Goal: Transaction & Acquisition: Book appointment/travel/reservation

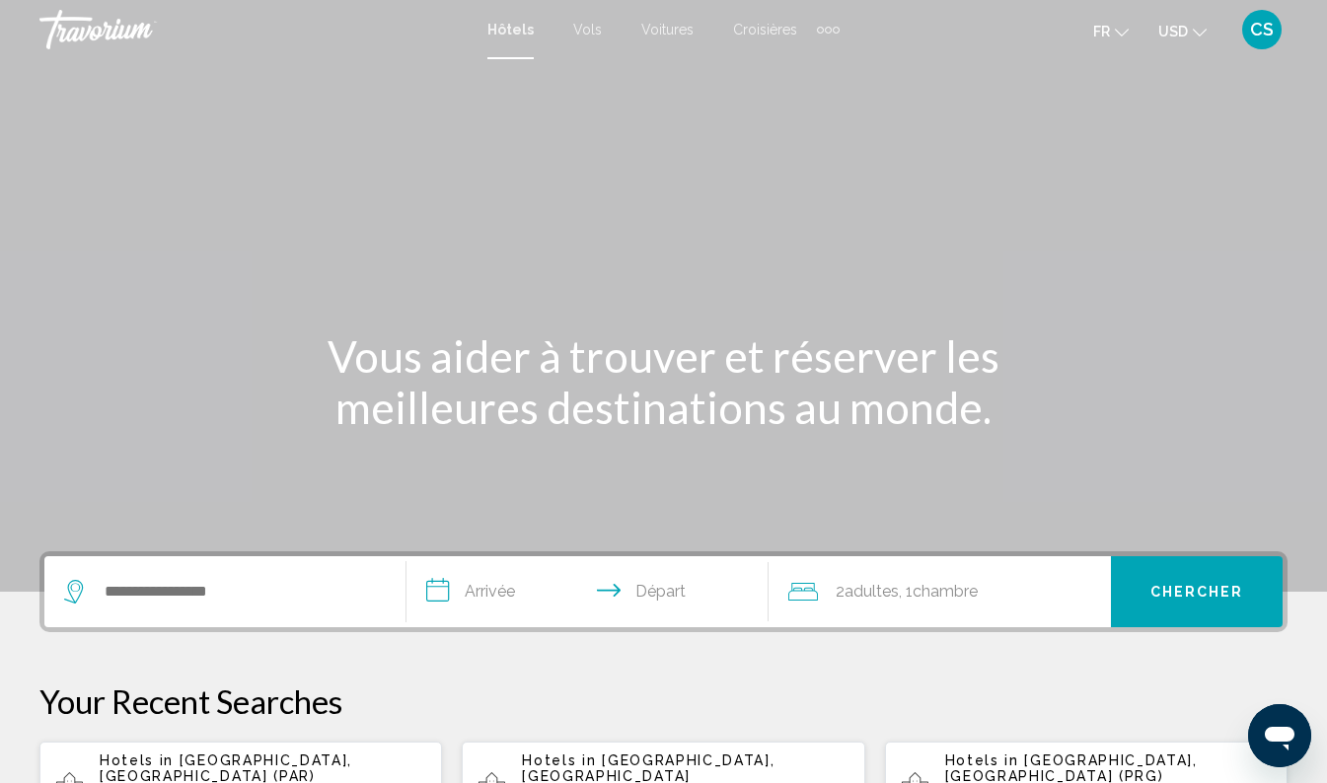
click at [557, 174] on div "Main content" at bounding box center [663, 296] width 1327 height 592
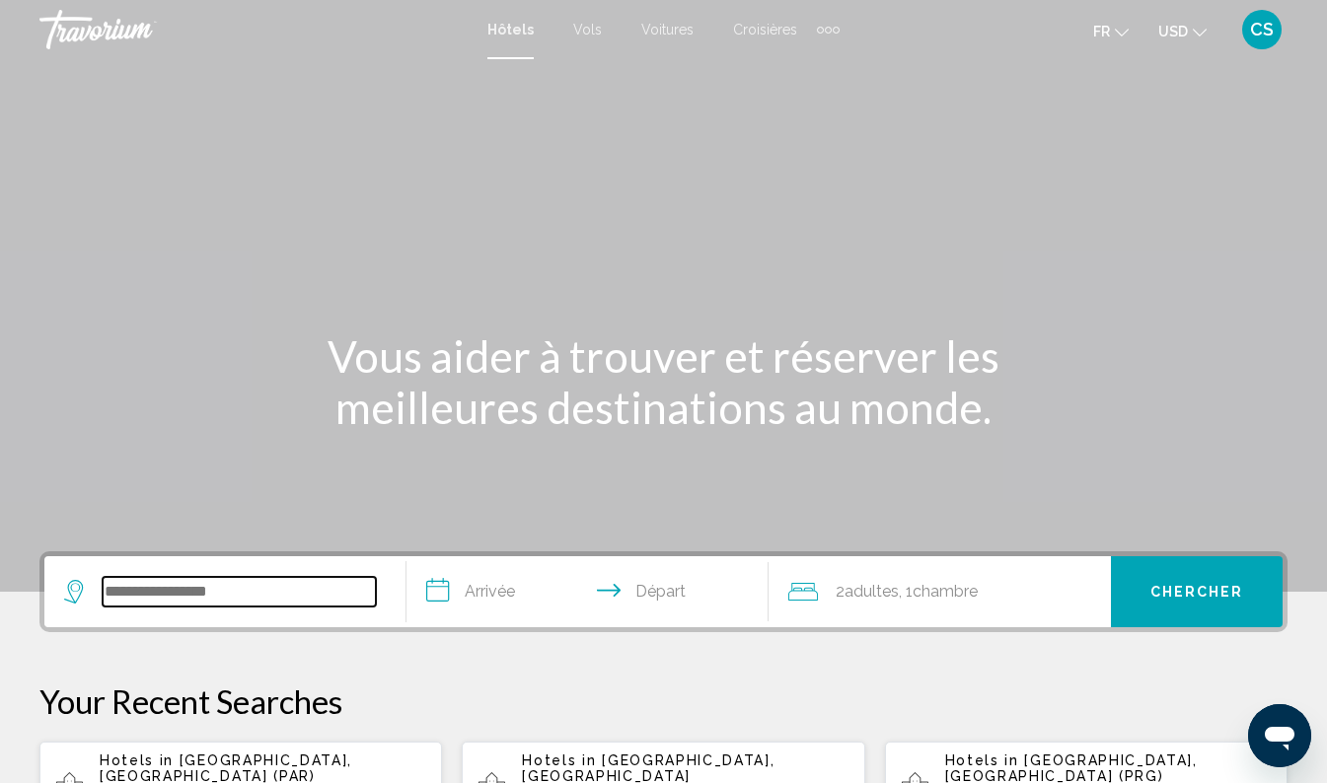
click at [246, 598] on input "Search widget" at bounding box center [239, 592] width 273 height 30
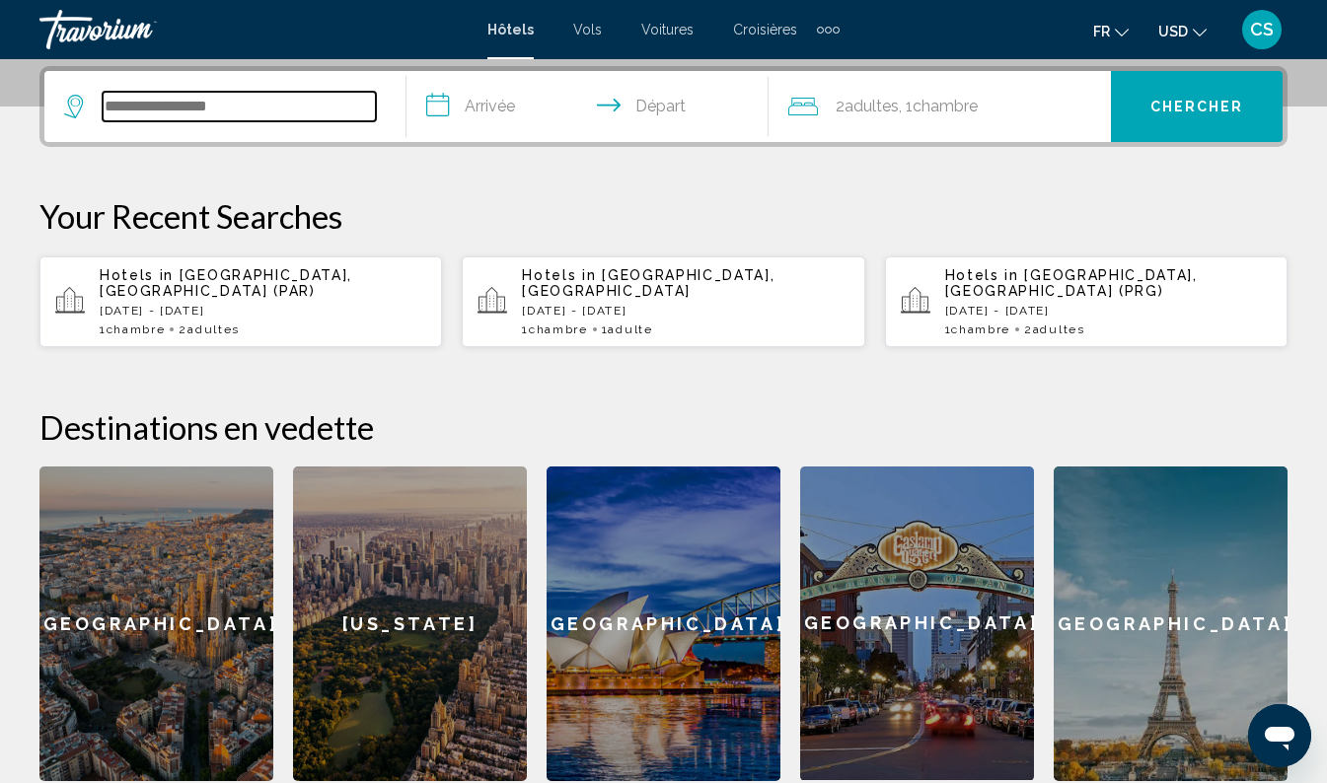
scroll to position [487, 0]
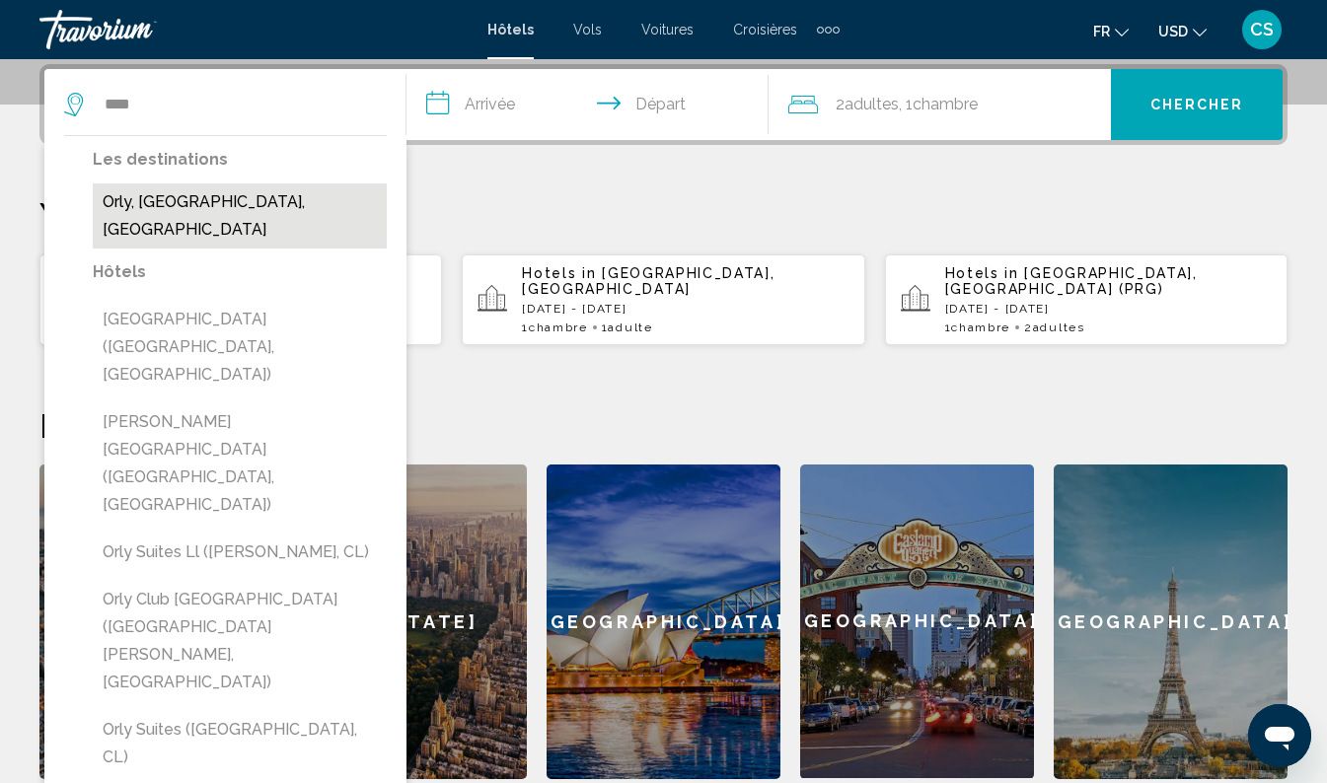
click at [198, 204] on button "Orly, [GEOGRAPHIC_DATA], [GEOGRAPHIC_DATA]" at bounding box center [240, 215] width 294 height 65
type input "**********"
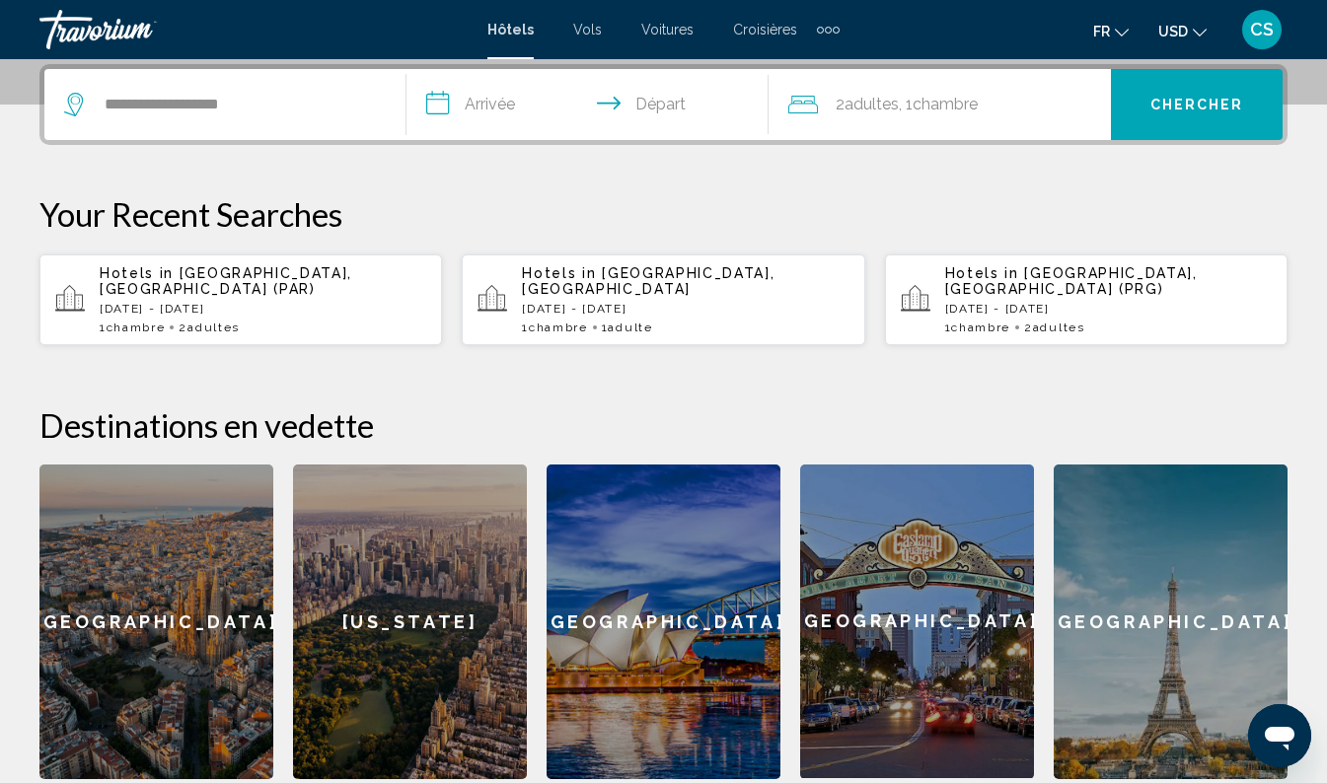
click at [503, 98] on input "**********" at bounding box center [591, 107] width 370 height 77
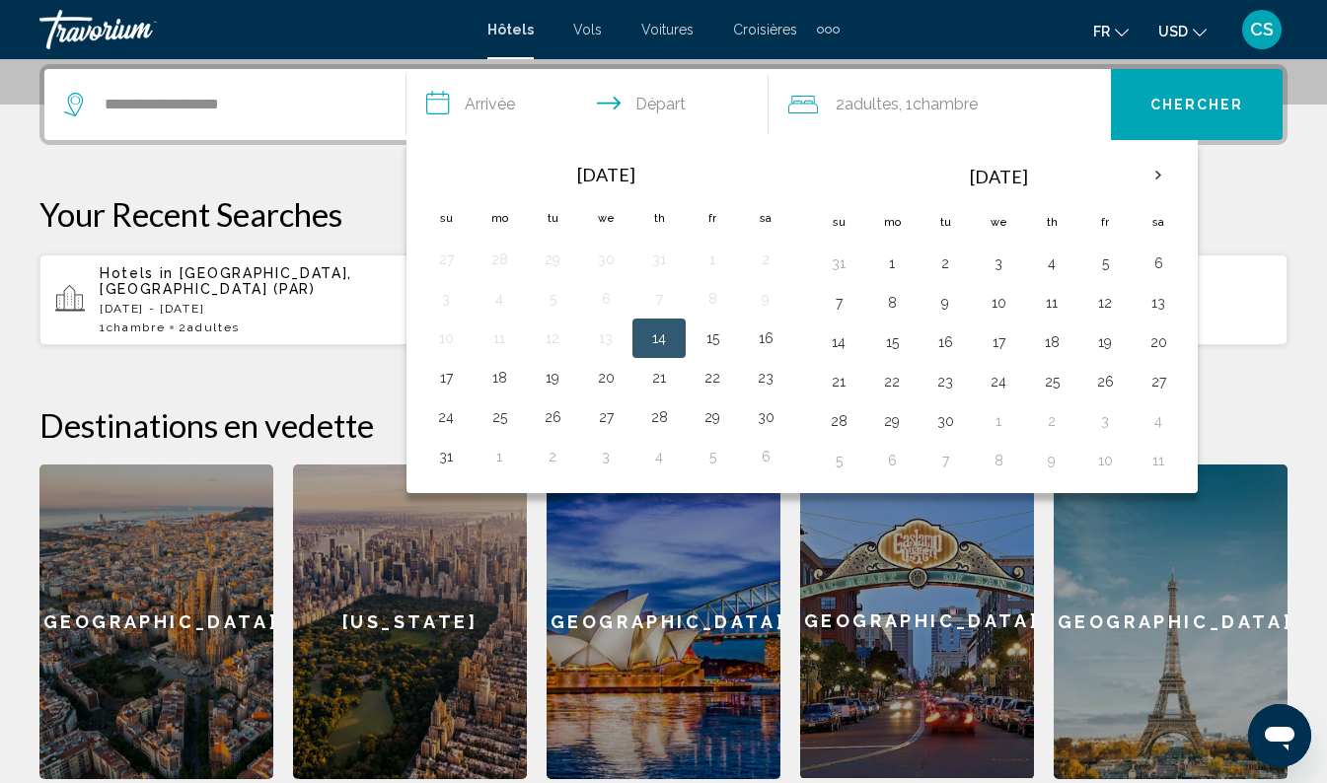
click at [1165, 174] on th "Next month" at bounding box center [1158, 175] width 53 height 43
click at [1162, 181] on th "Next month" at bounding box center [1158, 175] width 53 height 43
click at [1166, 422] on button "29" at bounding box center [1158, 421] width 32 height 28
click at [837, 469] on button "30" at bounding box center [839, 461] width 32 height 28
type input "**********"
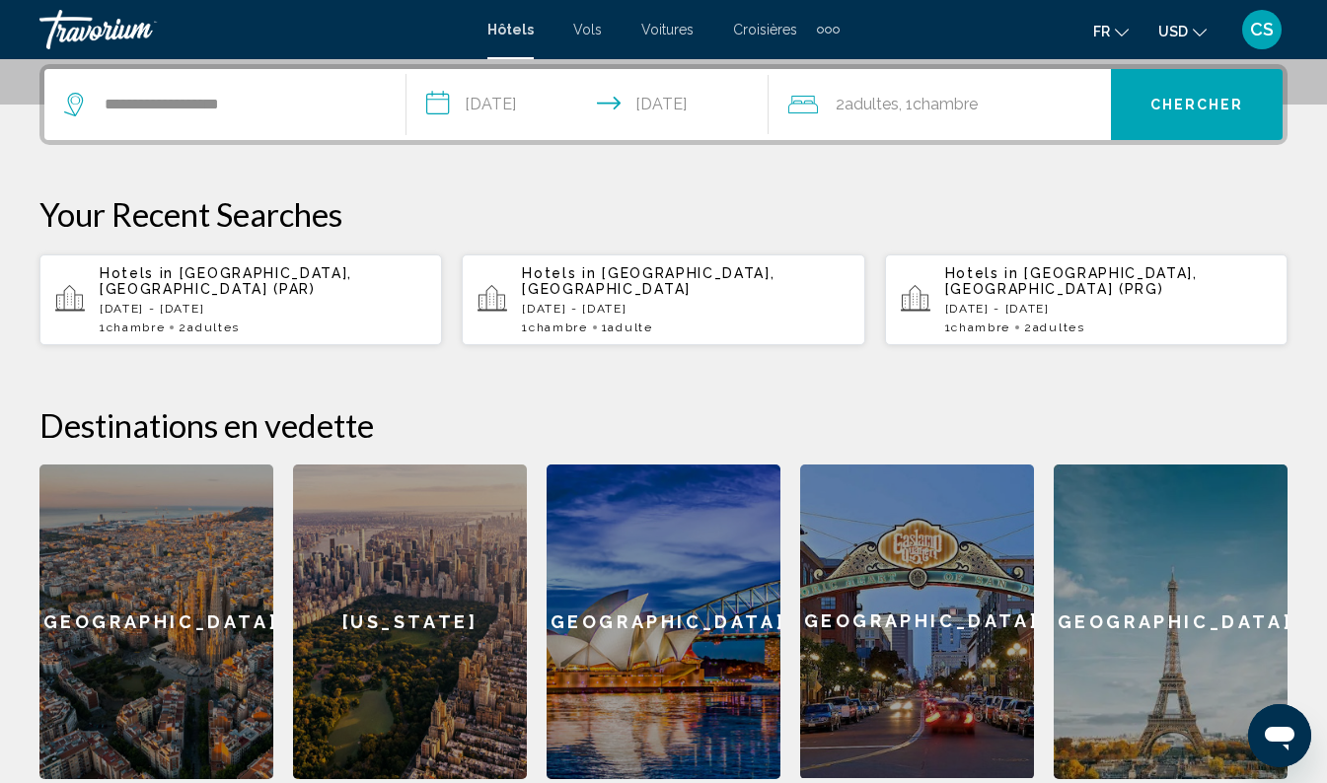
click at [974, 111] on span "Chambre" at bounding box center [945, 104] width 65 height 19
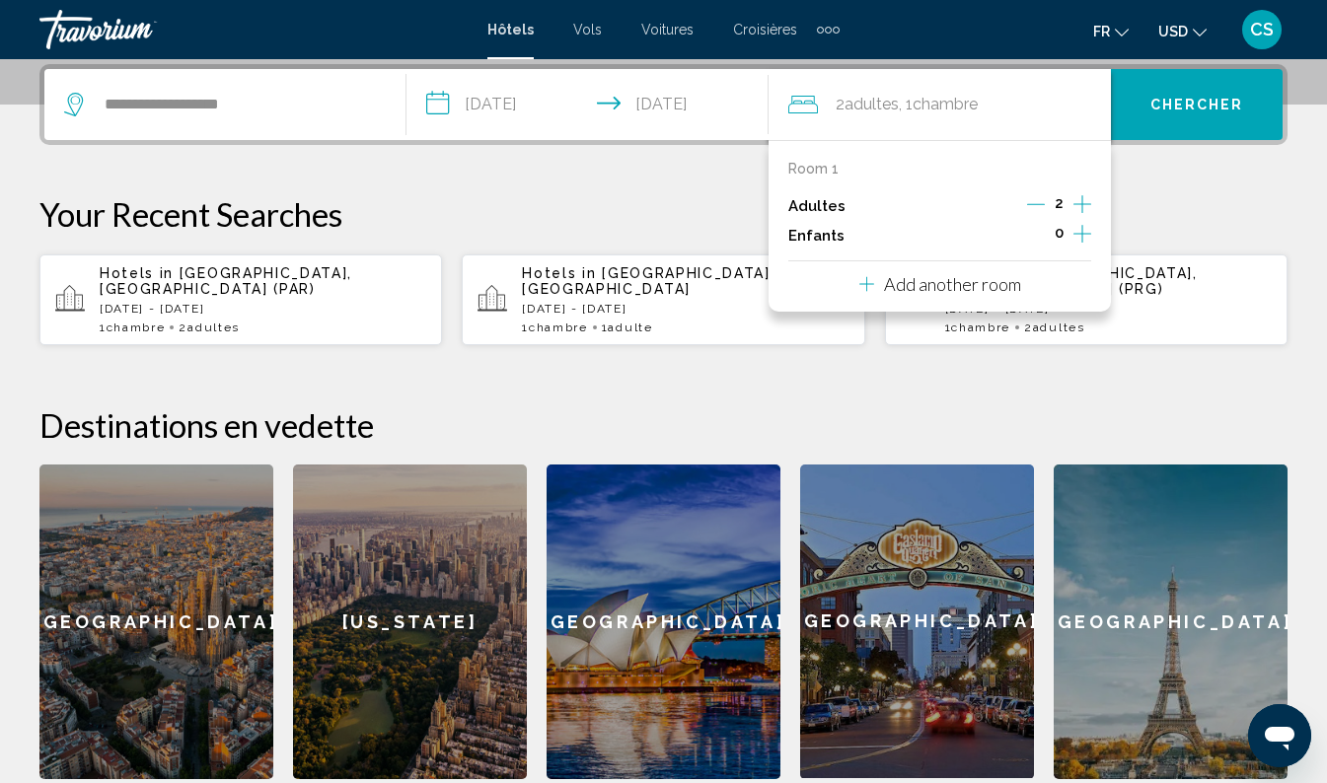
click at [1037, 204] on icon "Decrement adults" at bounding box center [1036, 204] width 18 height 1
click at [1197, 110] on span "Chercher" at bounding box center [1197, 106] width 94 height 16
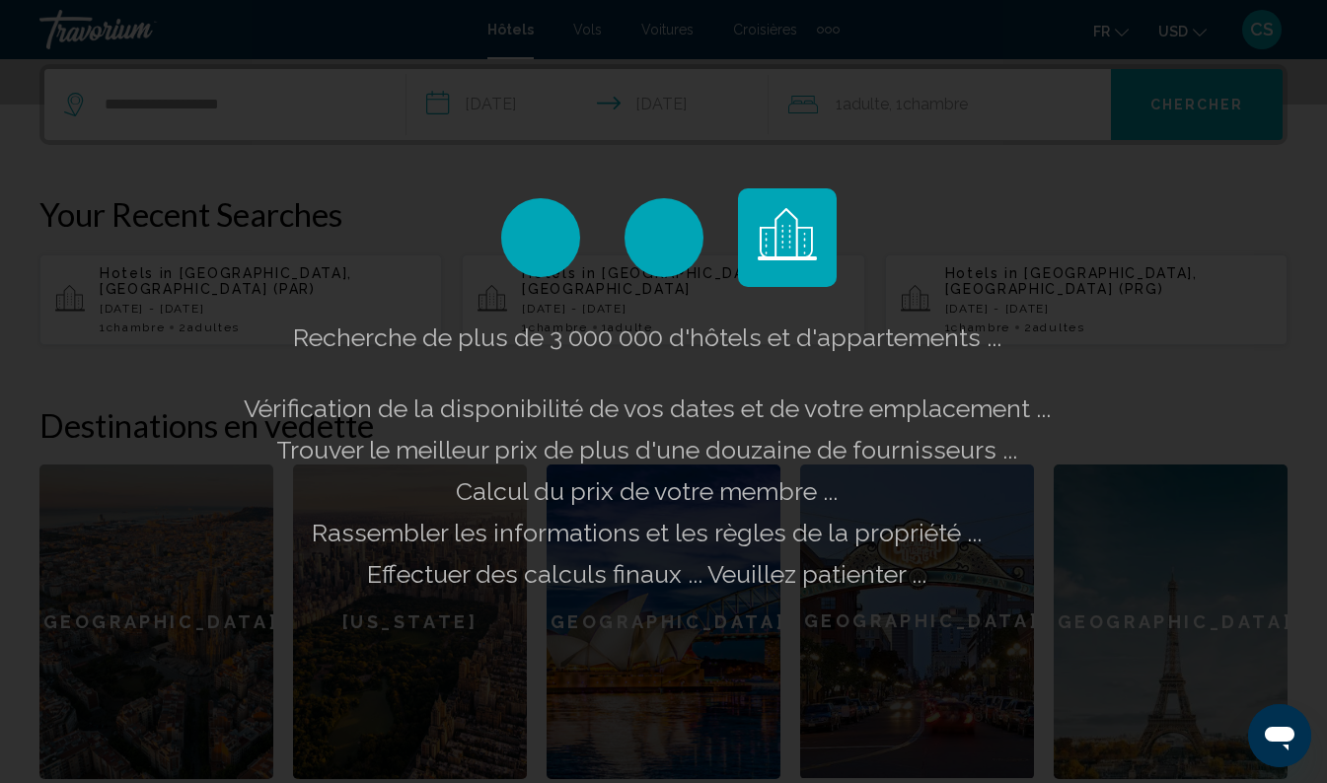
click at [1183, 30] on div "Recherche de plus de 3 000 000 d'hôtels et d'appartements ... Vérification de l…" at bounding box center [663, 391] width 1327 height 783
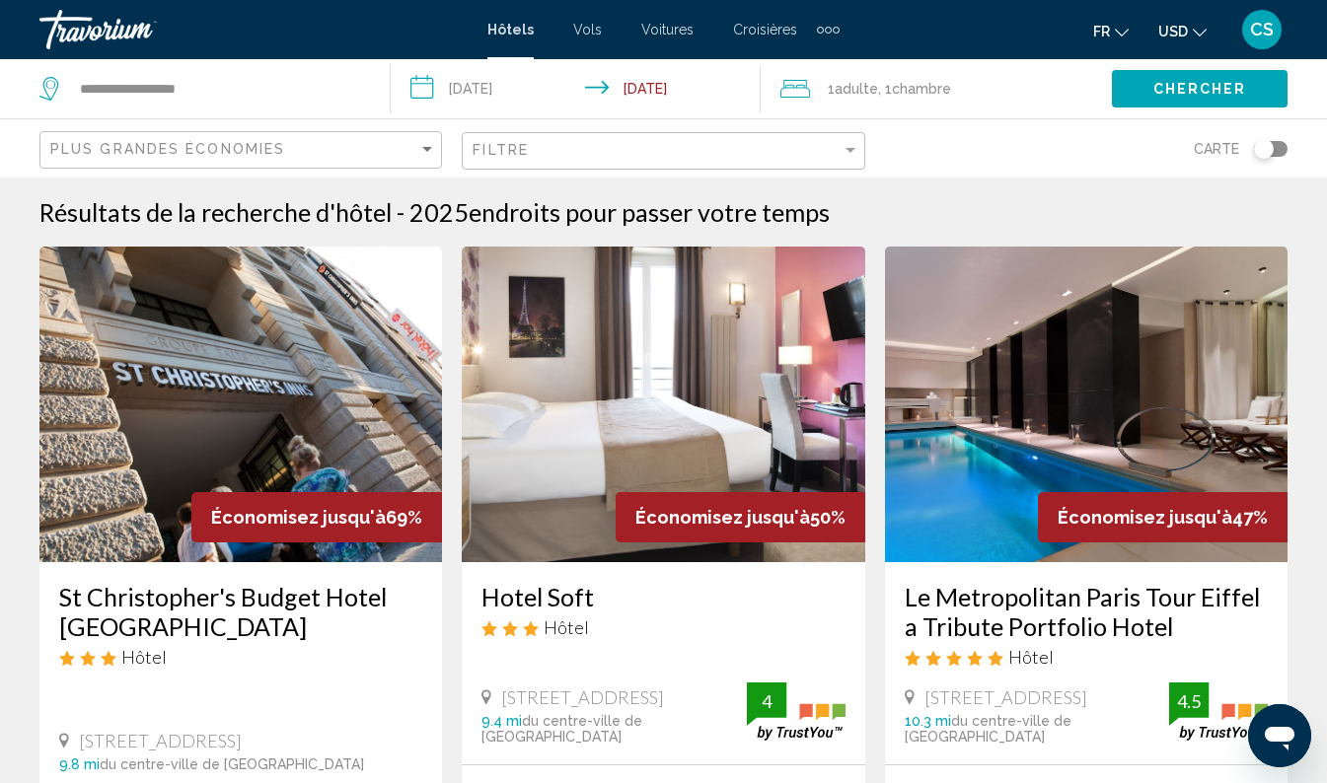
click at [1184, 21] on button "USD USD ($) MXN (Mex$) CAD (Can$) GBP (£) EUR (€) AUD (A$) NZD (NZ$) CNY (CN¥)" at bounding box center [1182, 31] width 48 height 29
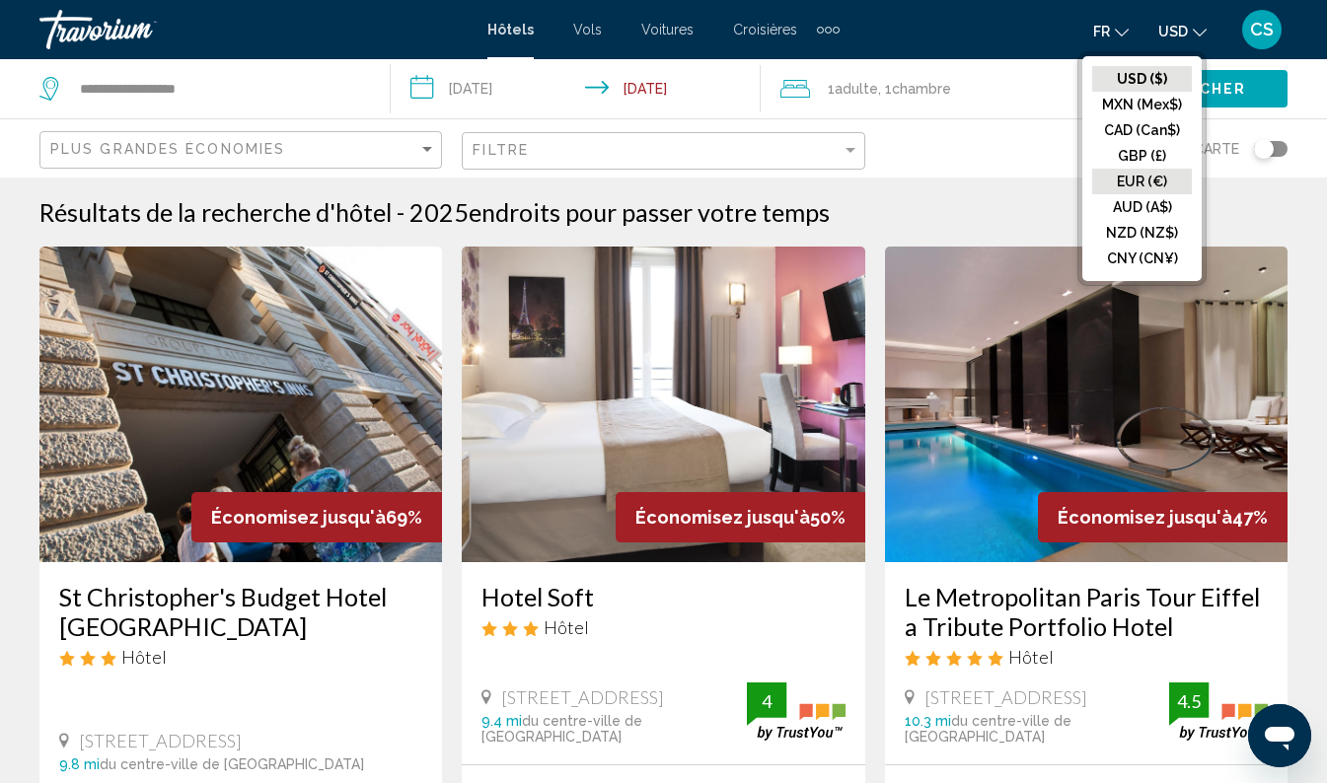
click at [1154, 181] on button "EUR (€)" at bounding box center [1142, 182] width 100 height 26
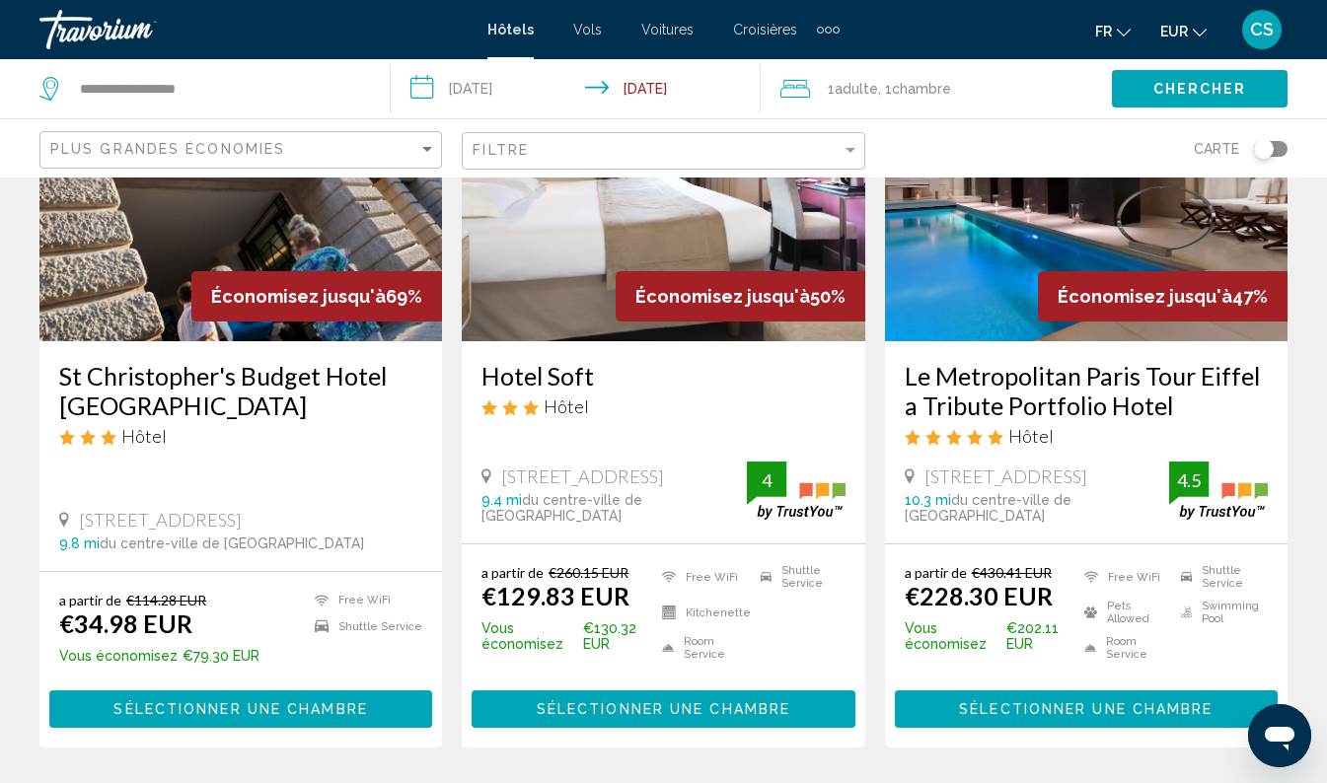
scroll to position [224, 0]
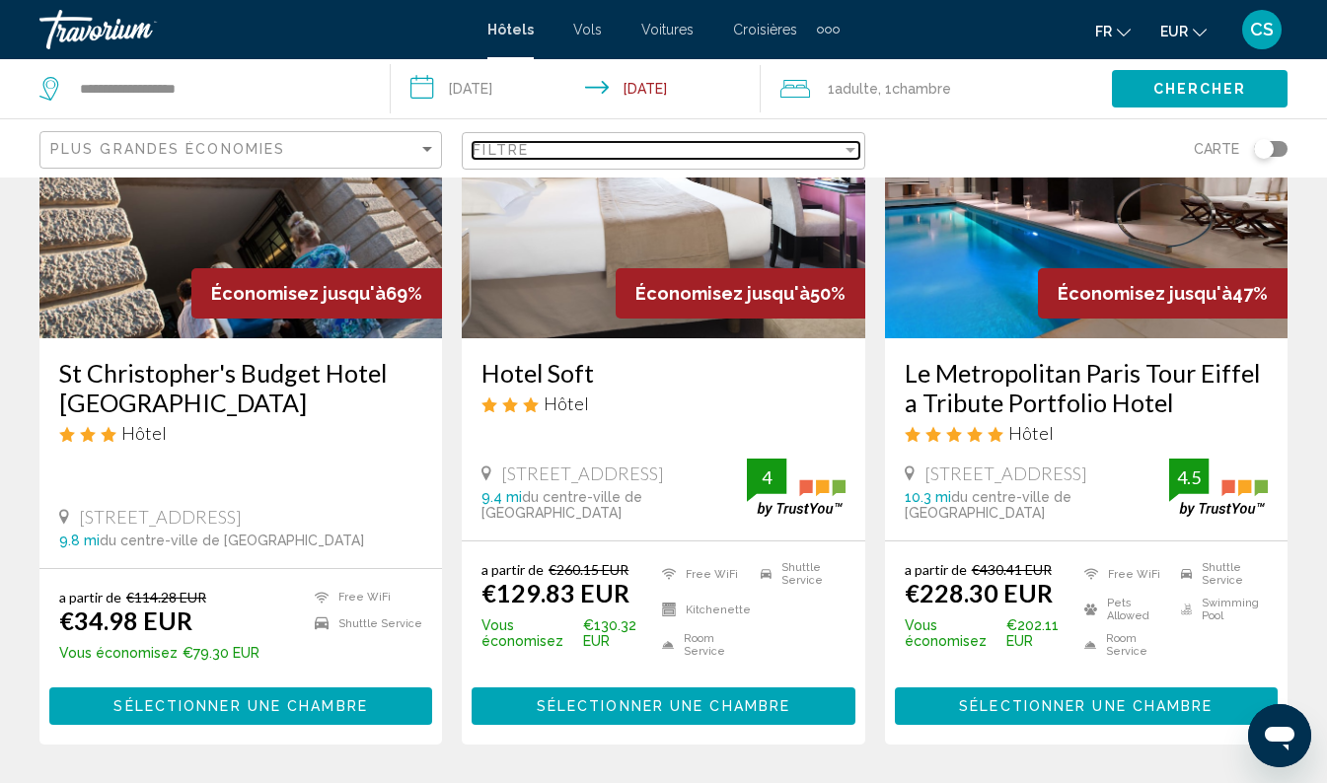
click at [767, 153] on div "Filtre" at bounding box center [657, 150] width 368 height 16
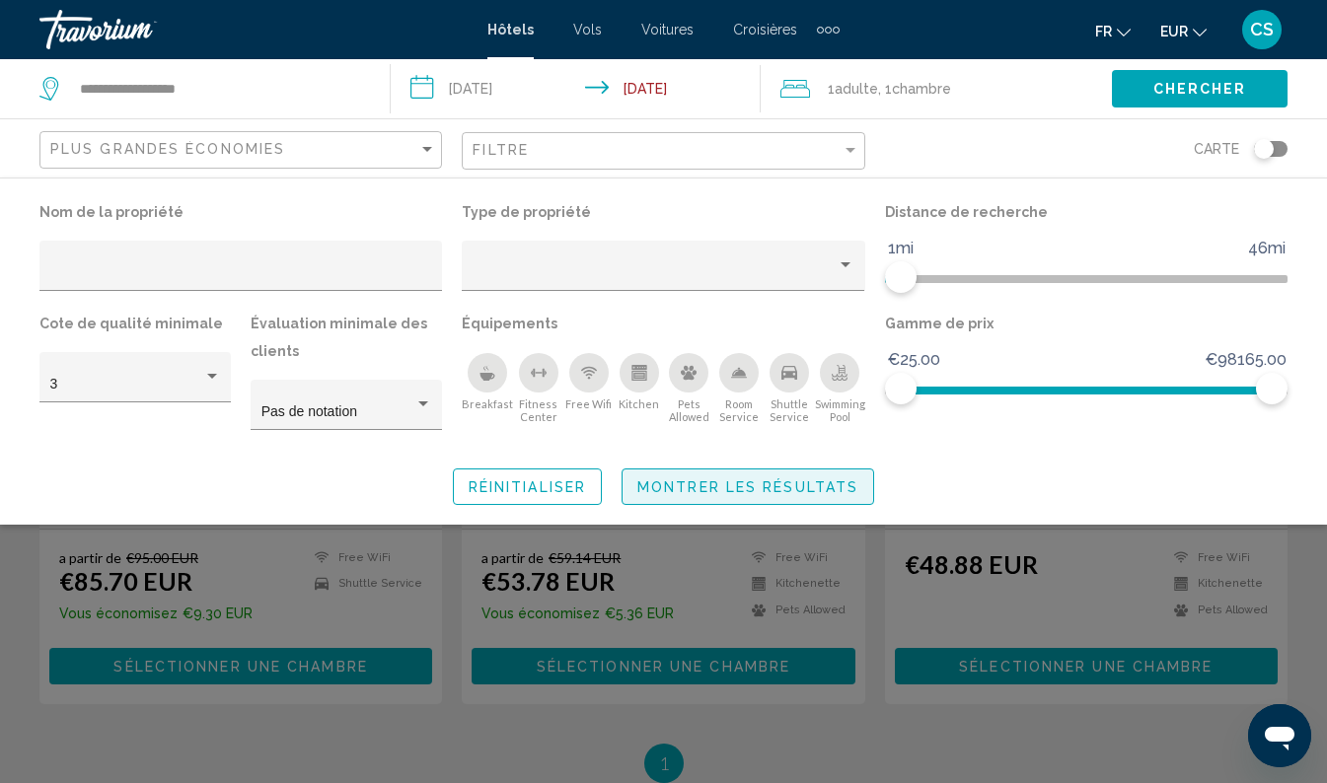
click at [740, 500] on button "Montrer les résultats" at bounding box center [747, 487] width 253 height 37
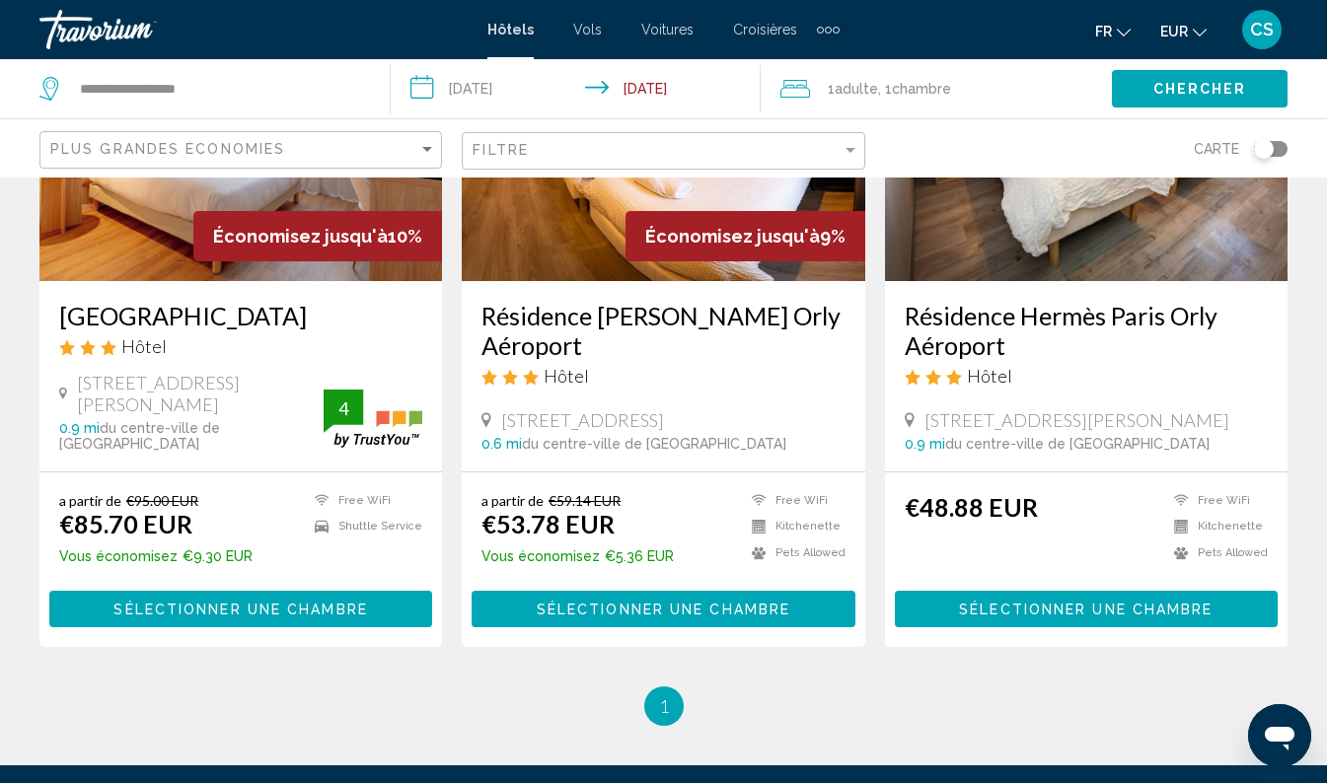
scroll to position [198, 0]
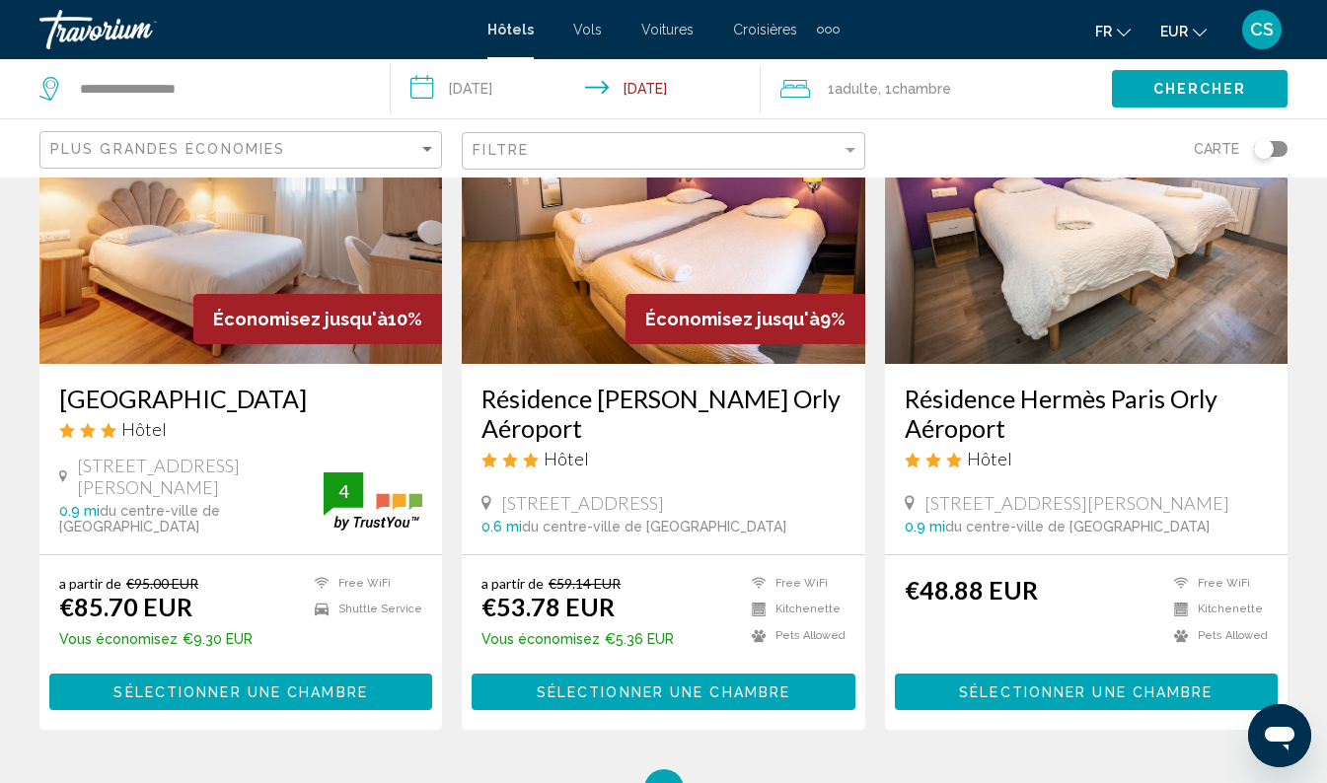
click at [1173, 408] on h3 "Résidence Hermès Paris Orly Aéroport" at bounding box center [1086, 413] width 363 height 59
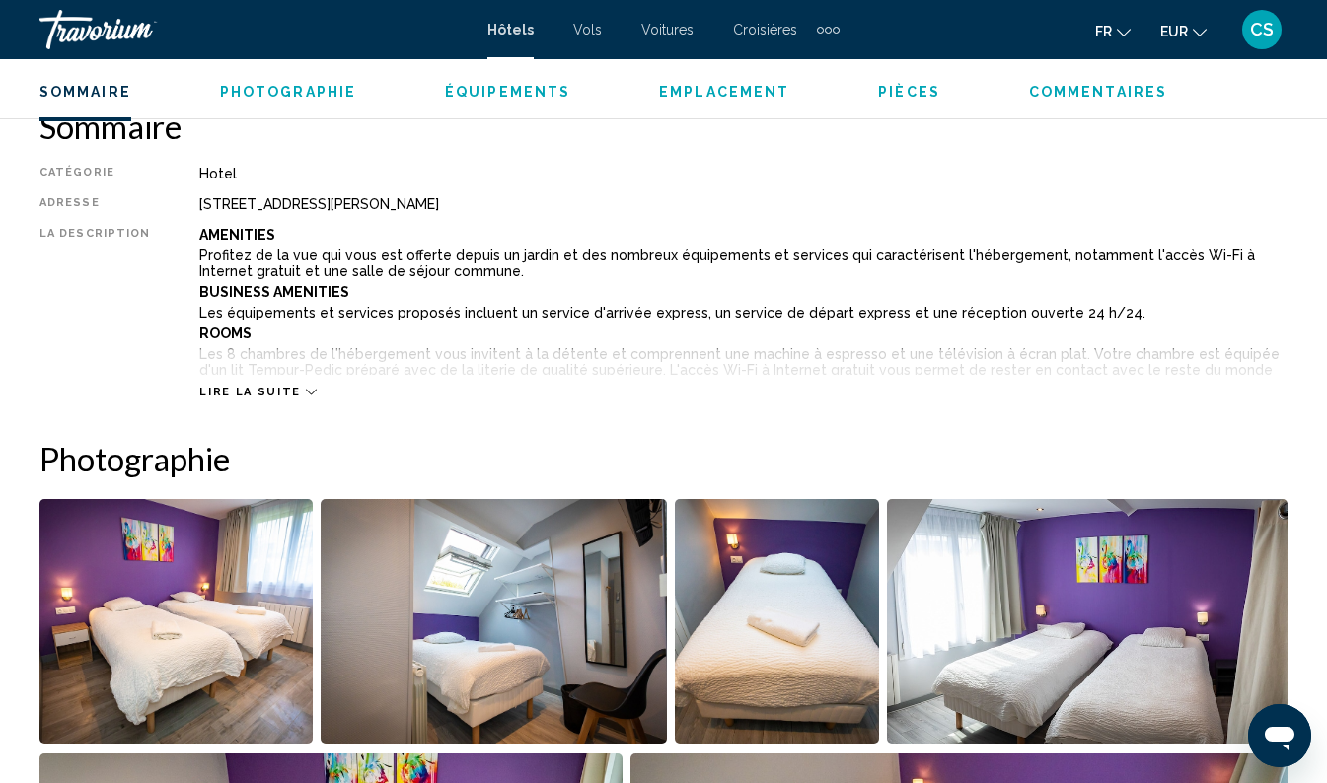
scroll to position [987, 0]
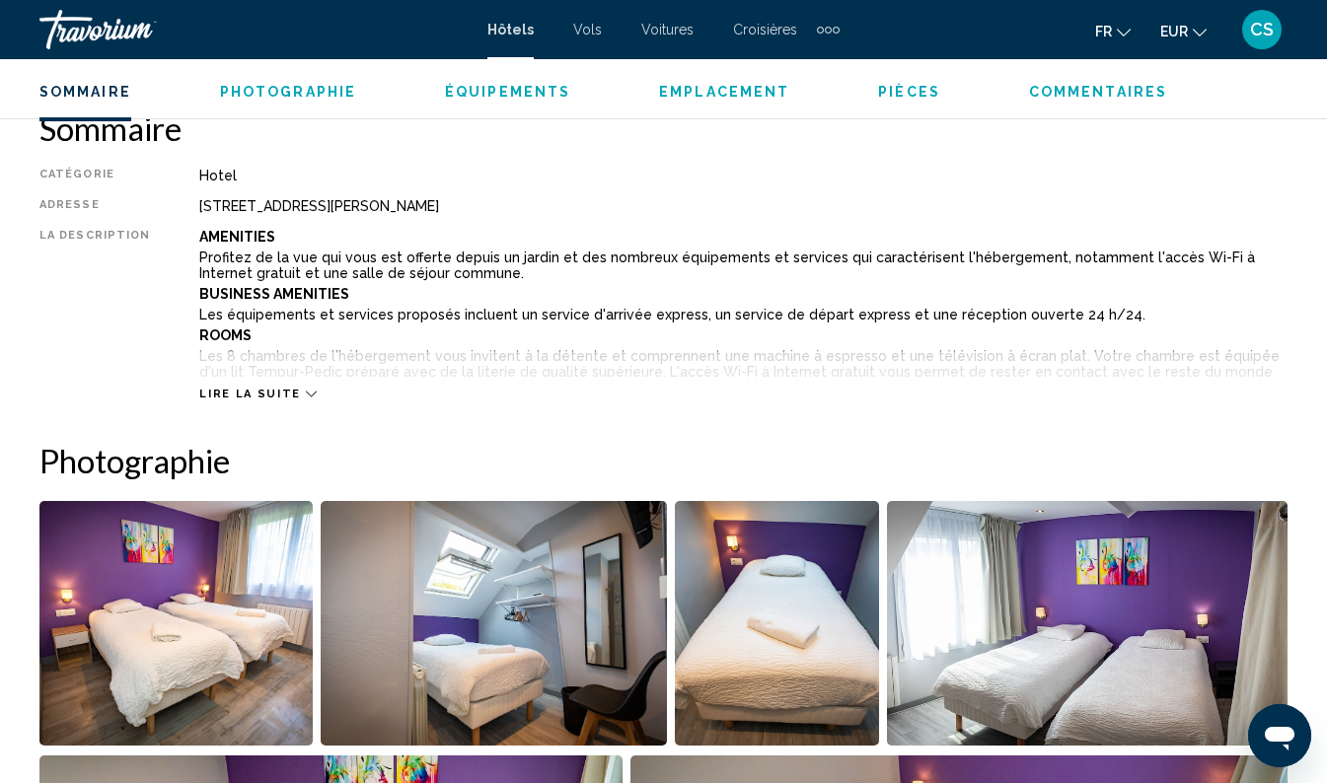
click at [256, 392] on span "Lire la suite" at bounding box center [249, 394] width 101 height 13
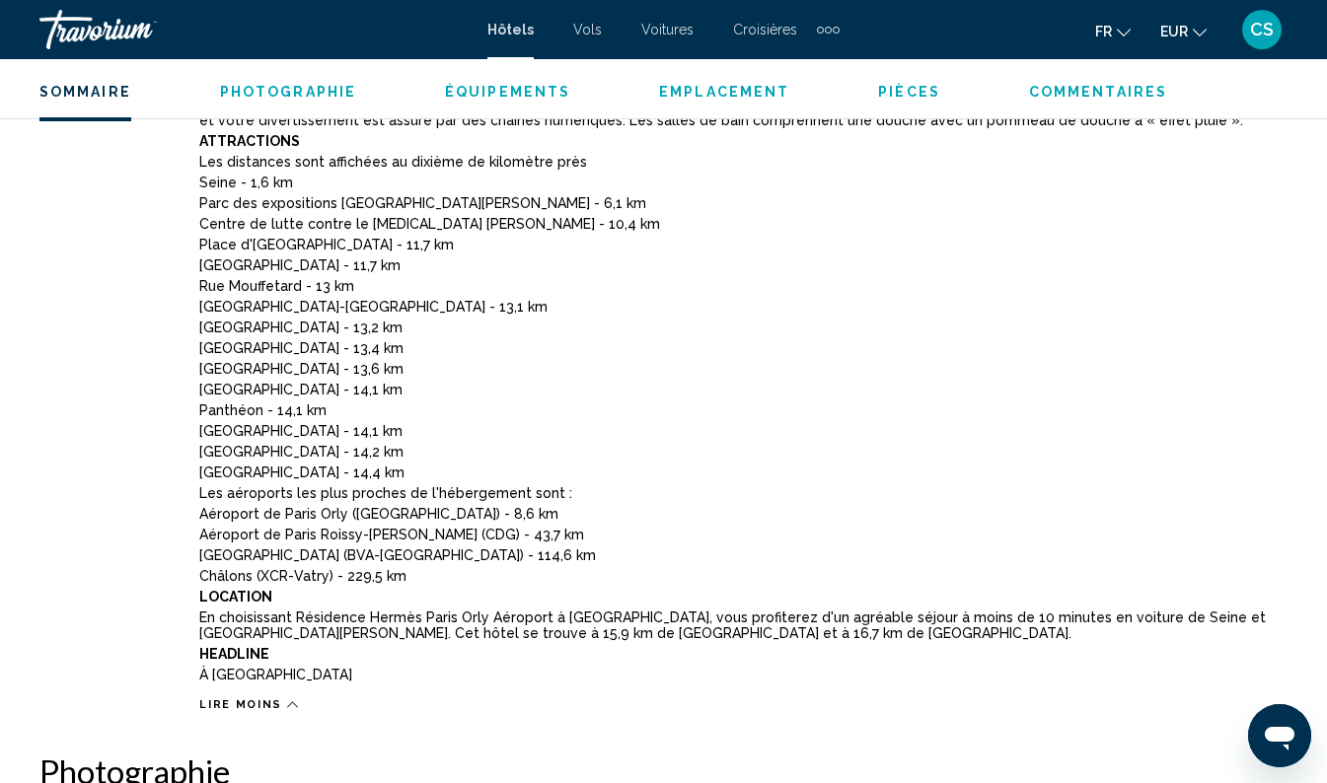
scroll to position [1255, 0]
click at [753, 353] on p "[GEOGRAPHIC_DATA] - 13,4 km" at bounding box center [743, 348] width 1088 height 16
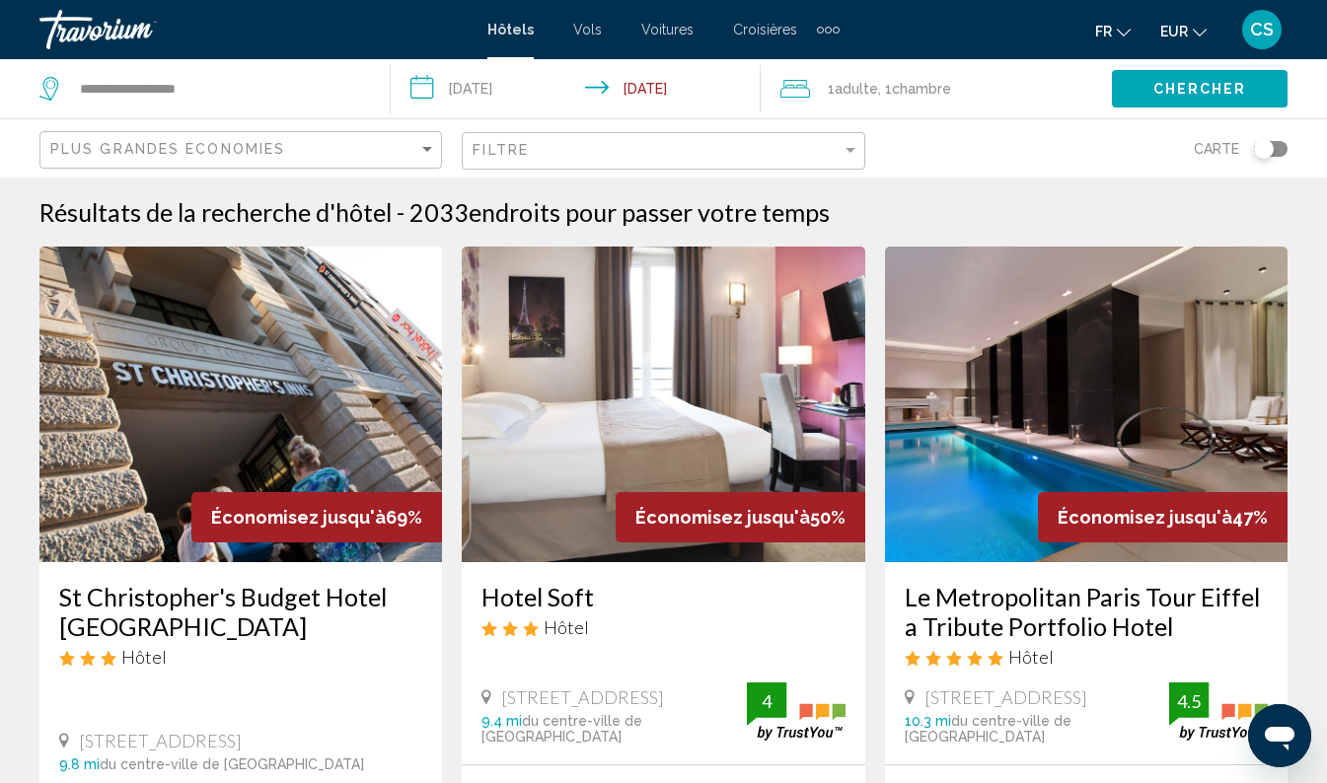
click at [1269, 142] on div "Toggle map" at bounding box center [1264, 149] width 20 height 20
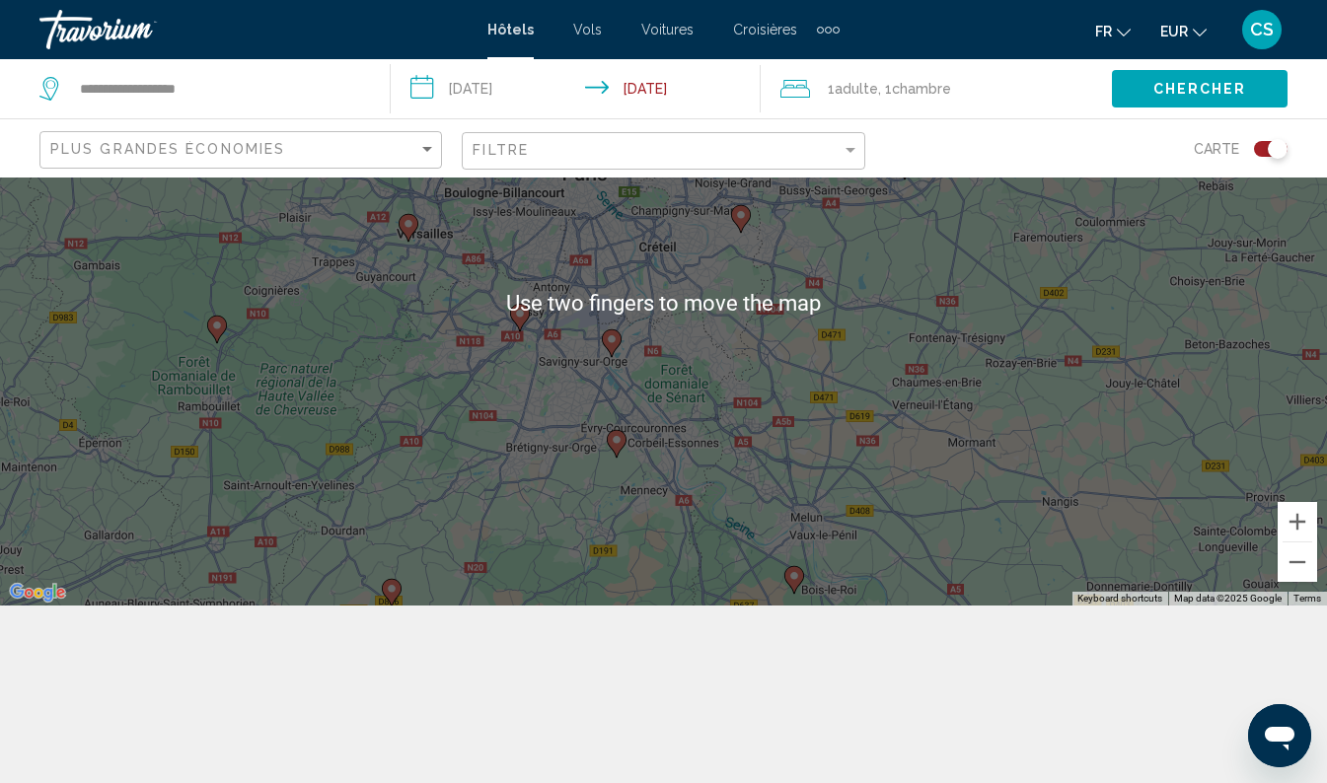
scroll to position [173, 0]
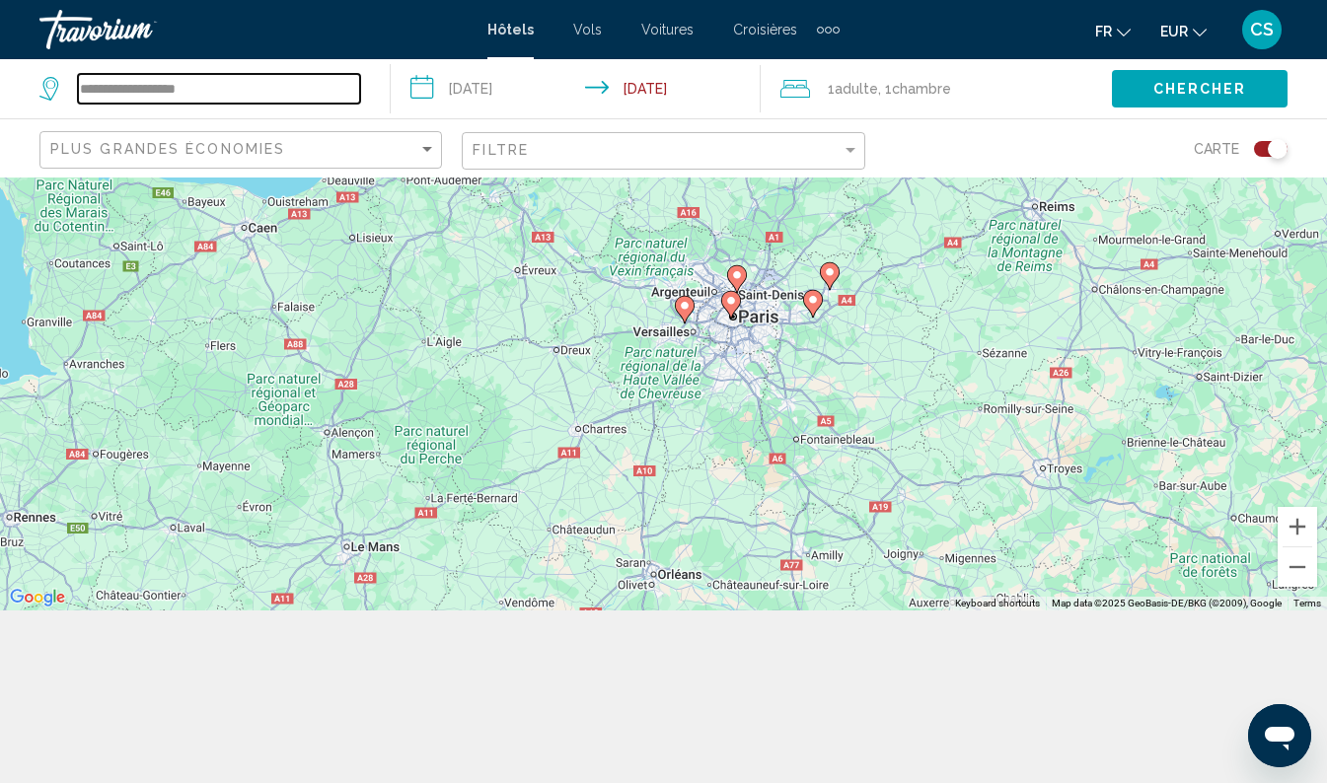
click at [251, 91] on input "**********" at bounding box center [219, 89] width 282 height 30
type input "*"
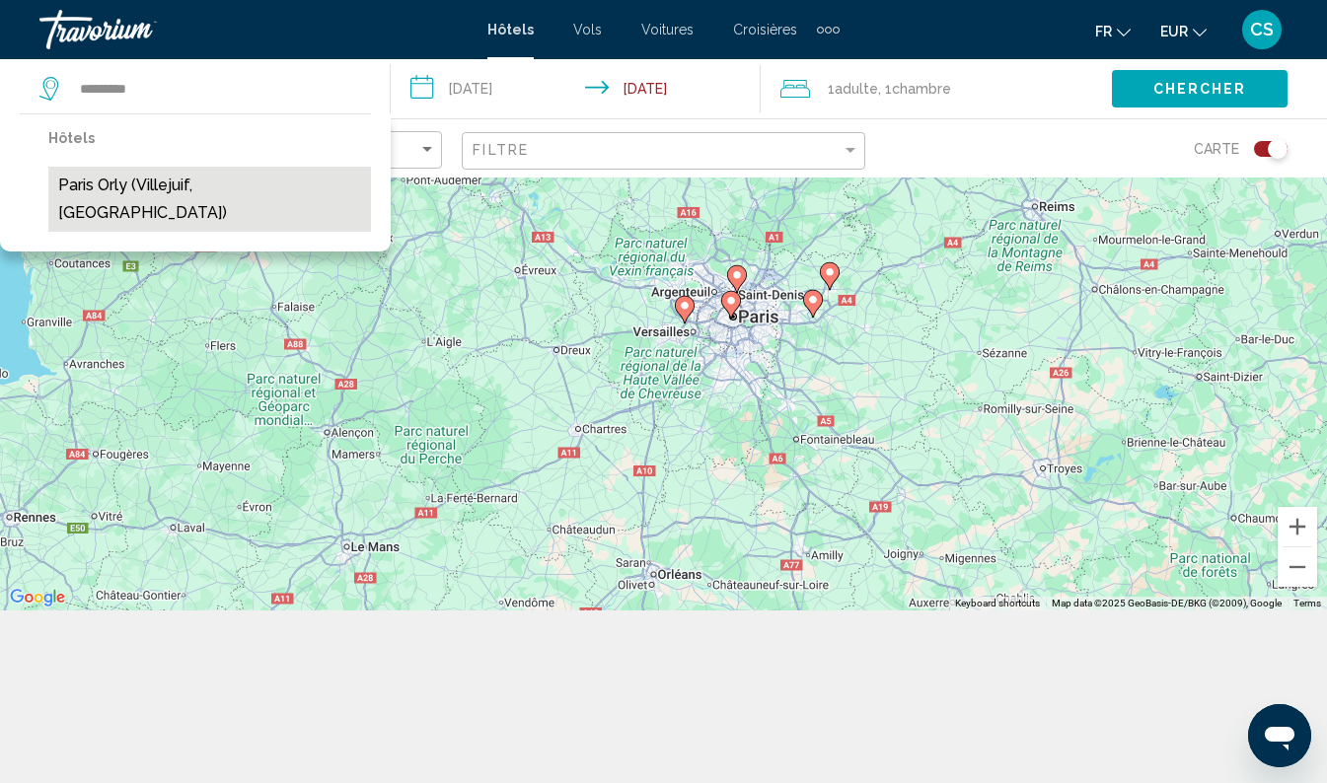
click at [205, 191] on button "Paris Orly (Villejuif, [GEOGRAPHIC_DATA])" at bounding box center [209, 199] width 323 height 65
type input "**********"
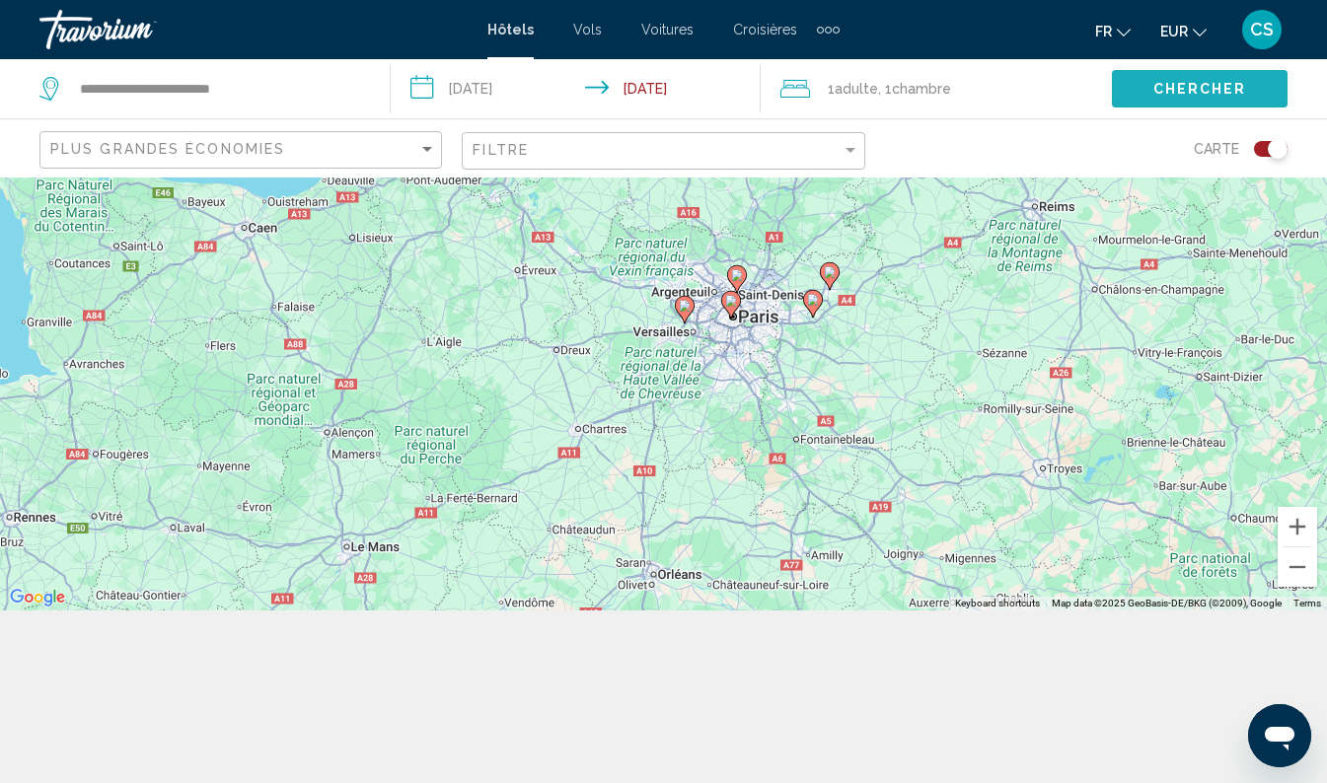
click at [1219, 90] on span "Chercher" at bounding box center [1200, 90] width 94 height 16
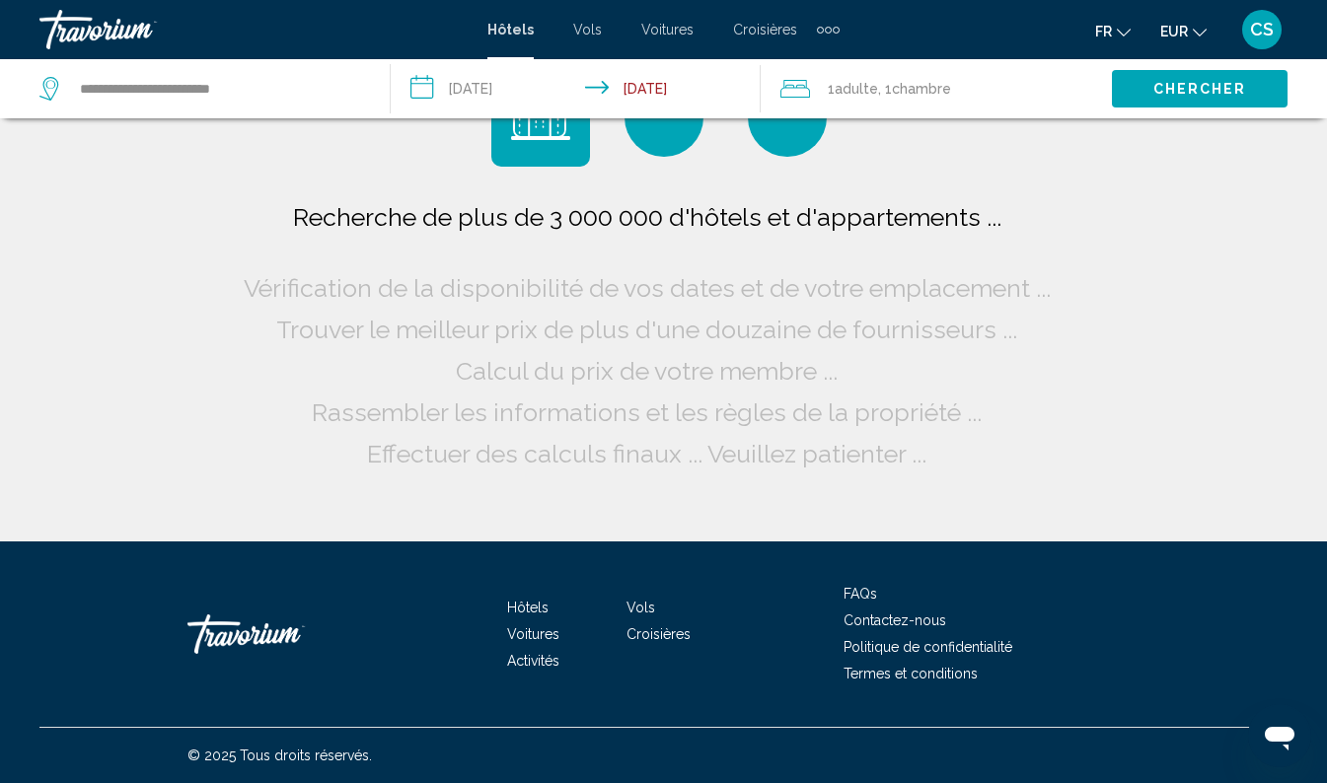
scroll to position [0, 0]
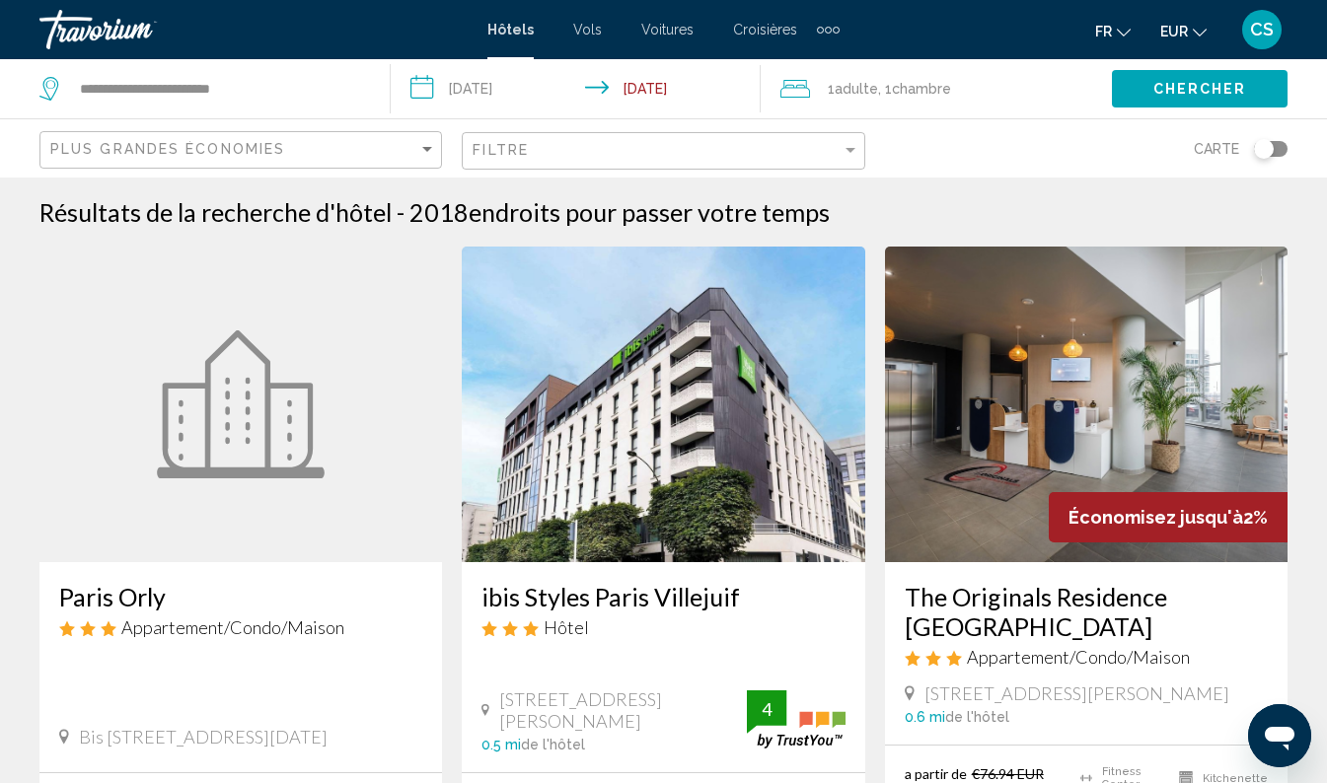
click at [1264, 141] on div "Toggle map" at bounding box center [1264, 149] width 20 height 20
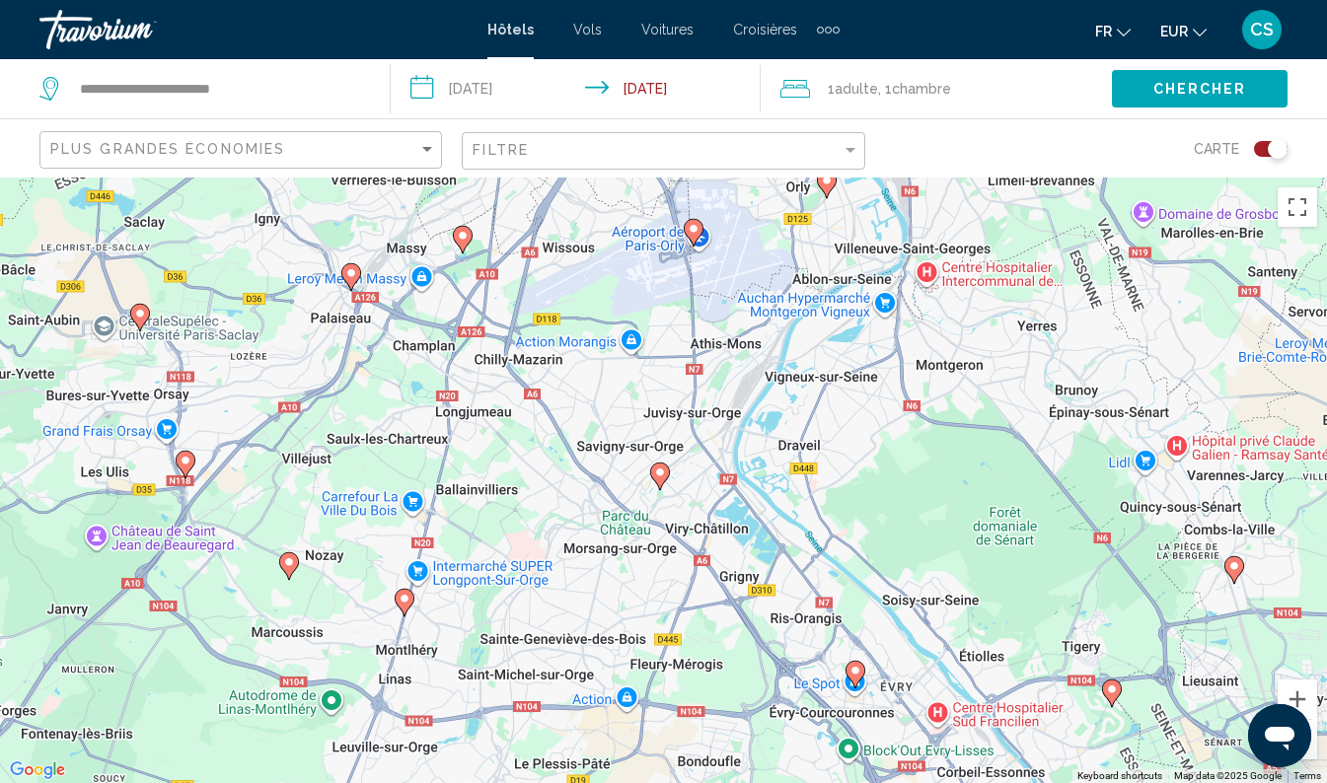
click at [856, 672] on image "Main content" at bounding box center [855, 671] width 12 height 12
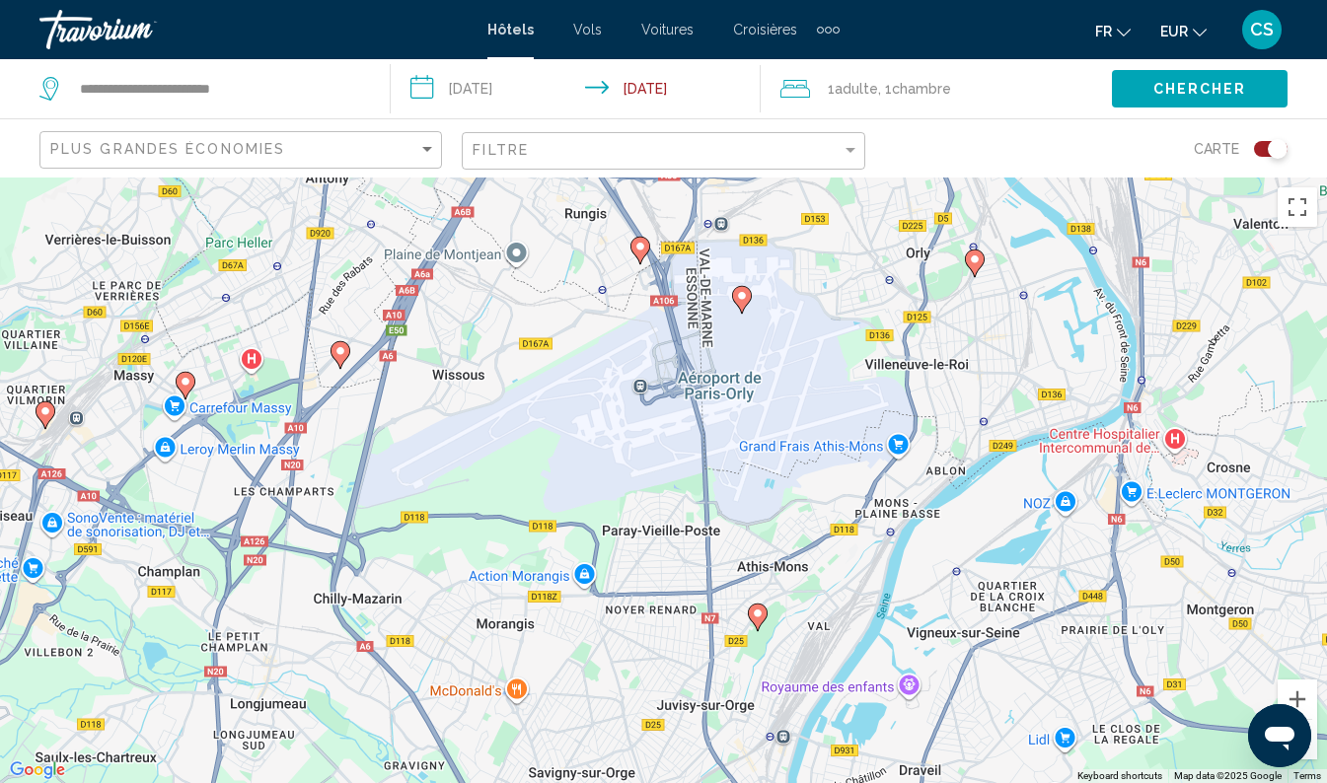
click at [746, 295] on image "Main content" at bounding box center [742, 296] width 12 height 12
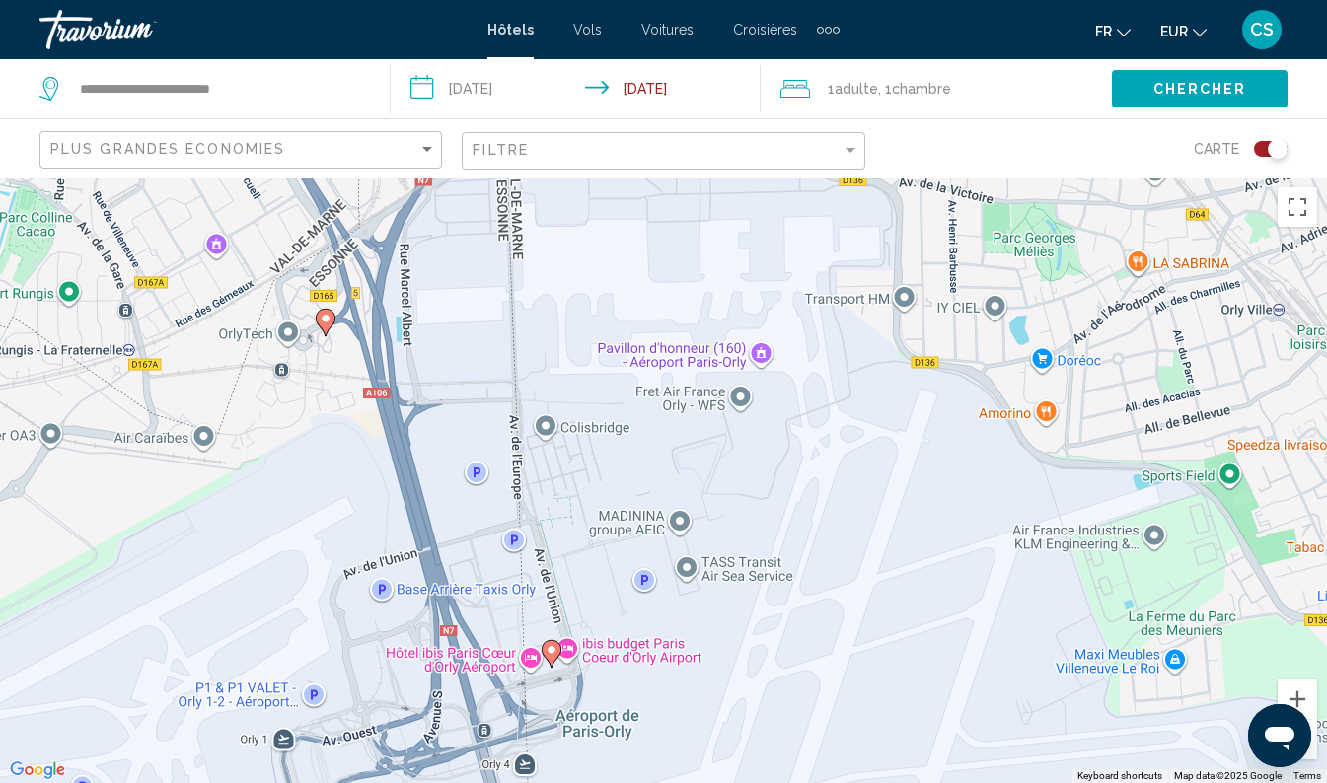
click at [325, 319] on image "Main content" at bounding box center [326, 319] width 12 height 12
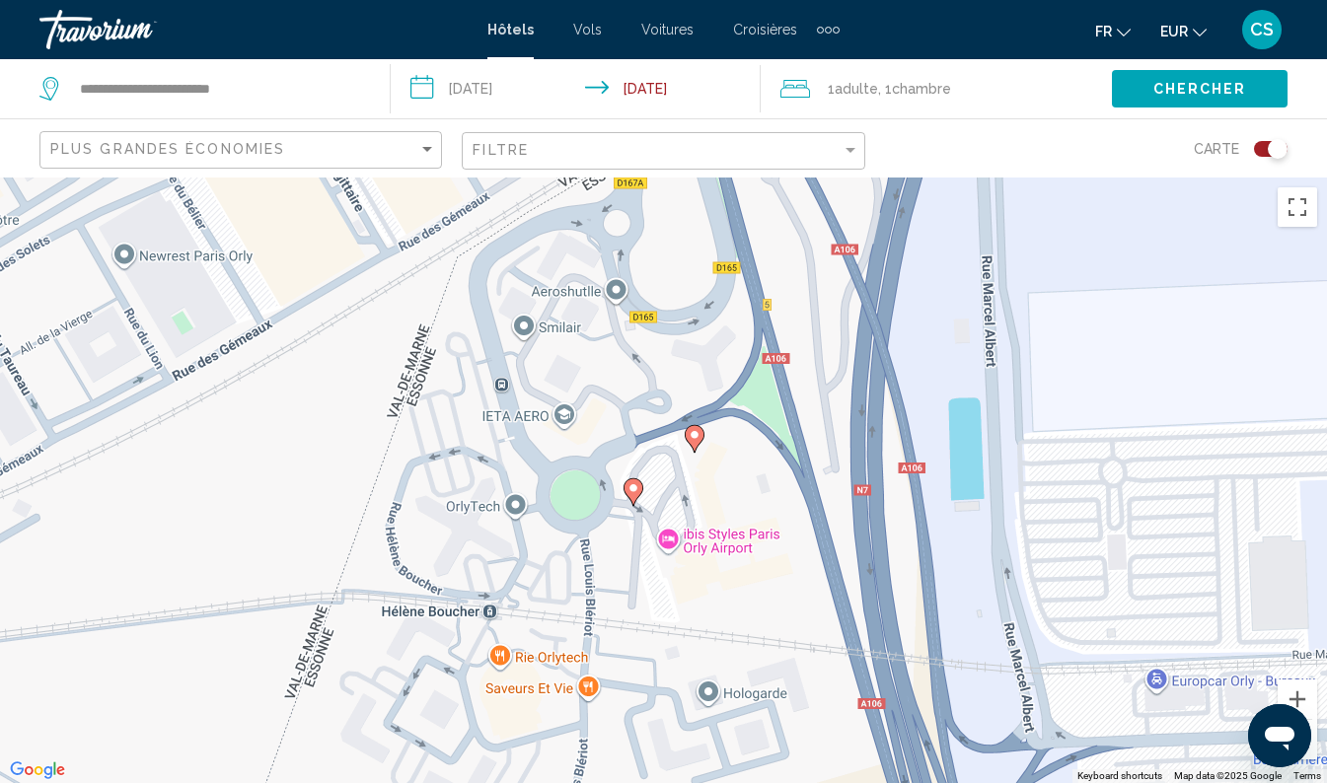
click at [694, 435] on image "Main content" at bounding box center [695, 435] width 12 height 12
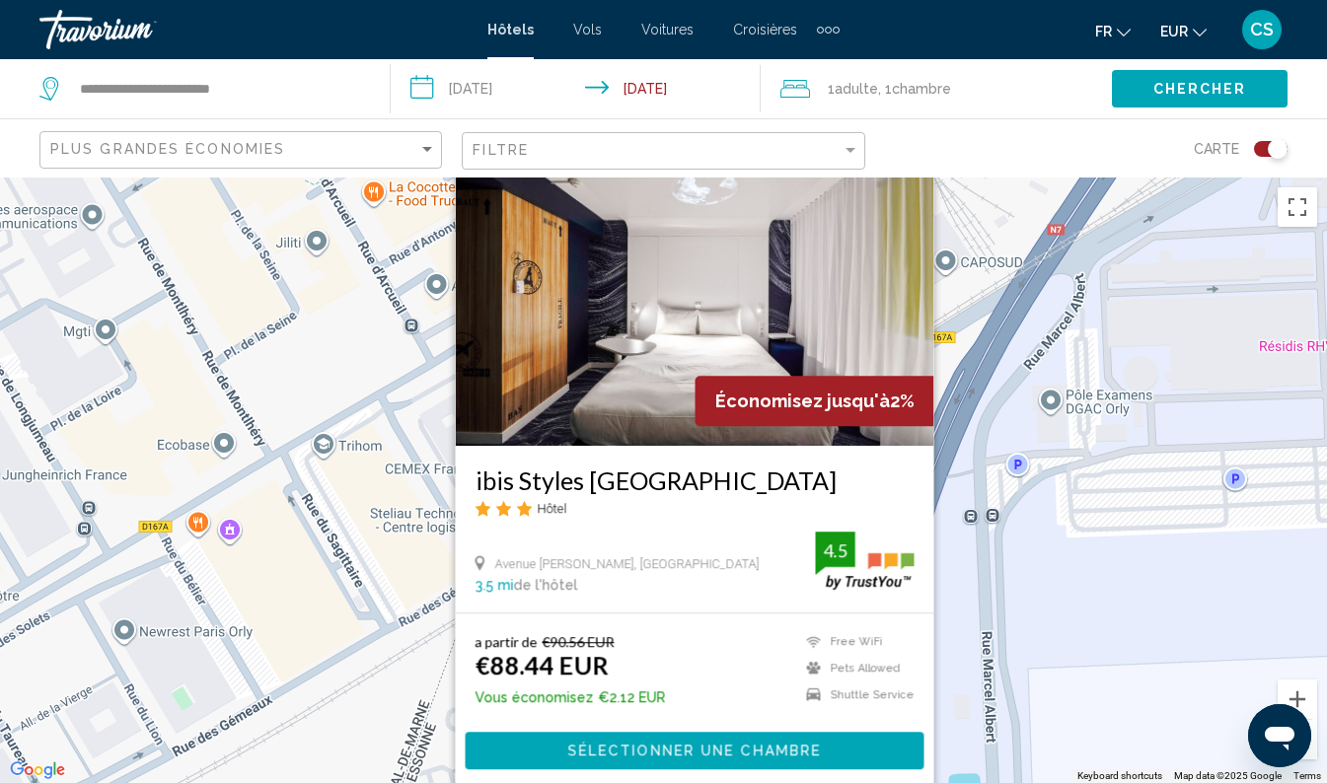
click at [984, 475] on div "To navigate, press the arrow keys. To activate drag with keyboard, press Alt + …" at bounding box center [663, 481] width 1327 height 606
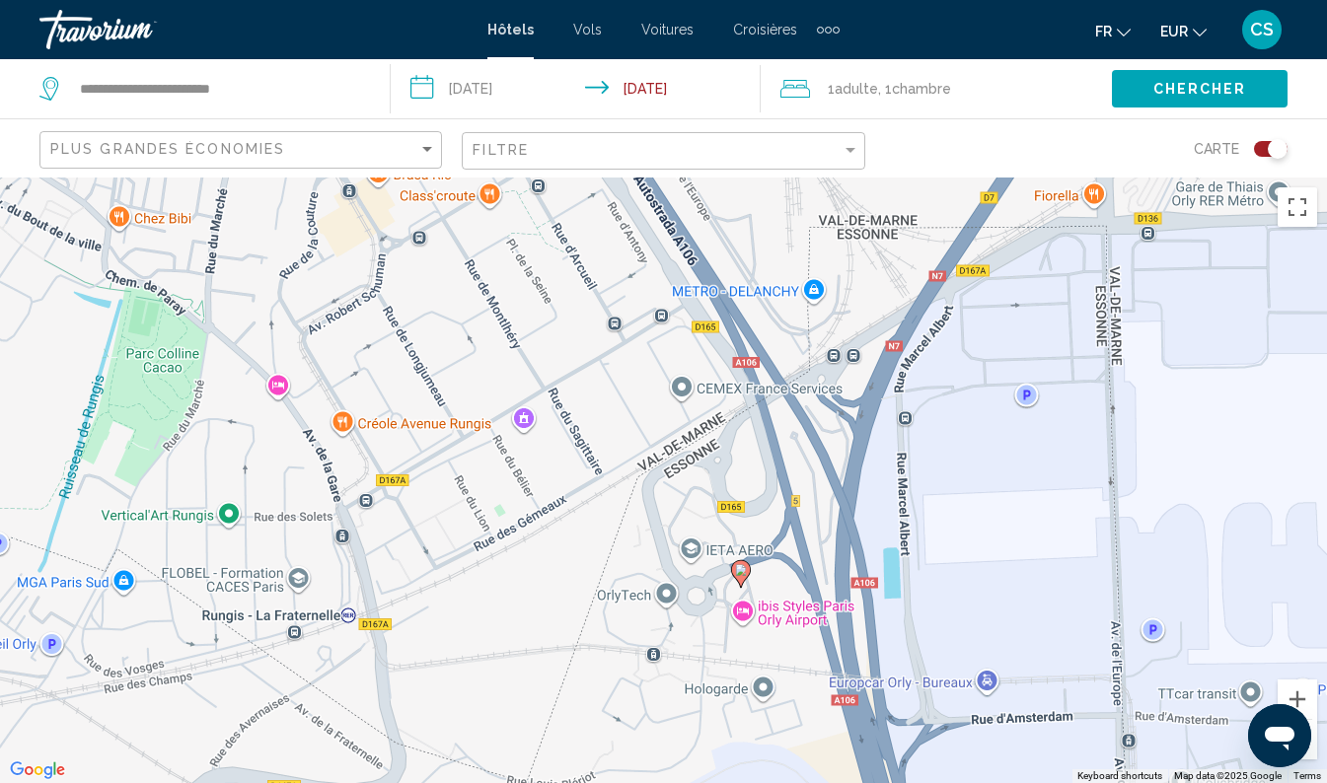
click at [740, 569] on image "Main content" at bounding box center [741, 570] width 12 height 12
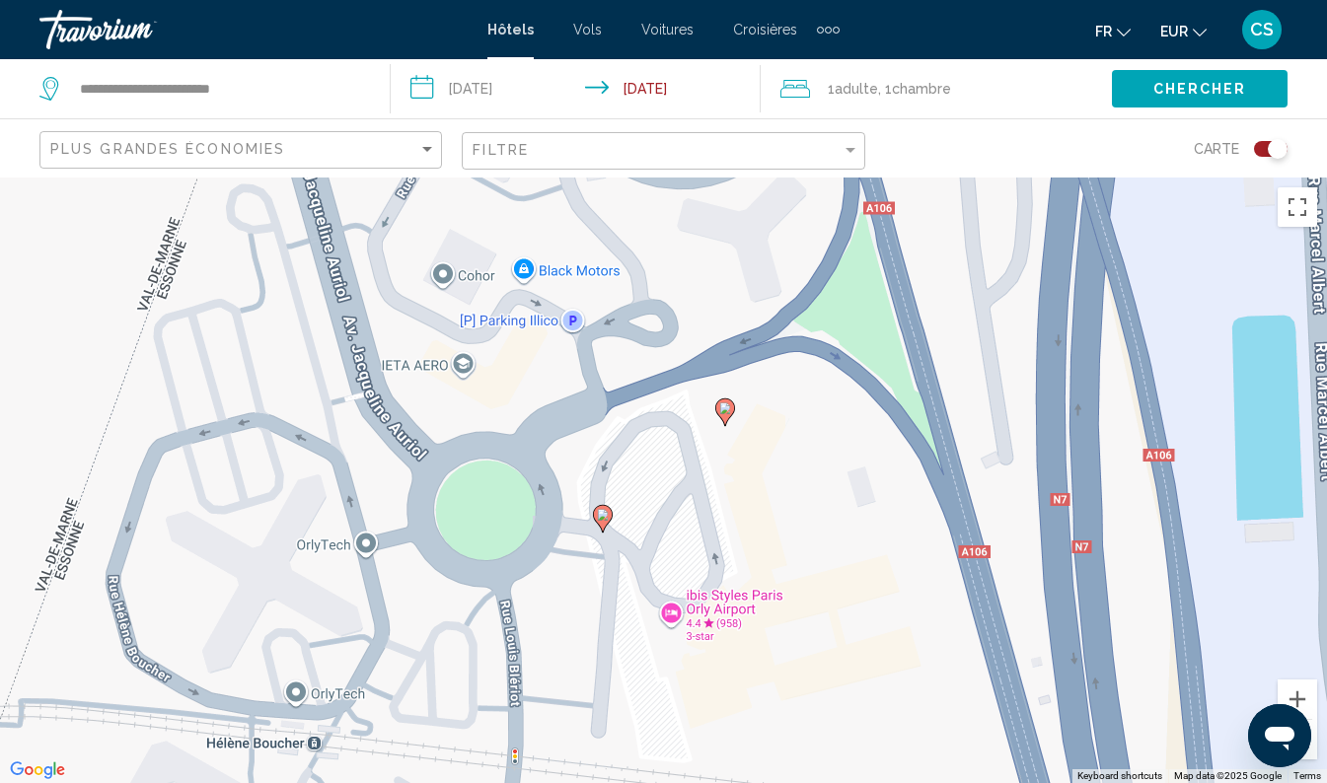
click at [600, 517] on image "Main content" at bounding box center [603, 515] width 12 height 12
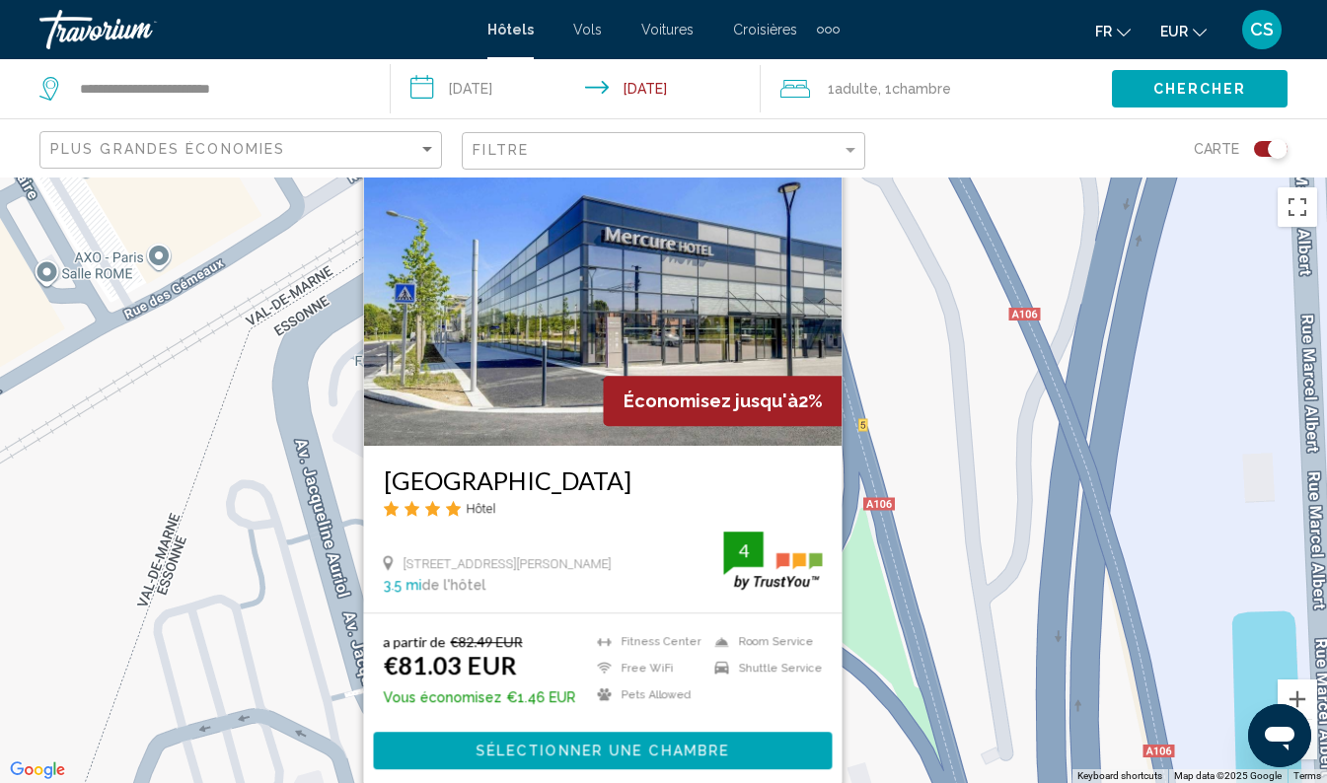
click at [910, 471] on div "To navigate, press the arrow keys. To activate drag with keyboard, press Alt + …" at bounding box center [663, 481] width 1327 height 606
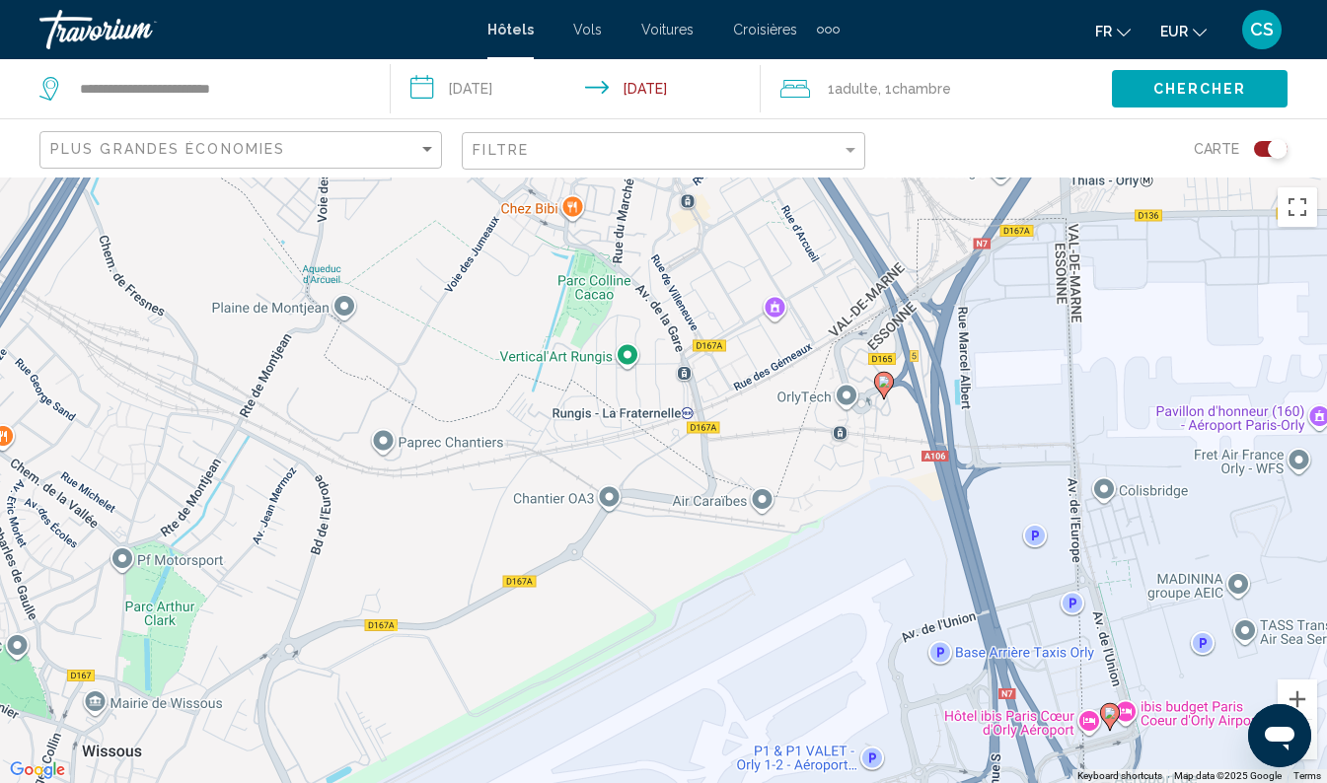
click at [1106, 724] on icon "Main content" at bounding box center [1110, 717] width 20 height 28
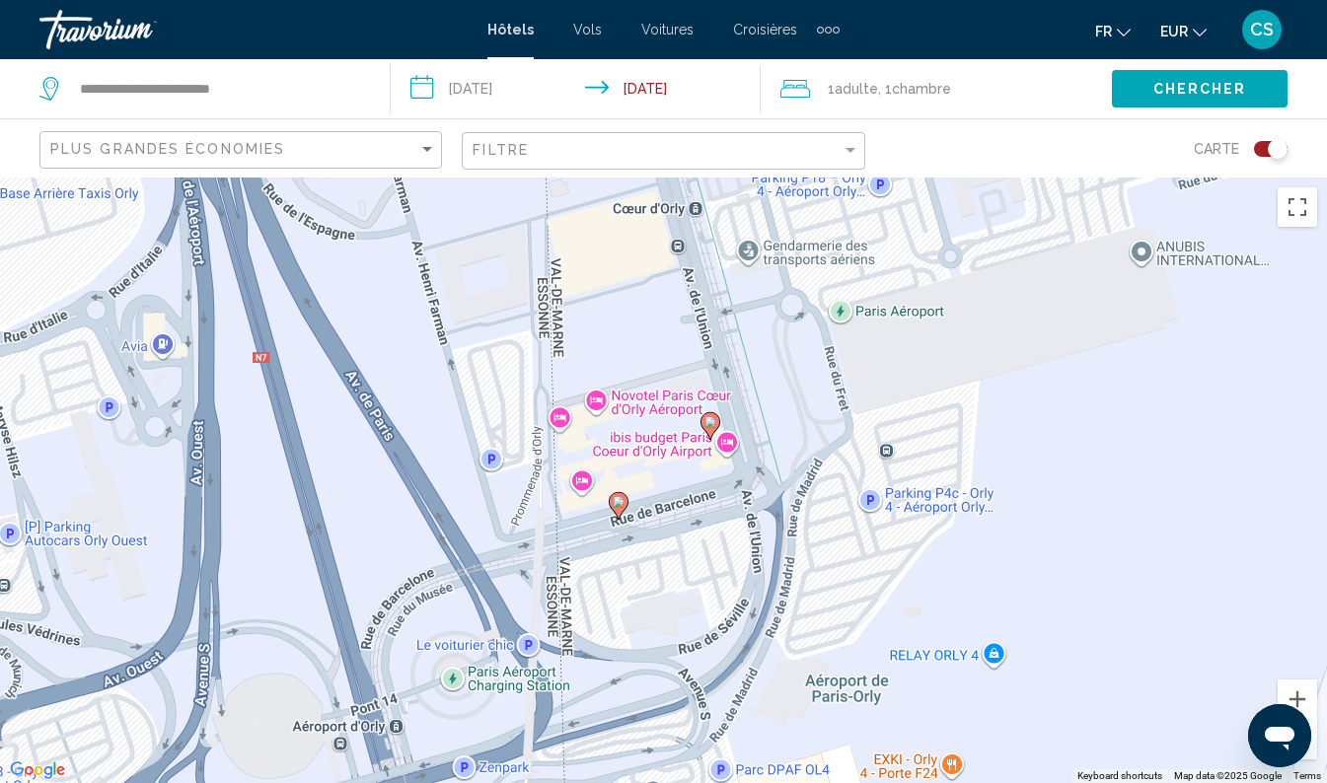
click at [618, 501] on image "Main content" at bounding box center [619, 502] width 12 height 12
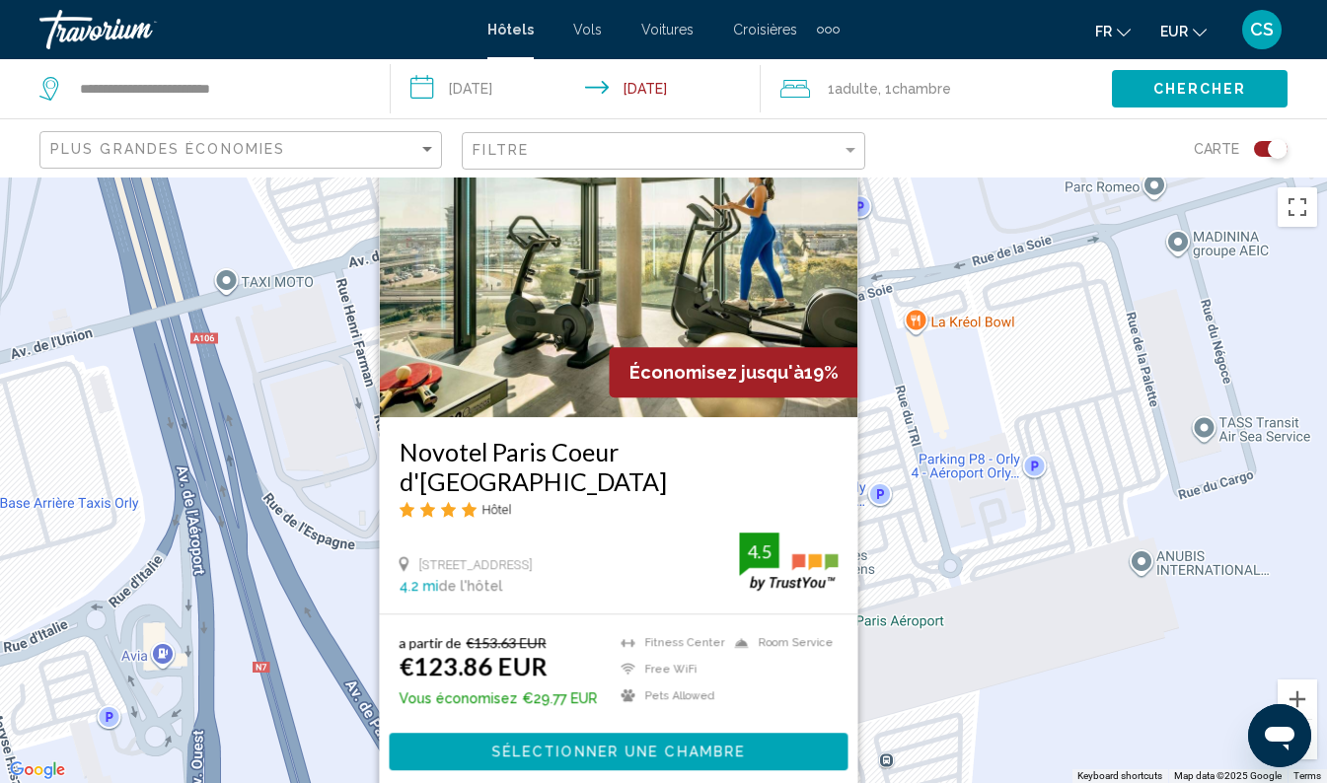
click at [908, 571] on div "To navigate, press the arrow keys. To activate drag with keyboard, press Alt + …" at bounding box center [663, 481] width 1327 height 606
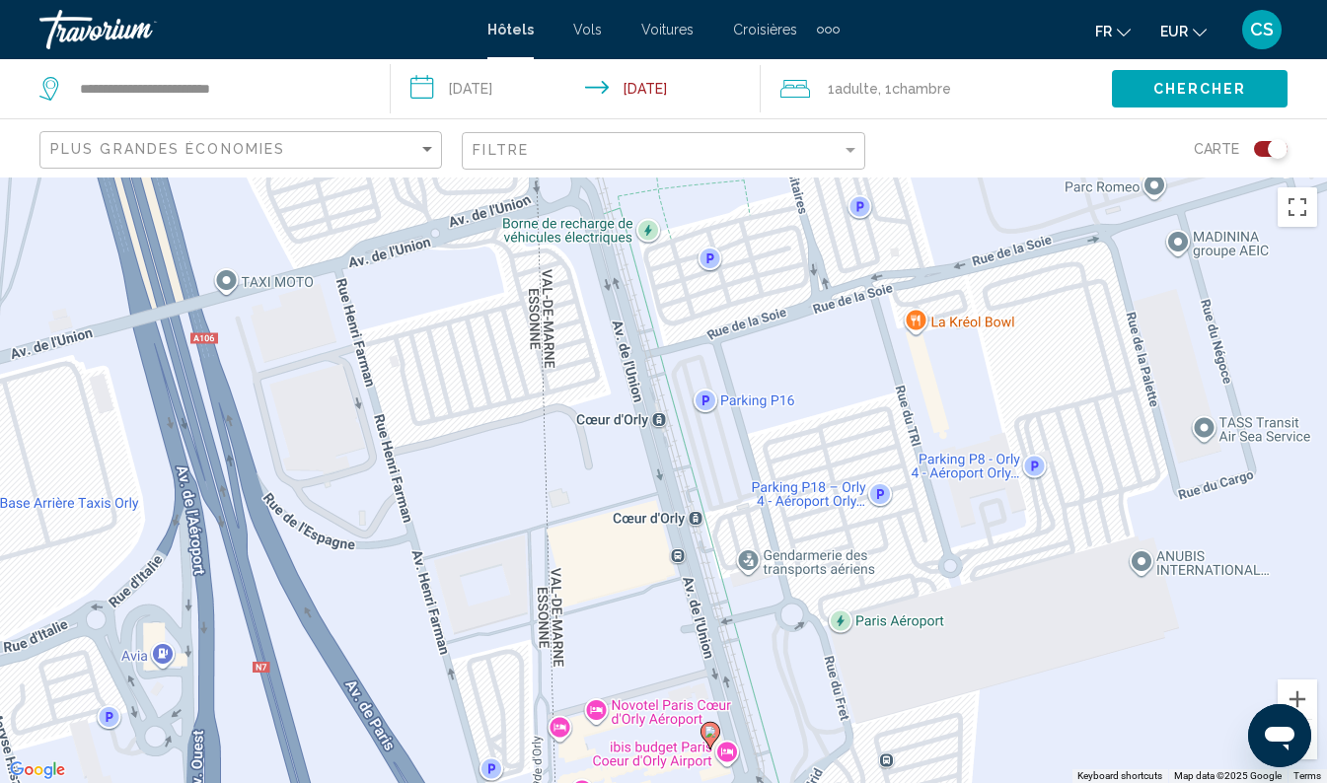
click at [707, 734] on image "Main content" at bounding box center [710, 732] width 12 height 12
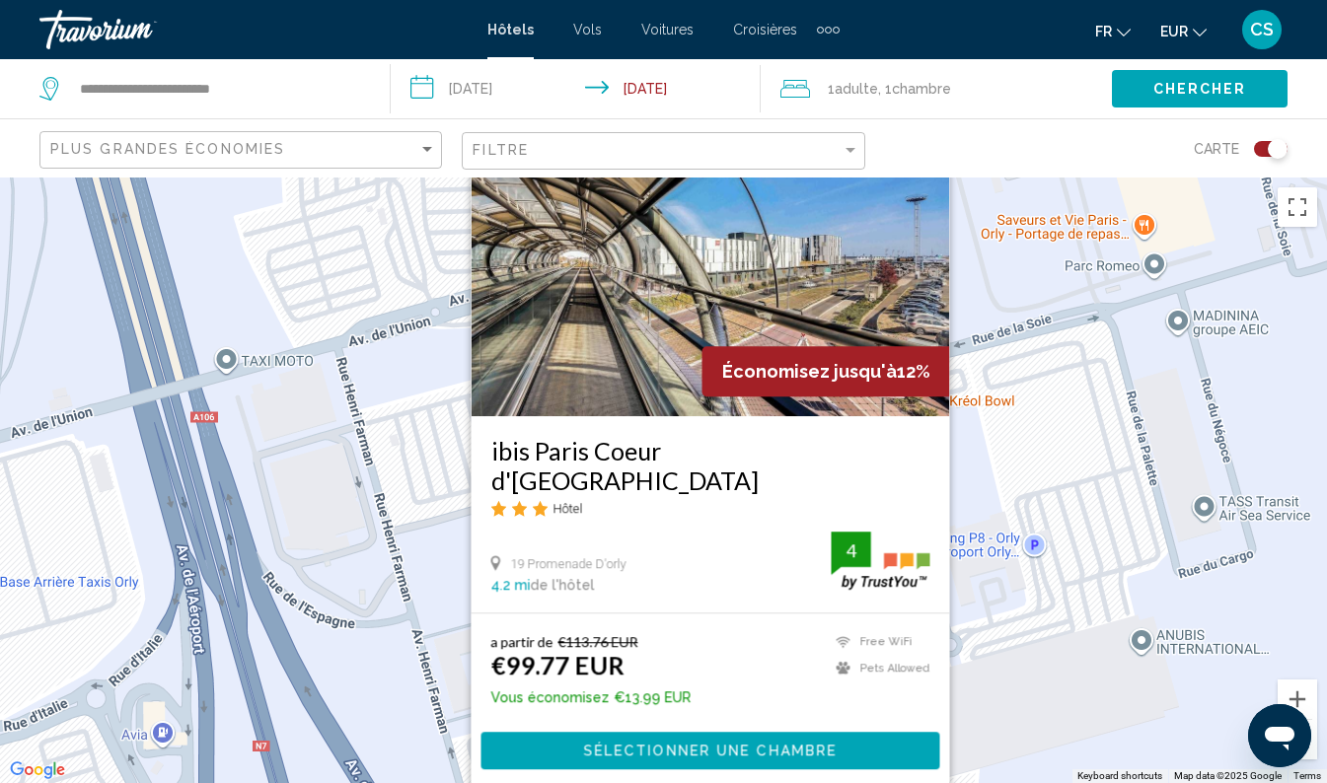
click at [977, 487] on div "To navigate, press the arrow keys. To activate drag with keyboard, press Alt + …" at bounding box center [663, 481] width 1327 height 606
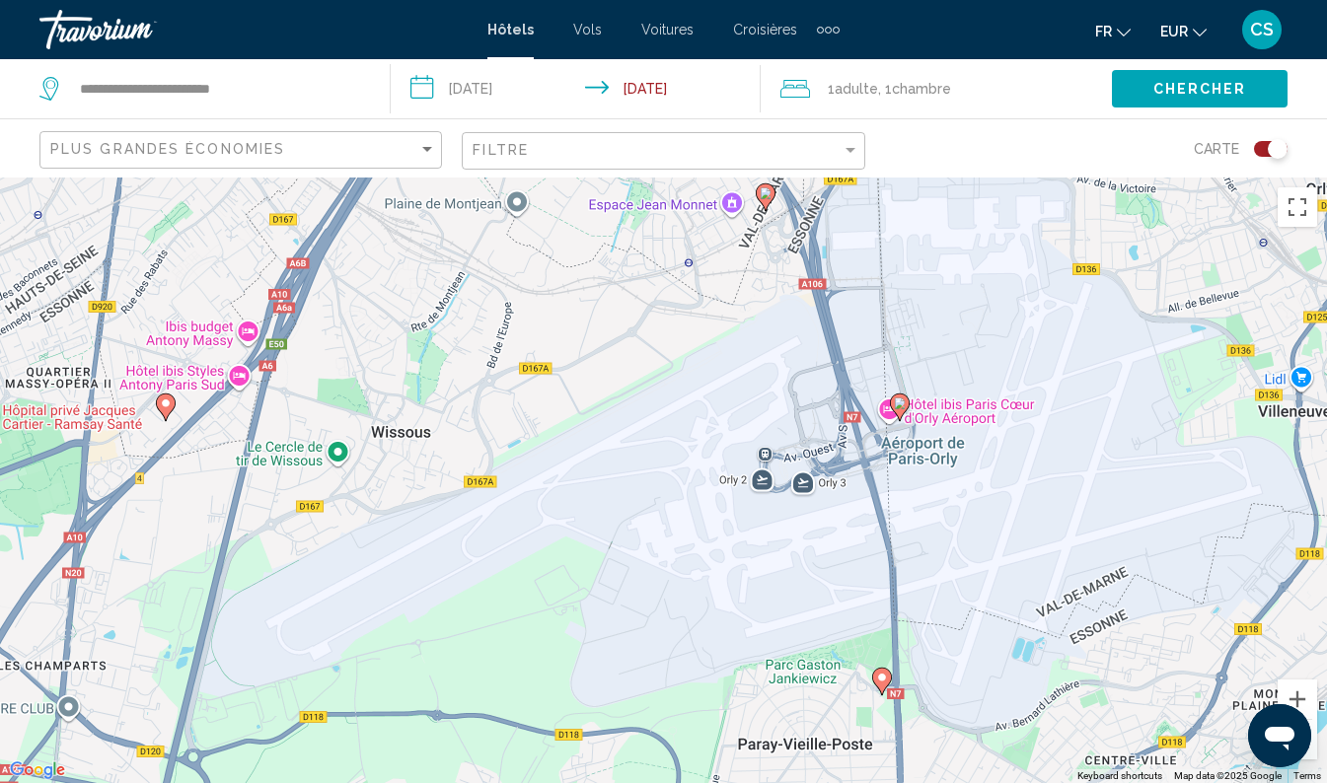
click at [882, 678] on image "Main content" at bounding box center [882, 678] width 12 height 12
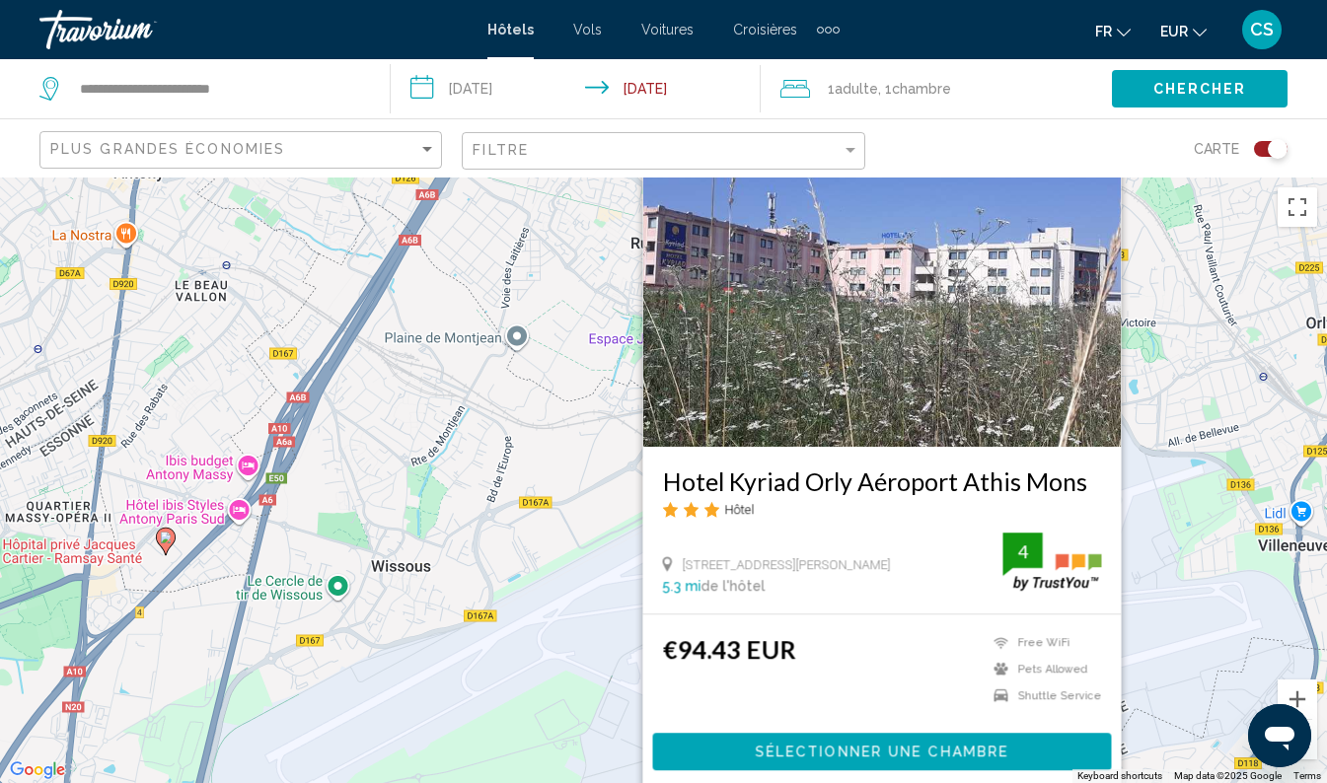
click at [1154, 360] on div "To navigate, press the arrow keys. To activate drag with keyboard, press Alt + …" at bounding box center [663, 481] width 1327 height 606
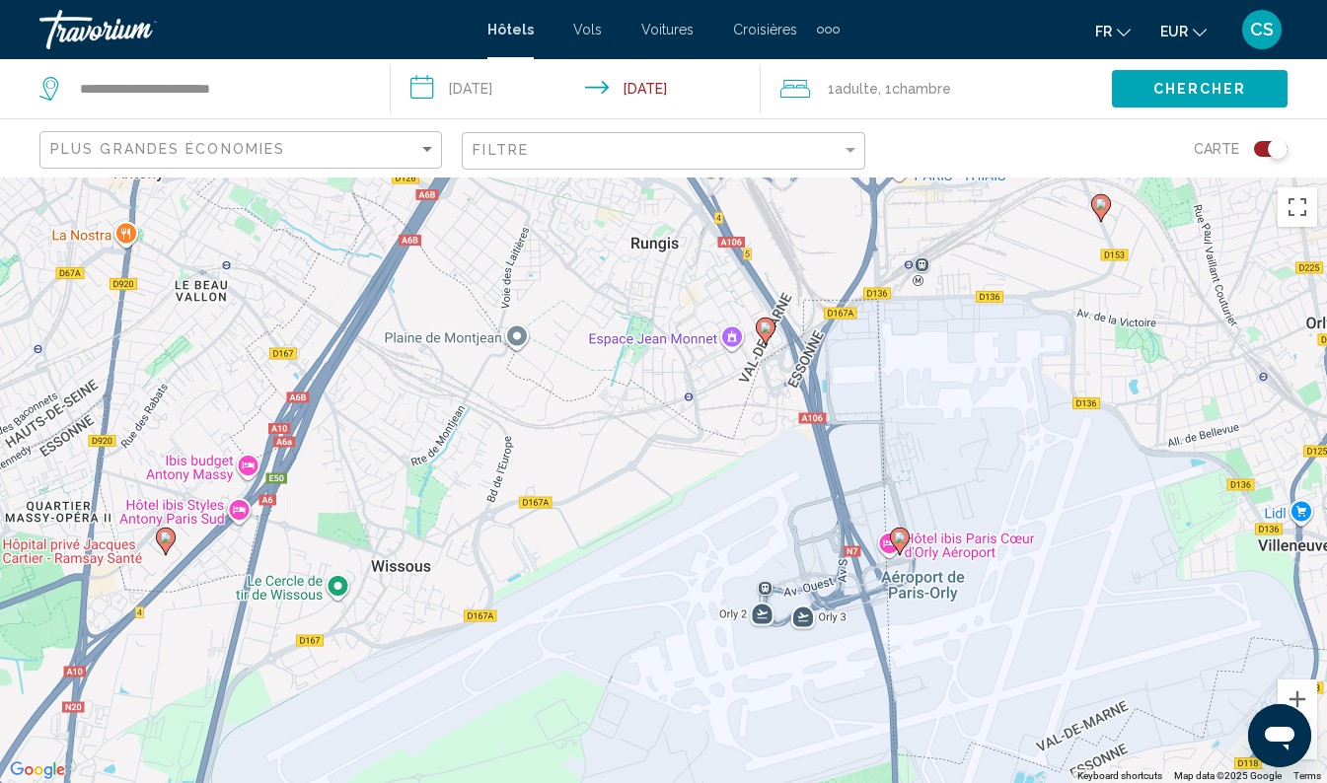
click at [765, 328] on image "Main content" at bounding box center [766, 328] width 12 height 12
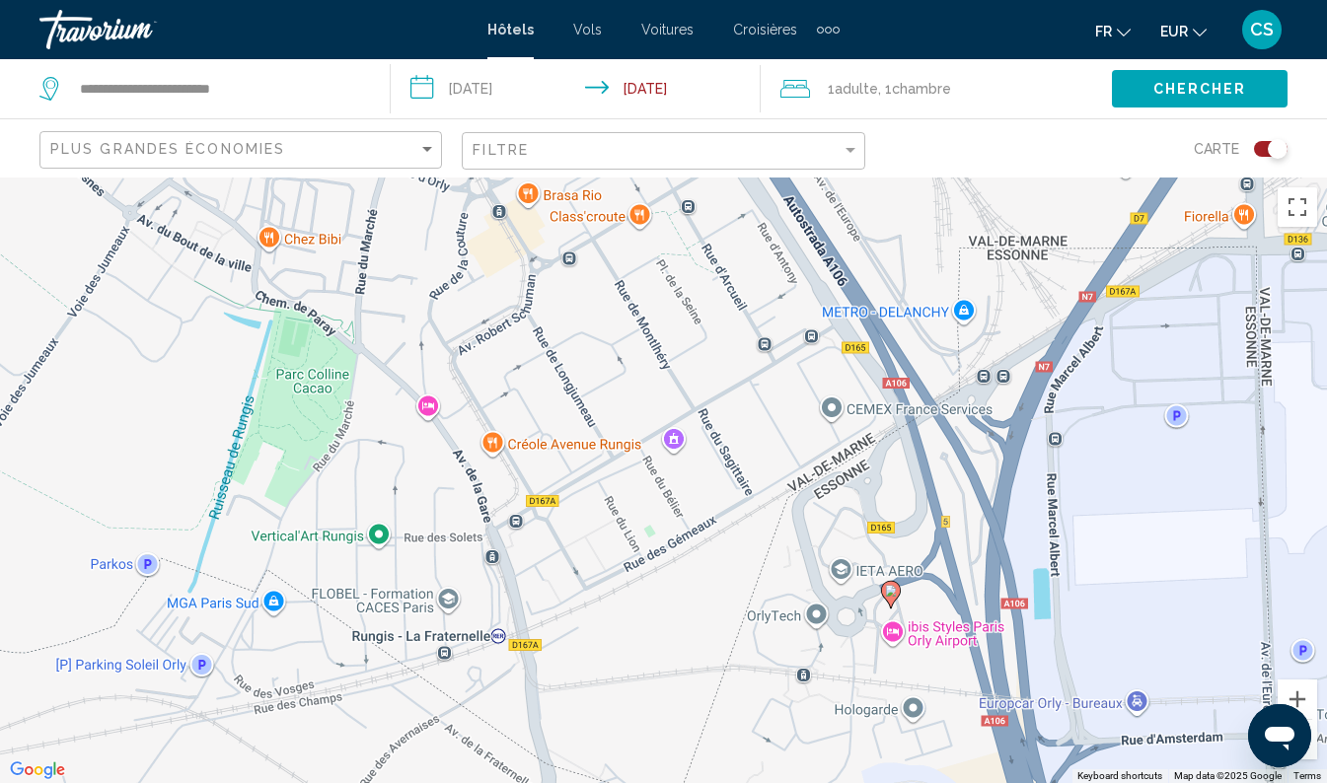
click at [890, 590] on image "Main content" at bounding box center [891, 591] width 12 height 12
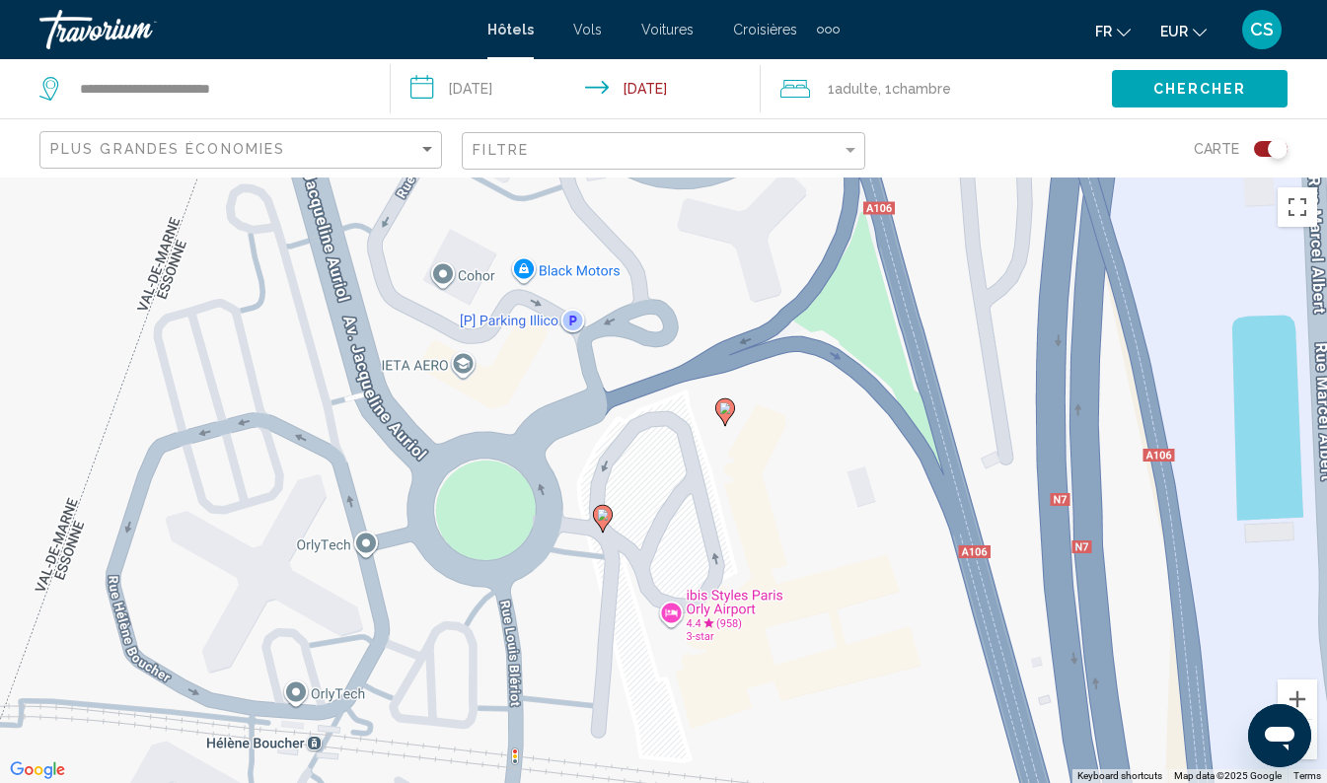
click at [602, 515] on image "Main content" at bounding box center [603, 515] width 12 height 12
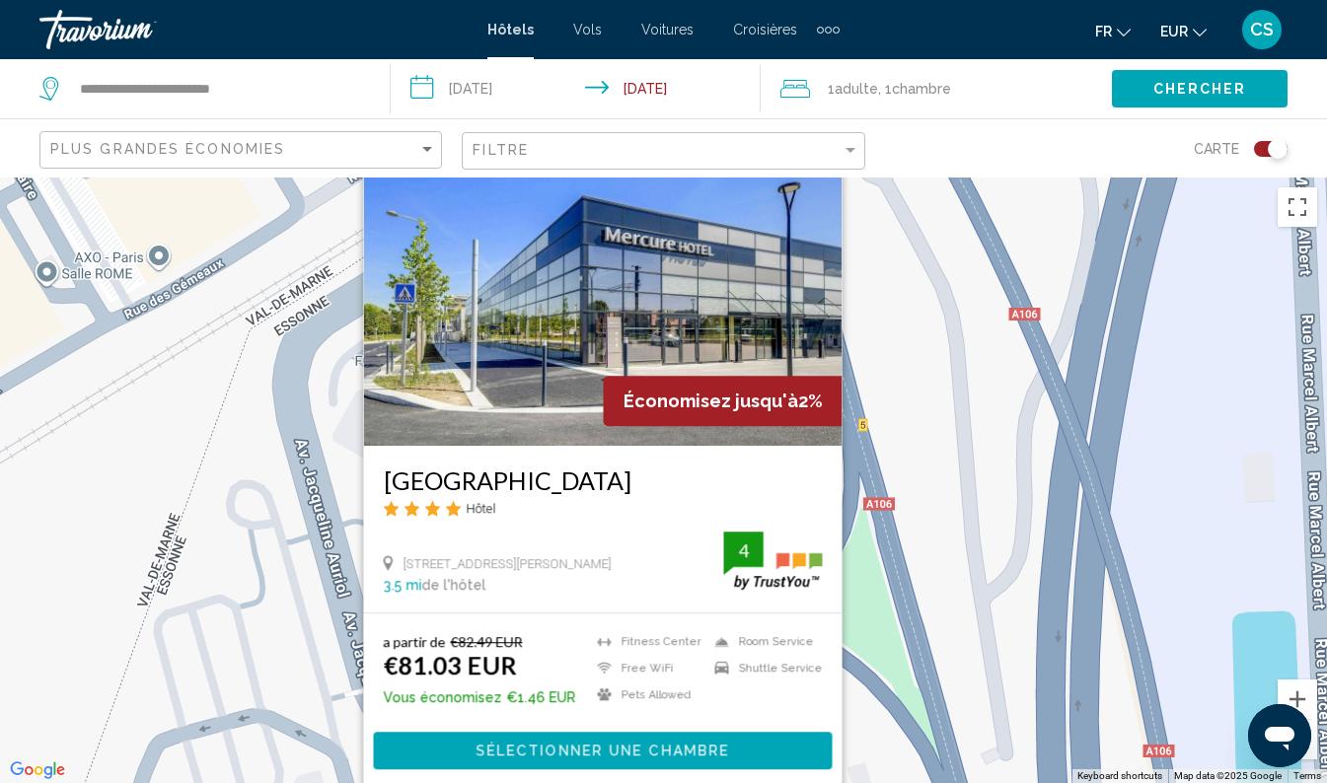
click at [948, 487] on div "To navigate, press the arrow keys. To activate drag with keyboard, press Alt + …" at bounding box center [663, 481] width 1327 height 606
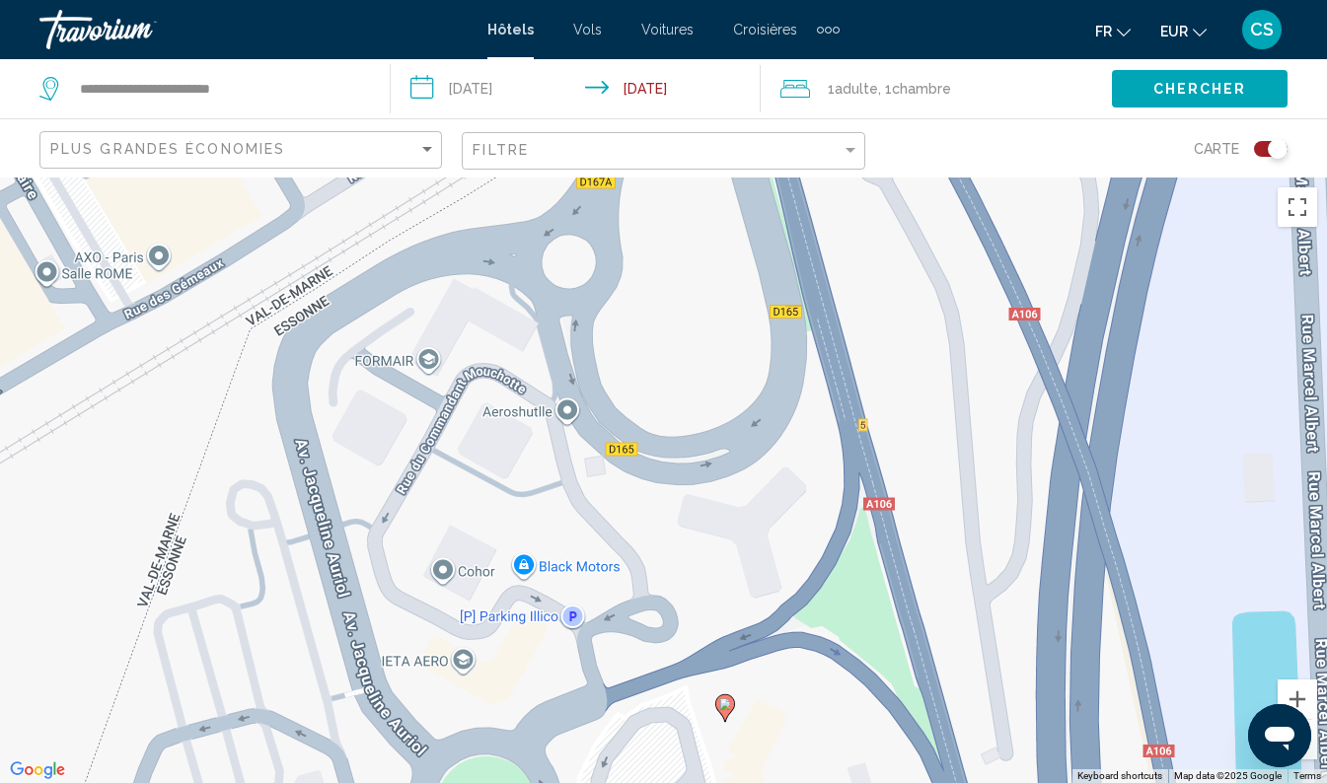
click at [728, 700] on image "Main content" at bounding box center [725, 704] width 12 height 12
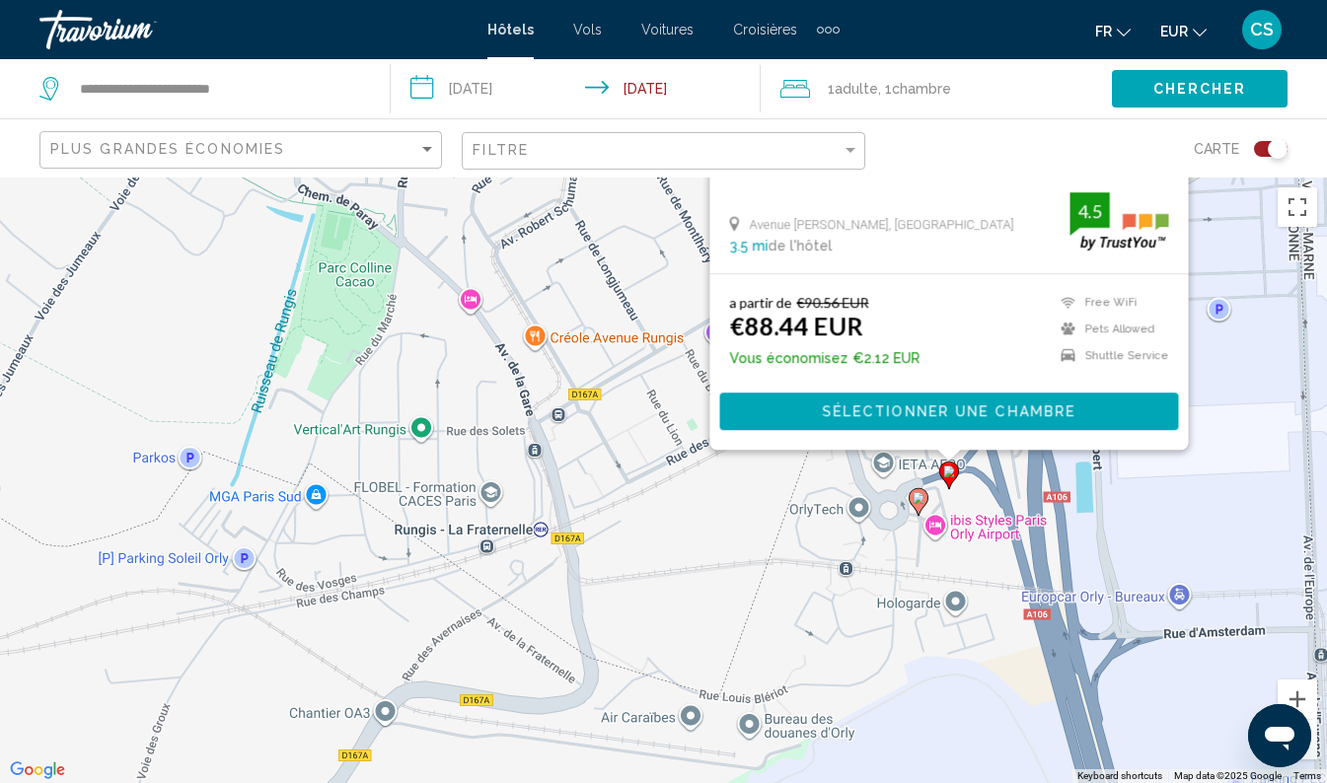
click at [917, 498] on image "Main content" at bounding box center [919, 498] width 12 height 12
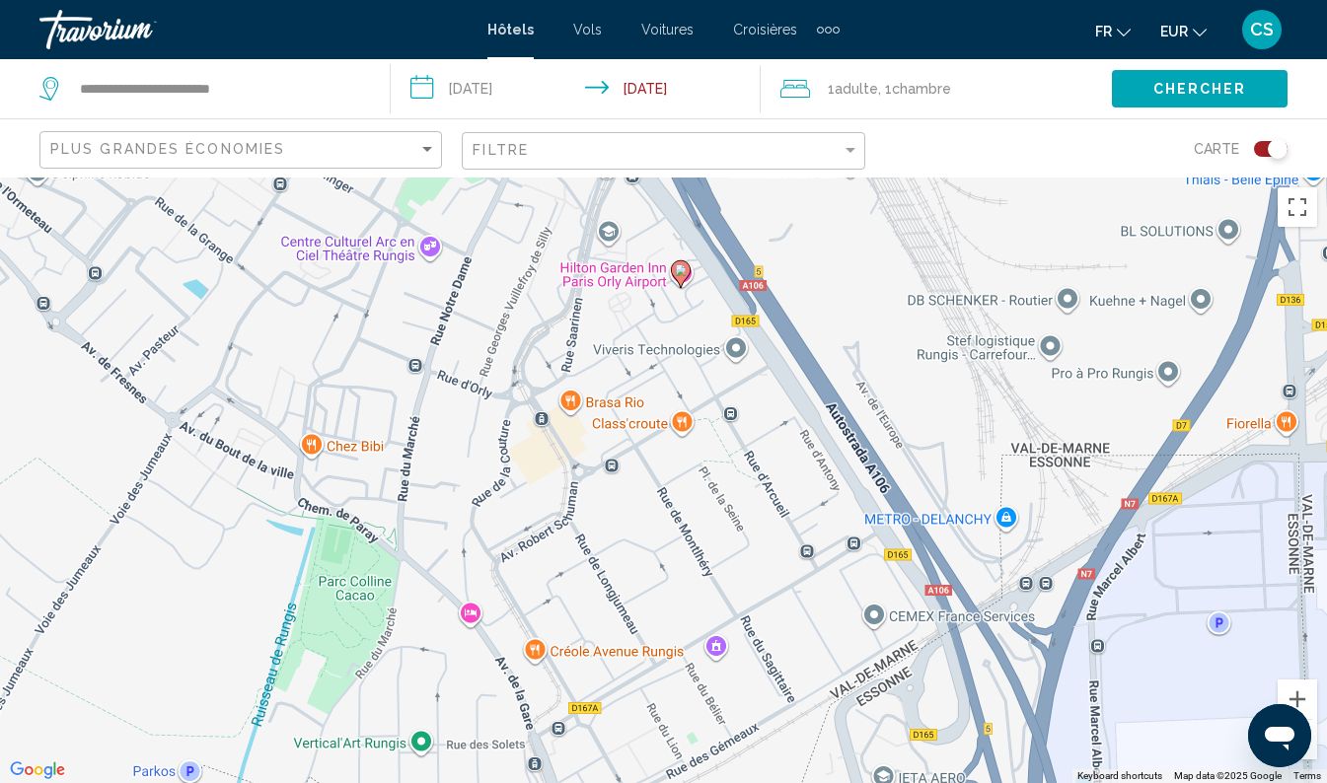
click at [680, 269] on image "Main content" at bounding box center [681, 270] width 12 height 12
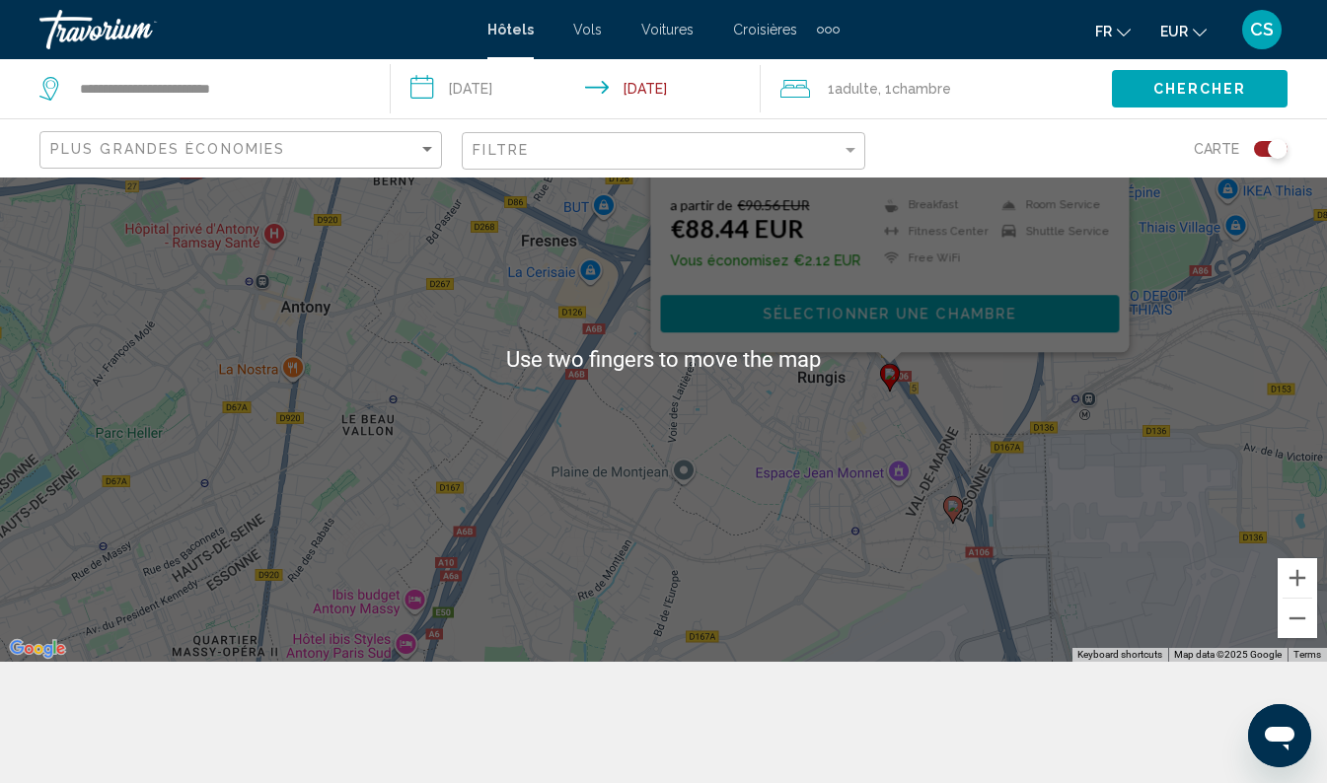
scroll to position [119, 0]
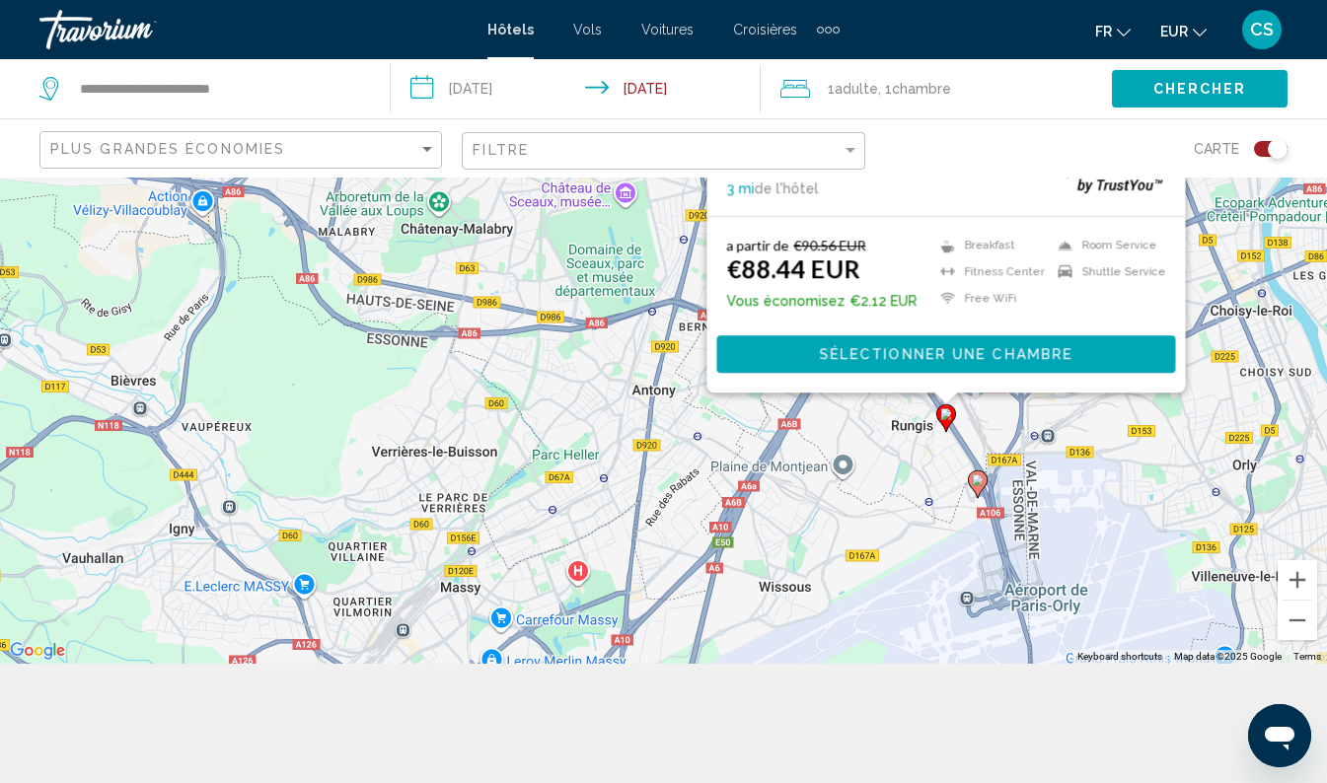
click at [1101, 444] on div "To navigate, press the arrow keys. To activate drag with keyboard, press Alt + …" at bounding box center [663, 361] width 1327 height 606
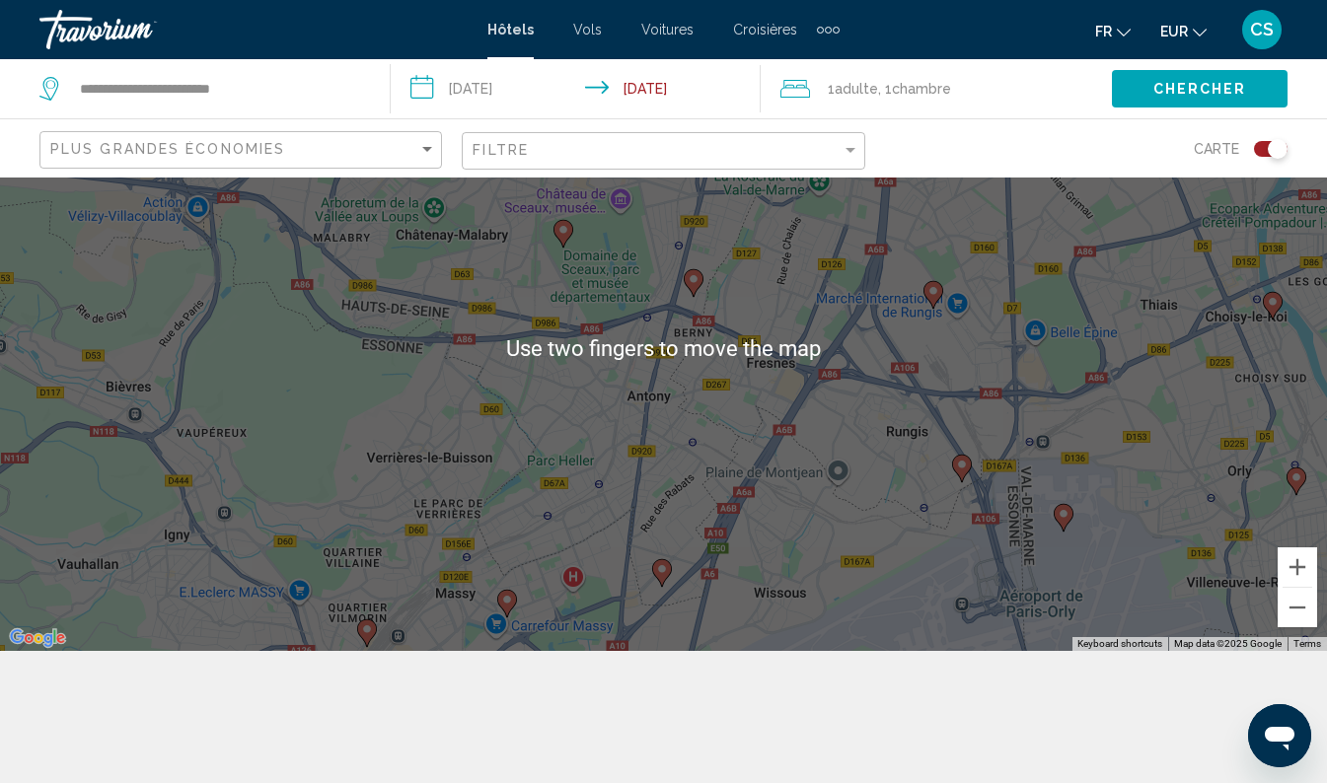
scroll to position [178, 0]
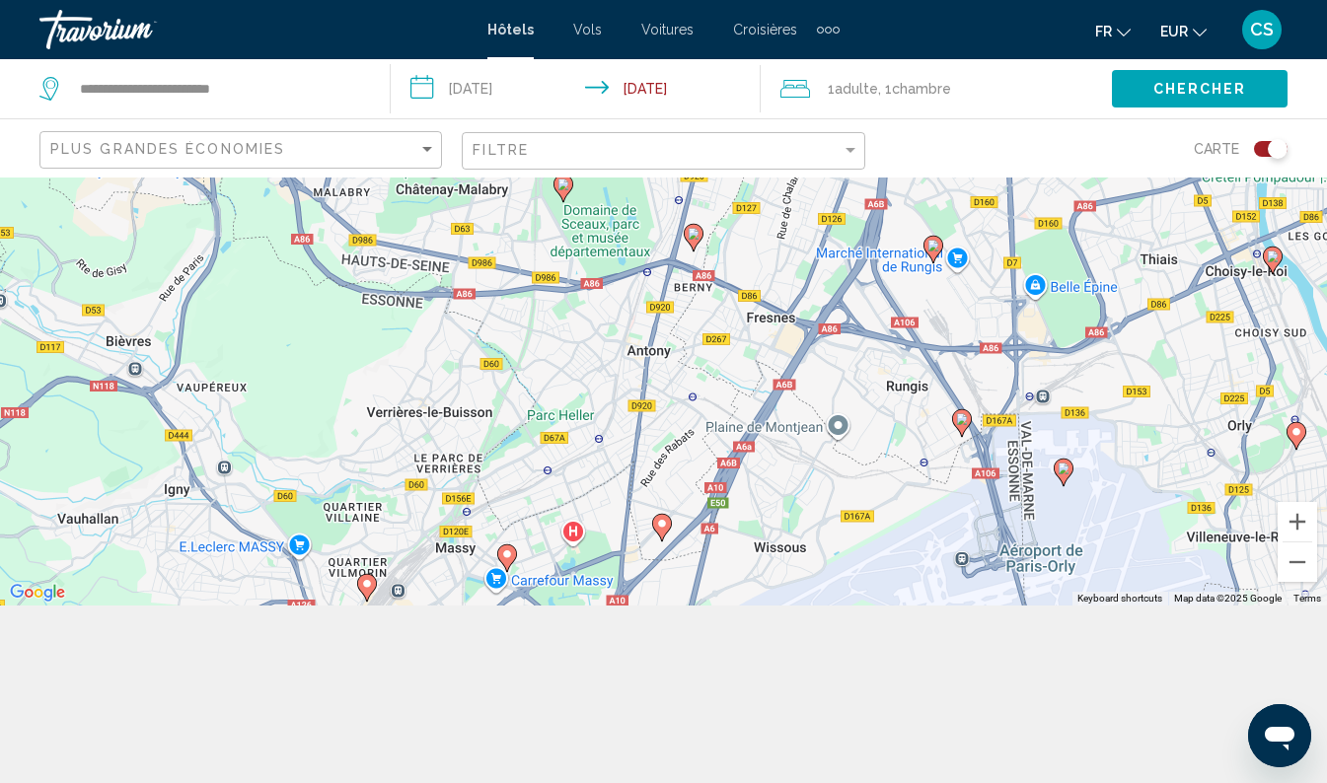
click at [1061, 472] on image "Main content" at bounding box center [1064, 469] width 12 height 12
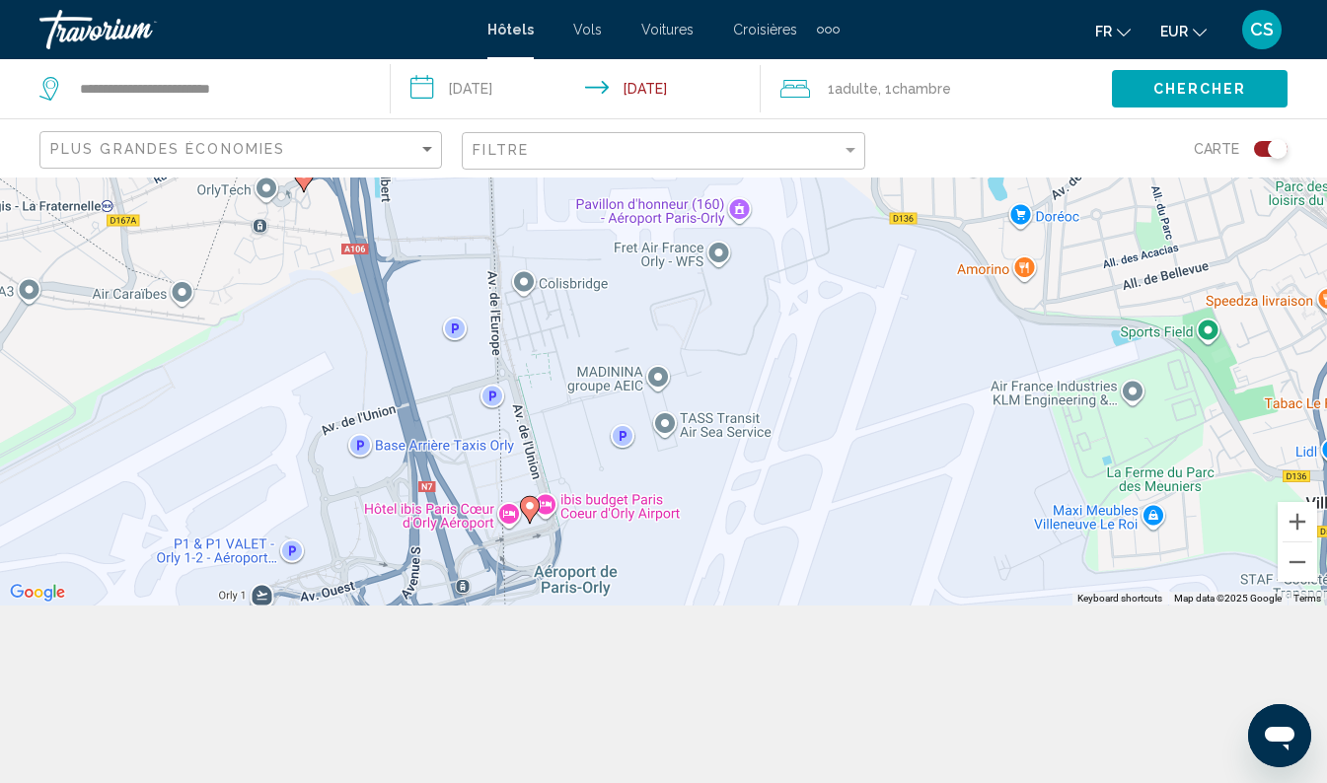
click at [529, 506] on image "Main content" at bounding box center [530, 506] width 12 height 12
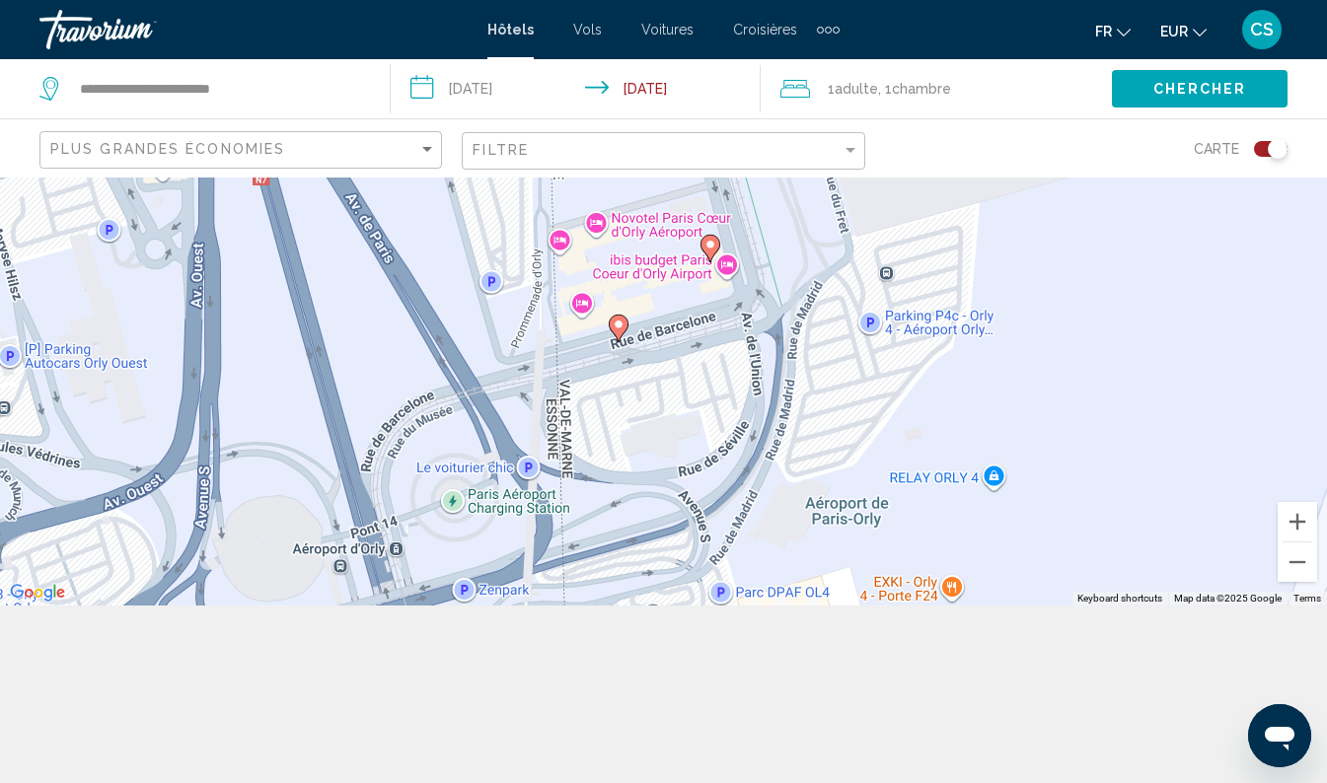
click at [622, 326] on image "Main content" at bounding box center [619, 325] width 12 height 12
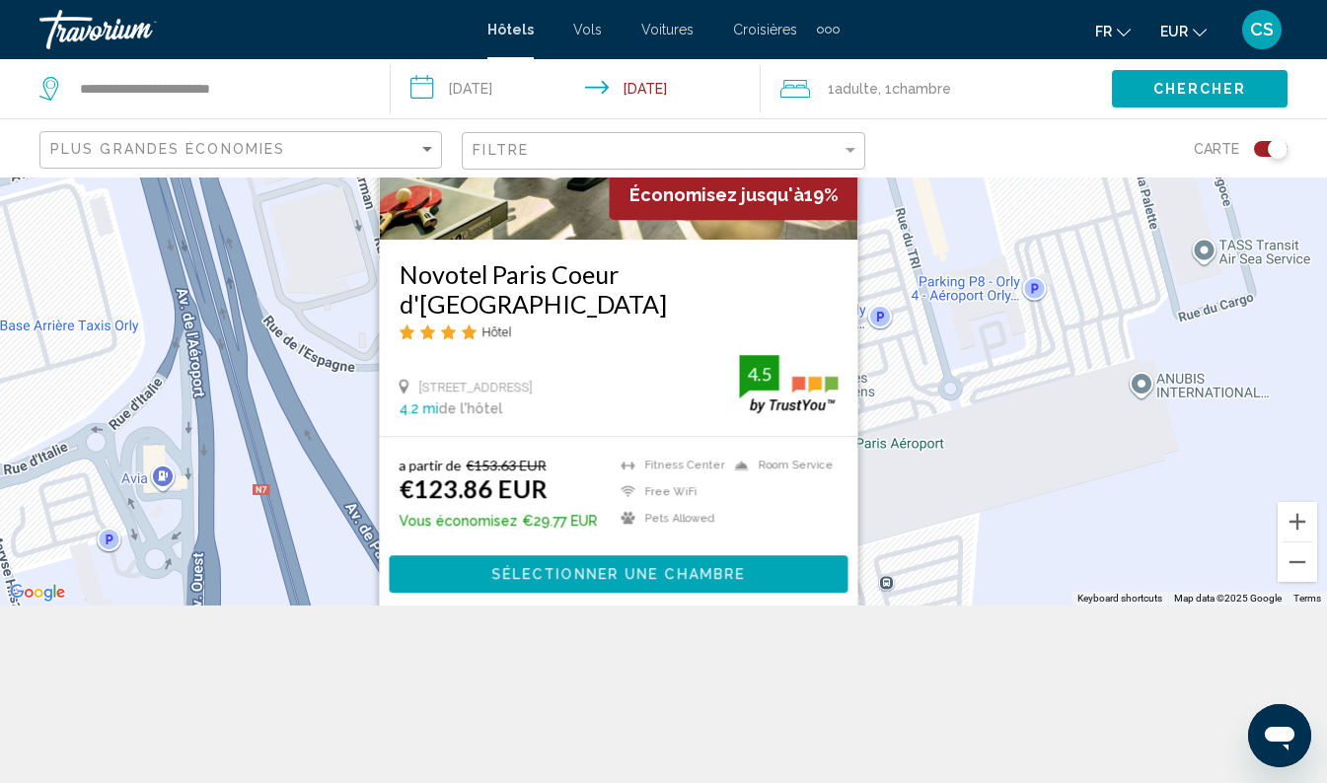
click at [913, 447] on div "To navigate, press the arrow keys. To activate drag with keyboard, press Alt + …" at bounding box center [663, 303] width 1327 height 606
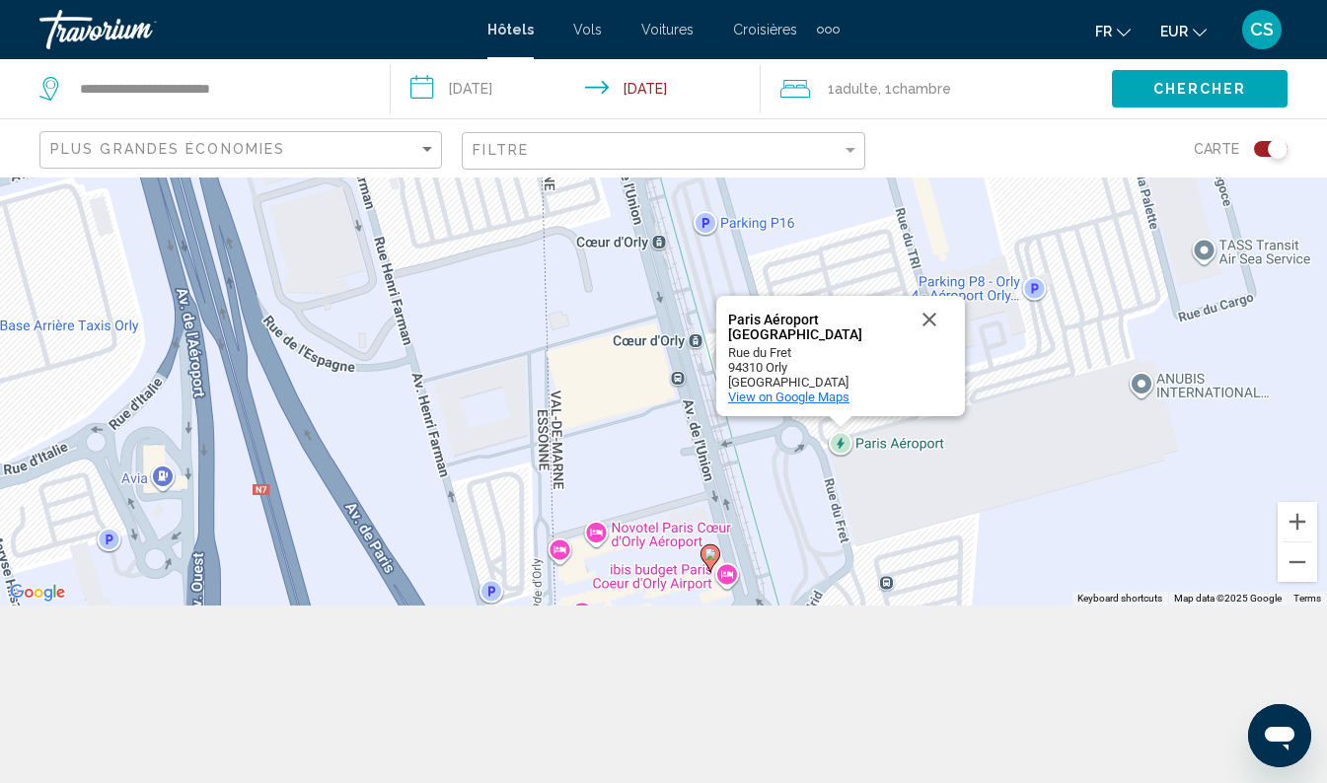
click at [940, 393] on div "View on Google Maps" at bounding box center [840, 397] width 225 height 15
click at [936, 311] on button "Close" at bounding box center [929, 319] width 47 height 47
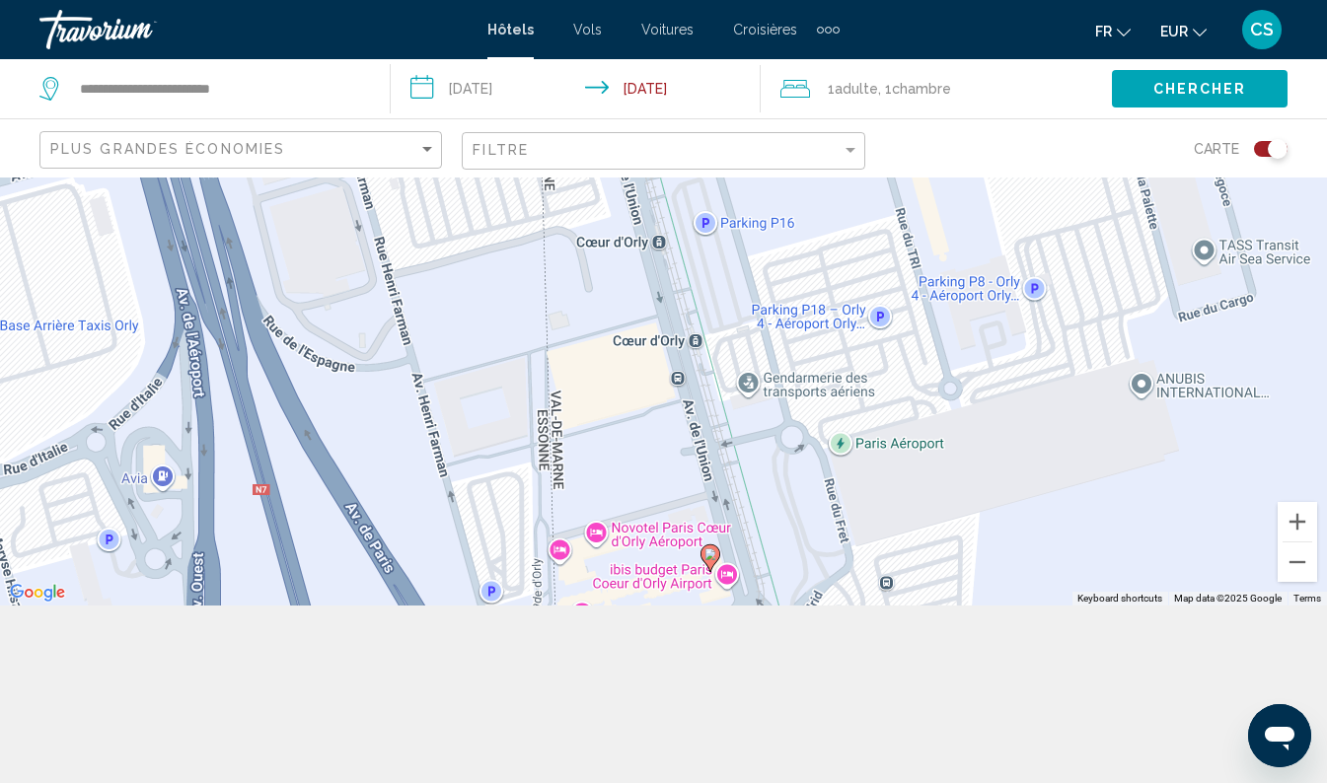
click at [709, 553] on image "Main content" at bounding box center [710, 554] width 12 height 12
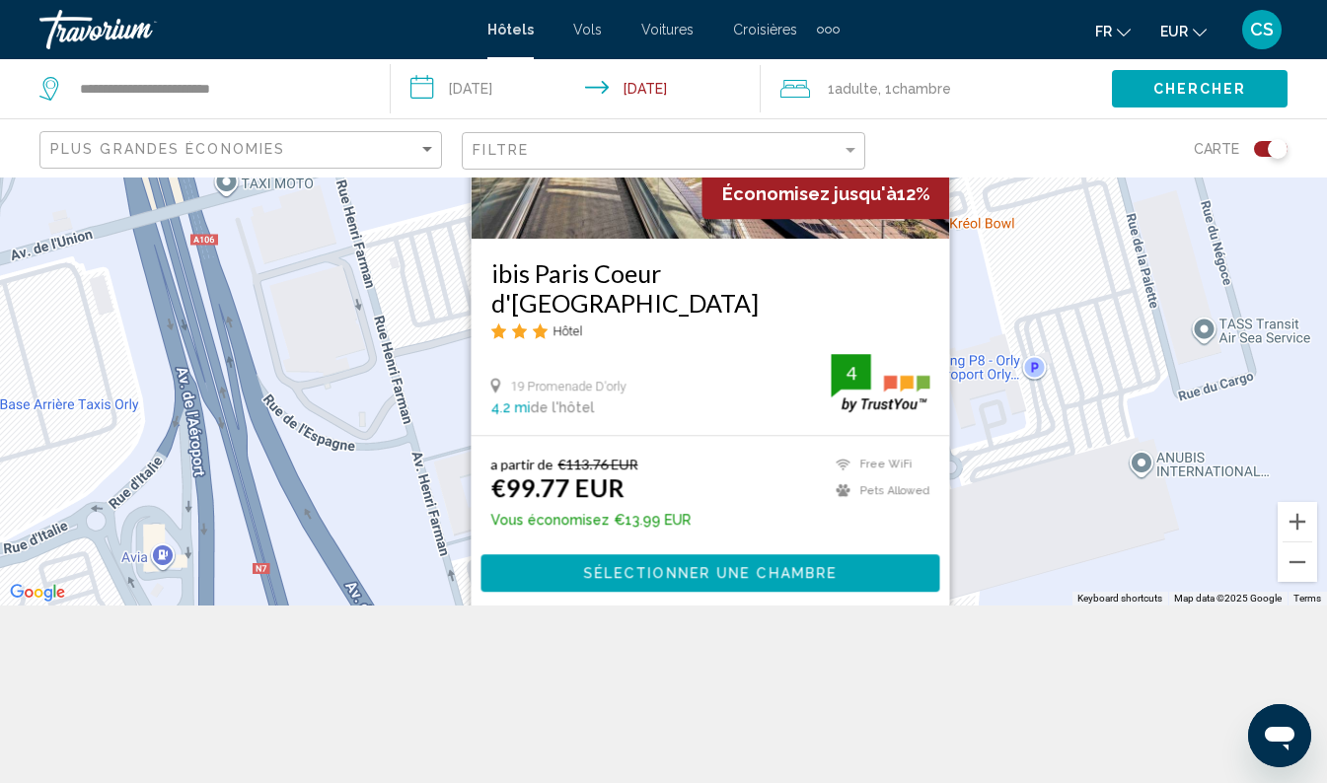
click at [987, 433] on div "To navigate, press the arrow keys. To activate drag with keyboard, press Alt + …" at bounding box center [663, 303] width 1327 height 606
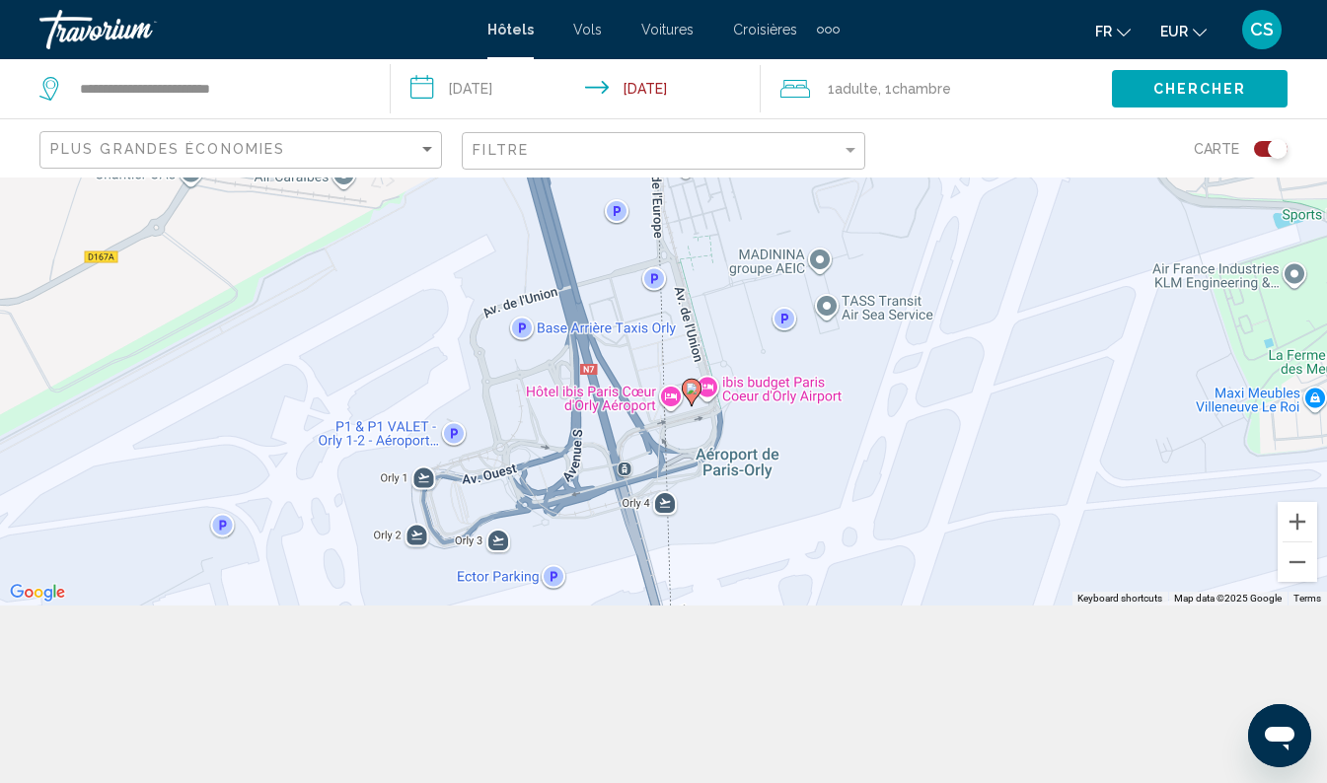
click at [746, 387] on div "To navigate, press the arrow keys. To activate drag with keyboard, press Alt + …" at bounding box center [663, 303] width 1327 height 606
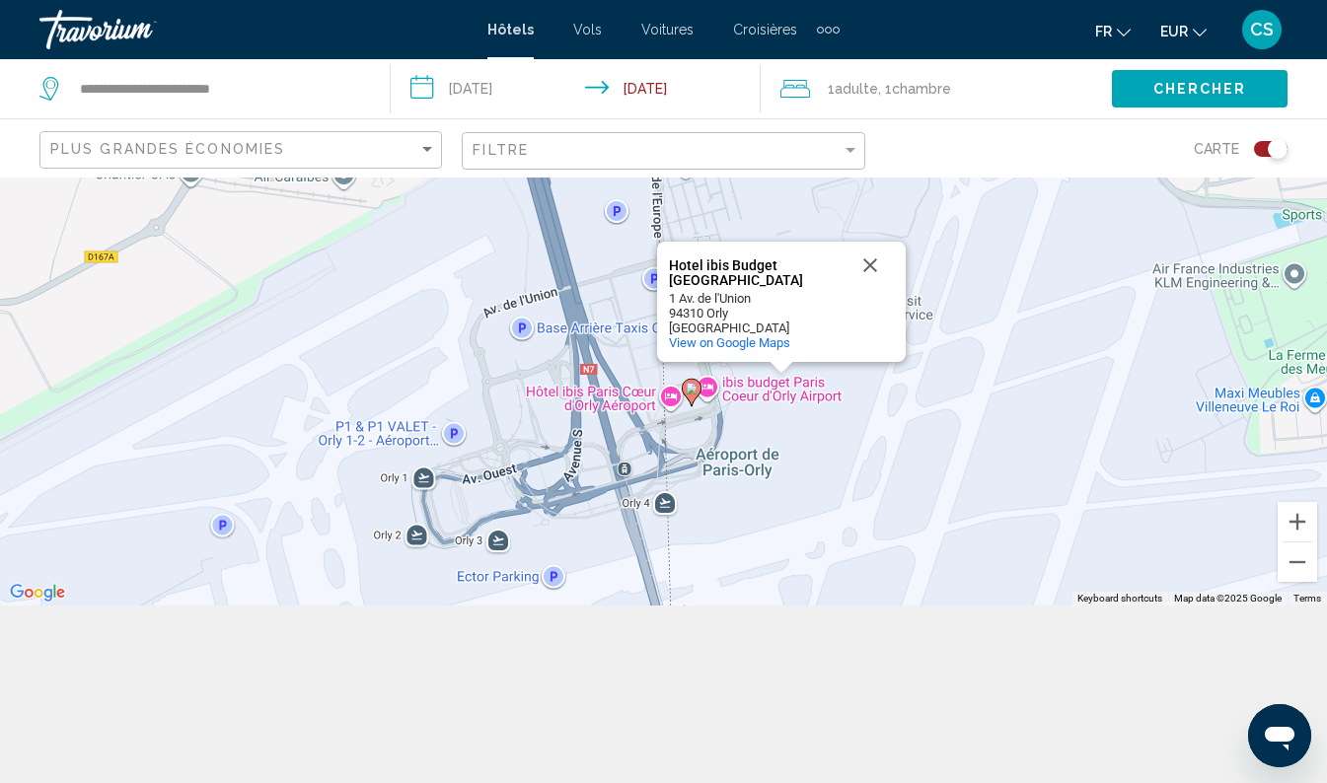
click at [808, 470] on div "To navigate, press the arrow keys. To activate drag with keyboard, press Alt + …" at bounding box center [663, 303] width 1327 height 606
click at [1275, 145] on div "Toggle map" at bounding box center [1278, 149] width 20 height 20
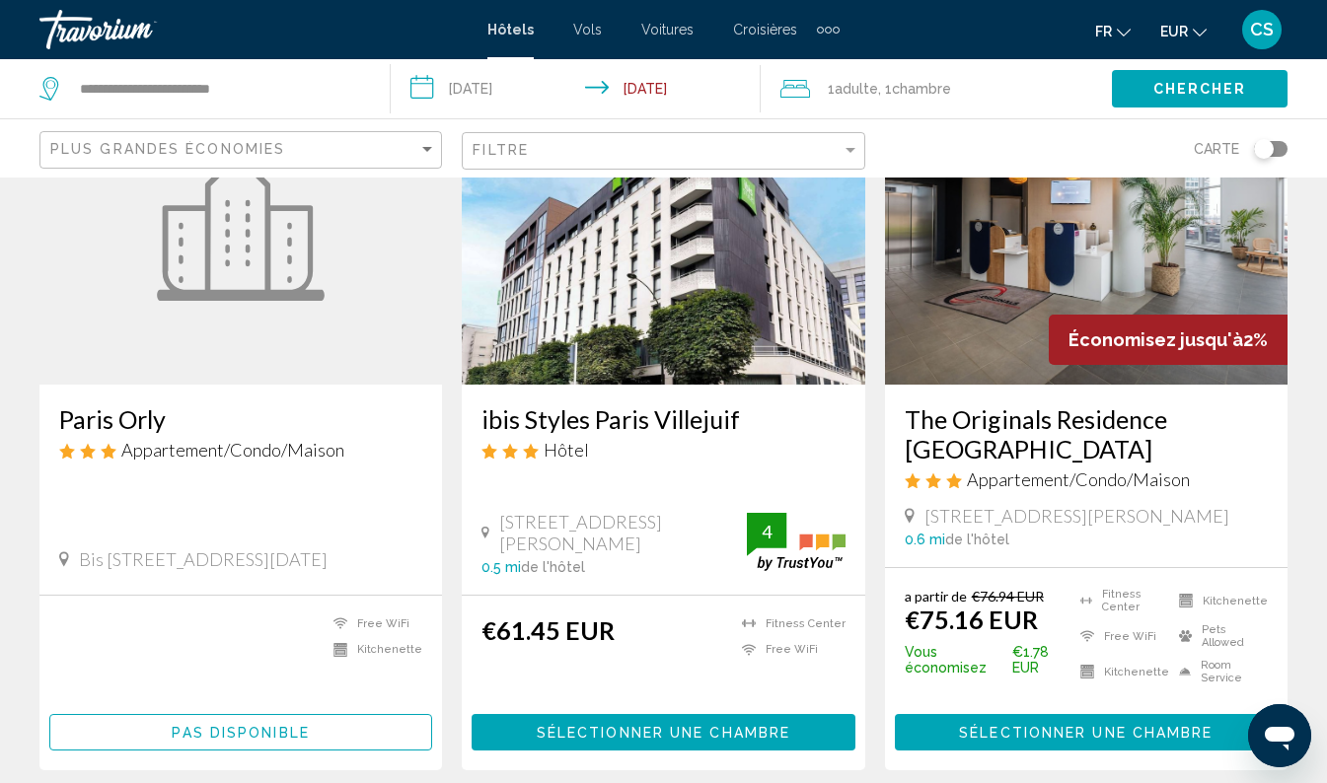
scroll to position [197, 0]
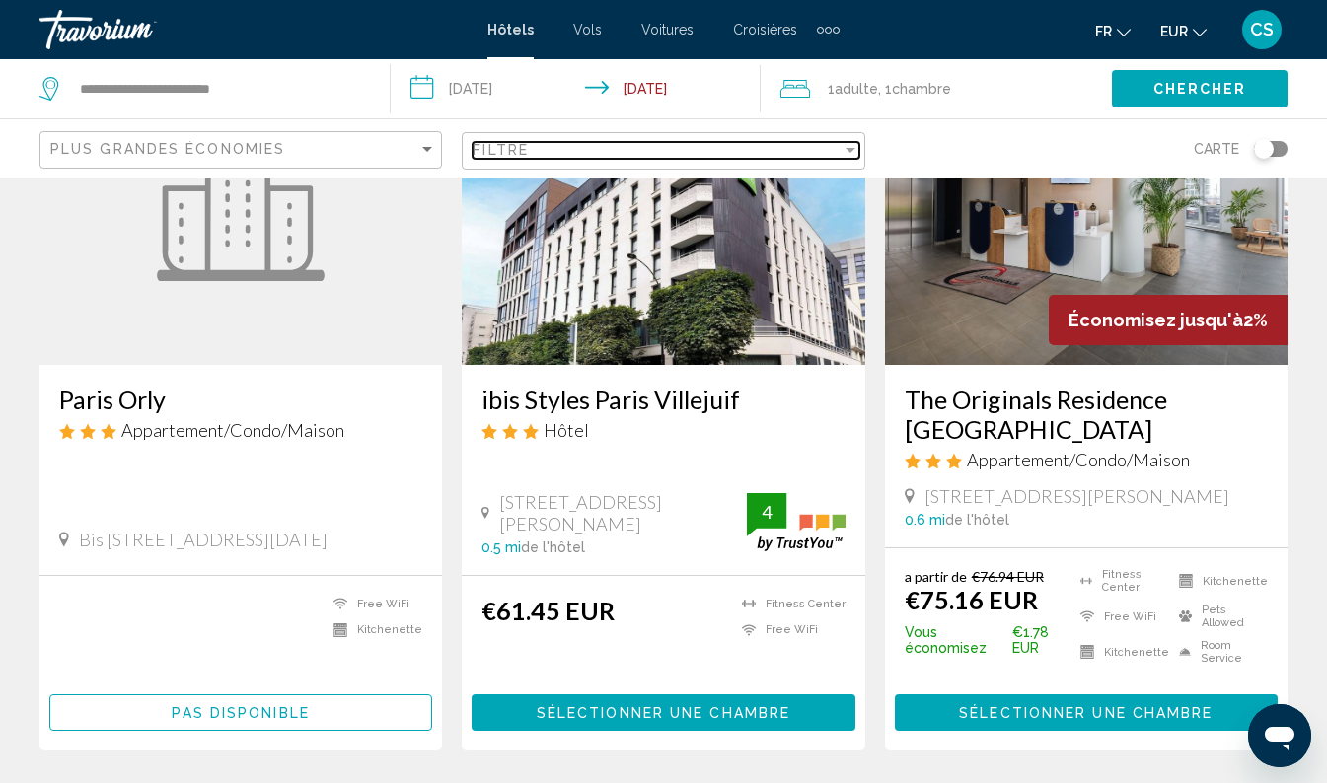
click at [626, 146] on div "Filtre" at bounding box center [657, 150] width 368 height 16
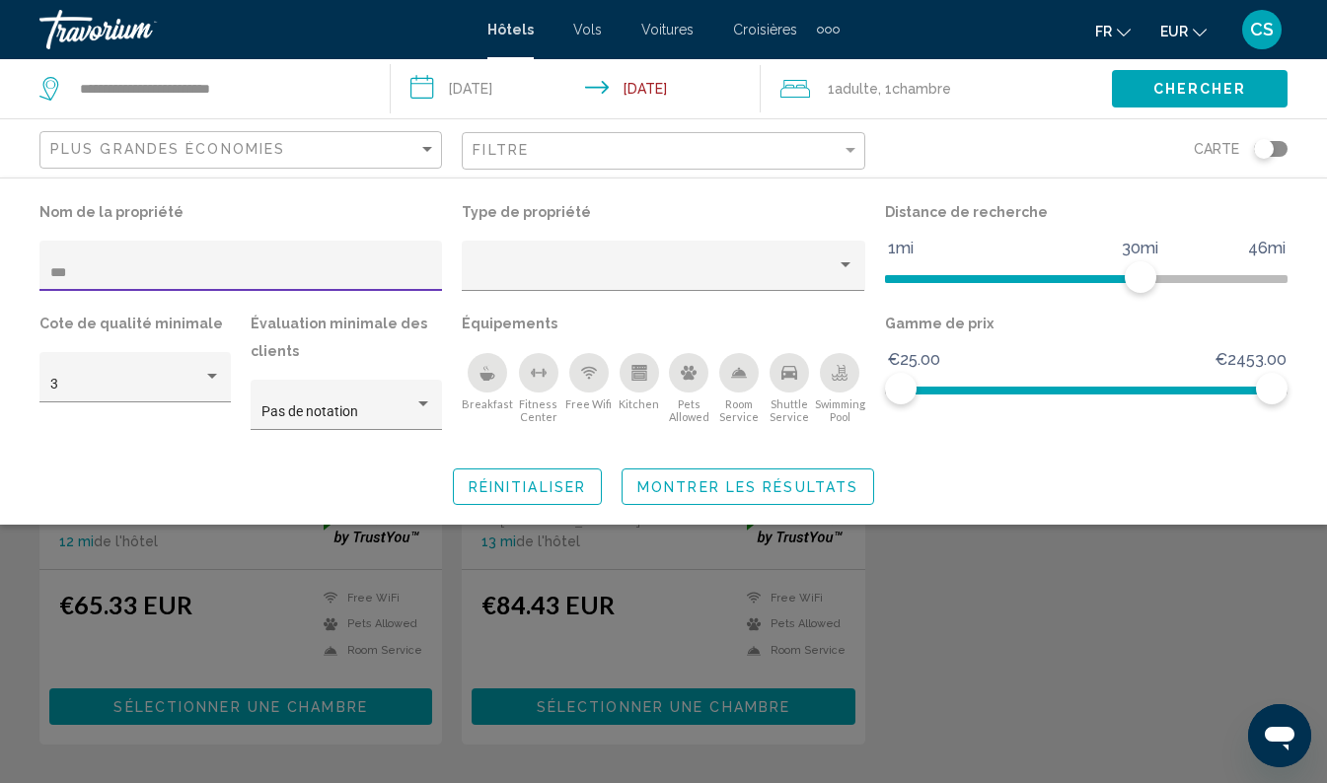
type input "****"
click at [748, 488] on span "Montrer les résultats" at bounding box center [747, 487] width 221 height 16
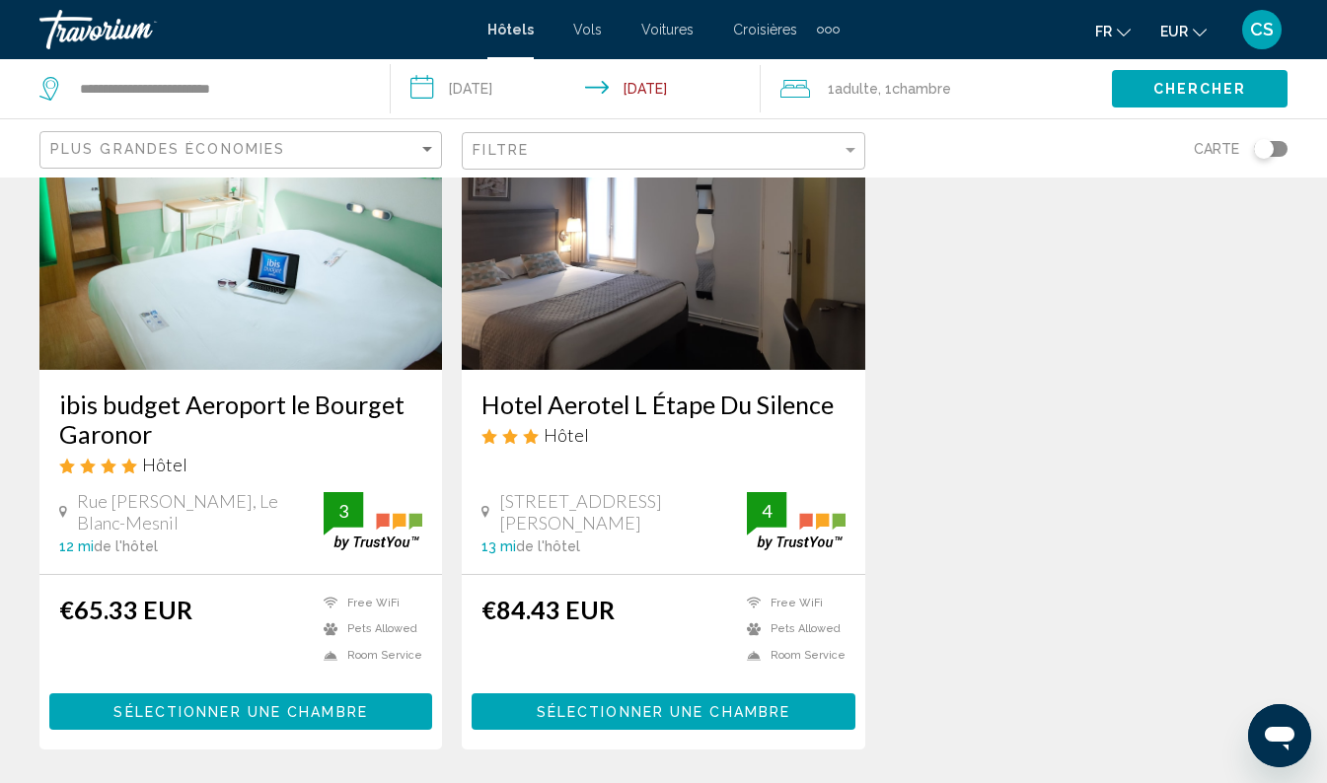
scroll to position [189, 0]
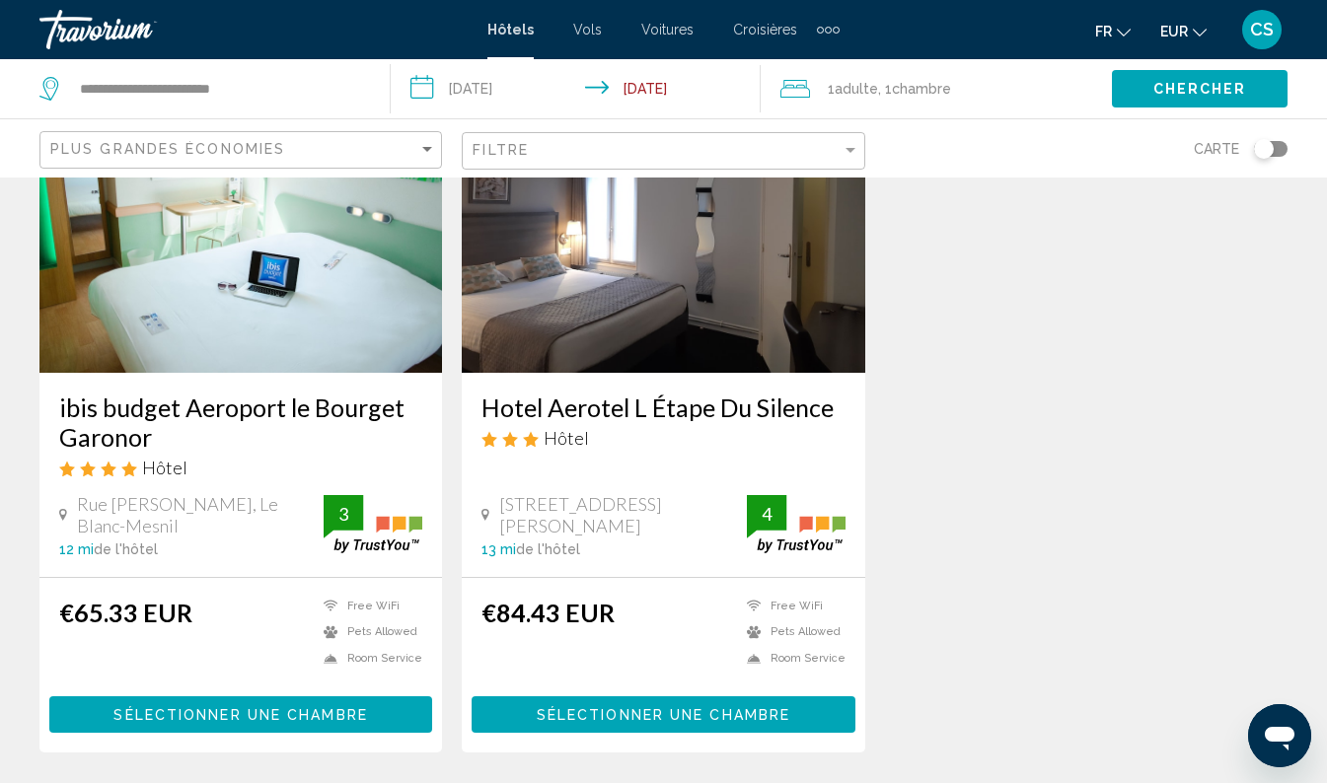
click at [740, 408] on h3 "Hotel Aerotel L Étape Du Silence" at bounding box center [662, 408] width 363 height 30
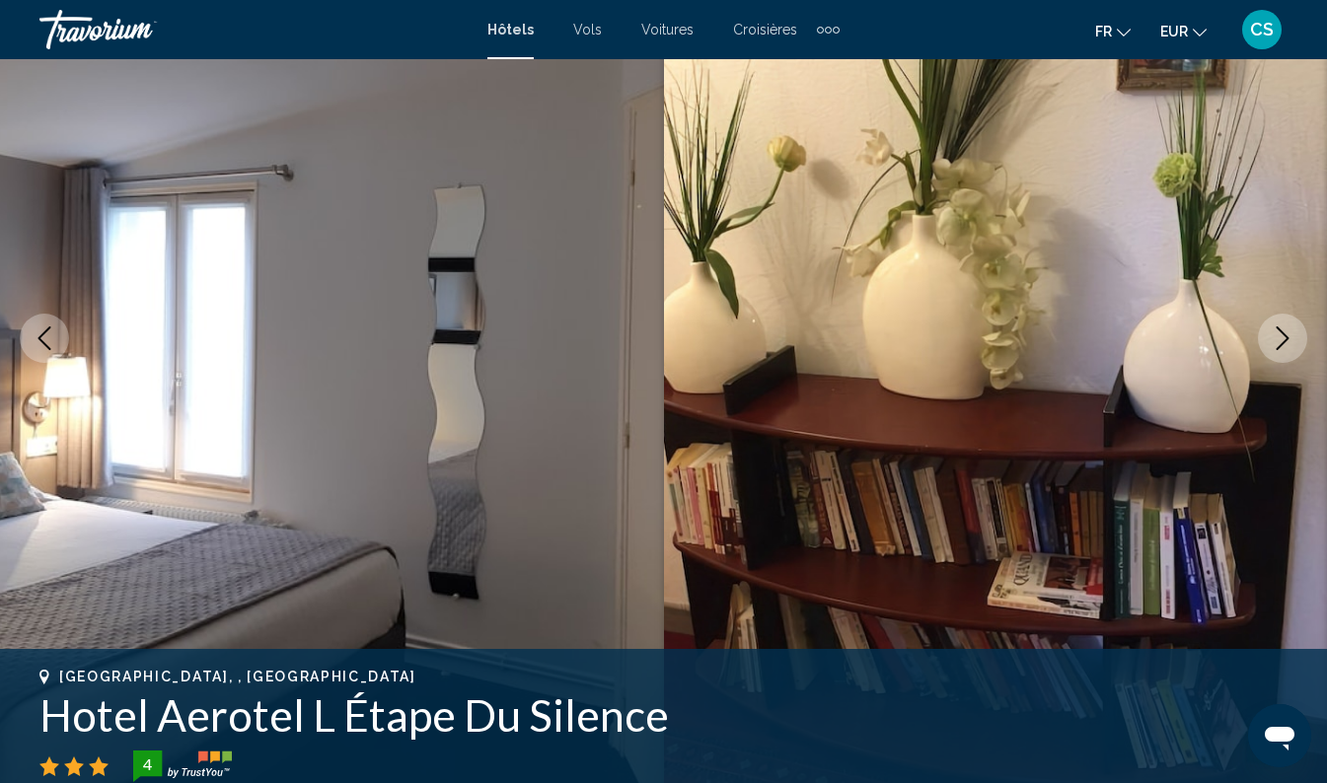
scroll to position [136, 0]
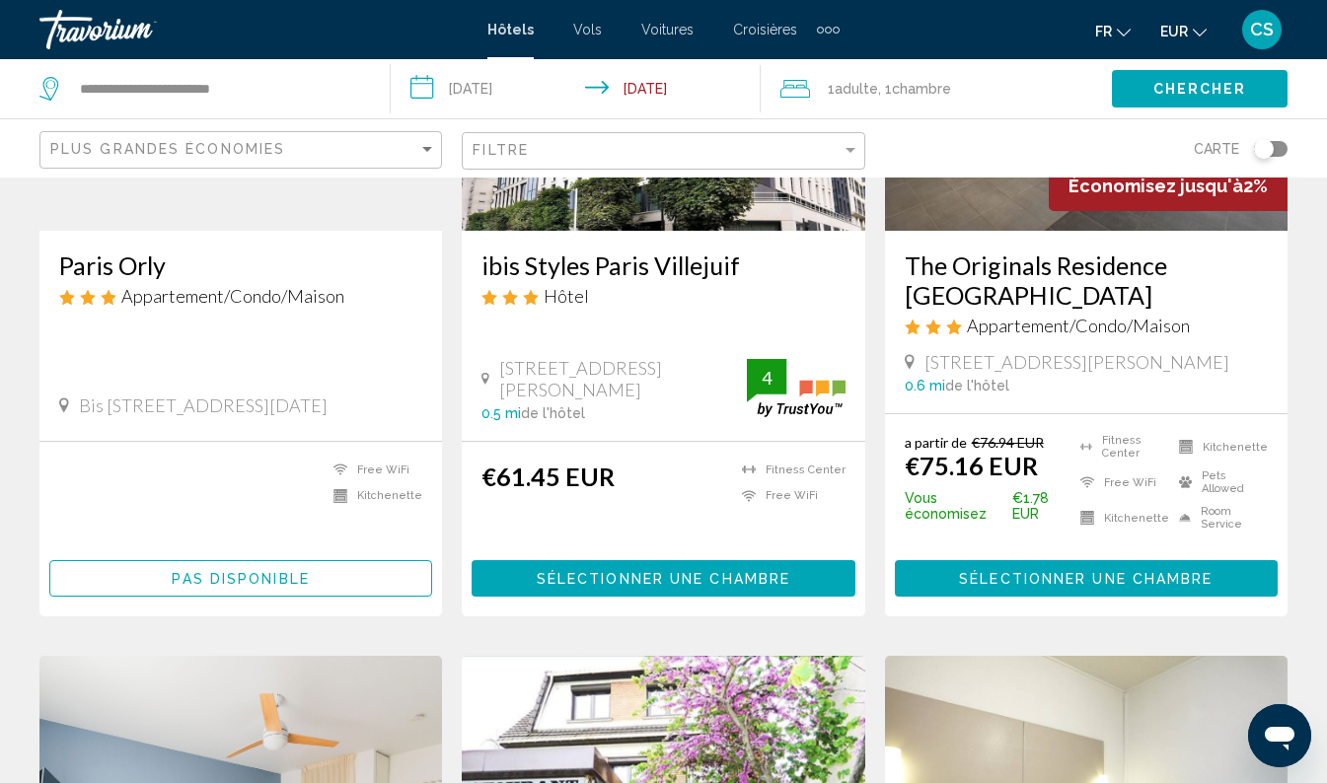
scroll to position [331, 0]
click at [664, 258] on h3 "ibis Styles Paris Villejuif" at bounding box center [662, 266] width 363 height 30
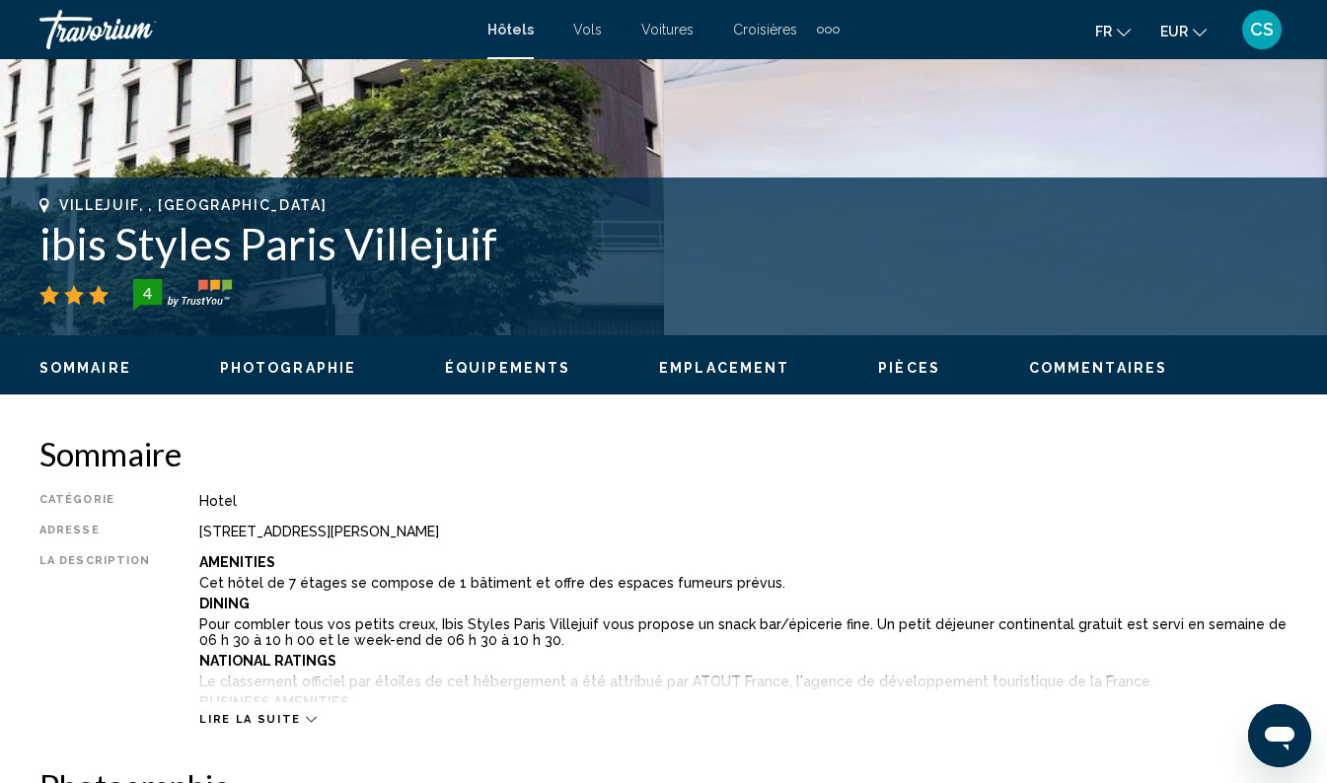
scroll to position [896, 0]
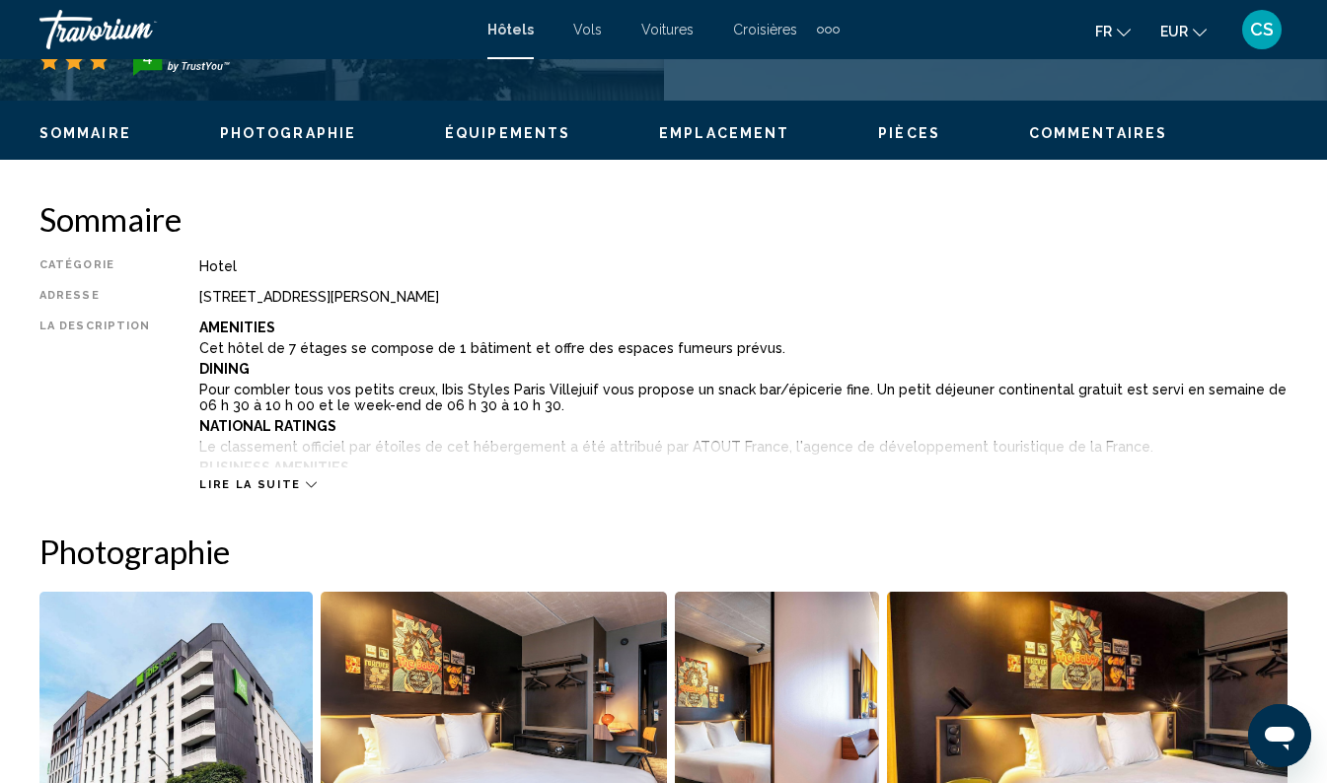
click at [306, 484] on icon "Main content" at bounding box center [311, 484] width 11 height 11
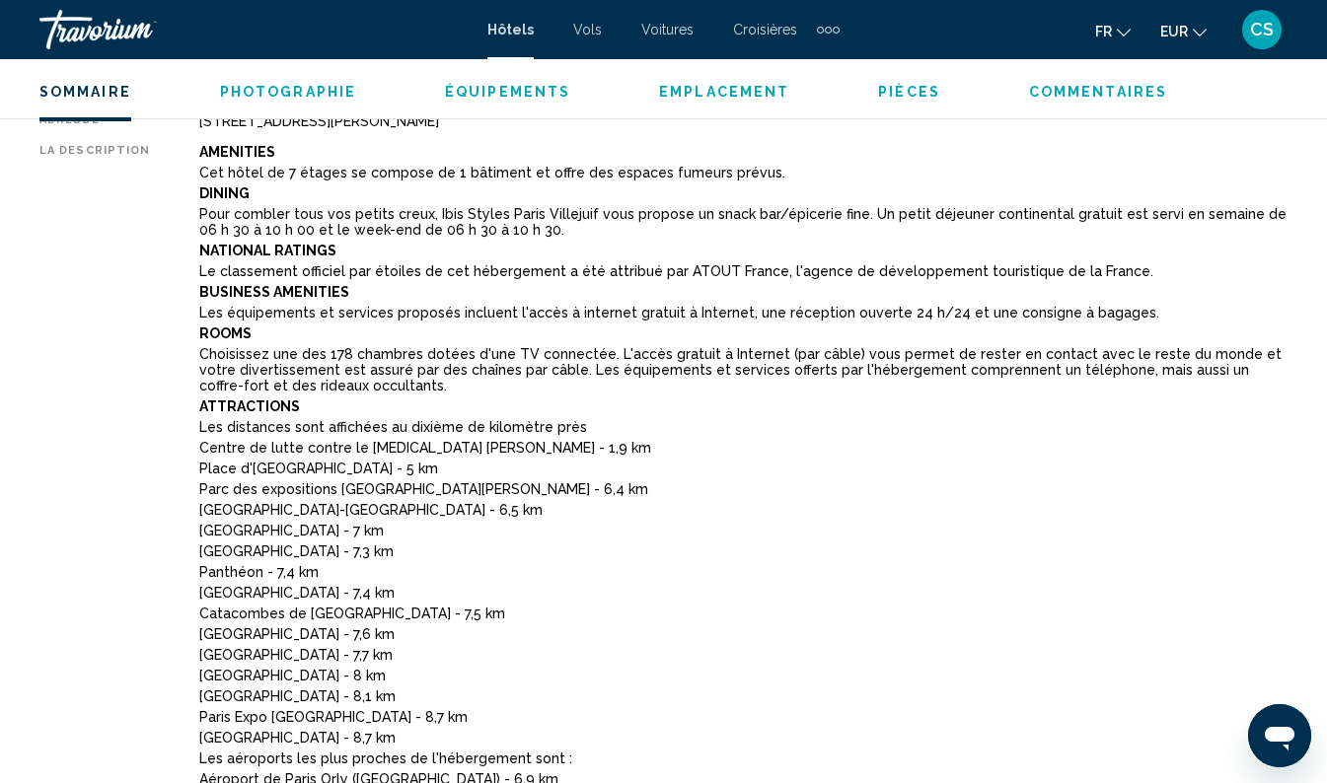
scroll to position [1064, 0]
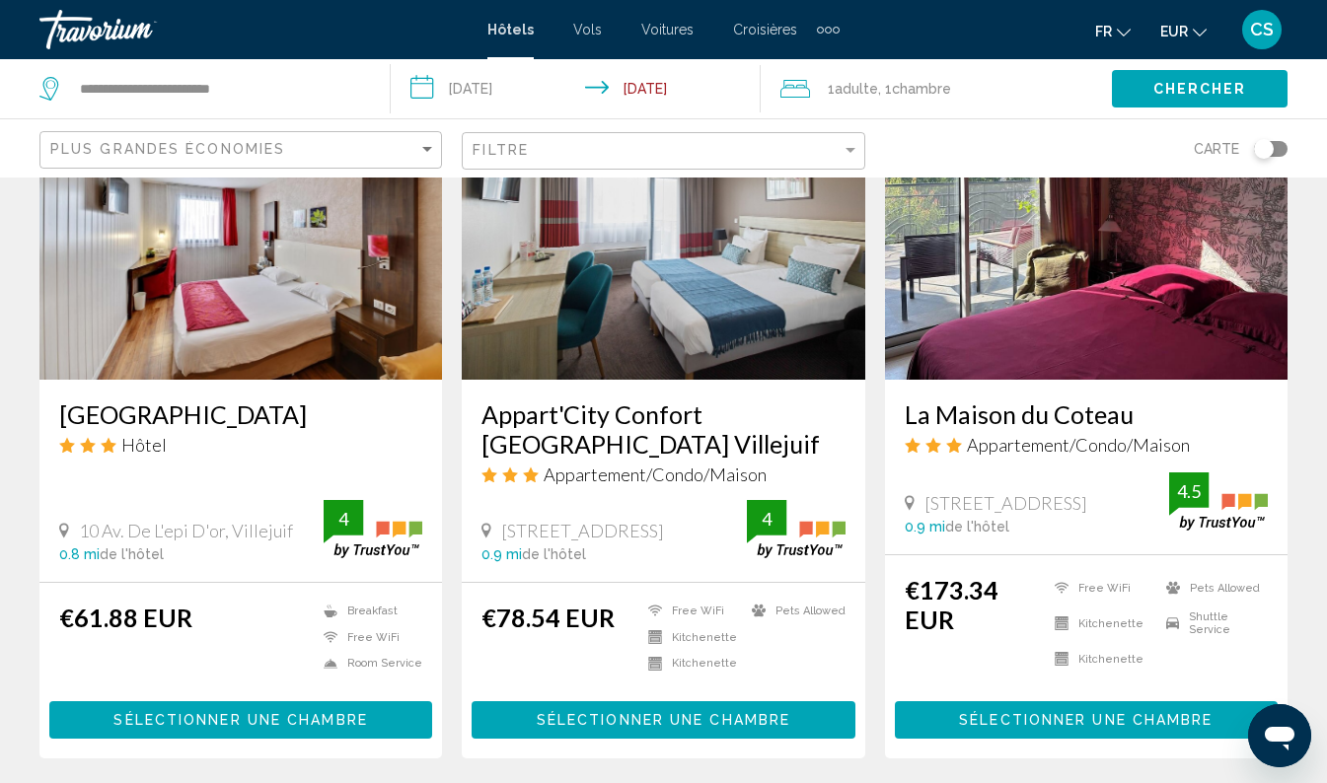
scroll to position [1605, 0]
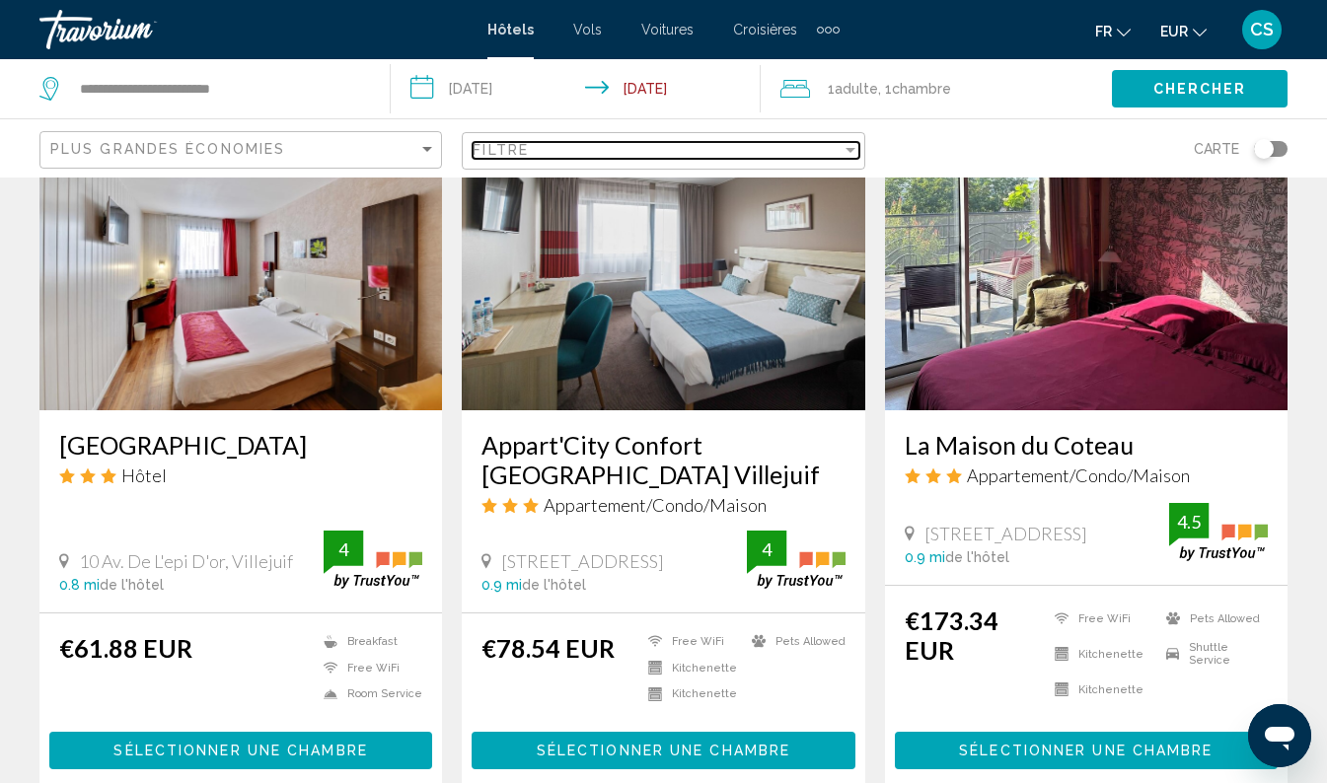
click at [780, 147] on div "Filtre" at bounding box center [657, 150] width 368 height 16
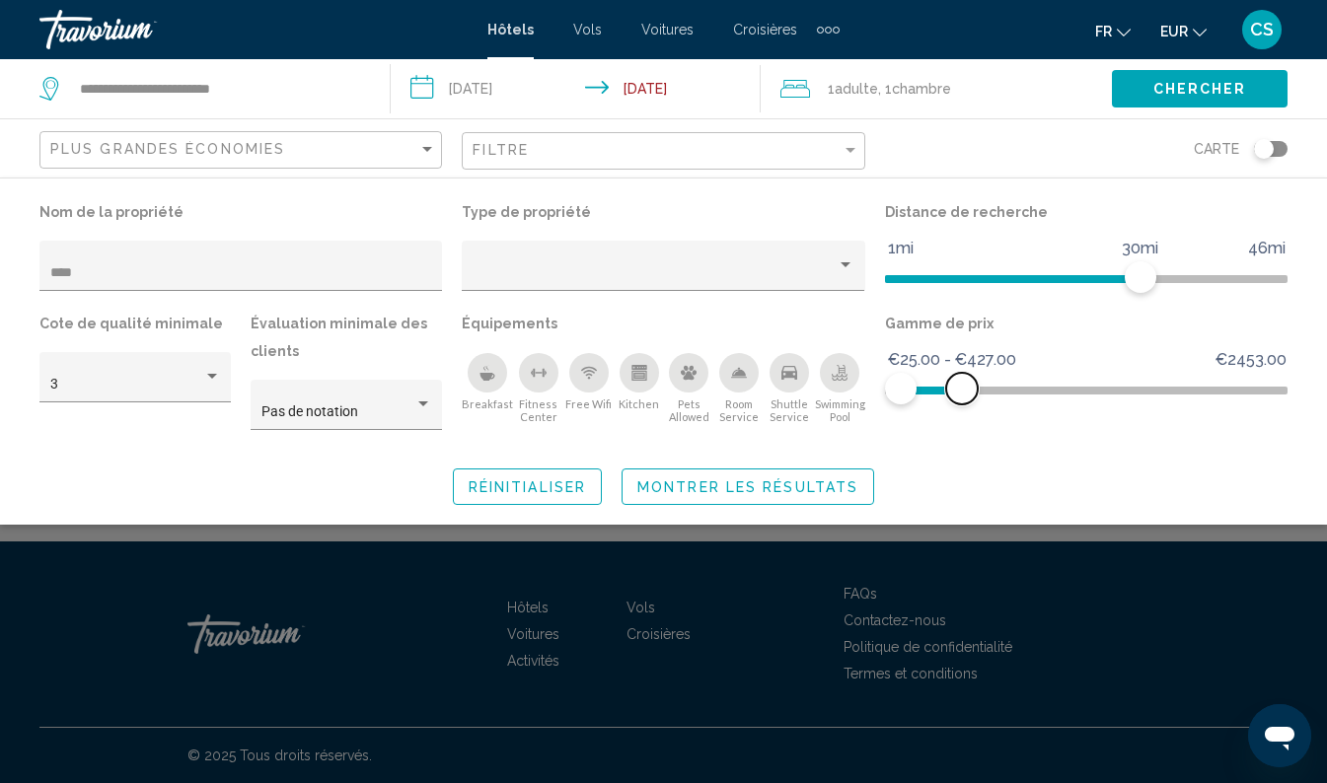
scroll to position [519, 0]
click at [785, 485] on span "Montrer les résultats" at bounding box center [747, 487] width 221 height 16
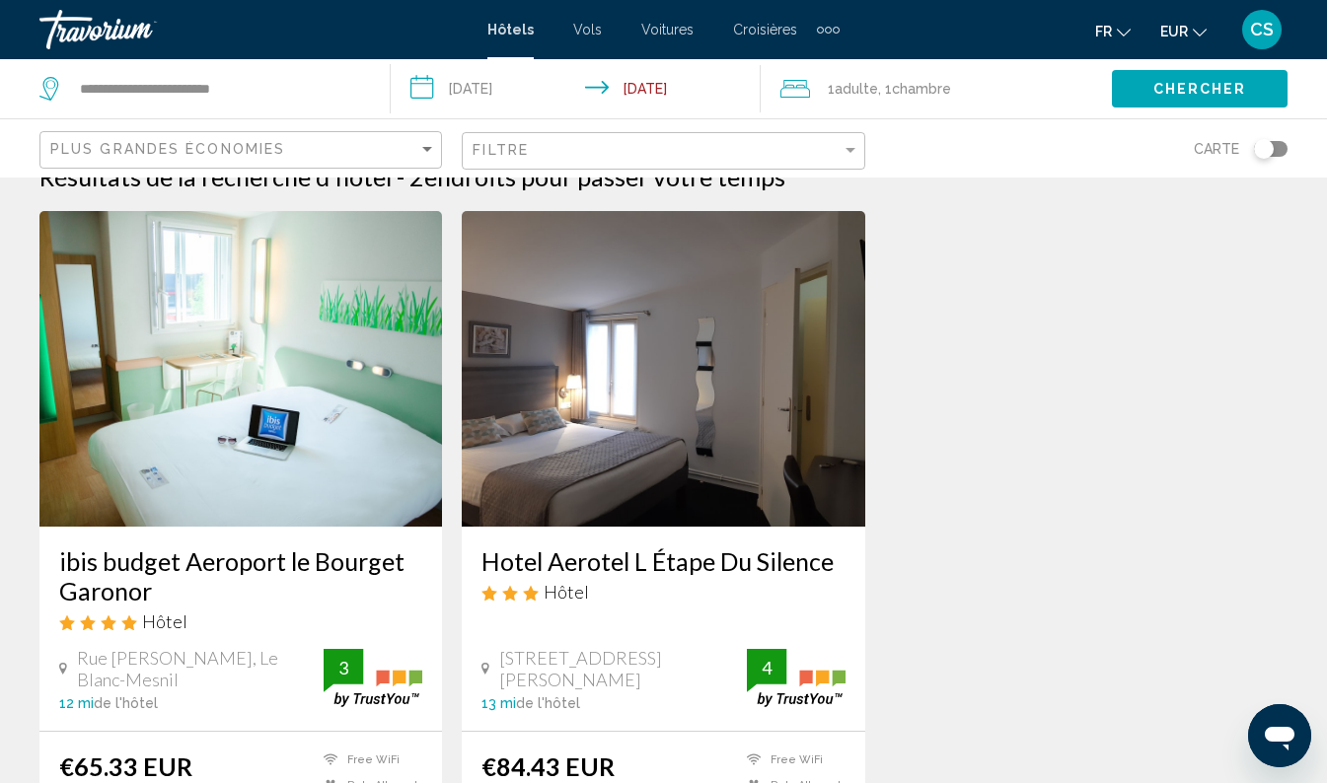
scroll to position [34, 0]
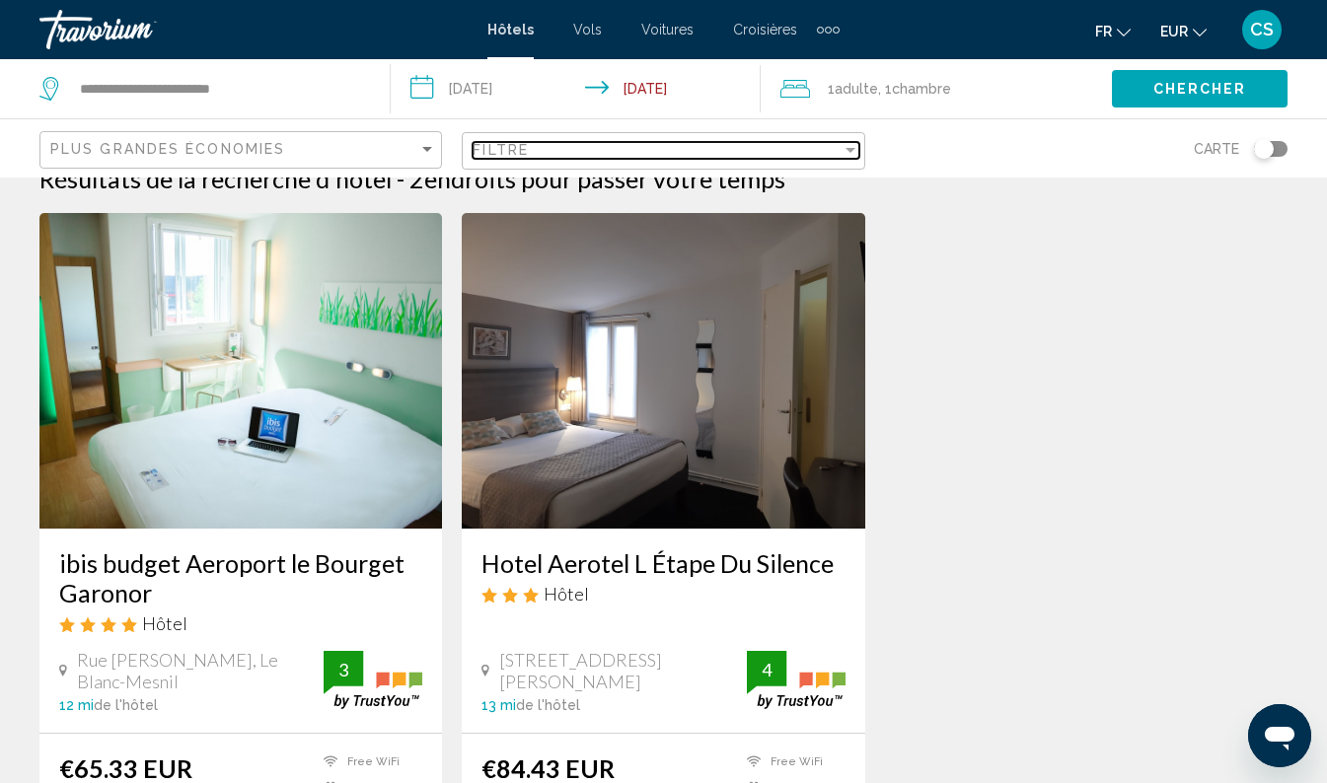
click at [611, 148] on div "Filtre" at bounding box center [657, 150] width 368 height 16
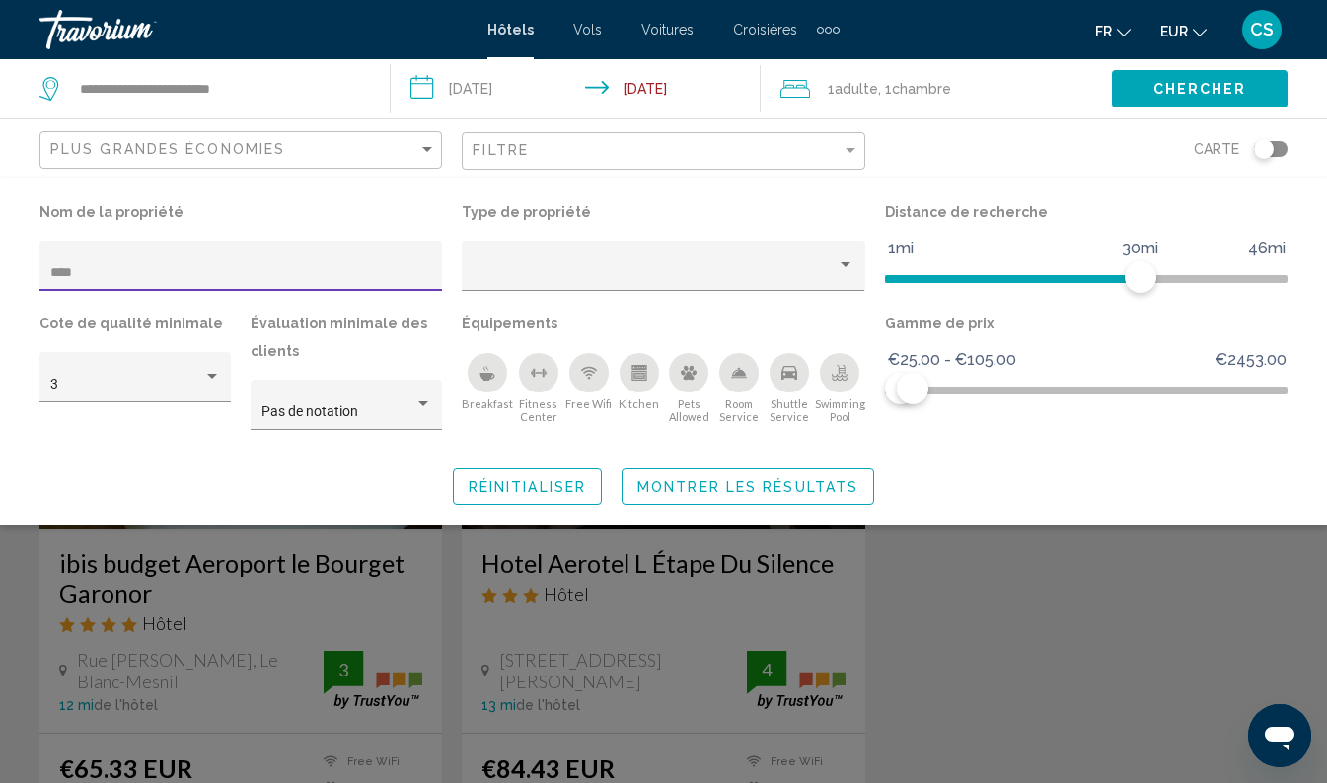
click at [295, 272] on input "****" at bounding box center [241, 273] width 382 height 16
type input "*"
click at [757, 491] on span "Montrer les résultats" at bounding box center [747, 487] width 221 height 16
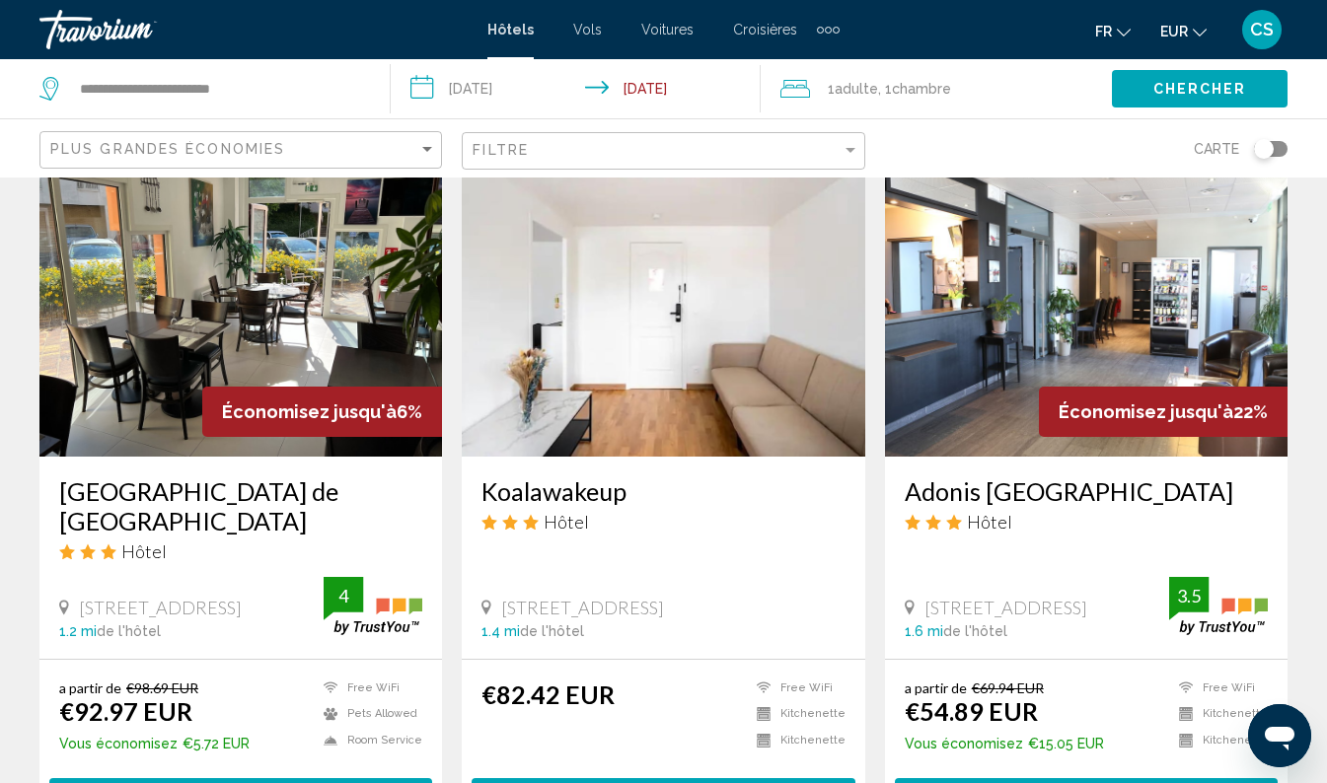
scroll to position [2286, 0]
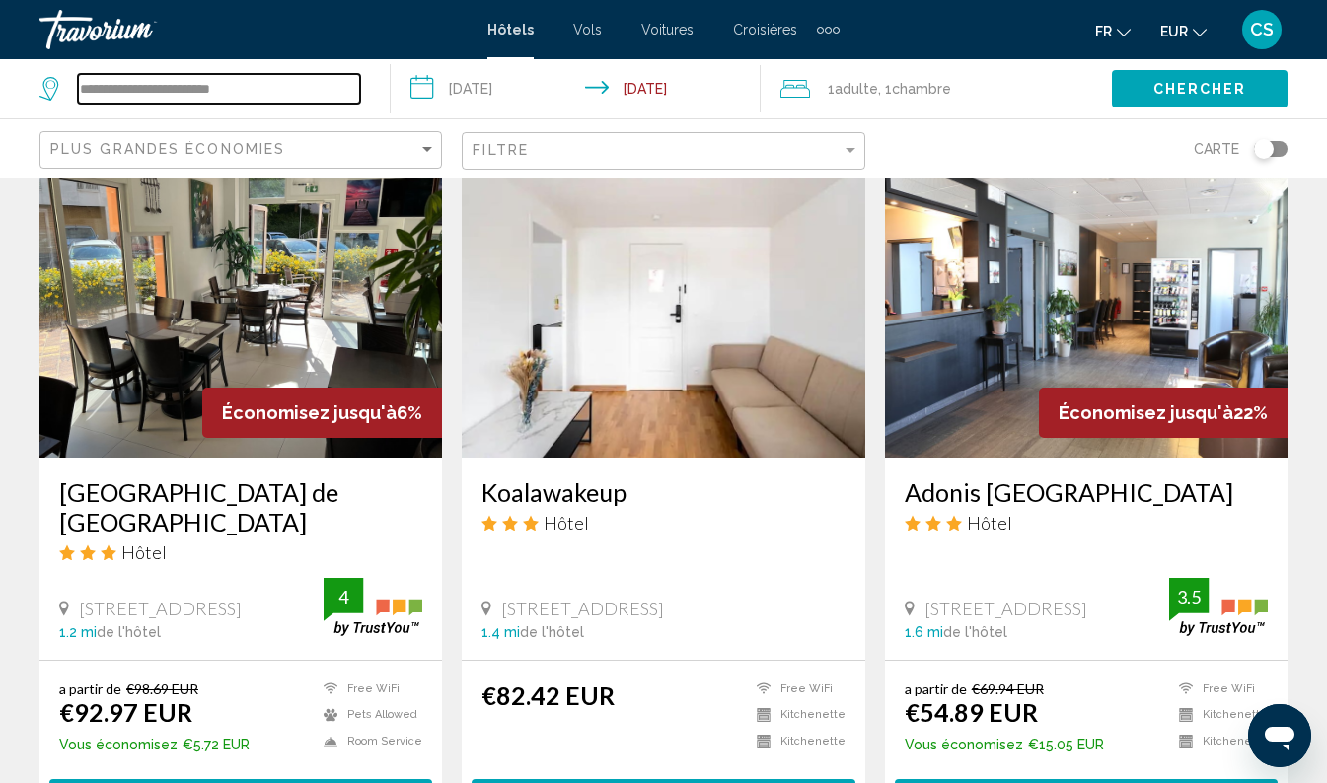
click at [264, 86] on input "**********" at bounding box center [219, 89] width 282 height 30
type input "*"
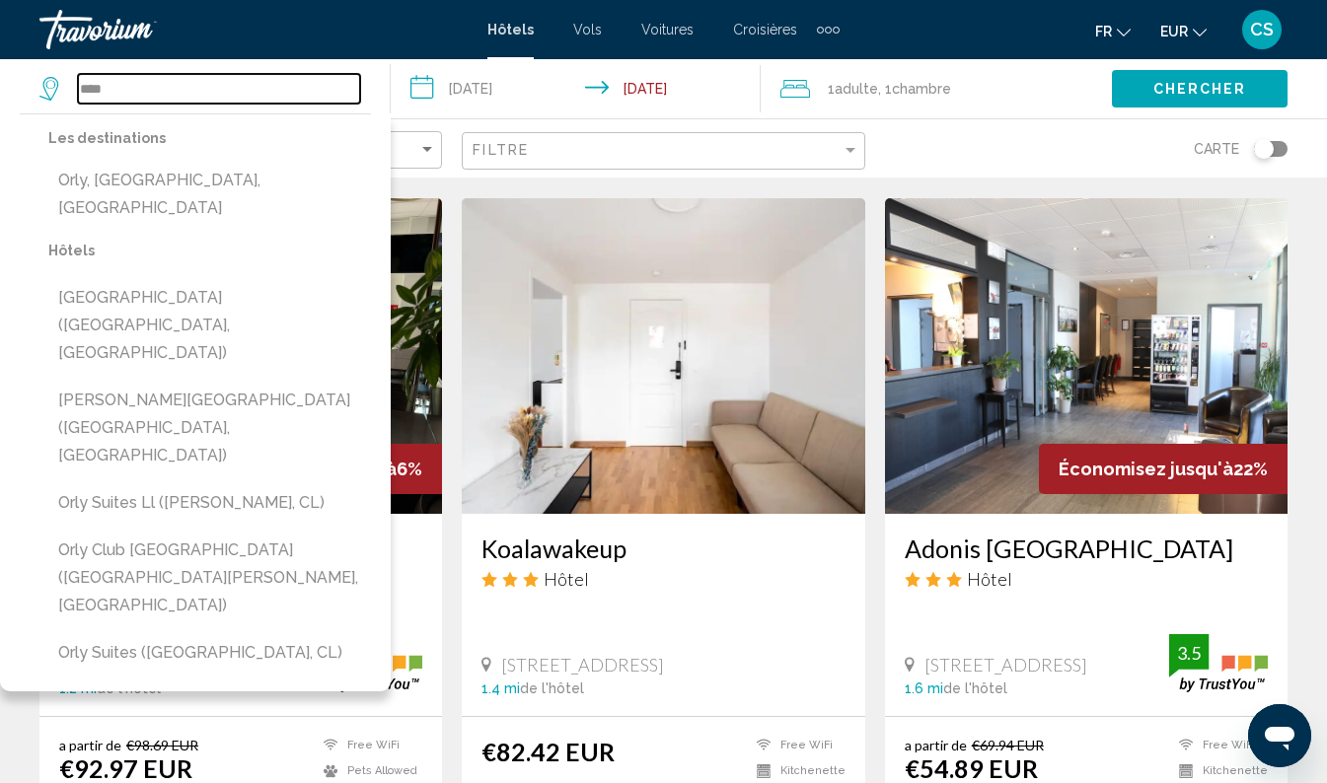
scroll to position [2228, 0]
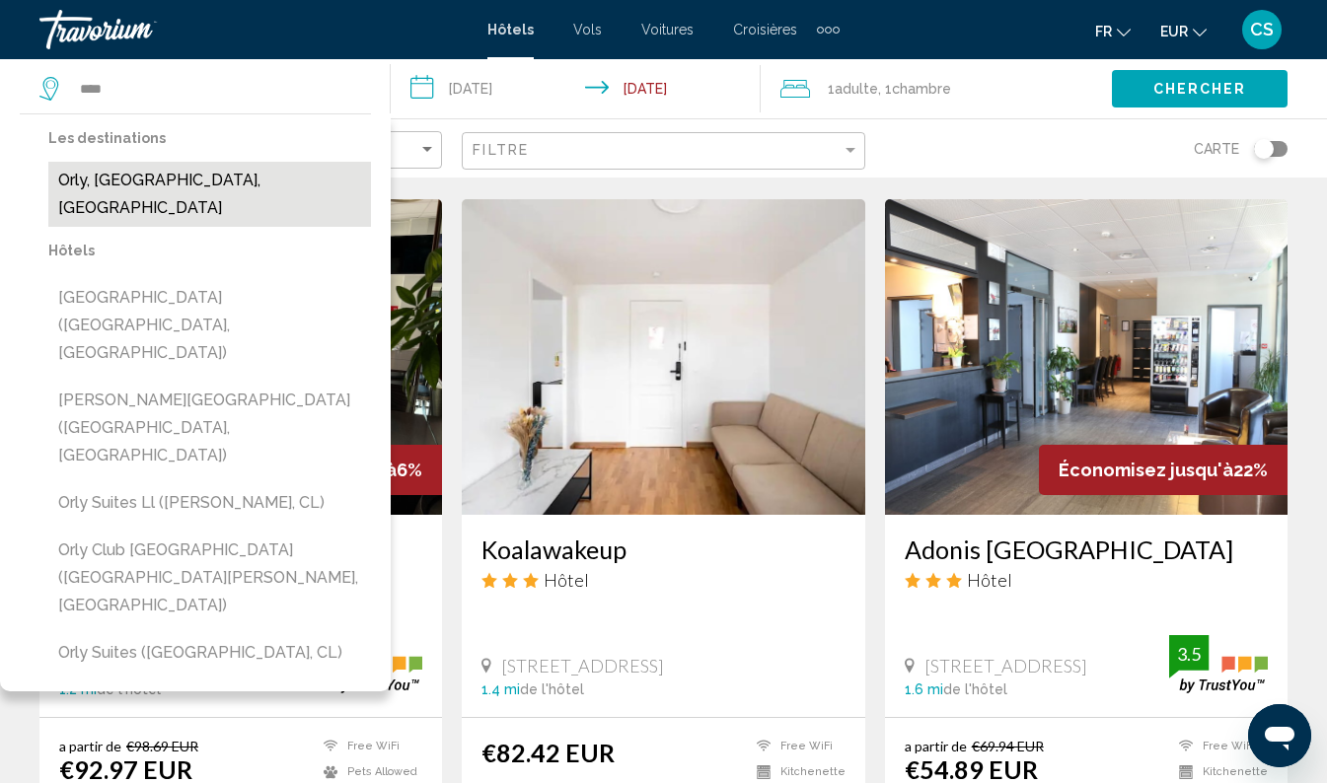
click at [243, 170] on button "Orly, [GEOGRAPHIC_DATA], [GEOGRAPHIC_DATA]" at bounding box center [209, 194] width 323 height 65
type input "**********"
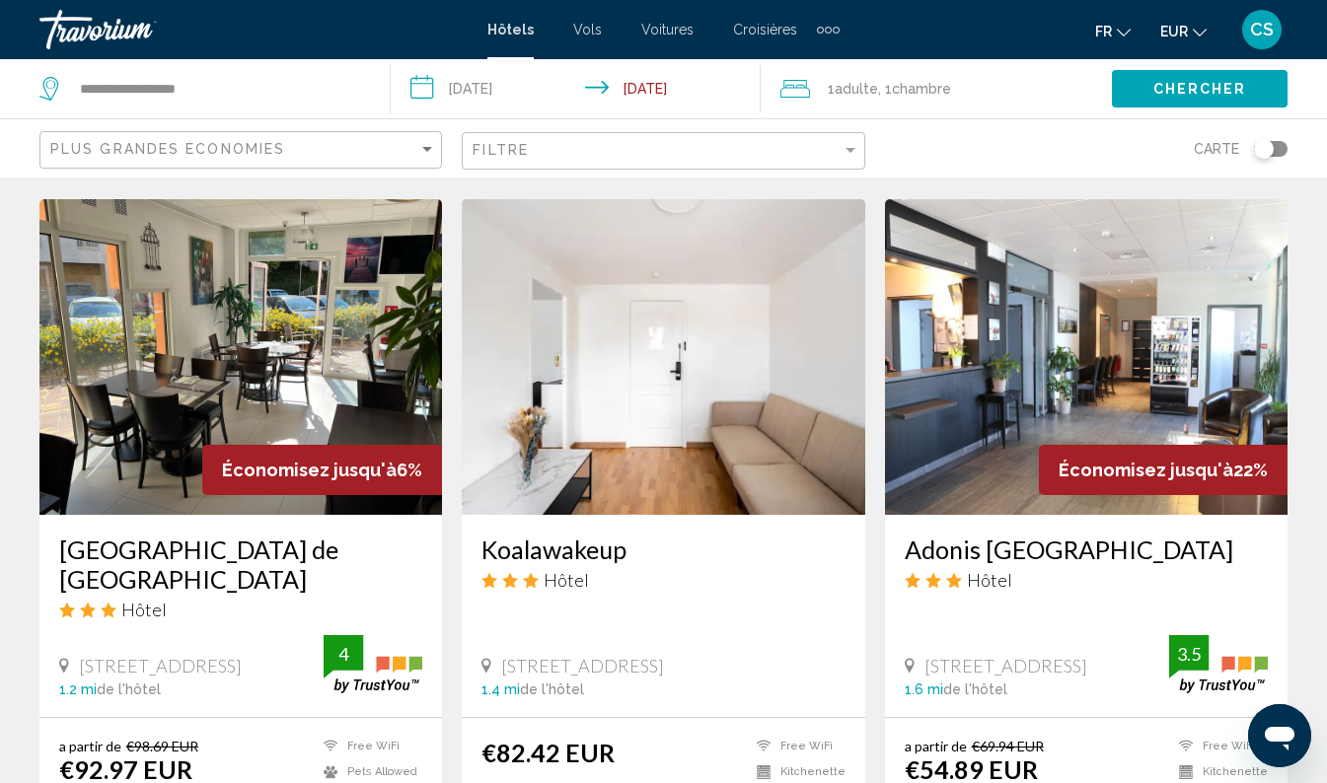
click at [1185, 83] on span "Chercher" at bounding box center [1200, 90] width 94 height 16
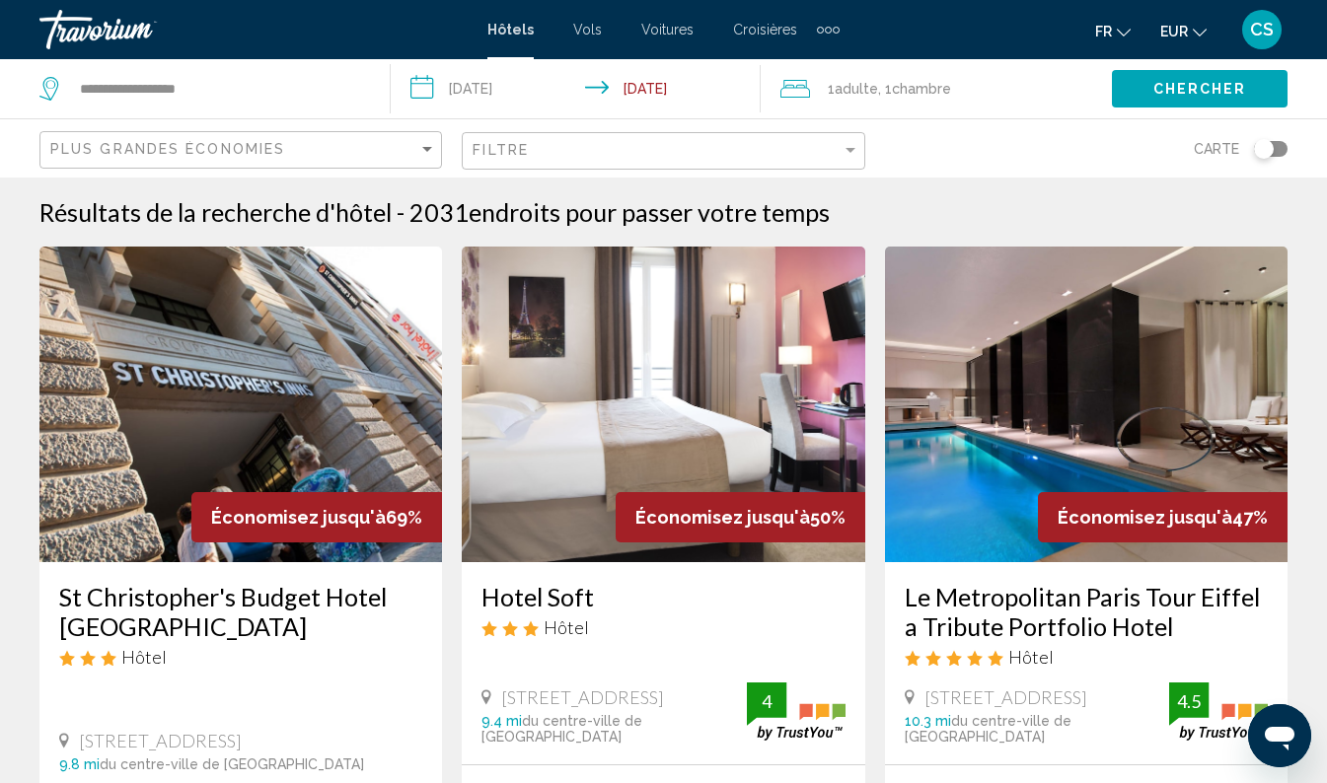
click at [1261, 148] on div "Toggle map" at bounding box center [1264, 149] width 20 height 20
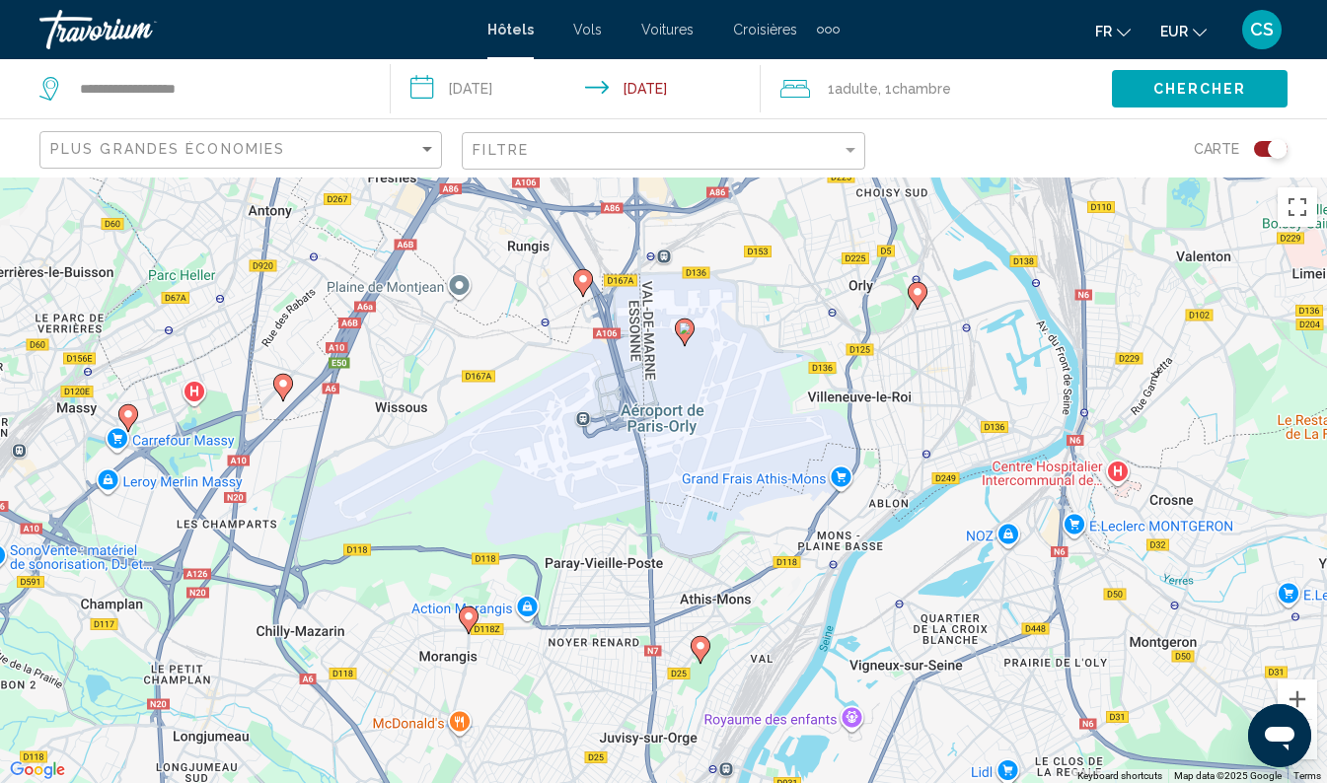
click at [680, 326] on image "Main content" at bounding box center [685, 329] width 12 height 12
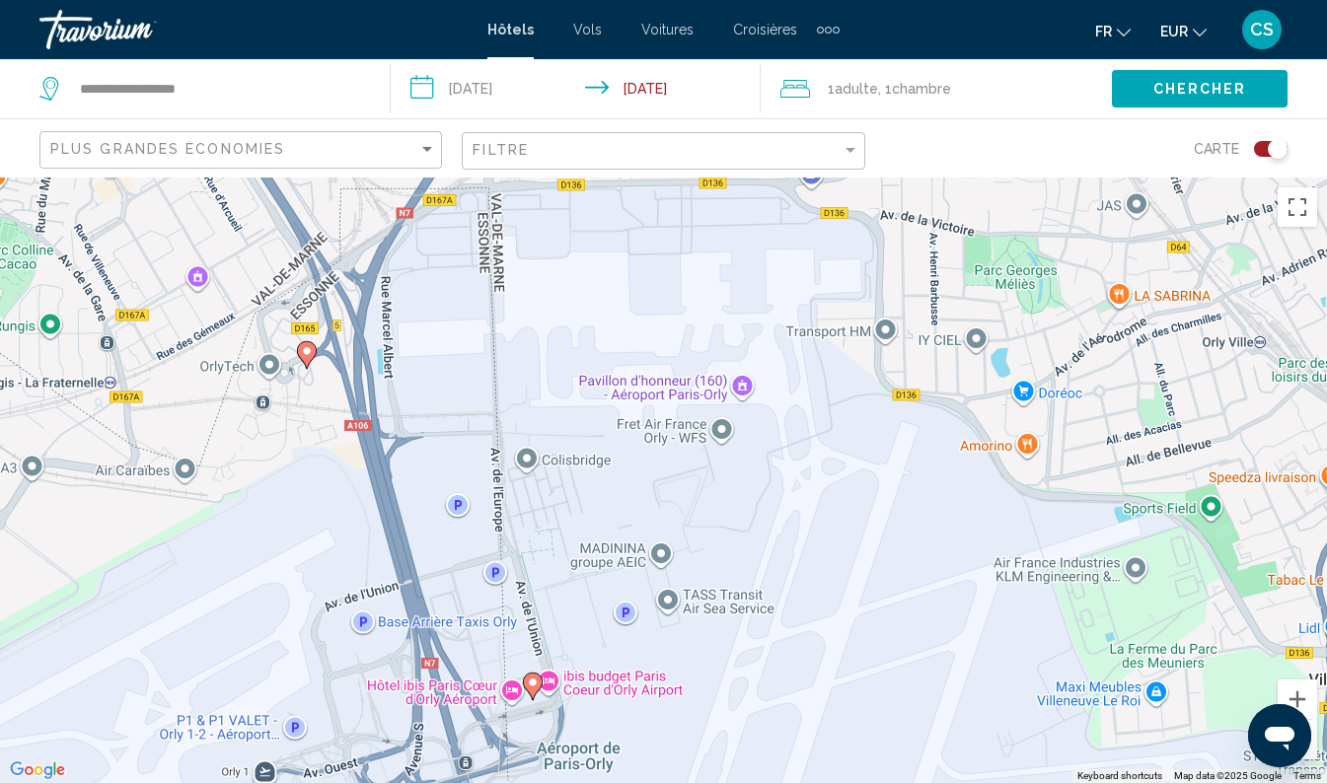
click at [643, 276] on div "To navigate, press the arrow keys. To activate drag with keyboard, press Alt + …" at bounding box center [663, 481] width 1327 height 606
click at [306, 350] on image "Main content" at bounding box center [307, 351] width 12 height 12
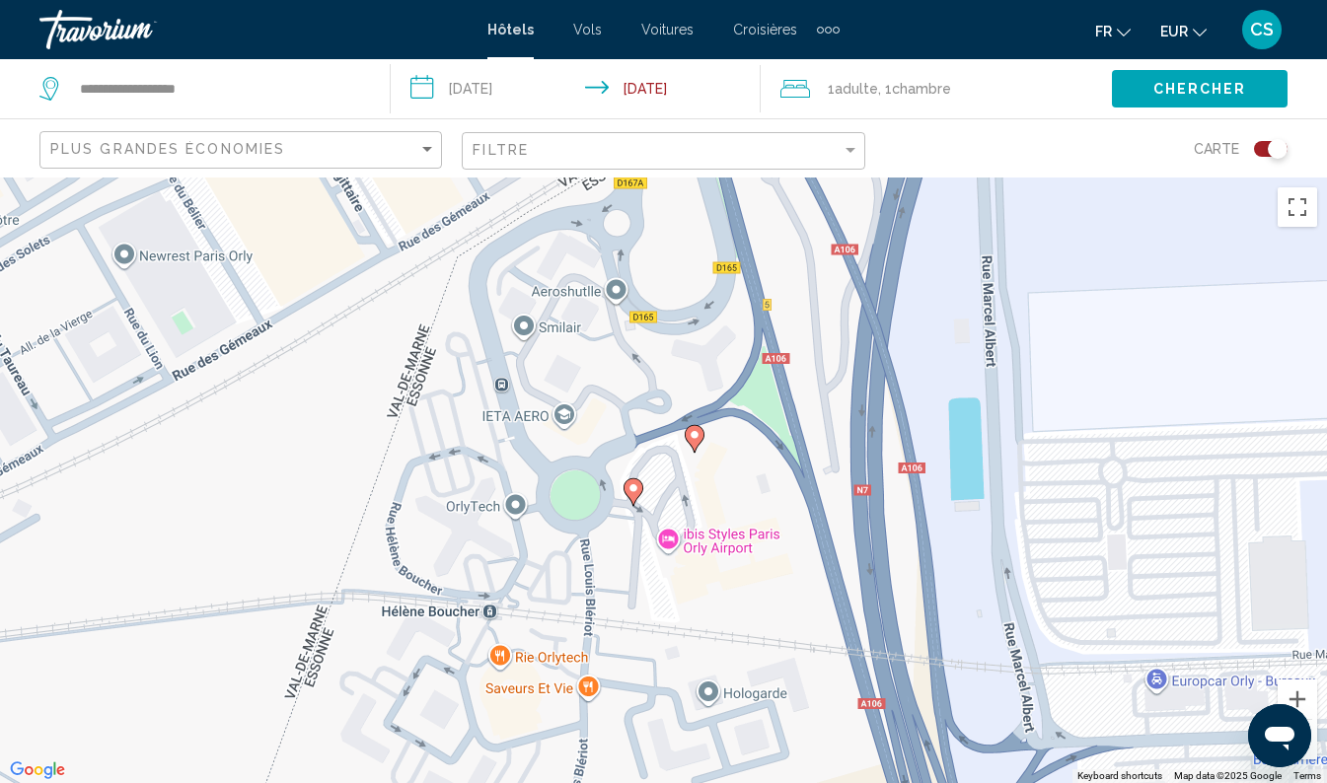
click at [636, 491] on image "Main content" at bounding box center [633, 488] width 12 height 12
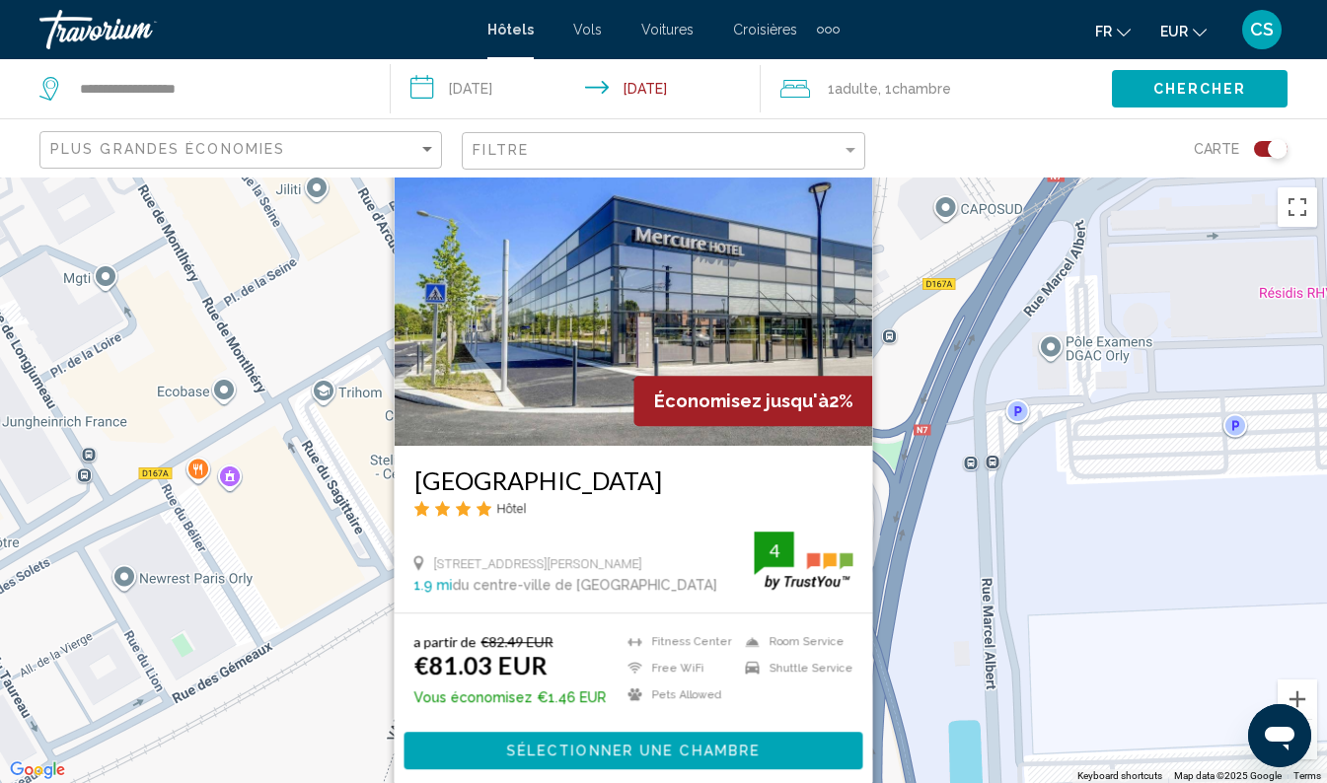
click at [942, 370] on div "To navigate, press the arrow keys. To activate drag with keyboard, press Alt + …" at bounding box center [663, 481] width 1327 height 606
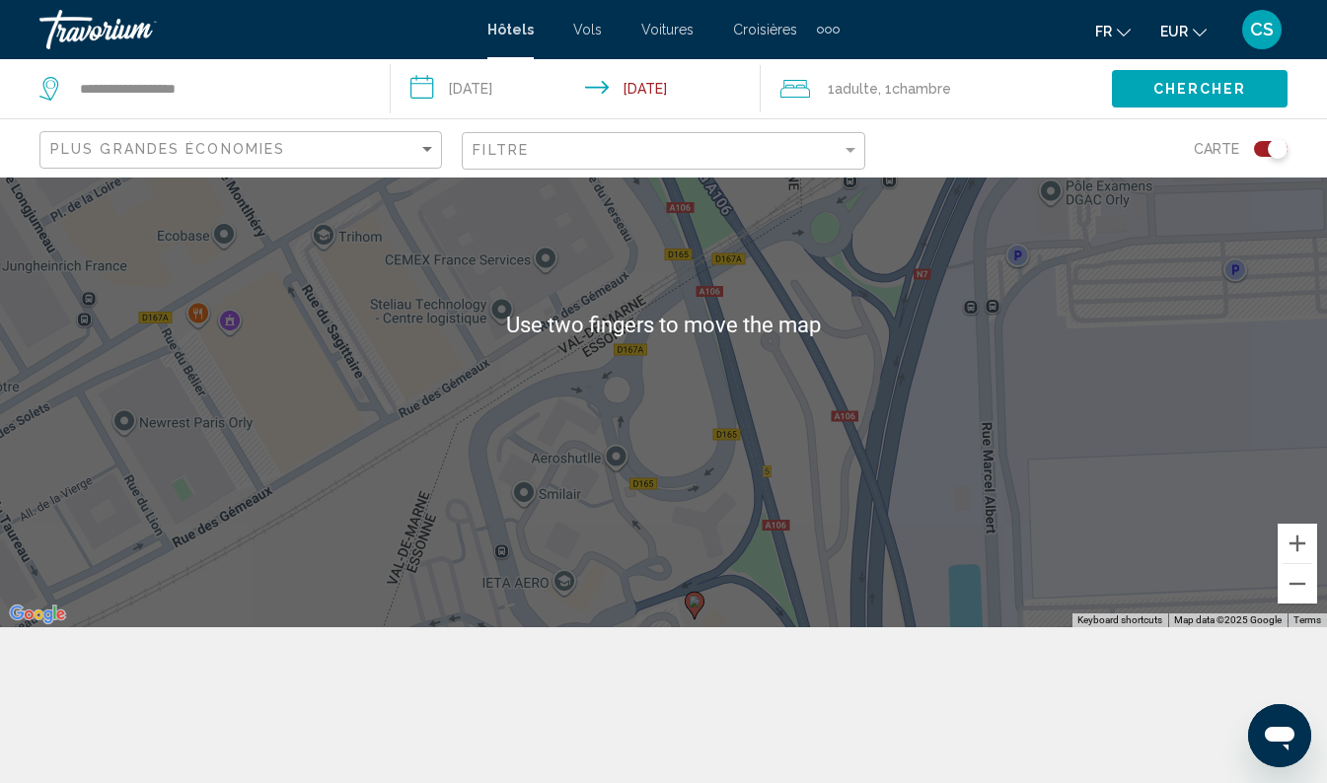
scroll to position [178, 0]
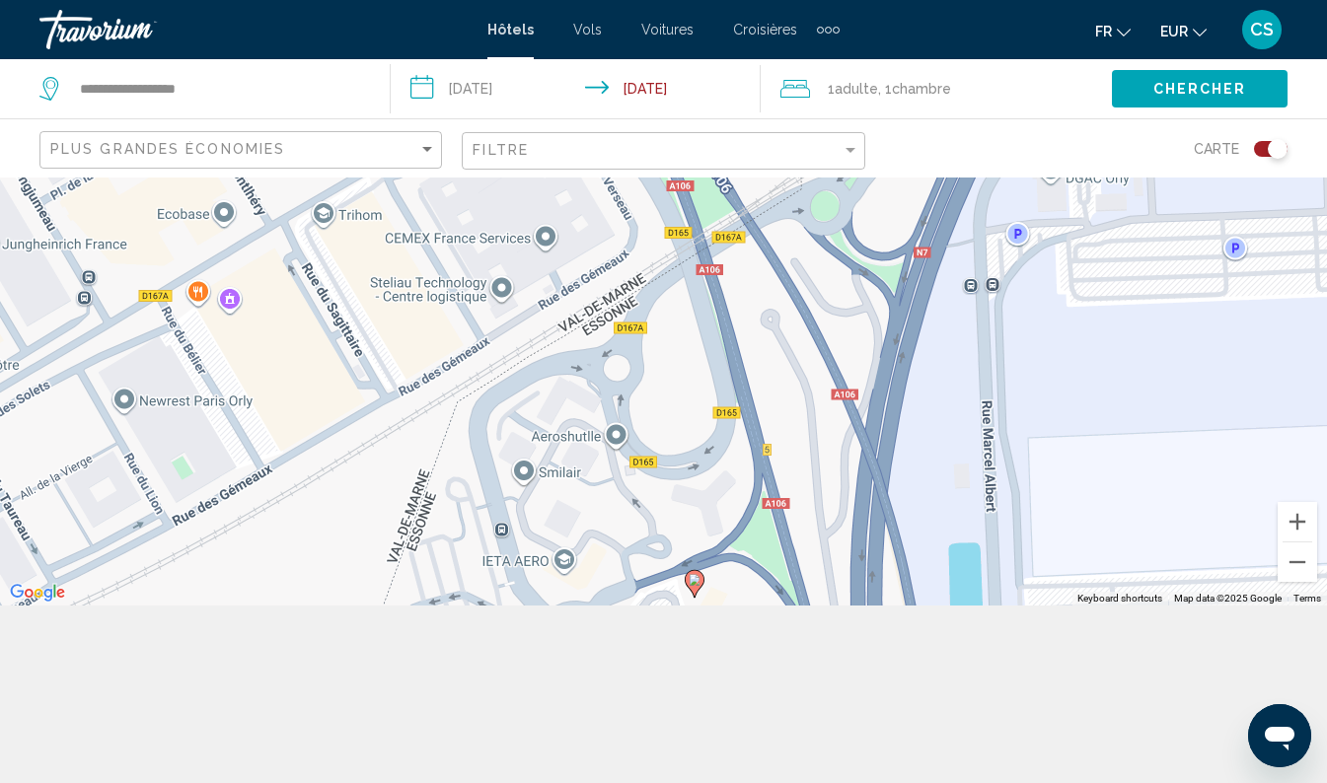
click at [1038, 321] on div "To activate drag with keyboard, press Alt + Enter. Once in keyboard drag state,…" at bounding box center [663, 303] width 1327 height 606
click at [1309, 575] on button "Zoom out" at bounding box center [1297, 562] width 39 height 39
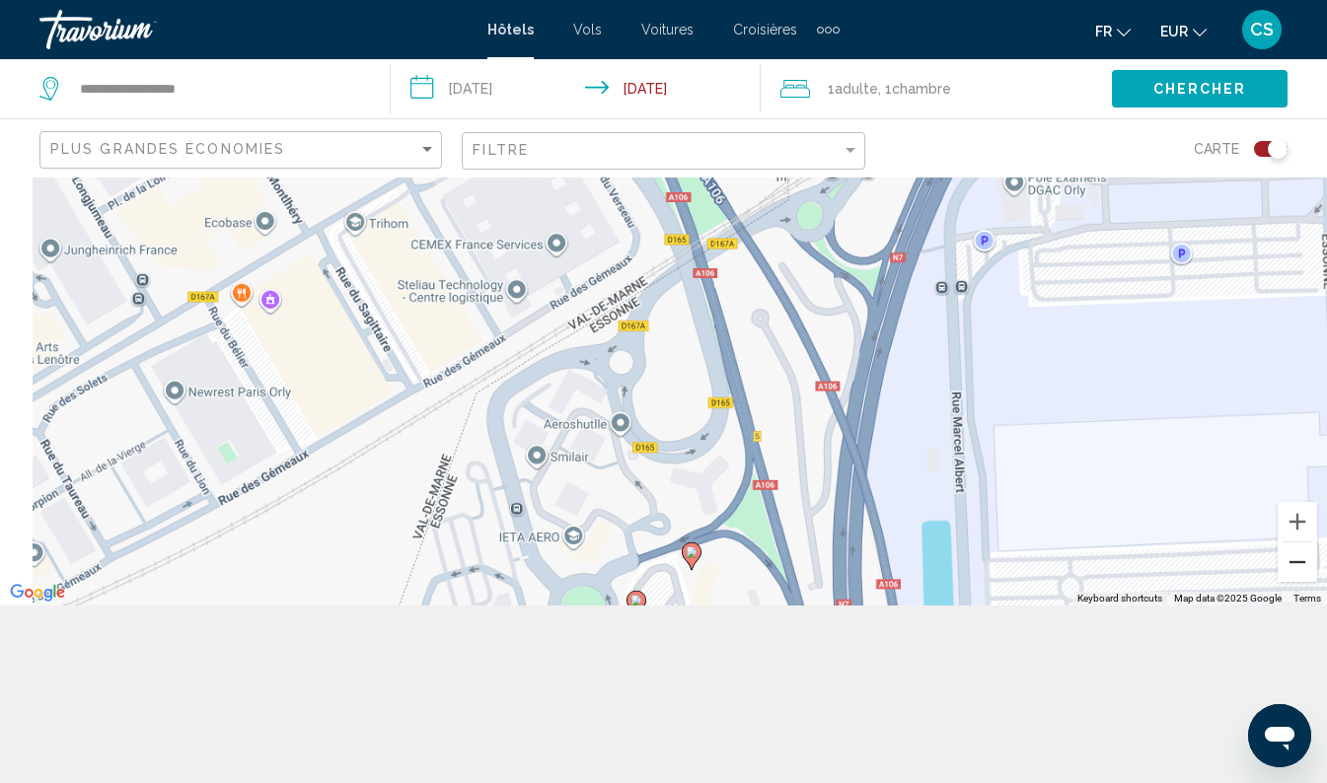
click at [1310, 567] on button "Zoom out" at bounding box center [1297, 562] width 39 height 39
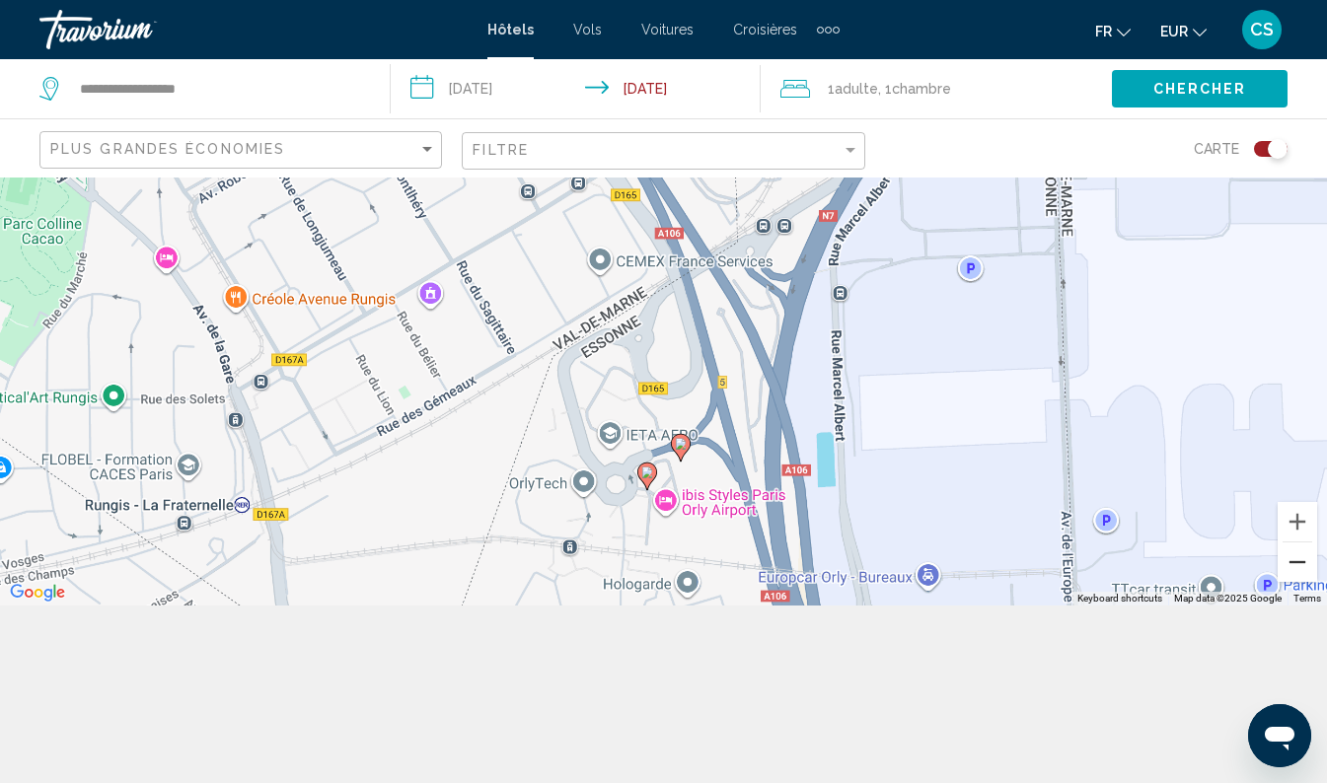
click at [1306, 569] on button "Zoom out" at bounding box center [1297, 562] width 39 height 39
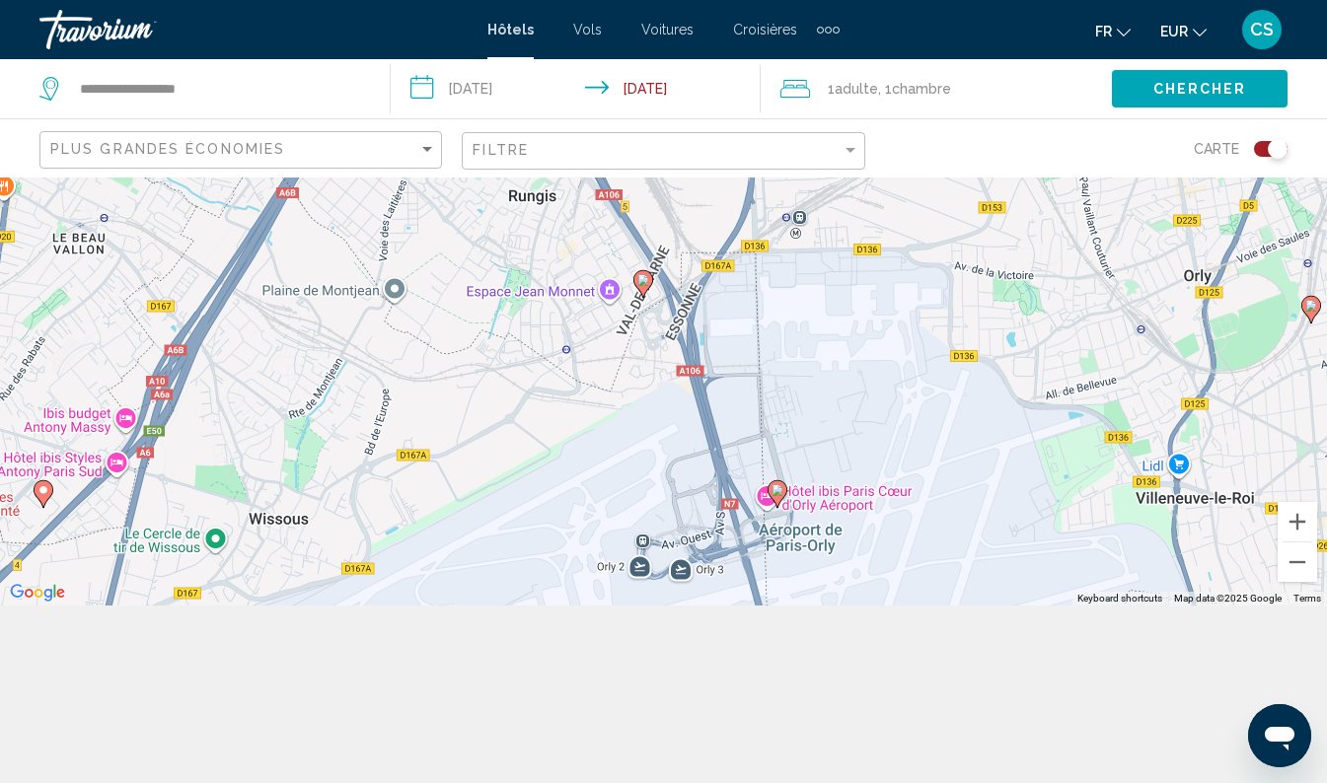
click at [774, 497] on icon "Main content" at bounding box center [776, 494] width 18 height 26
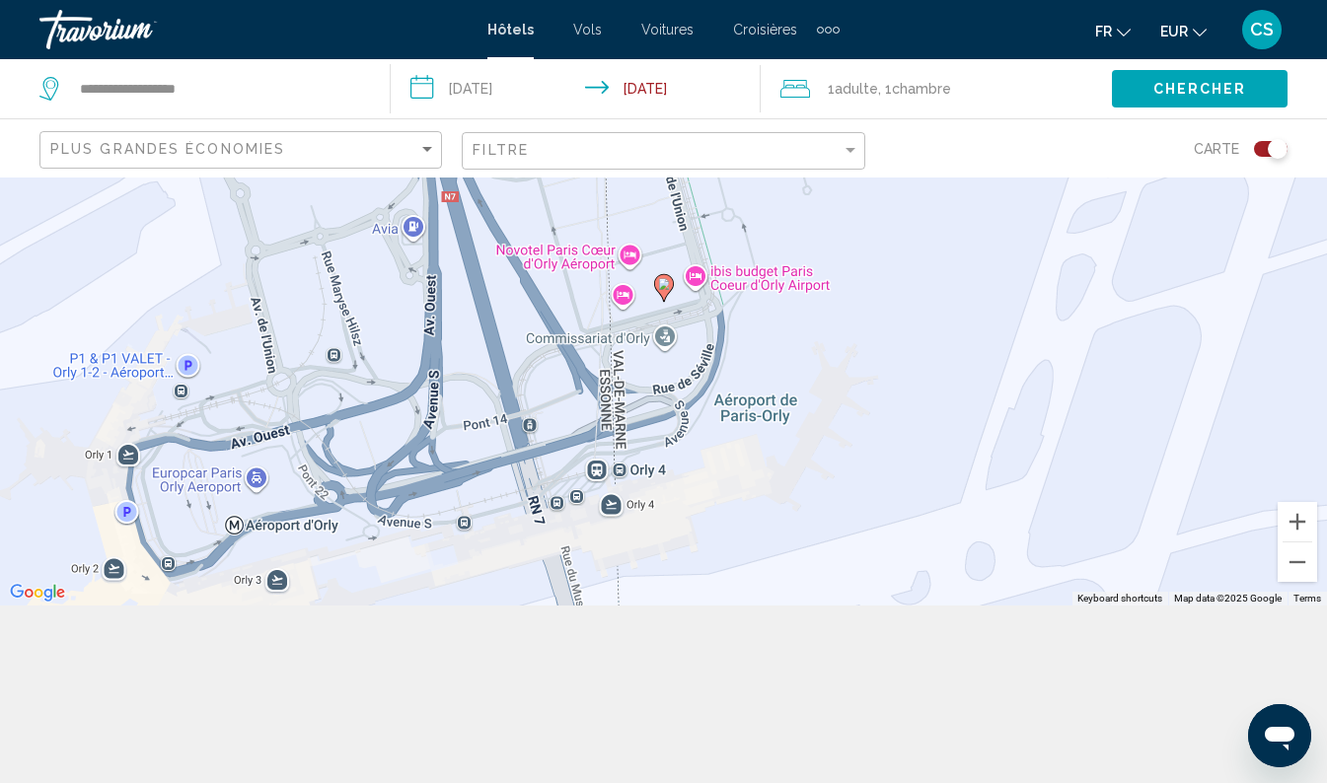
click at [663, 284] on image "Main content" at bounding box center [664, 284] width 12 height 12
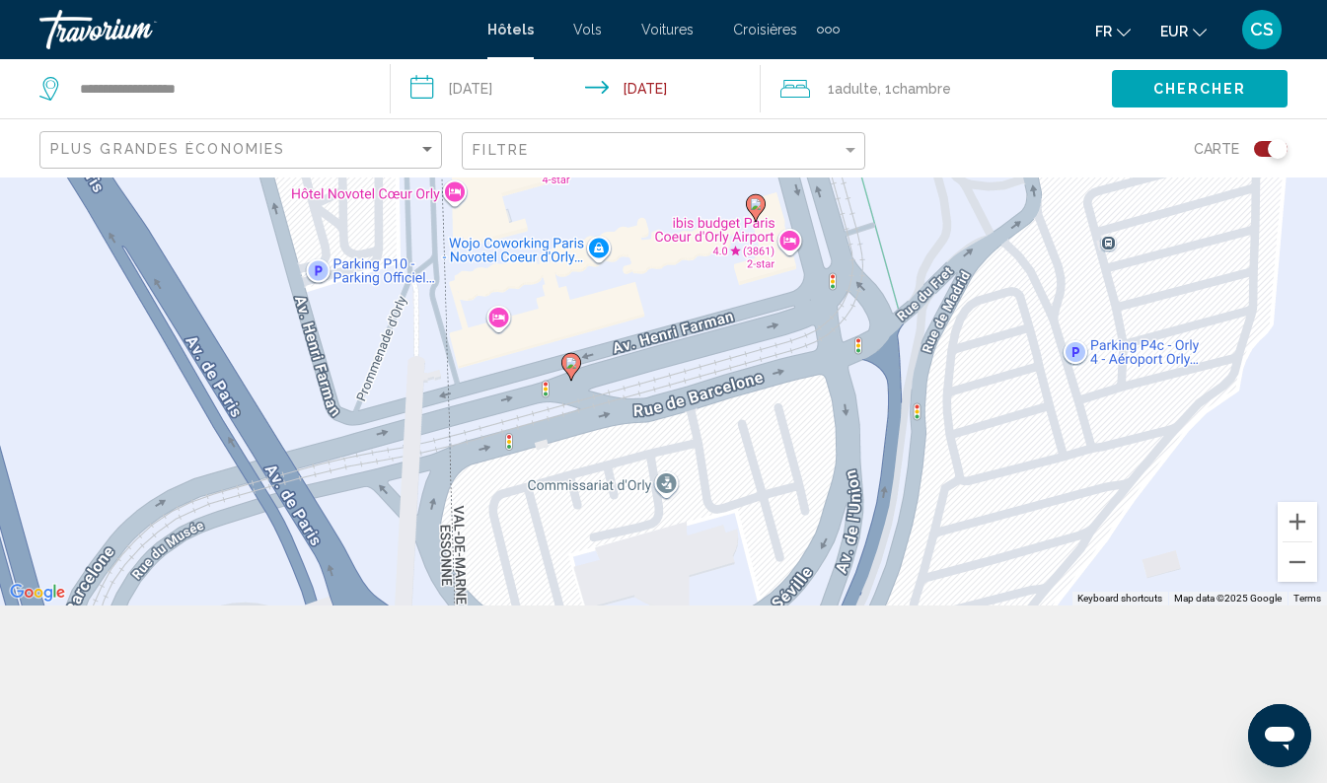
click at [565, 363] on image "Main content" at bounding box center [571, 363] width 12 height 12
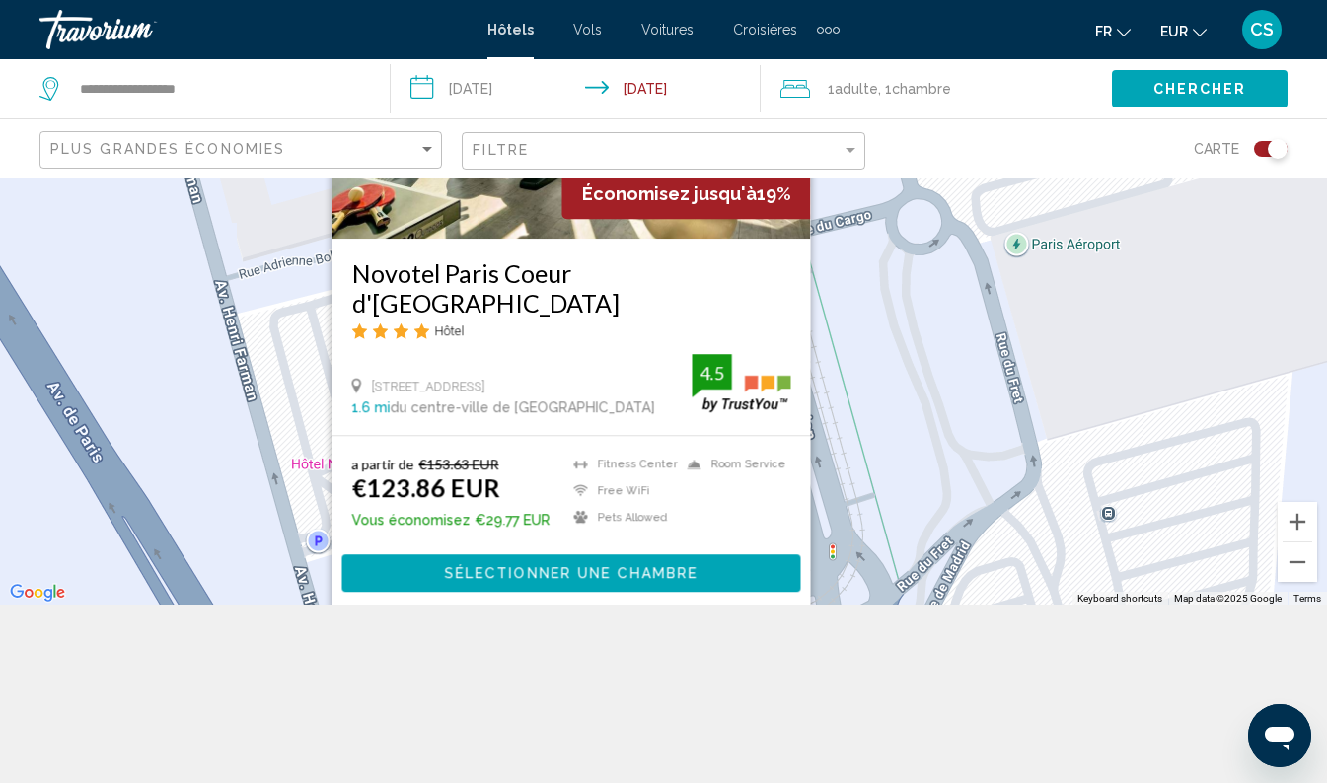
click at [922, 418] on div "To navigate, press the arrow keys. To activate drag with keyboard, press Alt + …" at bounding box center [663, 303] width 1327 height 606
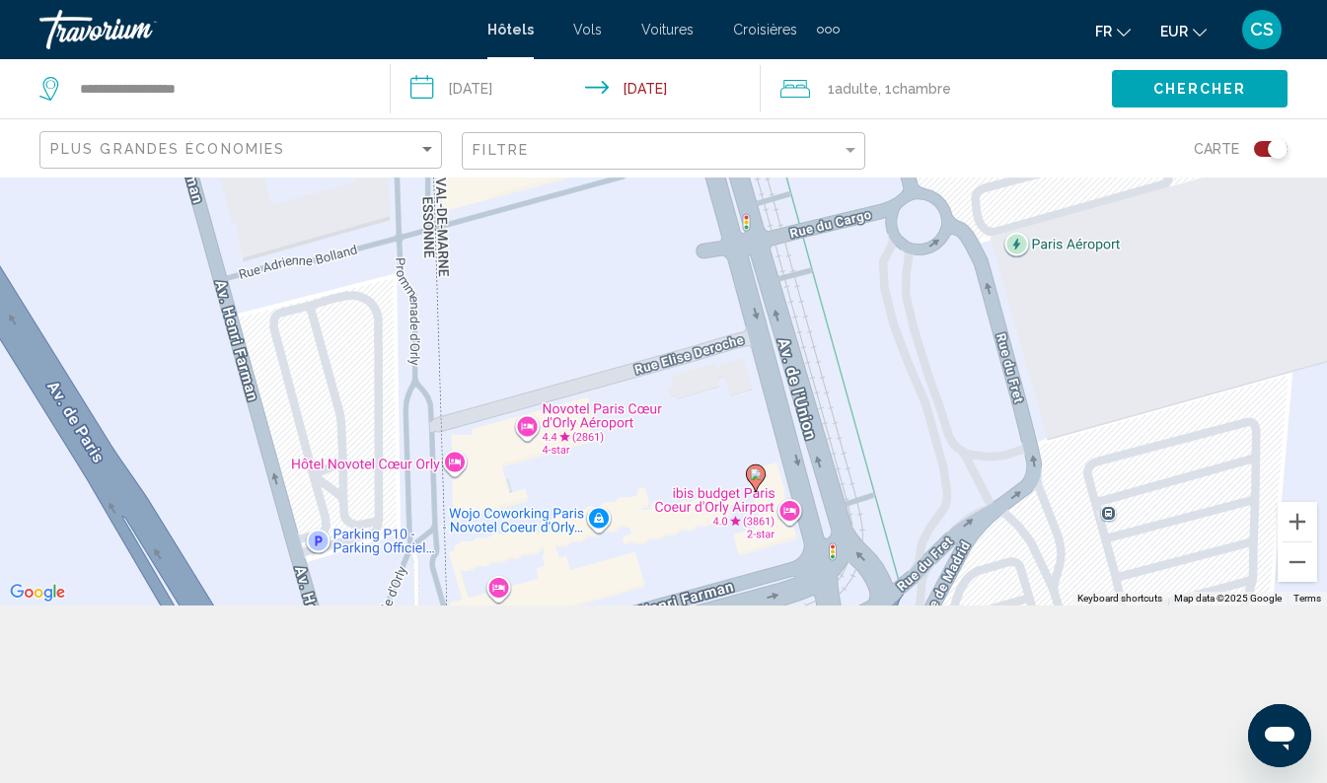
click at [755, 475] on image "Main content" at bounding box center [756, 475] width 12 height 12
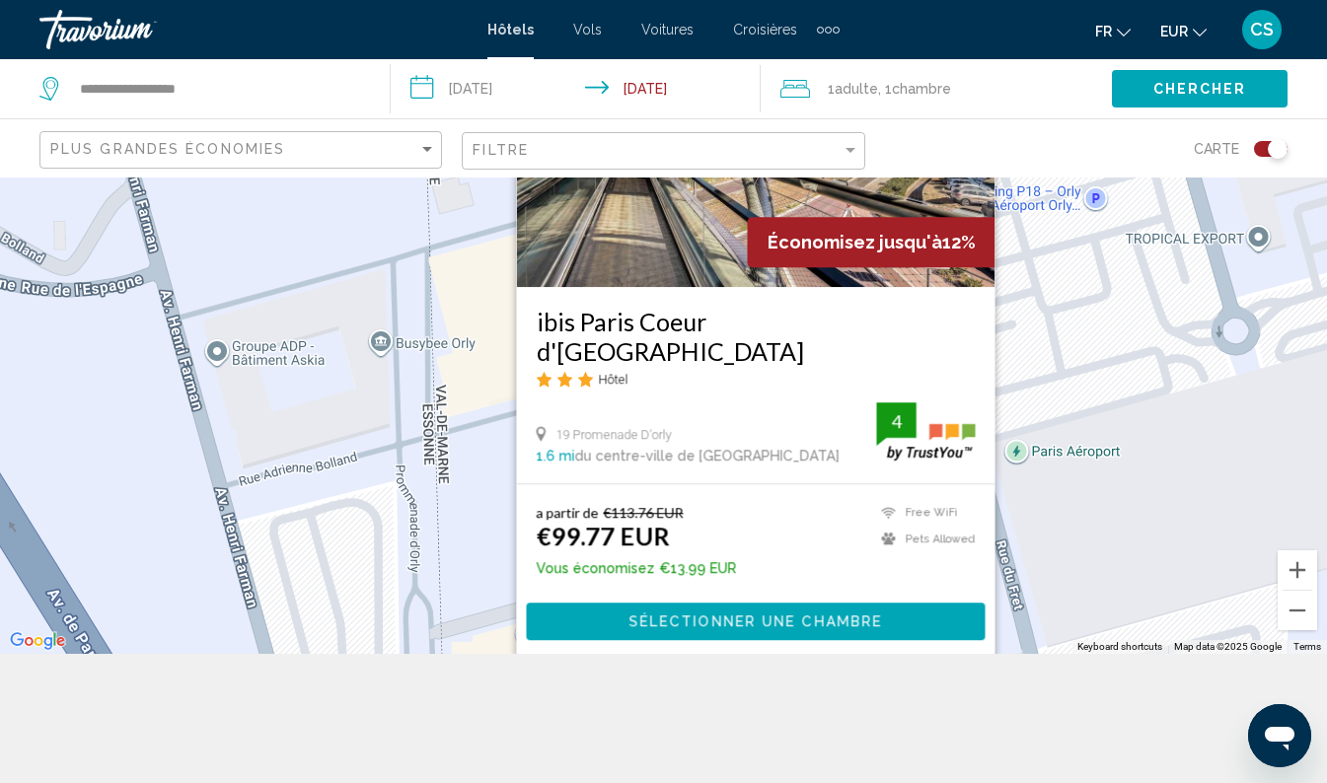
scroll to position [130, 0]
click at [818, 340] on h3 "ibis Paris Coeur d'[GEOGRAPHIC_DATA]" at bounding box center [755, 335] width 439 height 59
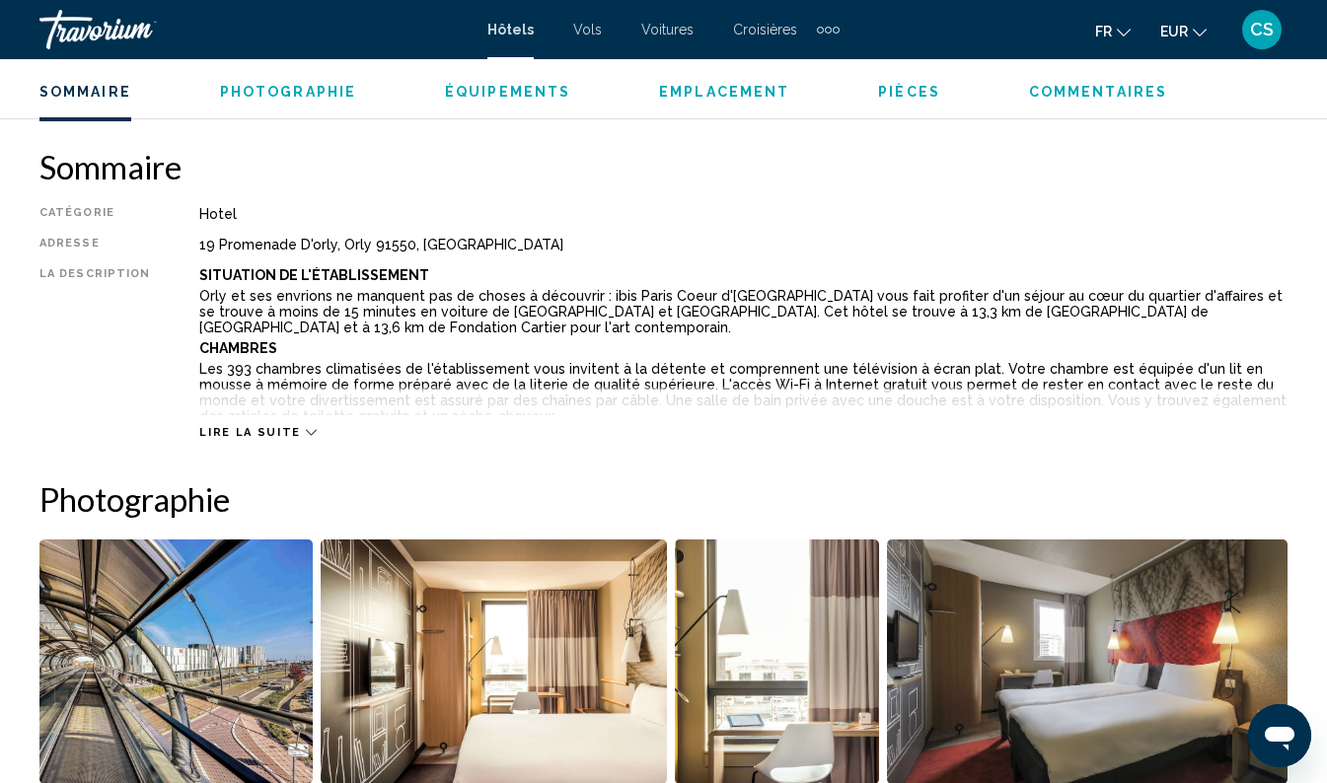
scroll to position [939, 0]
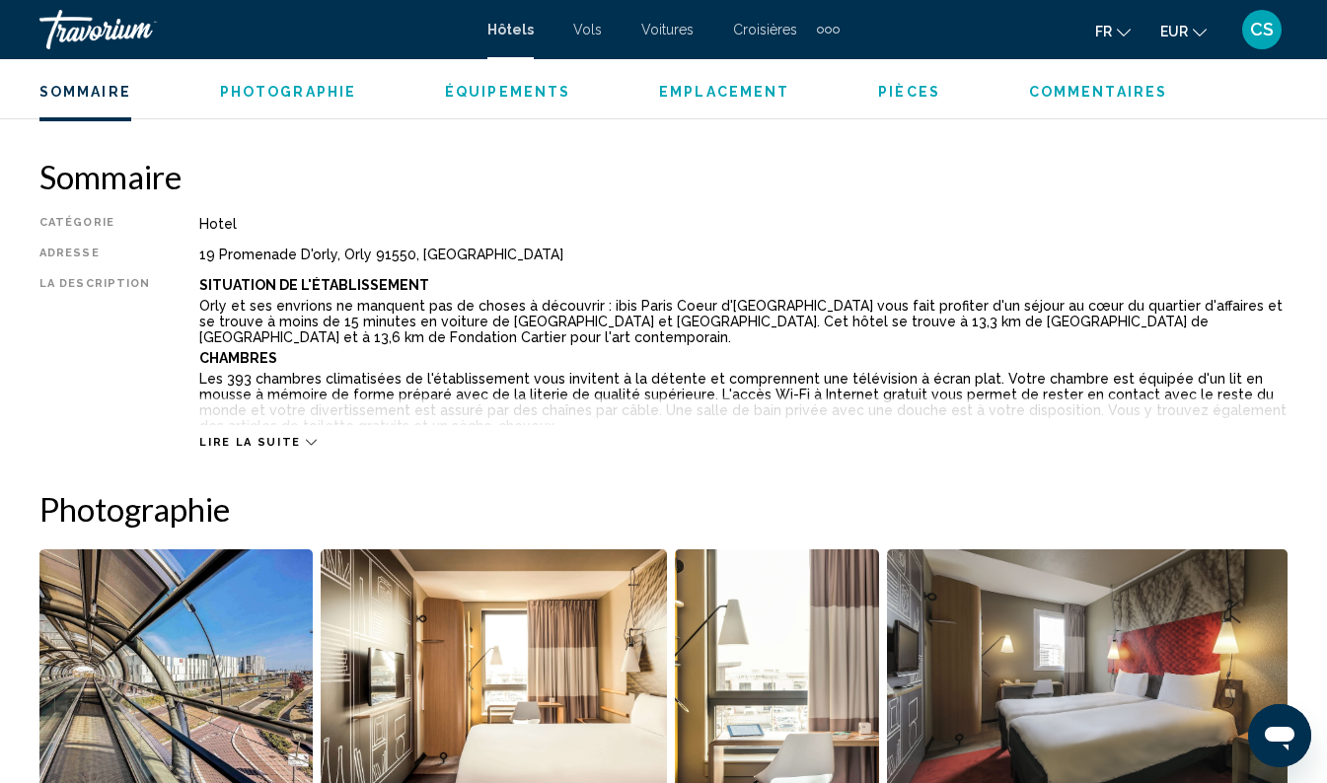
click at [306, 442] on icon "Main content" at bounding box center [311, 442] width 11 height 11
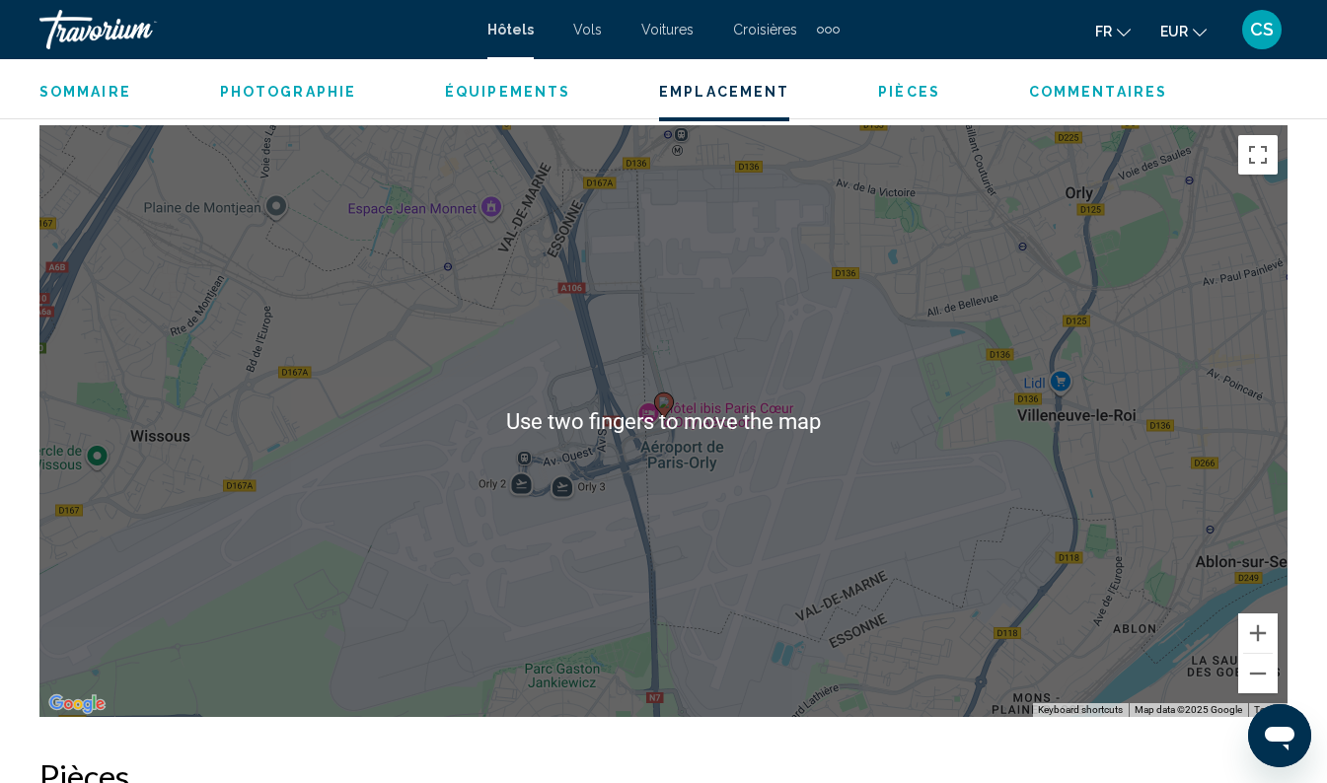
scroll to position [2426, 0]
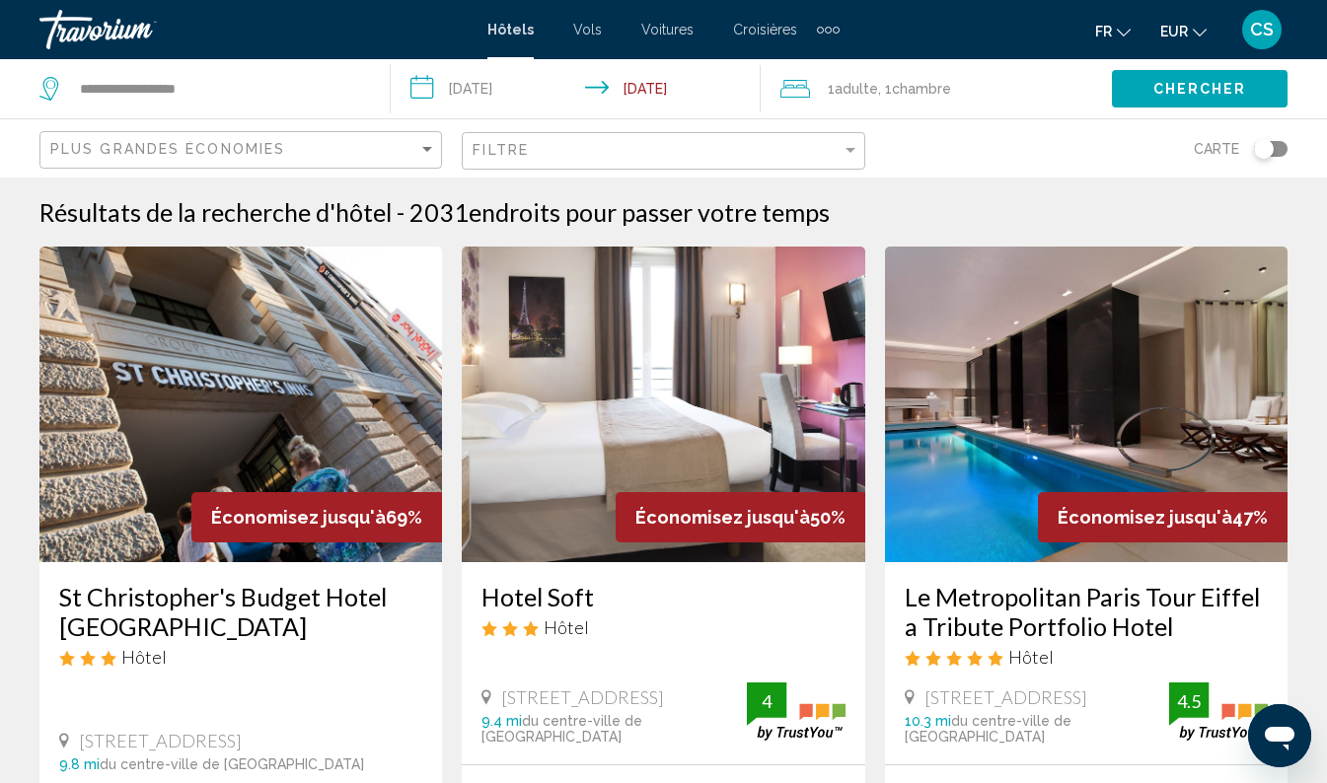
click at [1266, 152] on div "Toggle map" at bounding box center [1264, 149] width 20 height 20
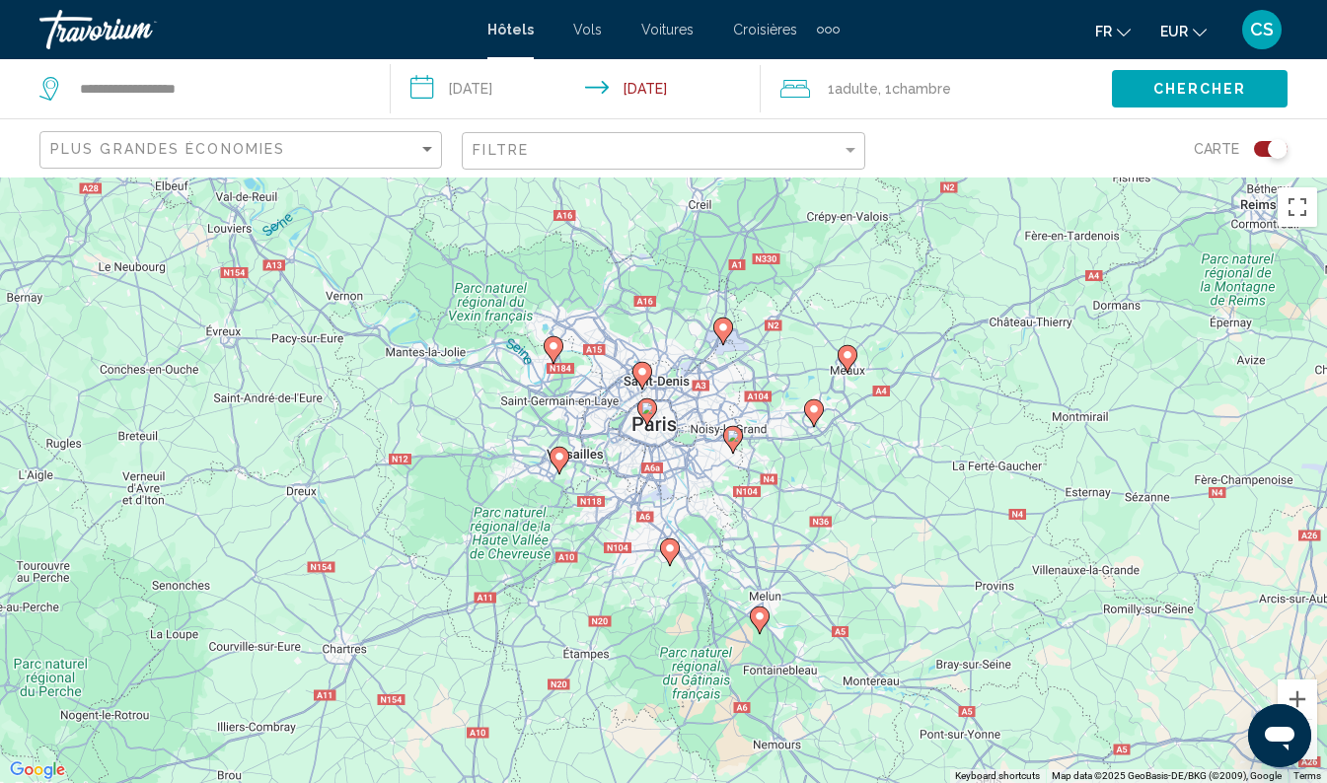
click at [778, 312] on div "To activate drag with keyboard, press Alt + Enter. Once in keyboard drag state,…" at bounding box center [663, 481] width 1327 height 606
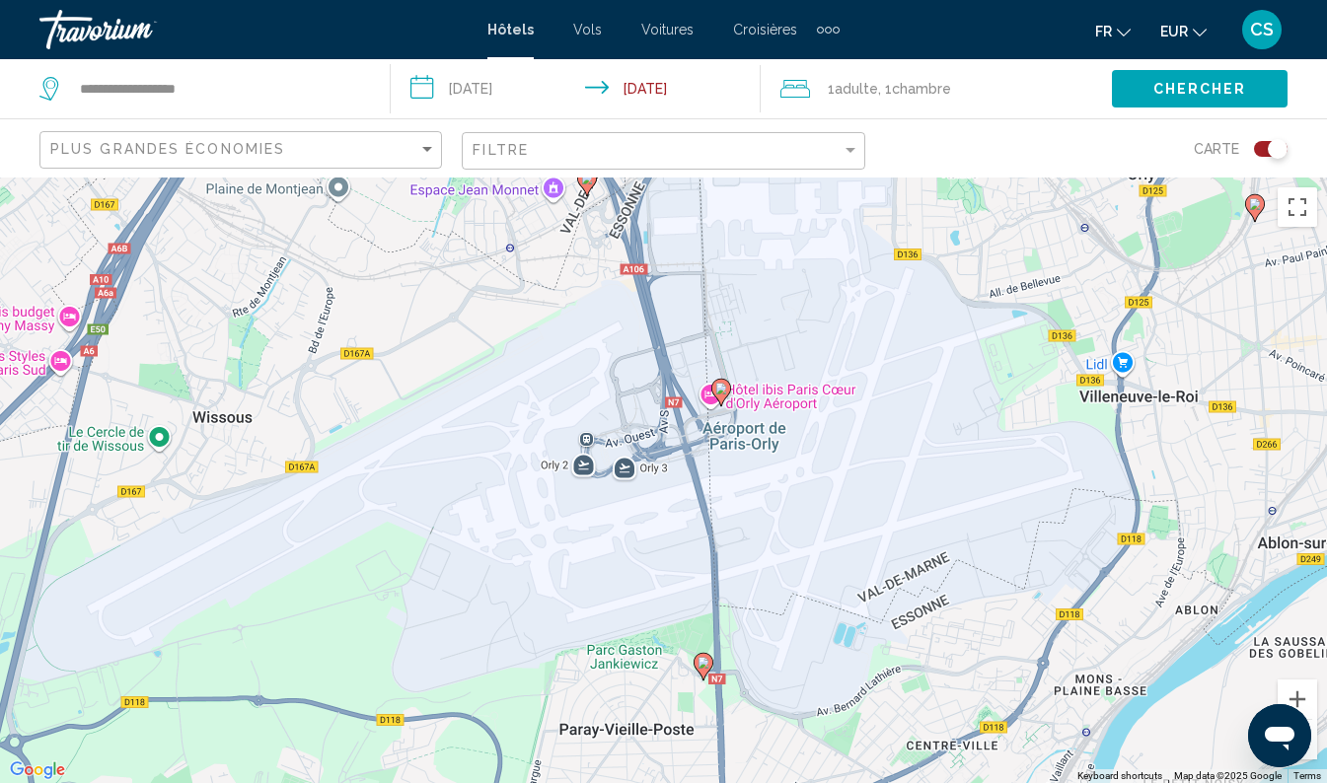
click at [703, 665] on image "Main content" at bounding box center [703, 663] width 12 height 12
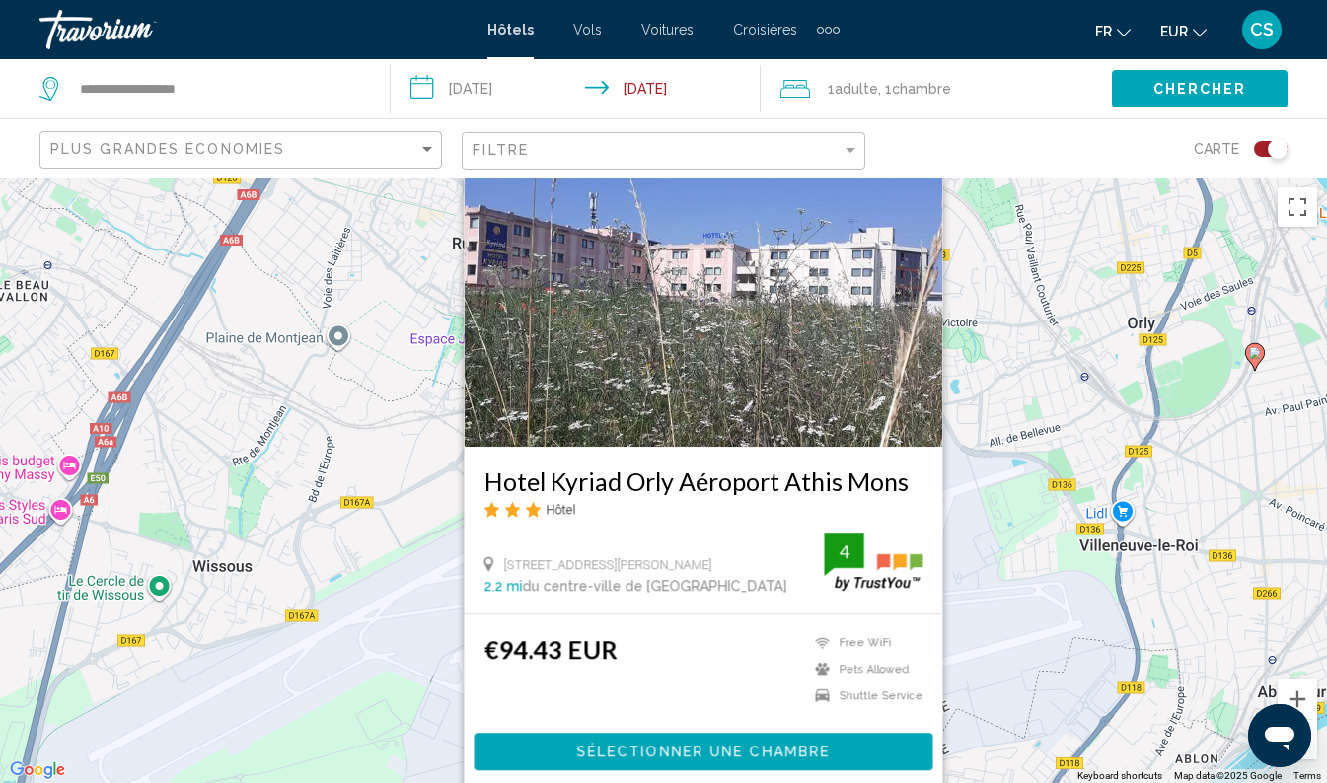
click at [1012, 576] on div "To navigate, press the arrow keys. To activate drag with keyboard, press Alt + …" at bounding box center [663, 481] width 1327 height 606
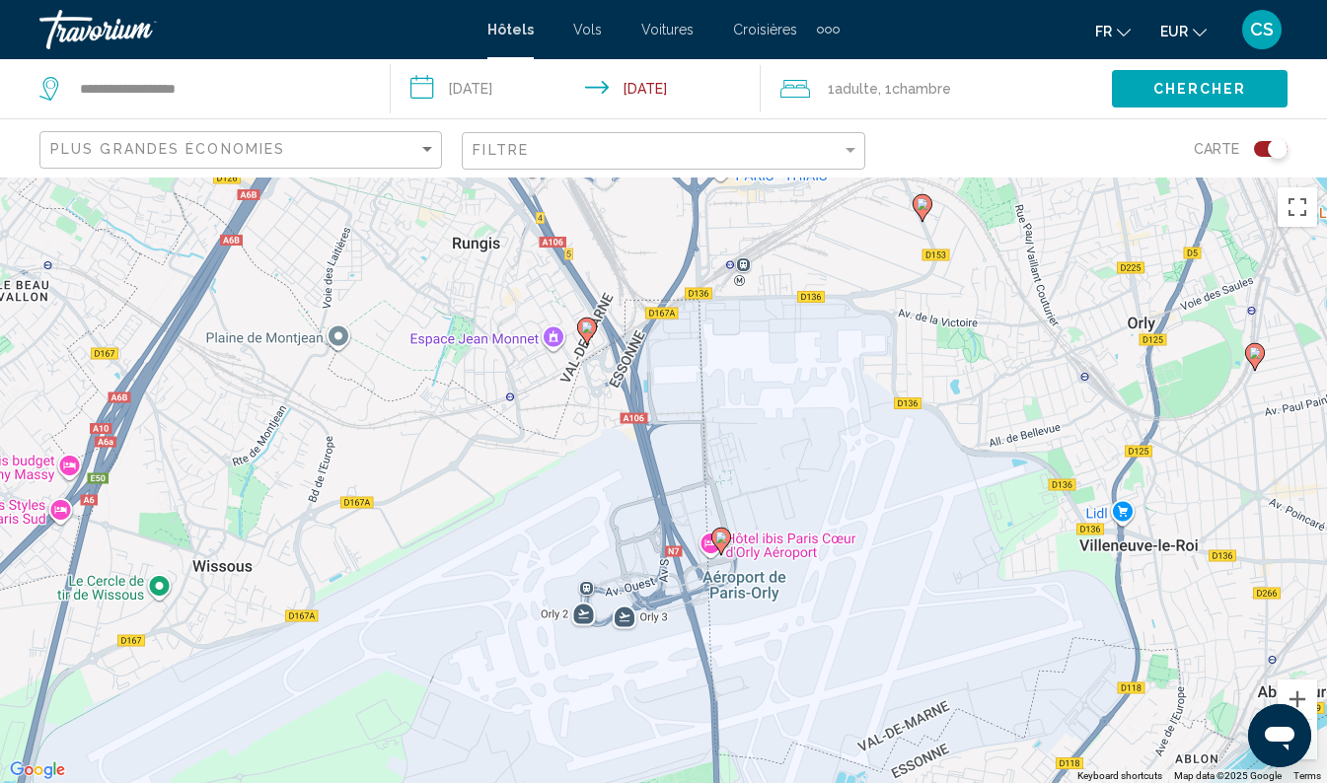
click at [1257, 349] on image "Main content" at bounding box center [1255, 353] width 12 height 12
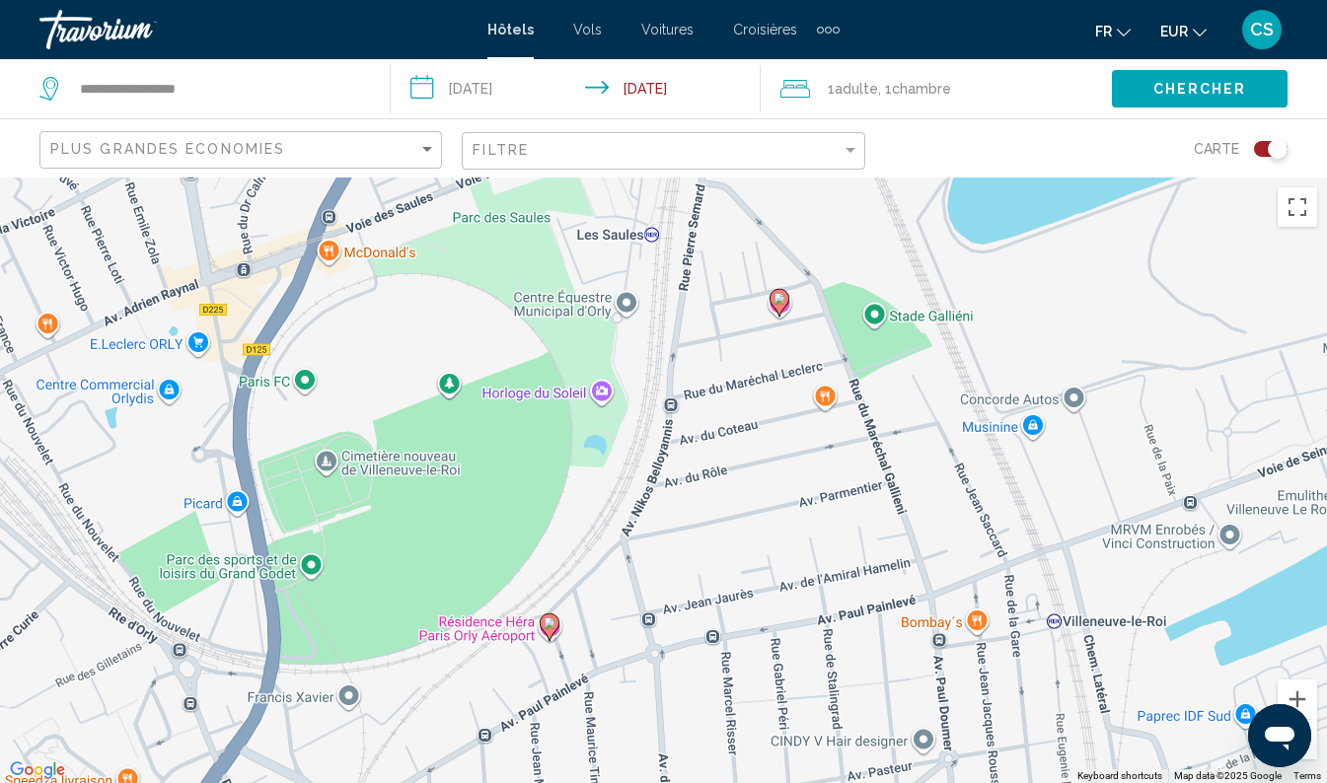
click at [553, 624] on image "Main content" at bounding box center [550, 624] width 12 height 12
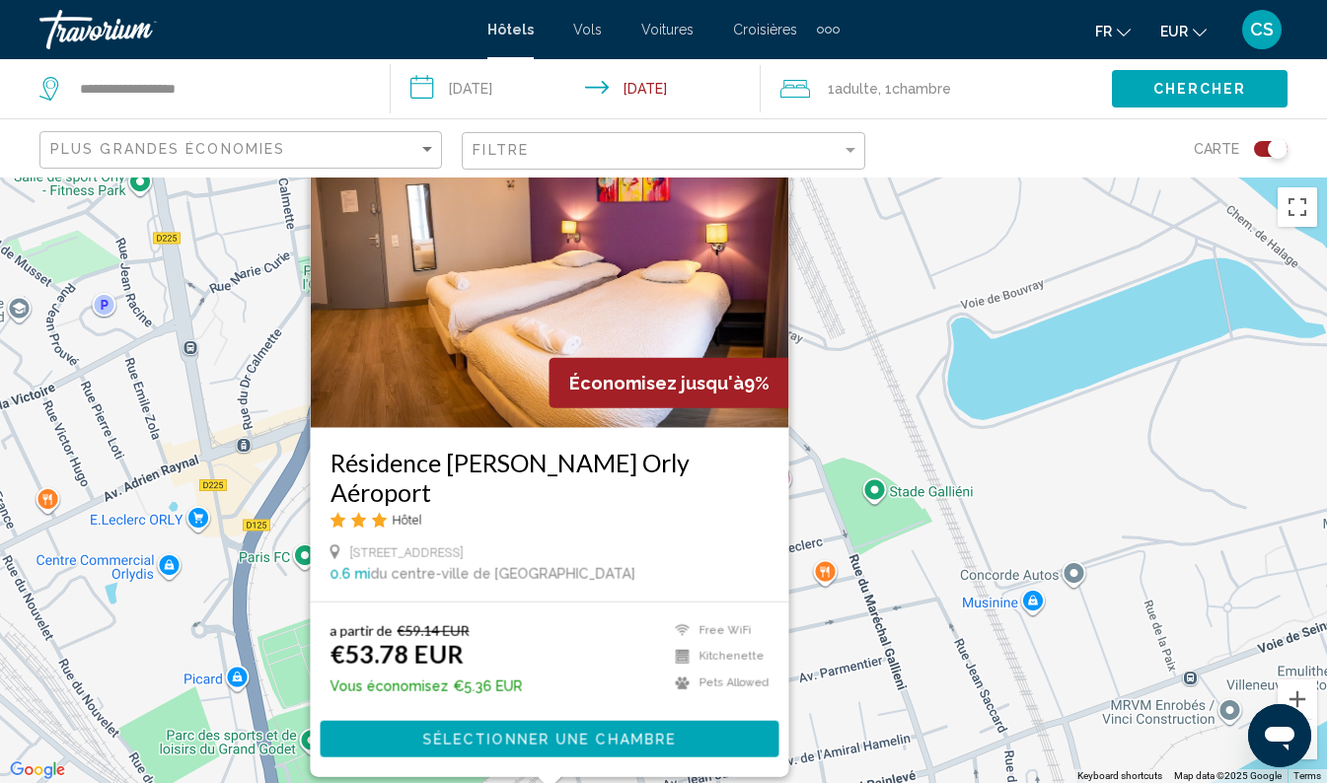
click at [583, 504] on h3 "Résidence [PERSON_NAME] Orly Aéroport" at bounding box center [548, 477] width 439 height 59
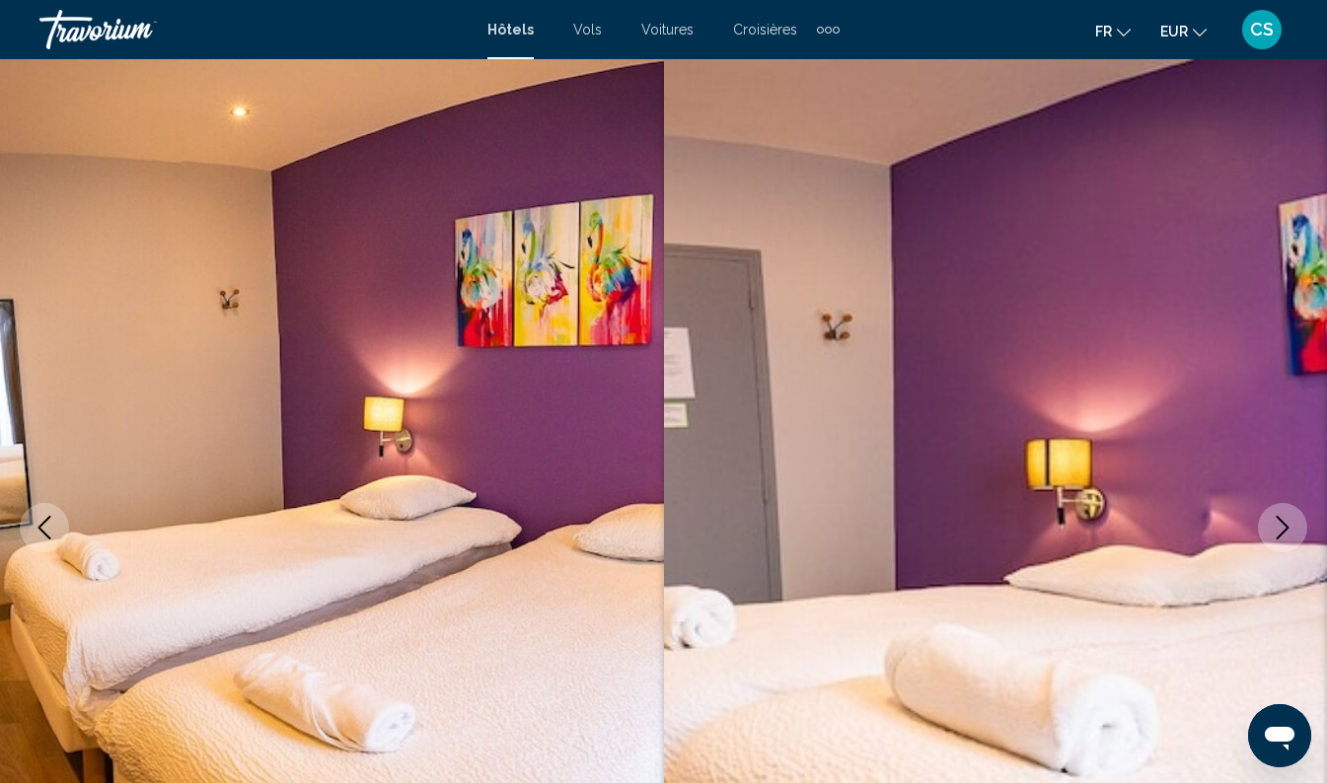
scroll to position [136, 0]
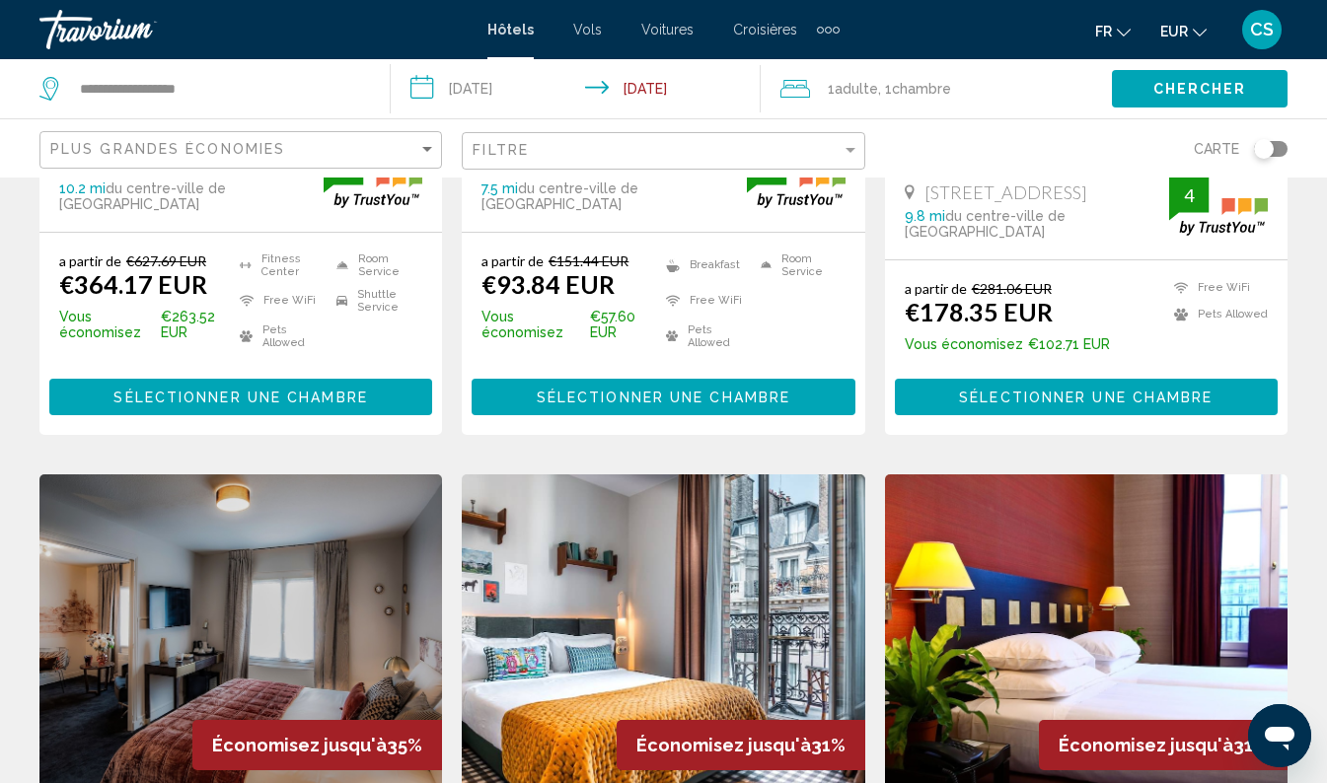
scroll to position [2155, 0]
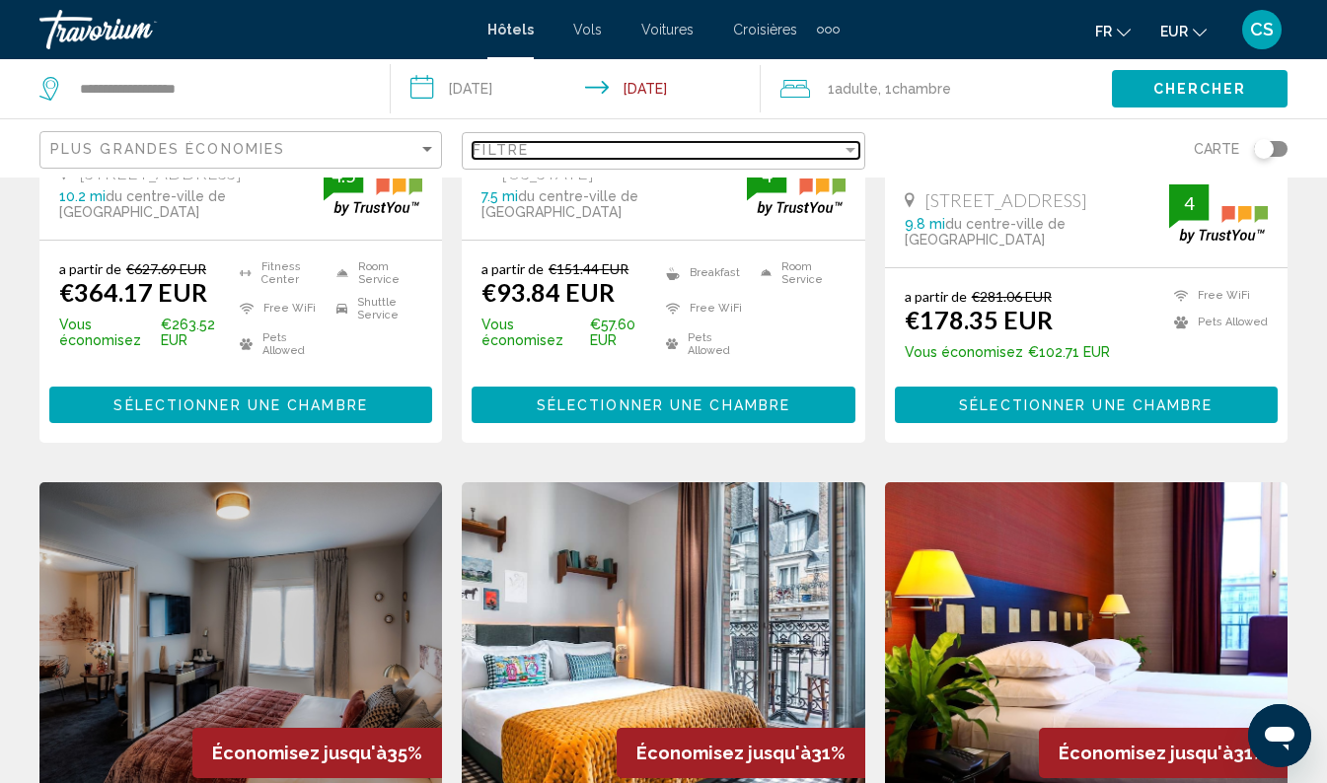
click at [632, 151] on div "Filtre" at bounding box center [657, 150] width 368 height 16
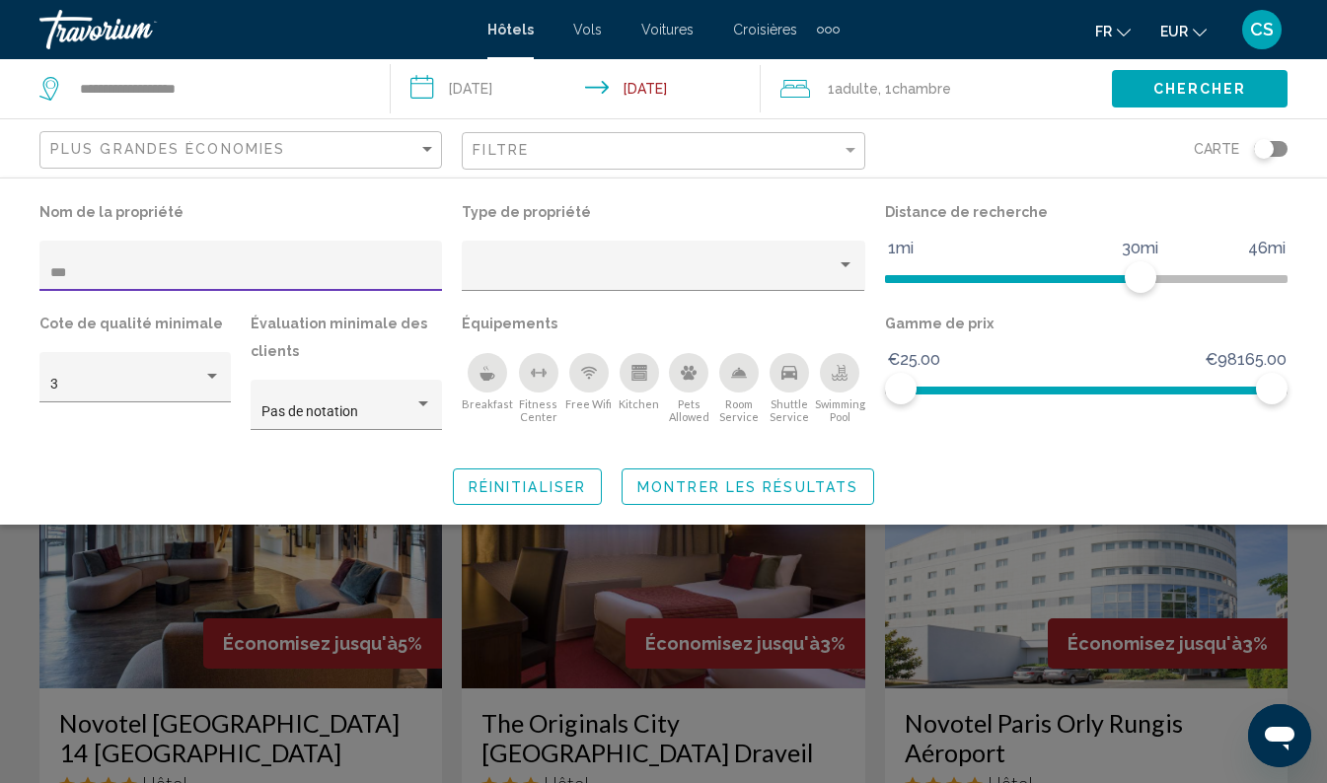
type input "****"
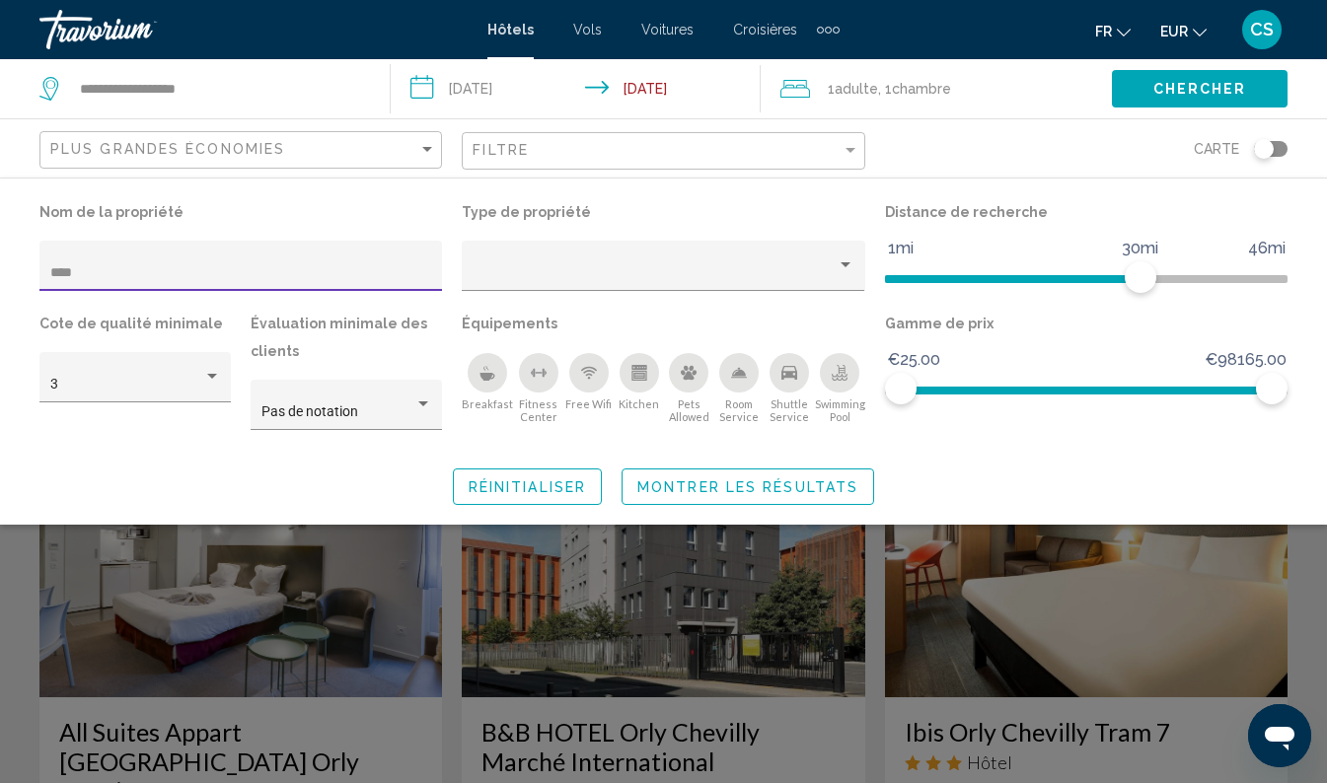
click at [807, 489] on span "Montrer les résultats" at bounding box center [747, 487] width 221 height 16
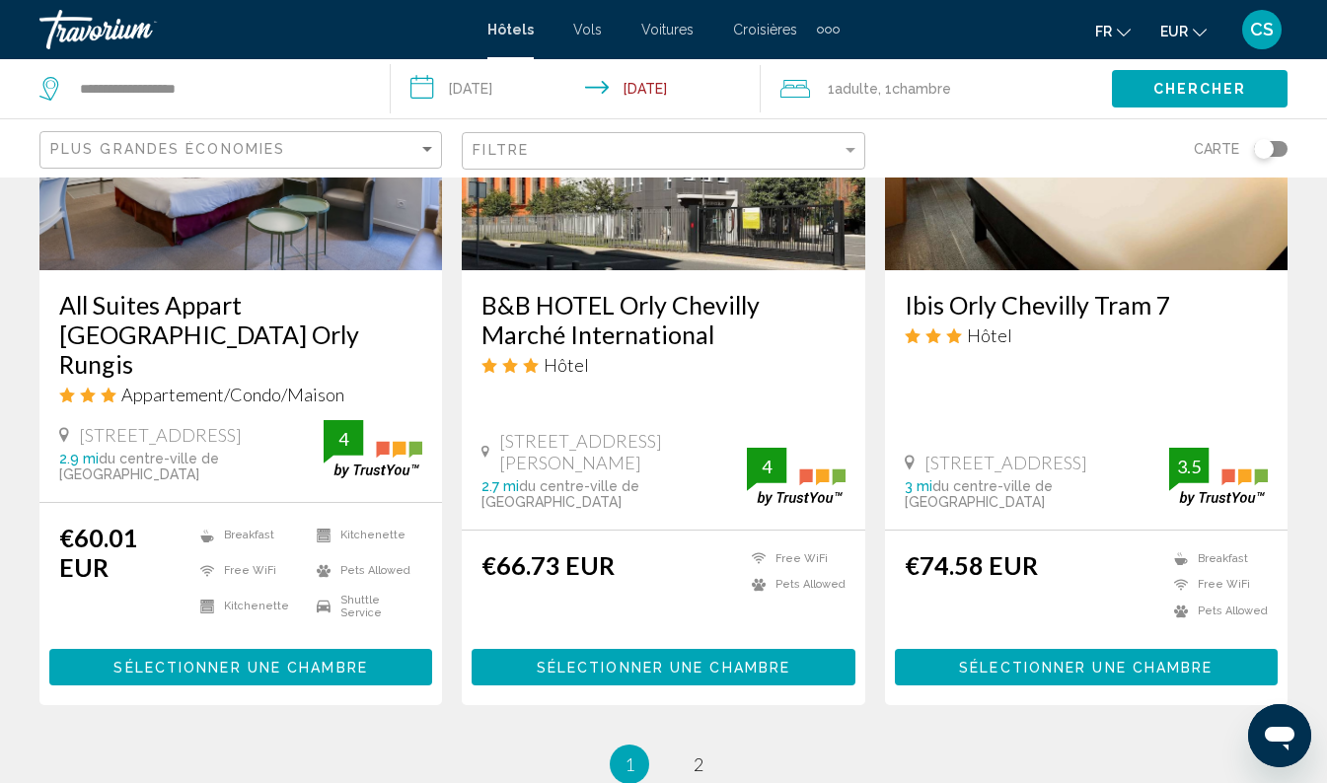
scroll to position [2579, 0]
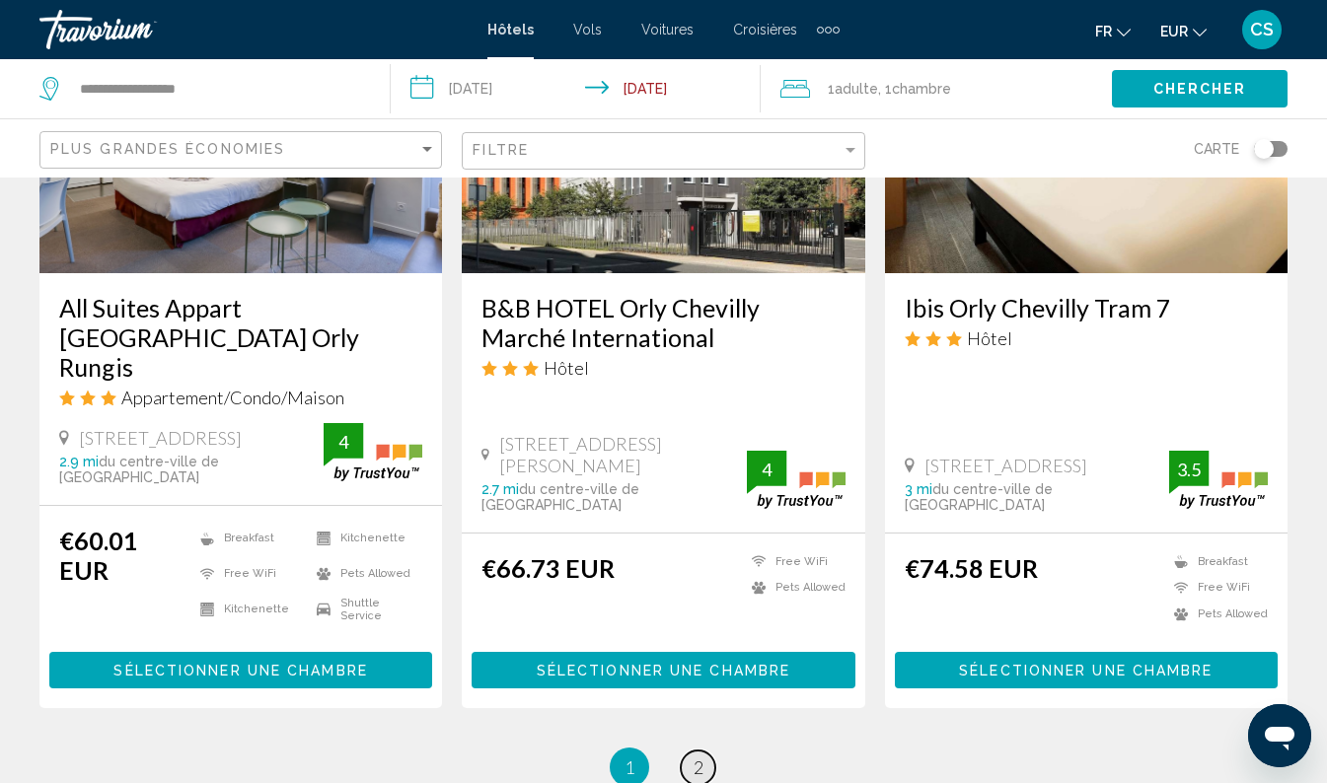
click at [699, 757] on span "2" at bounding box center [699, 768] width 10 height 22
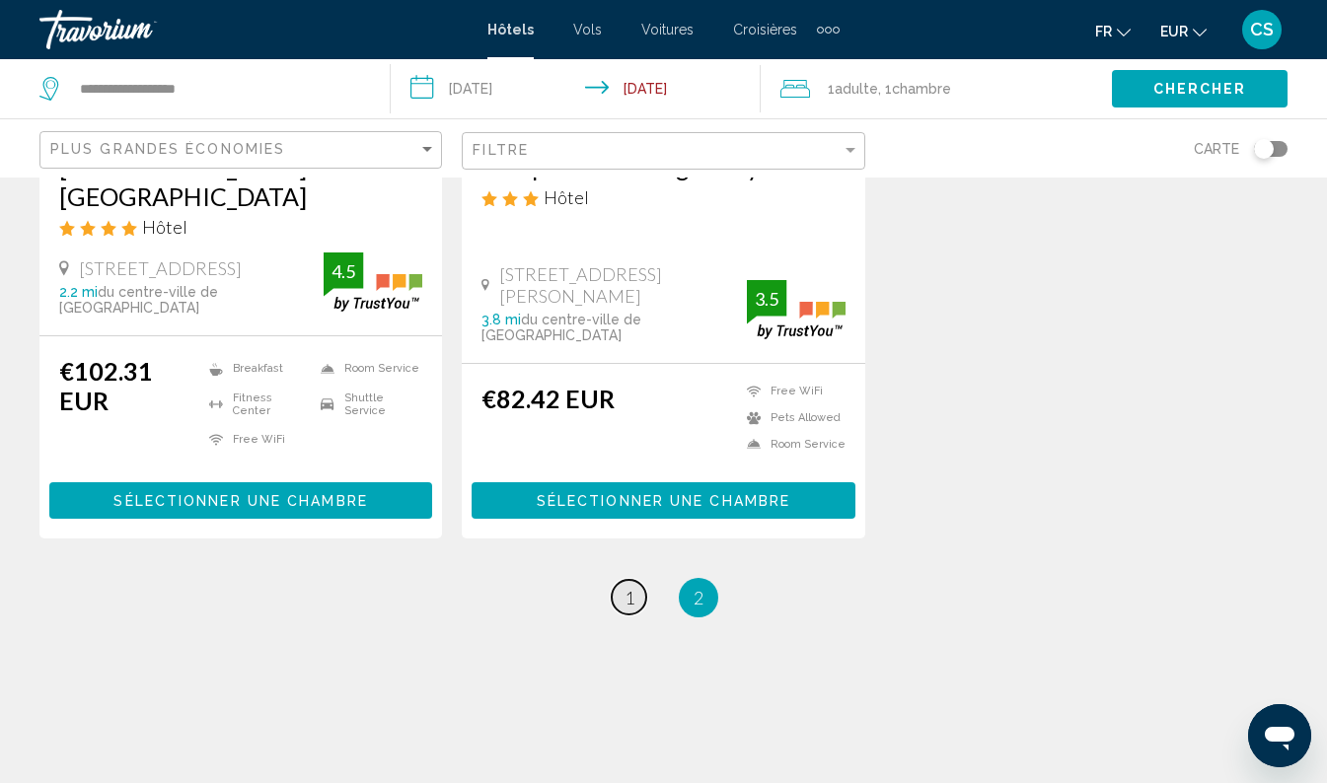
click at [612, 580] on link "page 1" at bounding box center [629, 597] width 35 height 35
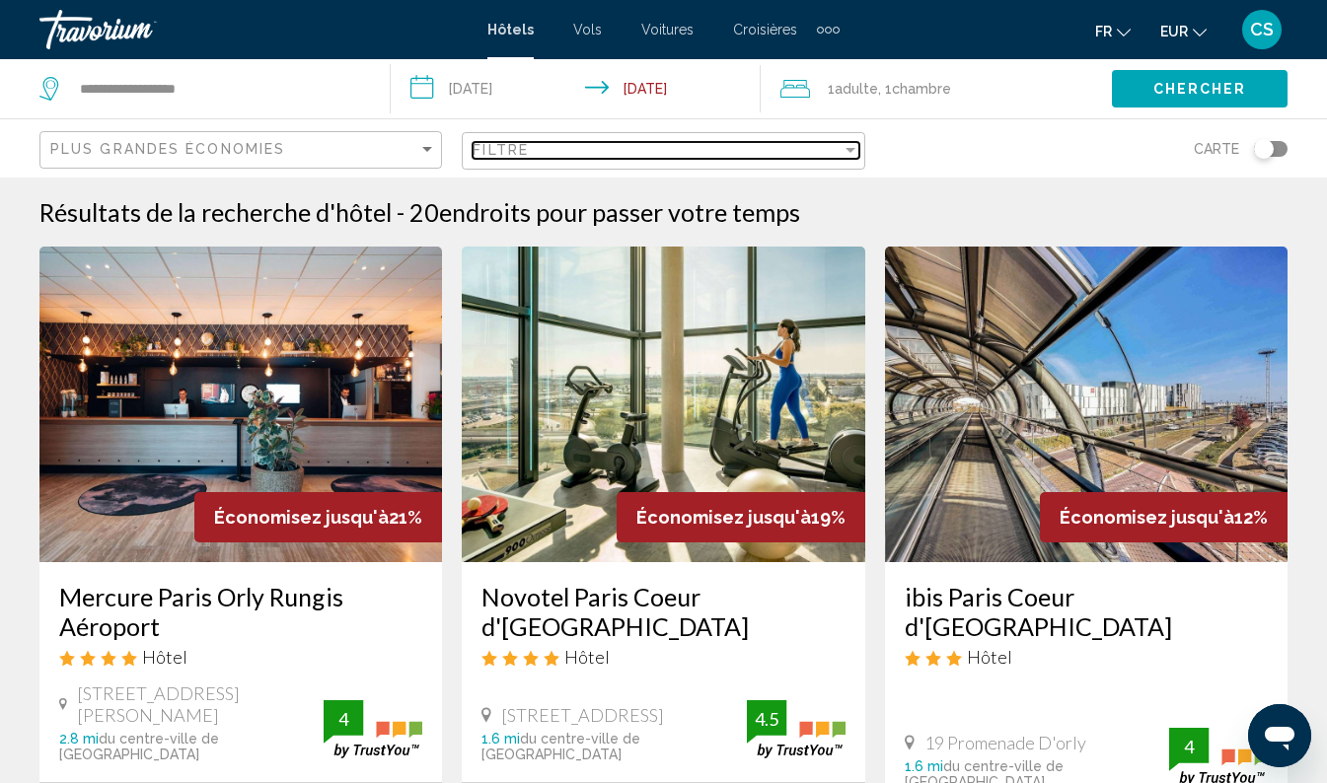
click at [732, 149] on div "Filtre" at bounding box center [657, 150] width 368 height 16
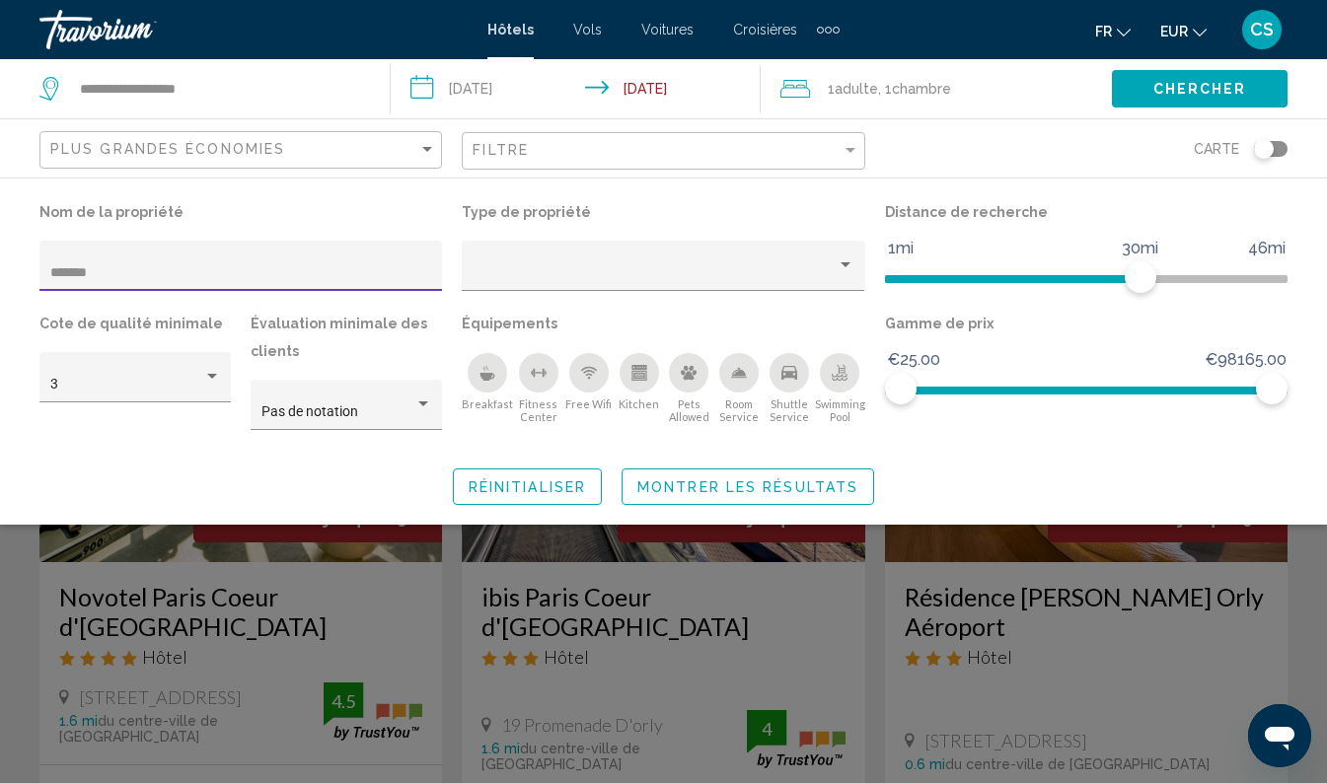
type input "********"
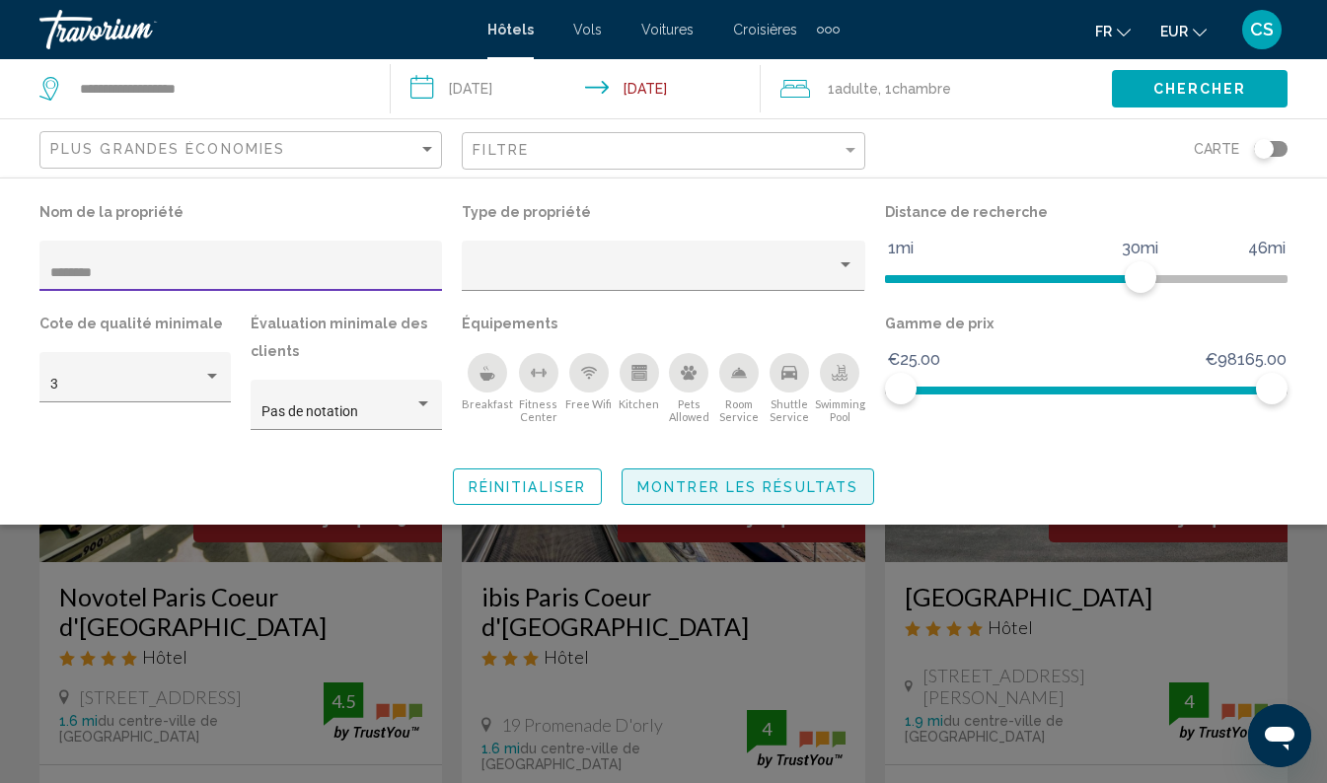
click at [802, 486] on span "Montrer les résultats" at bounding box center [747, 487] width 221 height 16
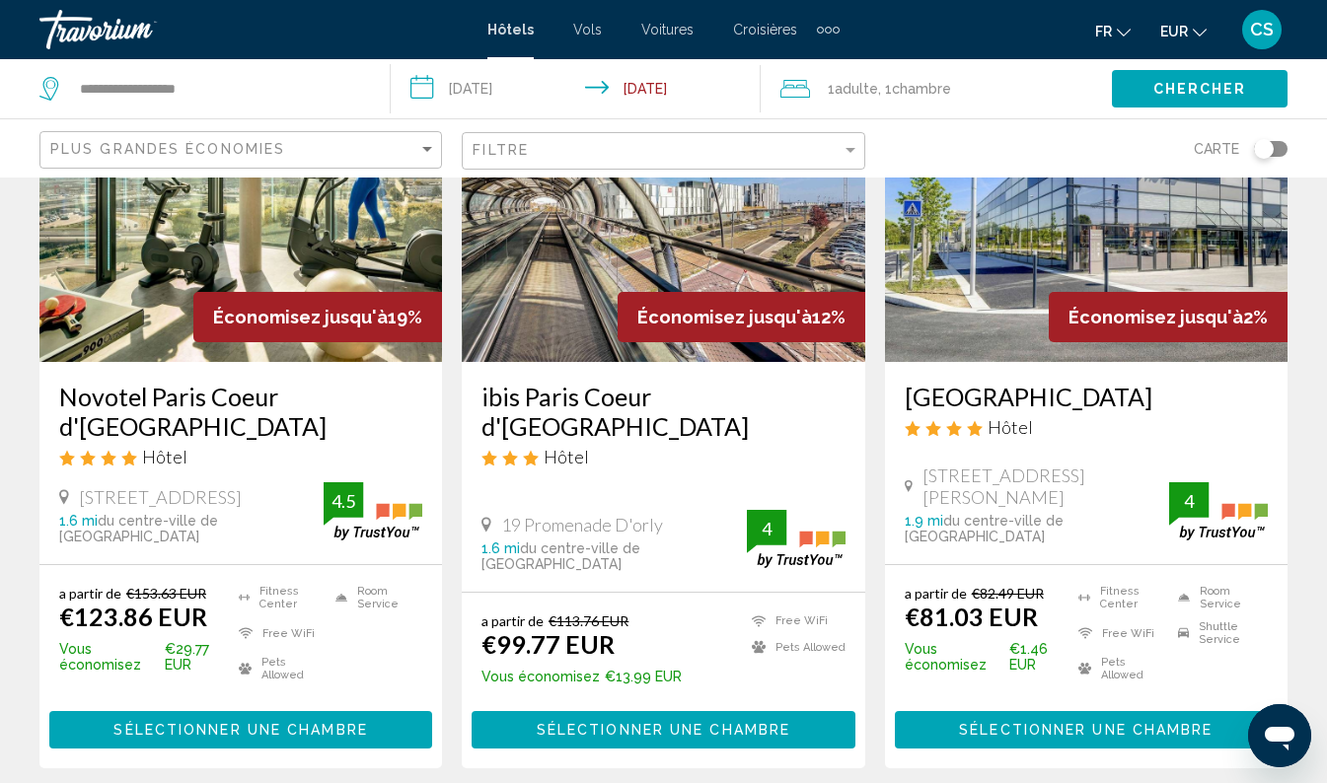
scroll to position [198, 0]
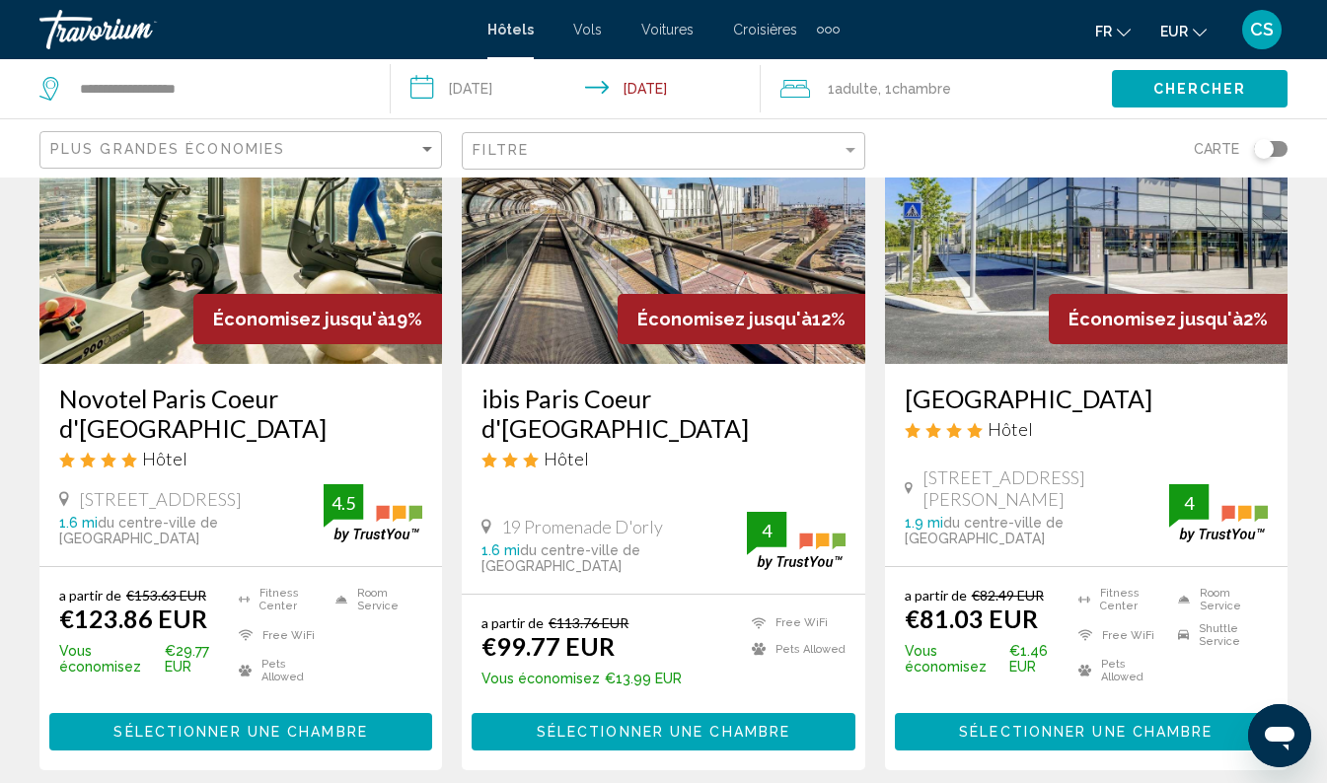
click at [1269, 148] on div "Toggle map" at bounding box center [1264, 149] width 20 height 20
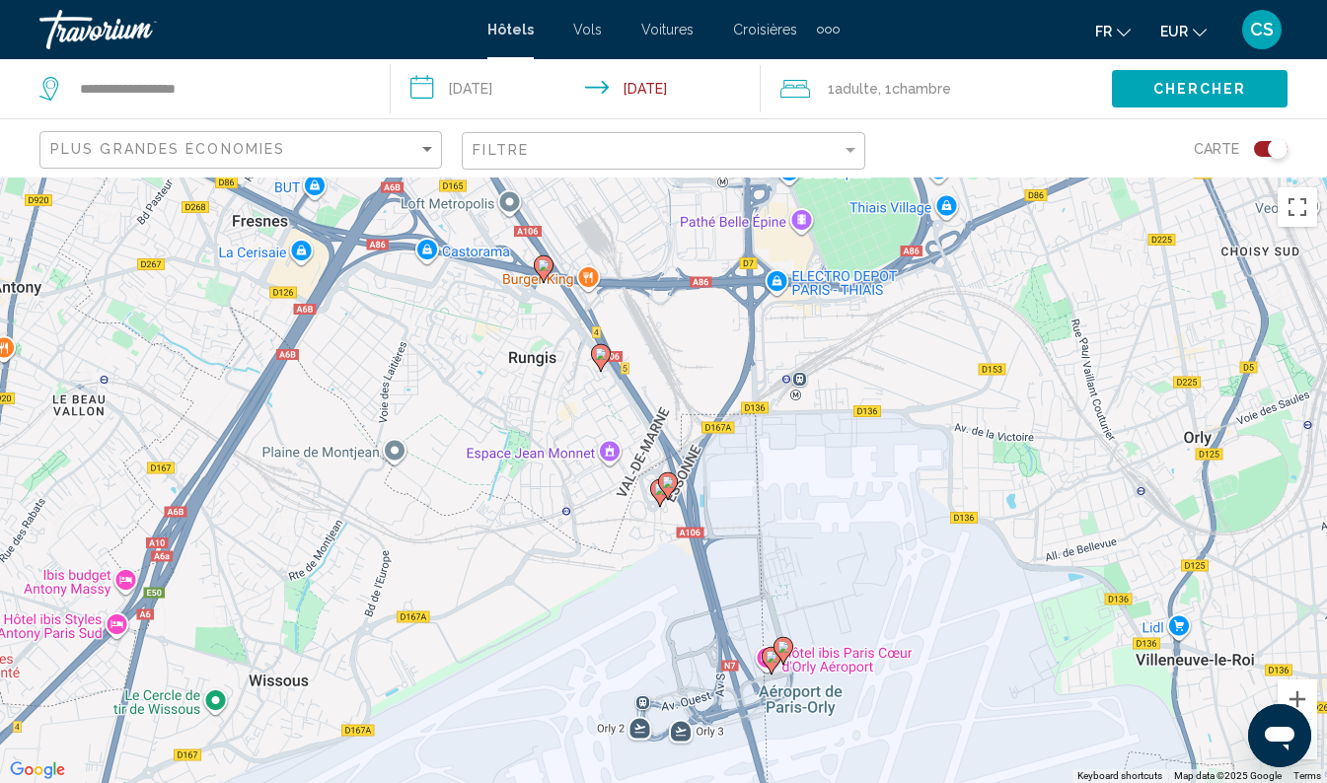
click at [787, 645] on image "Main content" at bounding box center [783, 647] width 12 height 12
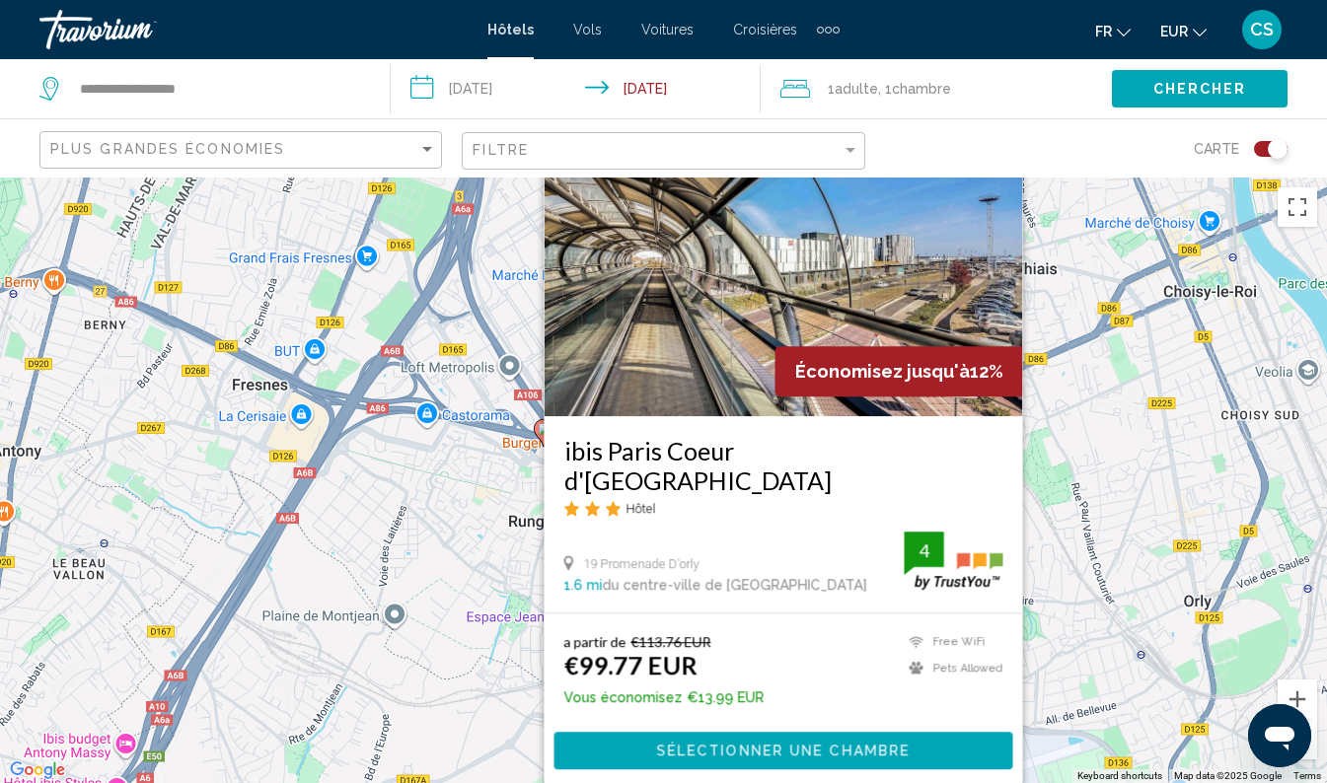
click at [1069, 431] on div "To navigate, press the arrow keys. To activate drag with keyboard, press Alt + …" at bounding box center [663, 481] width 1327 height 606
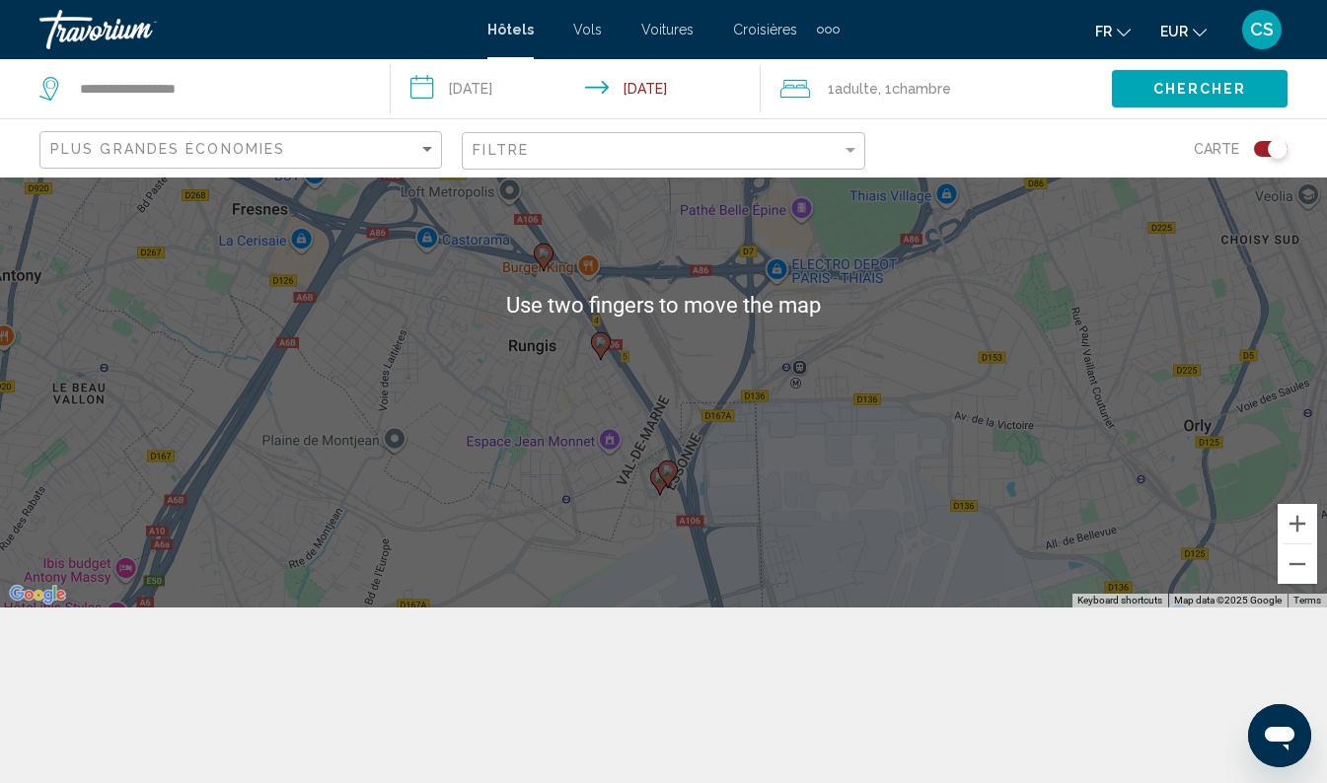
scroll to position [178, 0]
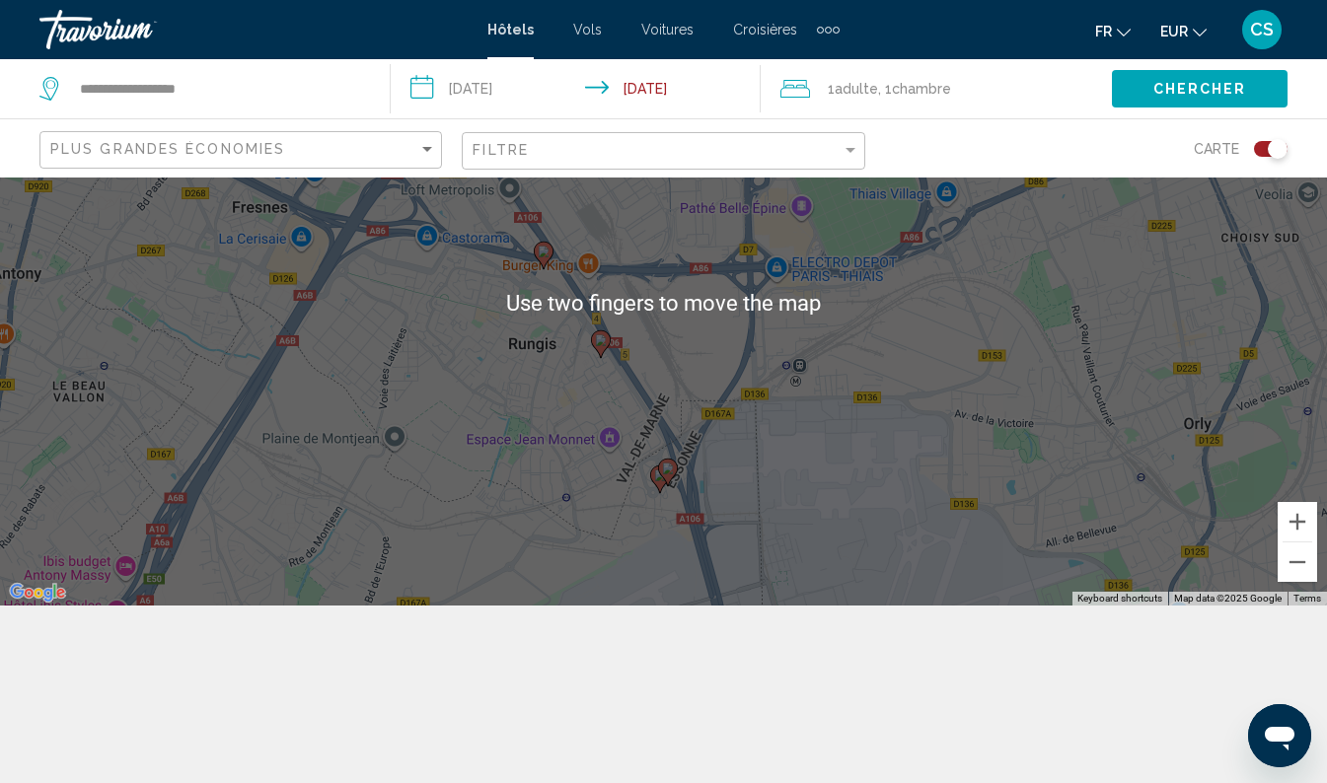
click at [659, 475] on gmp-advanced-marker "Main content" at bounding box center [668, 473] width 20 height 30
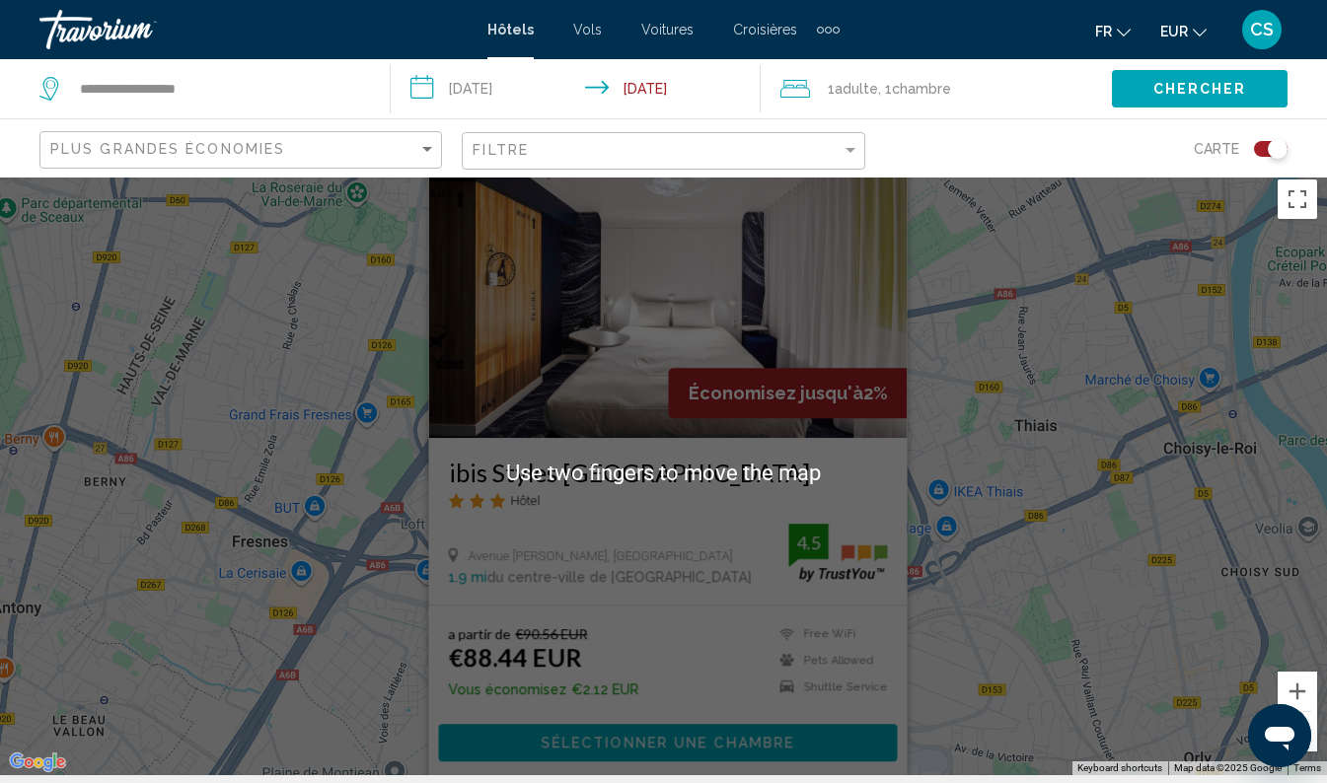
scroll to position [0, 0]
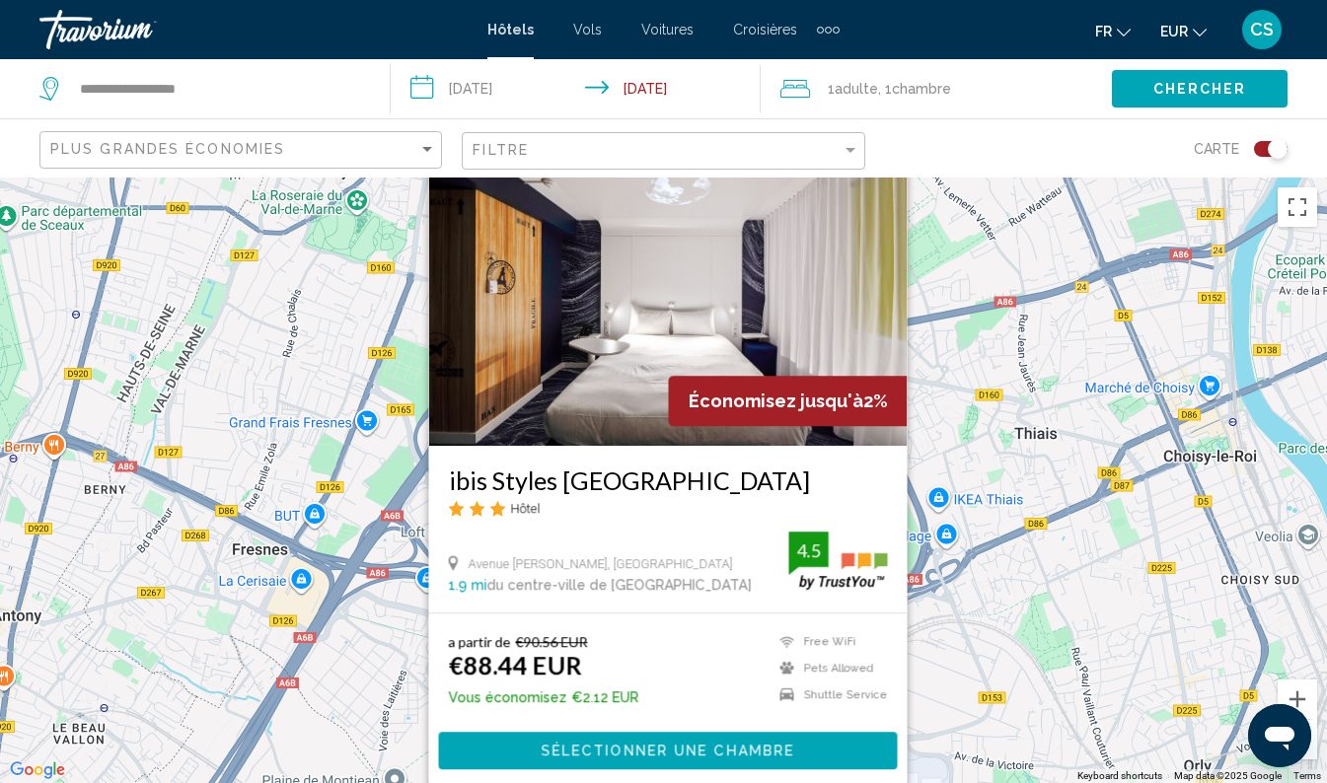
click at [627, 476] on h3 "ibis Styles [GEOGRAPHIC_DATA]" at bounding box center [667, 481] width 439 height 30
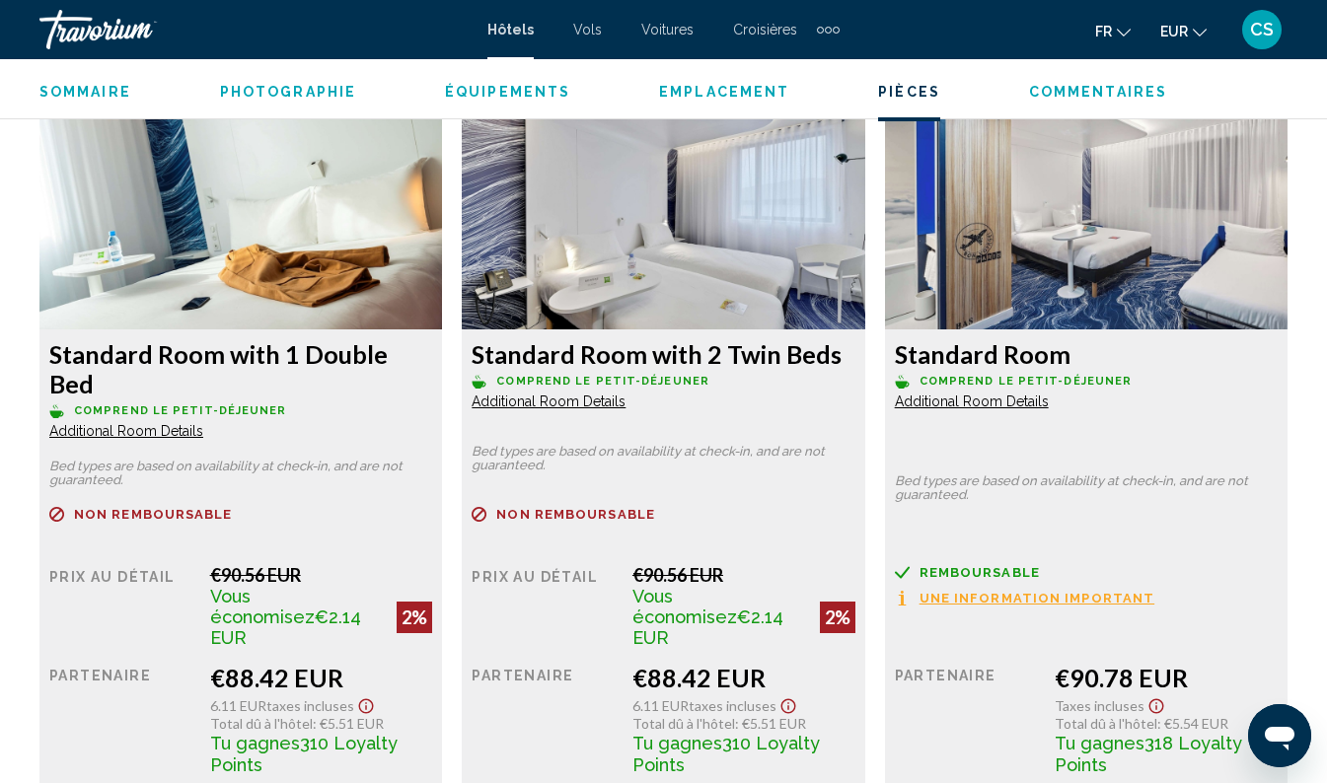
scroll to position [3057, 0]
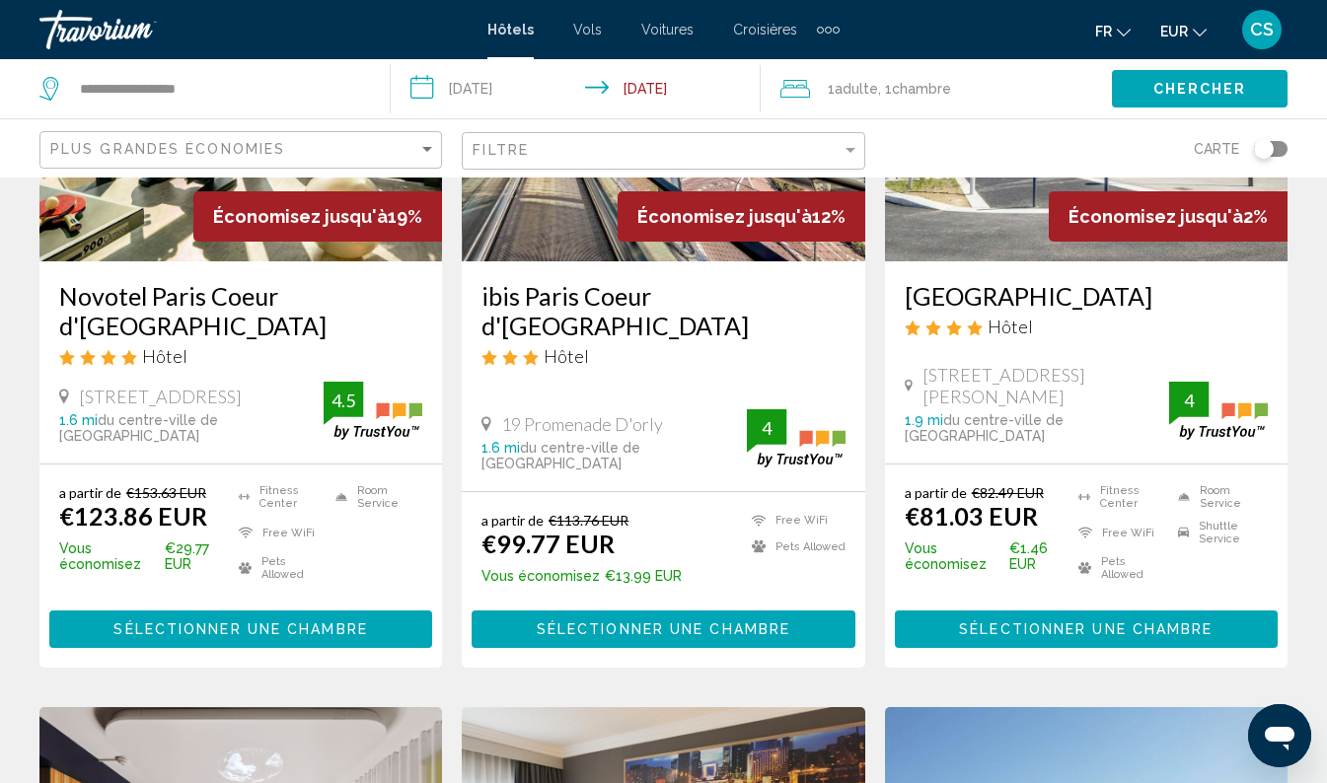
scroll to position [296, 0]
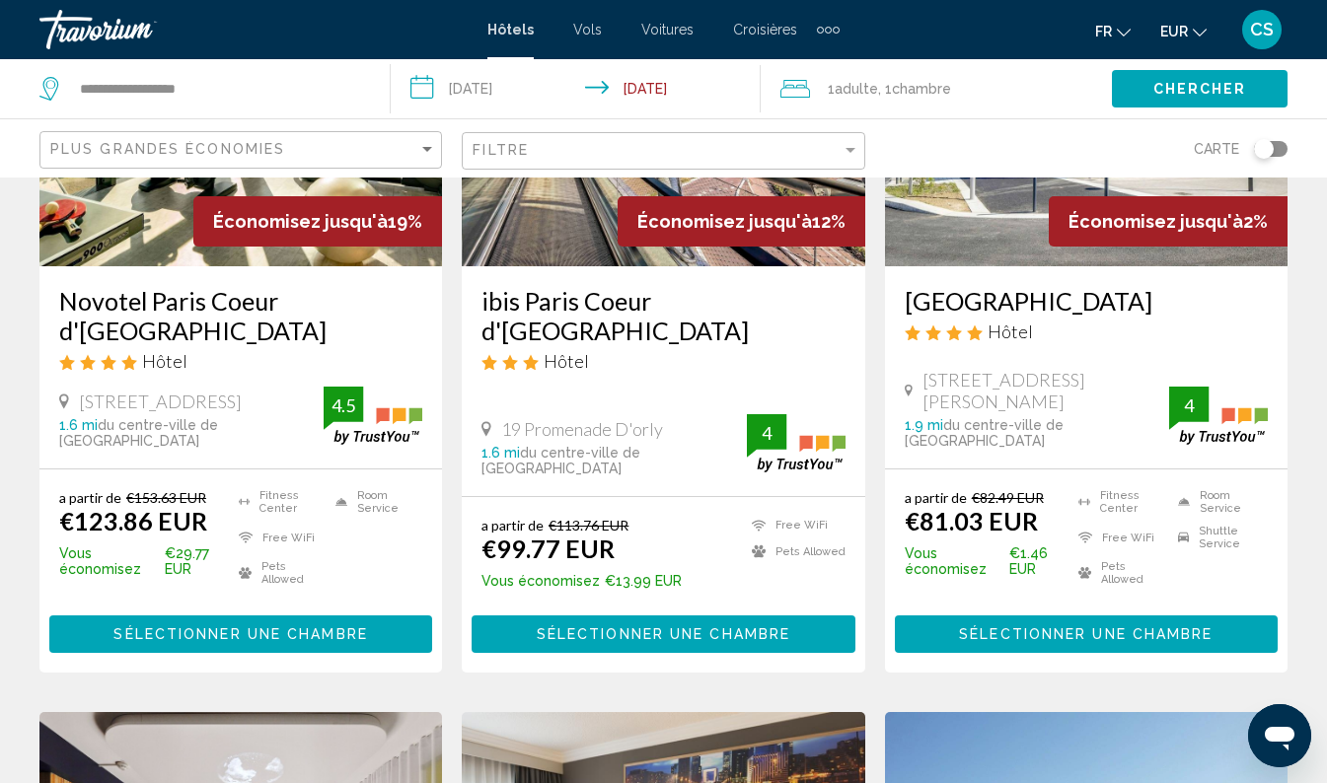
click at [1145, 301] on h3 "[GEOGRAPHIC_DATA]" at bounding box center [1086, 301] width 363 height 30
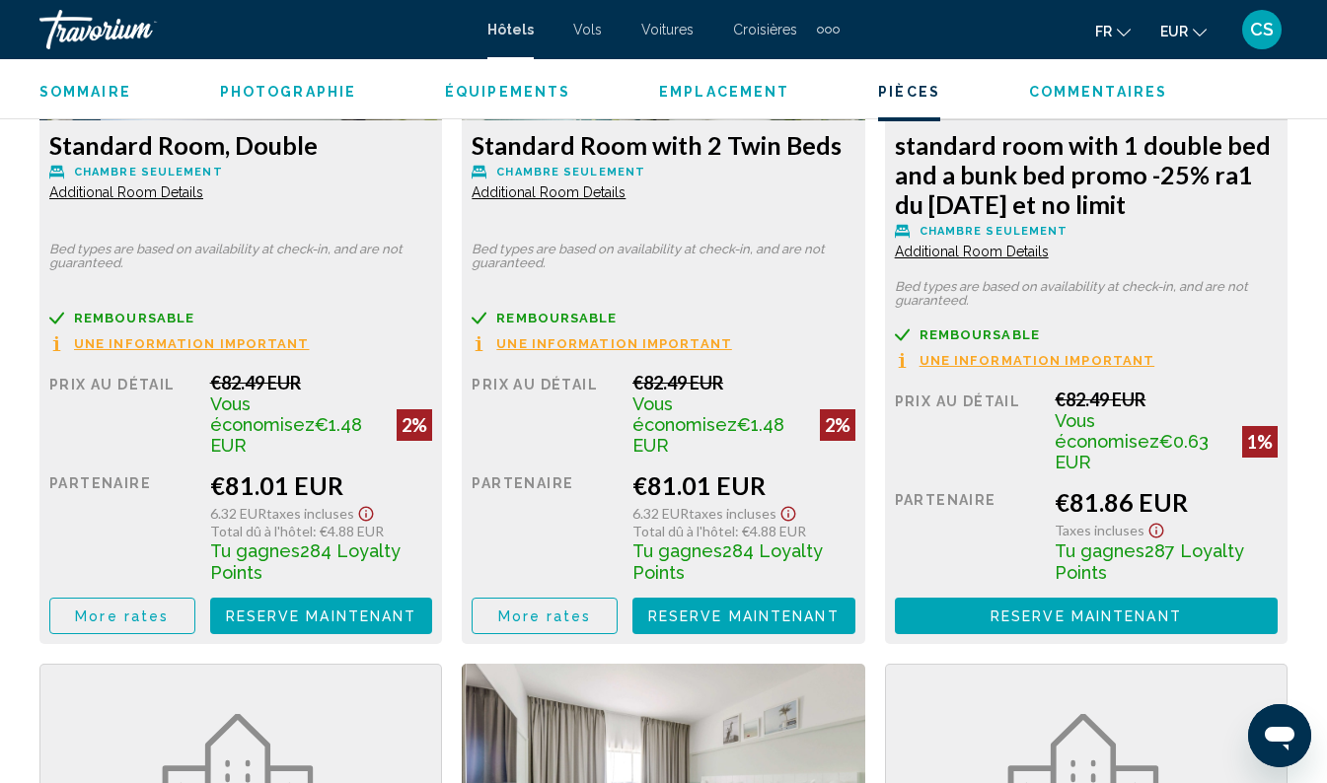
scroll to position [3268, 0]
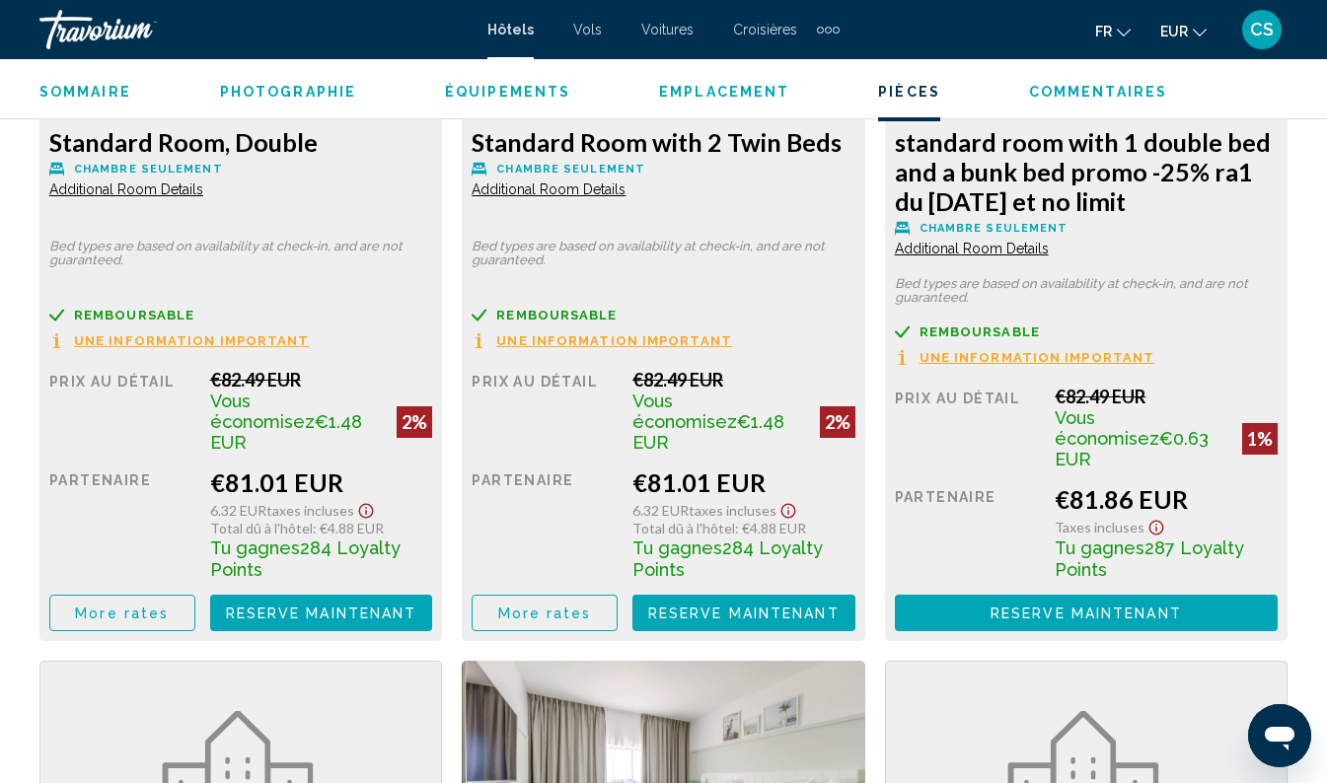
click at [127, 606] on span "More rates" at bounding box center [122, 614] width 94 height 16
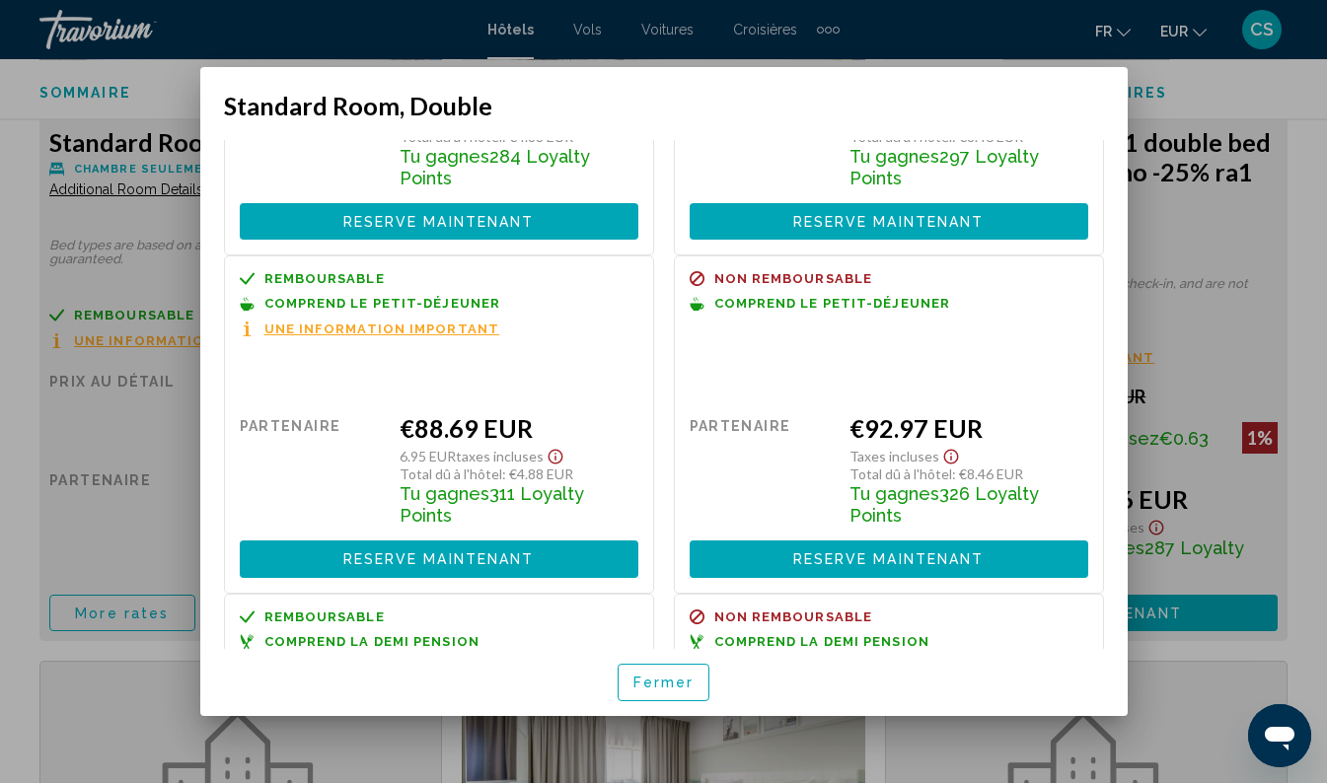
scroll to position [284, 0]
click at [131, 523] on div at bounding box center [663, 391] width 1327 height 783
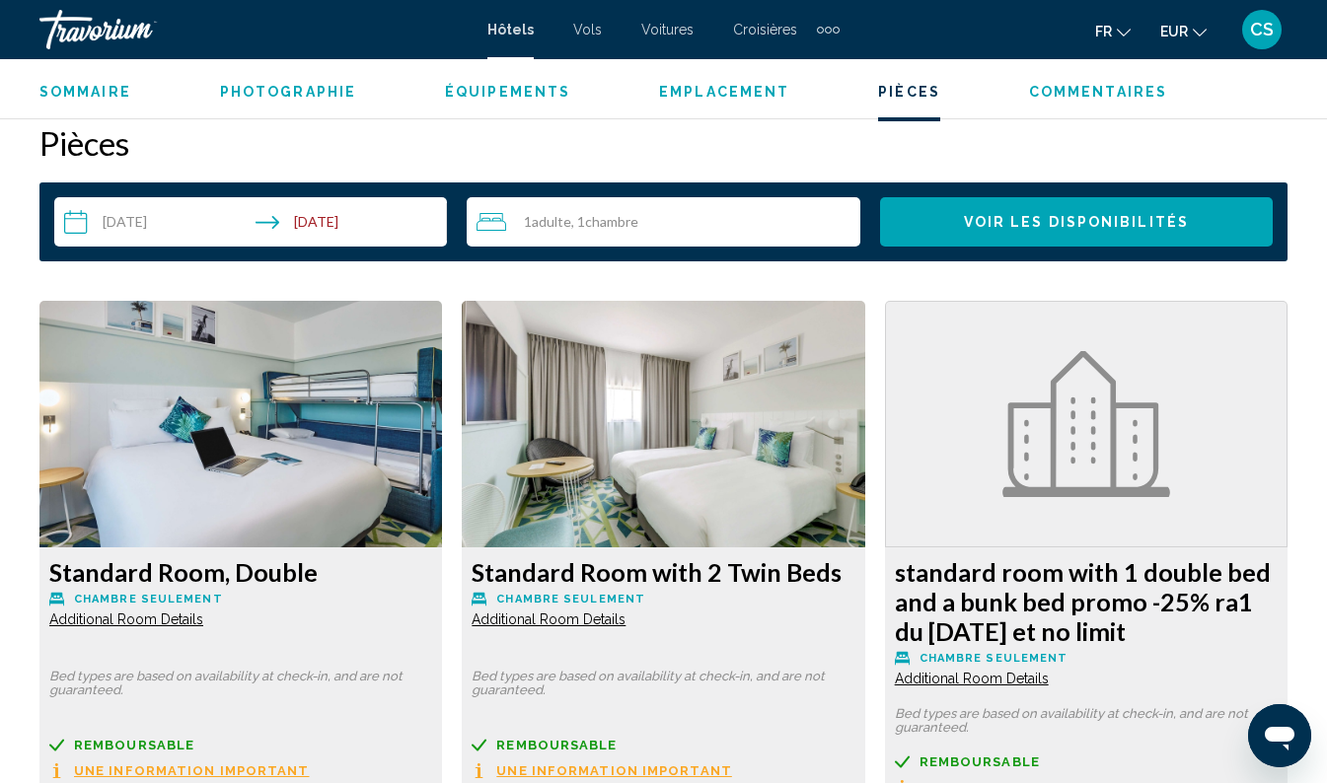
scroll to position [2837, 0]
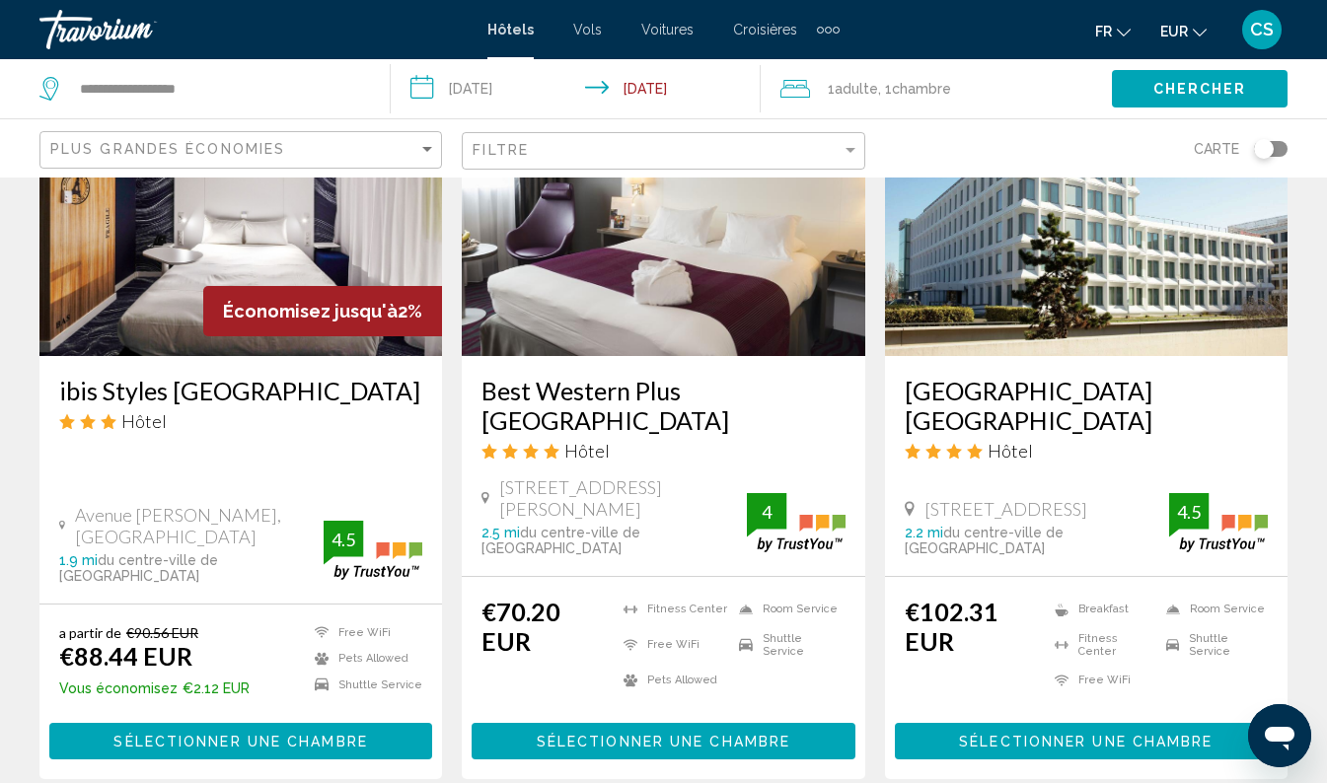
scroll to position [965, 0]
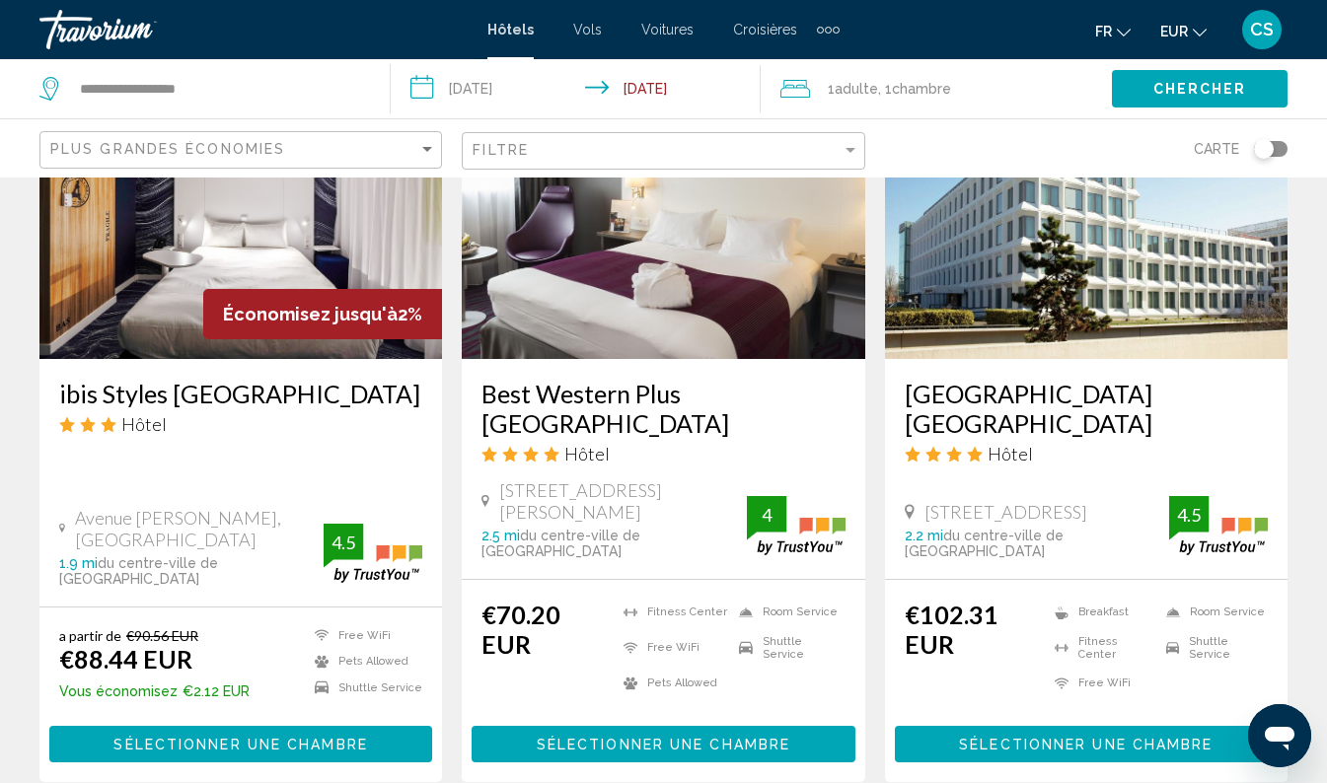
click at [703, 395] on h3 "Best Western Plus [GEOGRAPHIC_DATA]" at bounding box center [662, 408] width 363 height 59
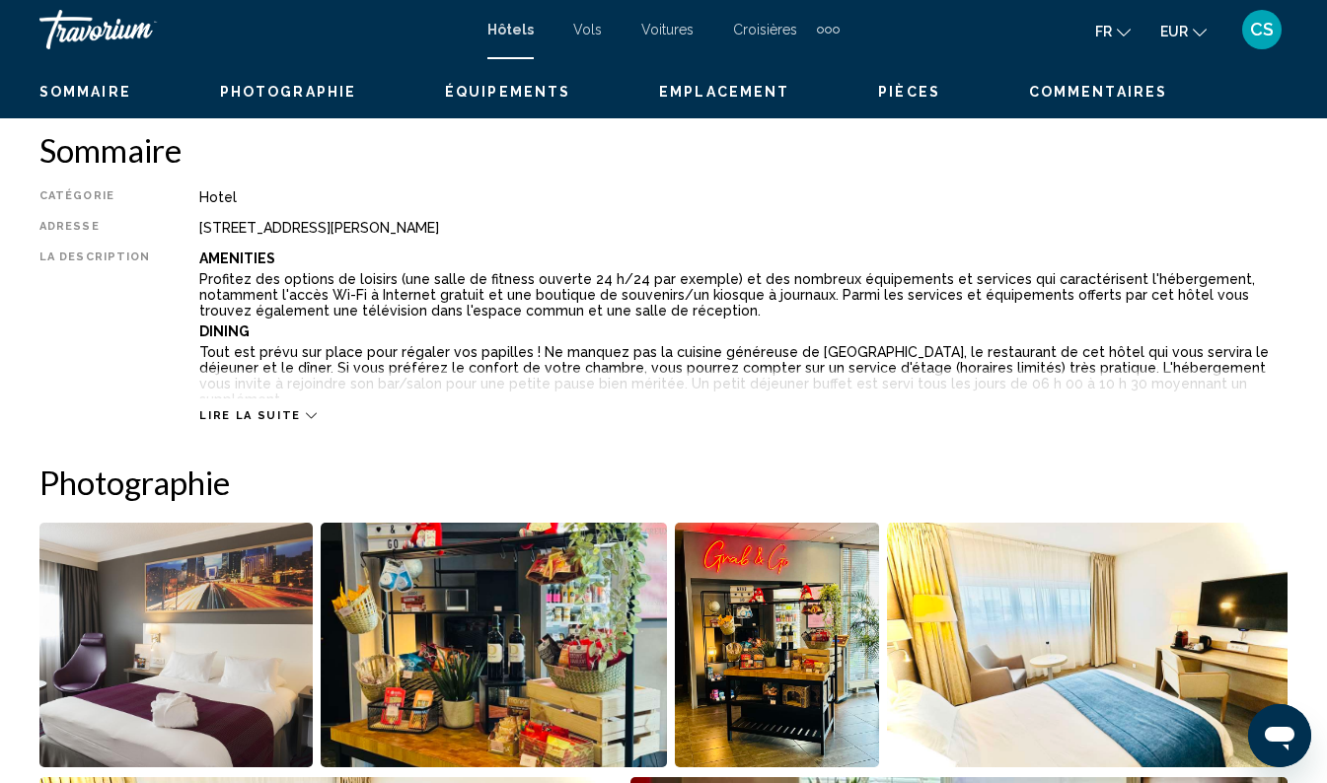
scroll to position [136, 0]
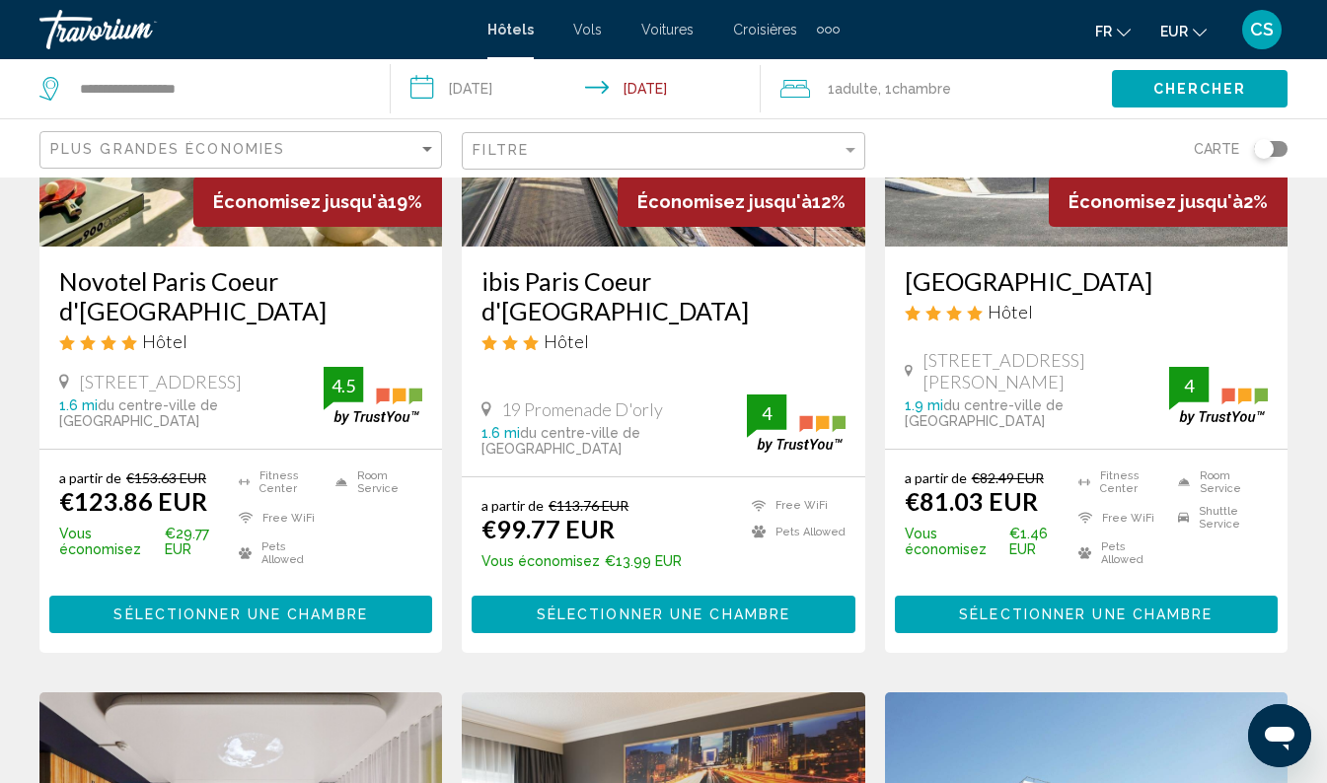
scroll to position [299, 0]
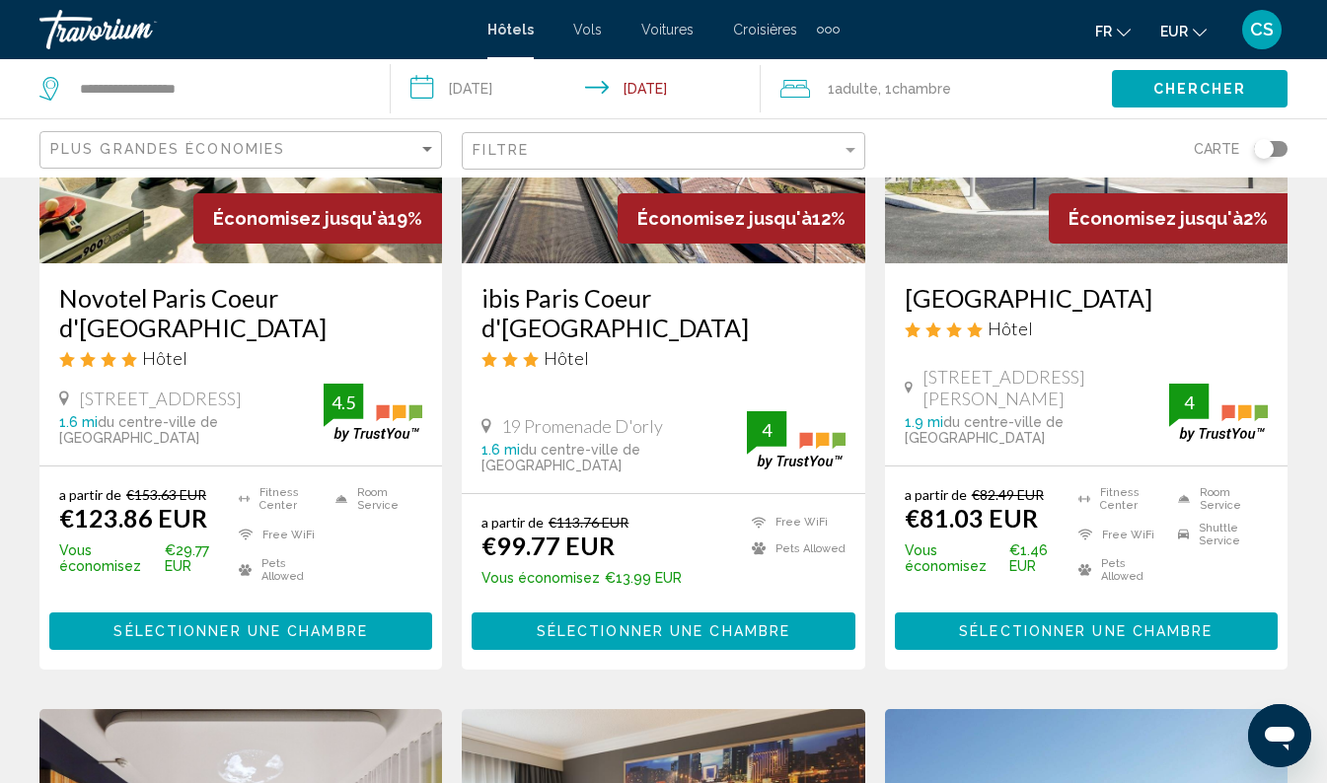
click at [686, 292] on h3 "ibis Paris Coeur d'[GEOGRAPHIC_DATA]" at bounding box center [662, 312] width 363 height 59
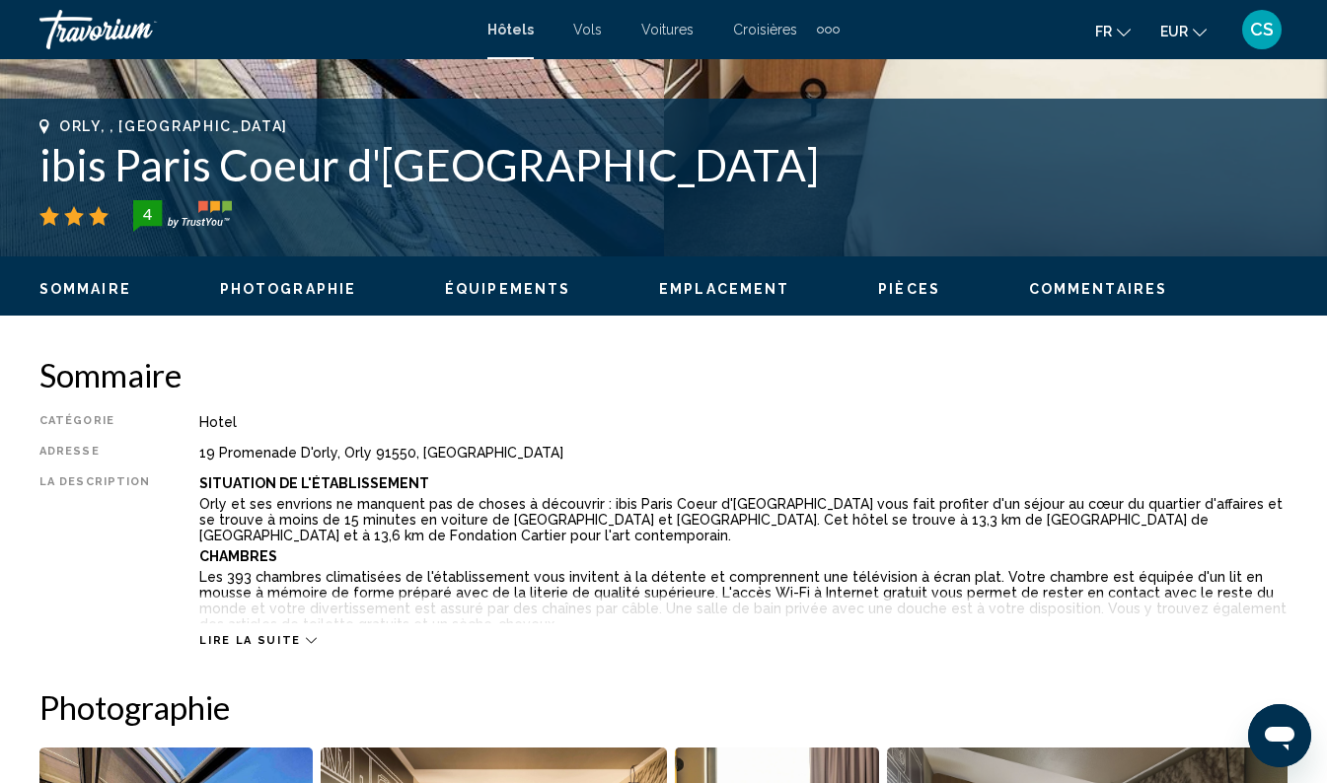
scroll to position [867, 0]
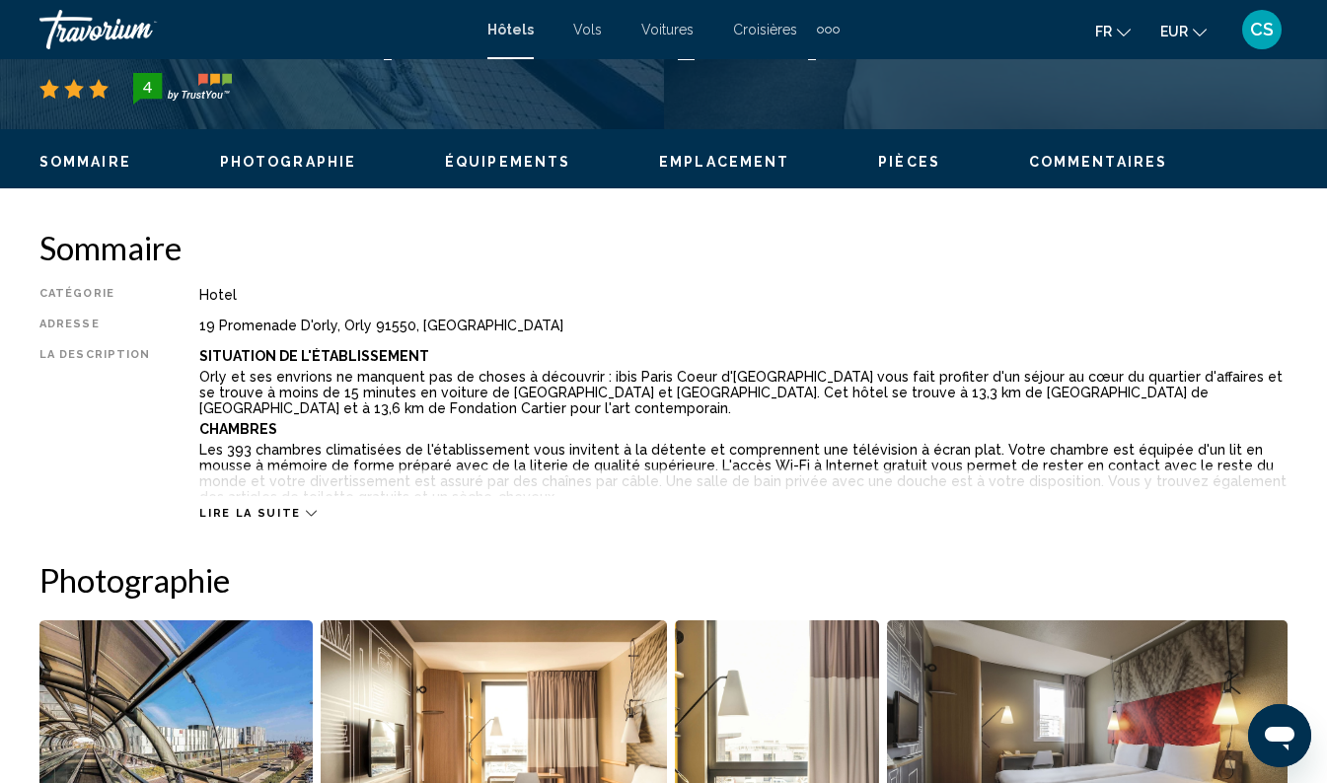
click at [304, 491] on div "Lire la suite" at bounding box center [743, 494] width 1088 height 54
click at [306, 513] on icon "Main content" at bounding box center [311, 513] width 11 height 11
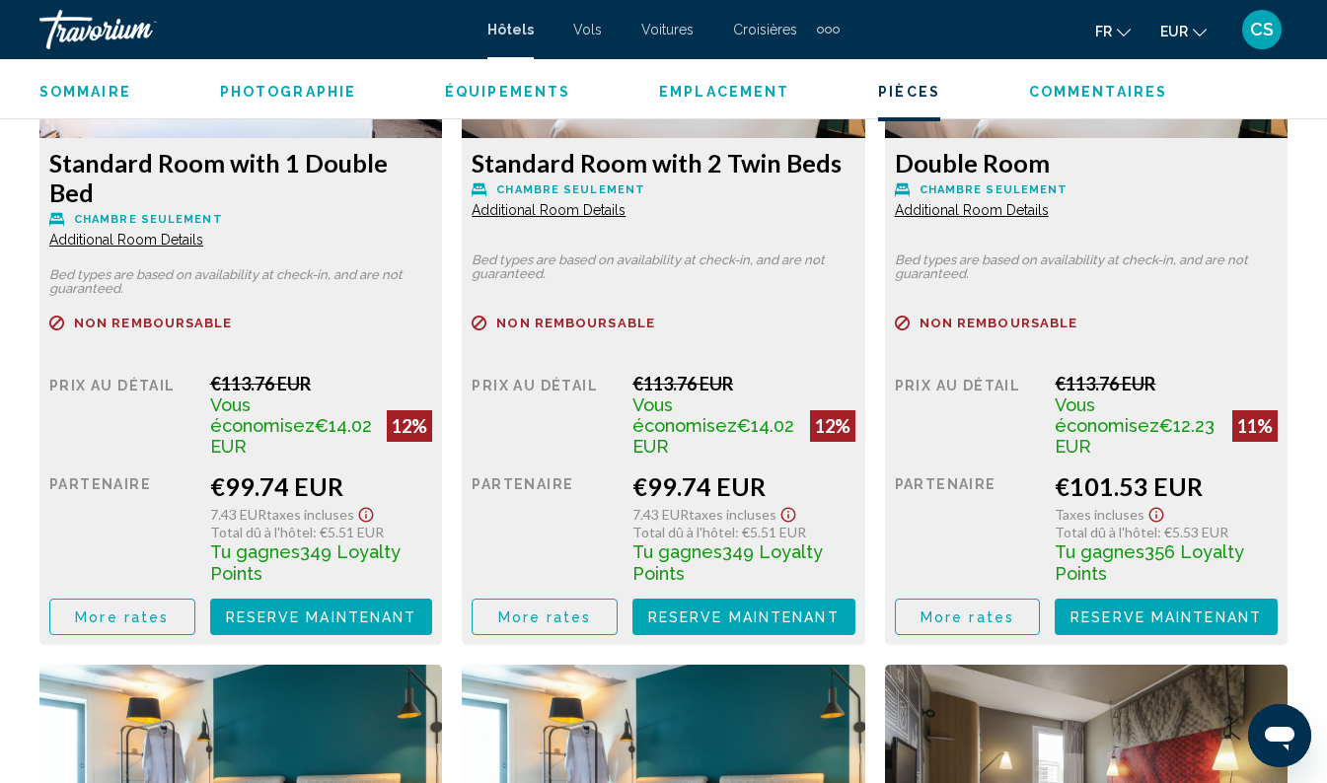
scroll to position [3463, 0]
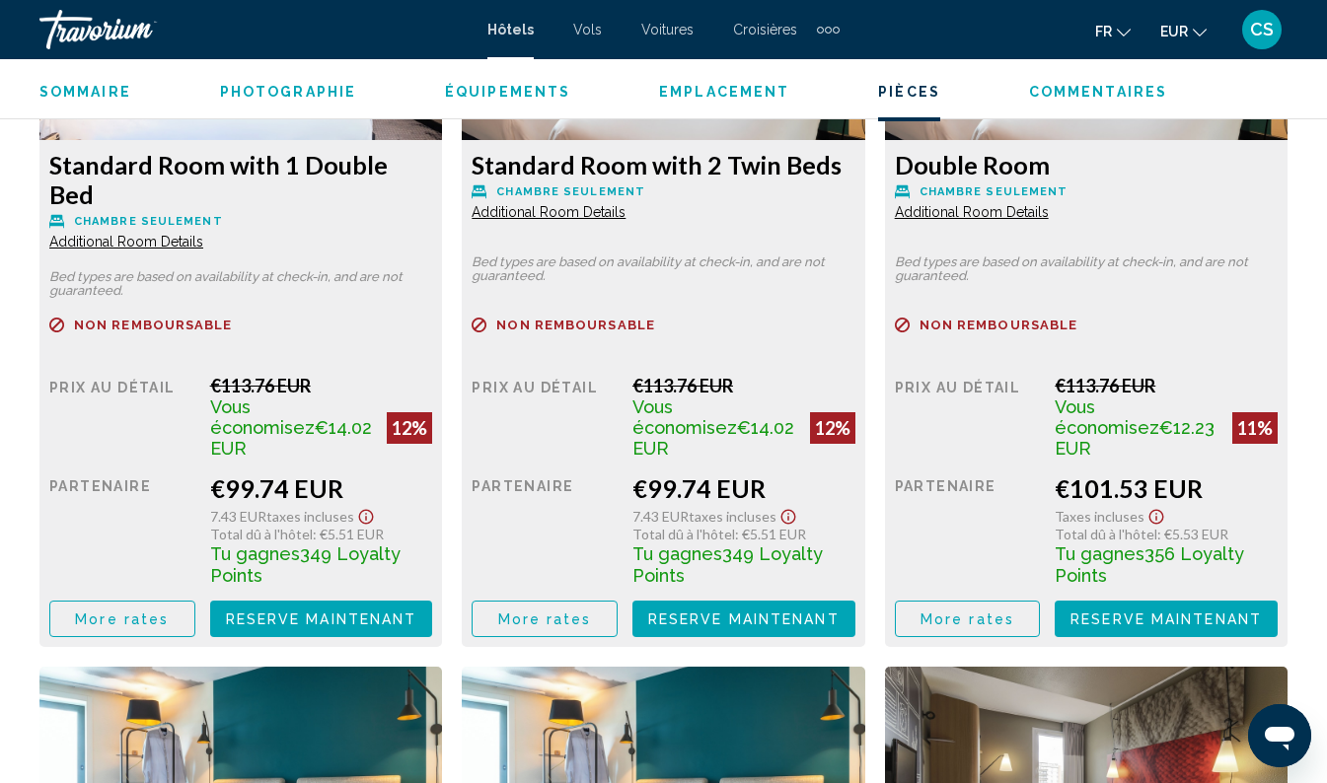
click at [132, 601] on button "More rates" at bounding box center [122, 619] width 146 height 37
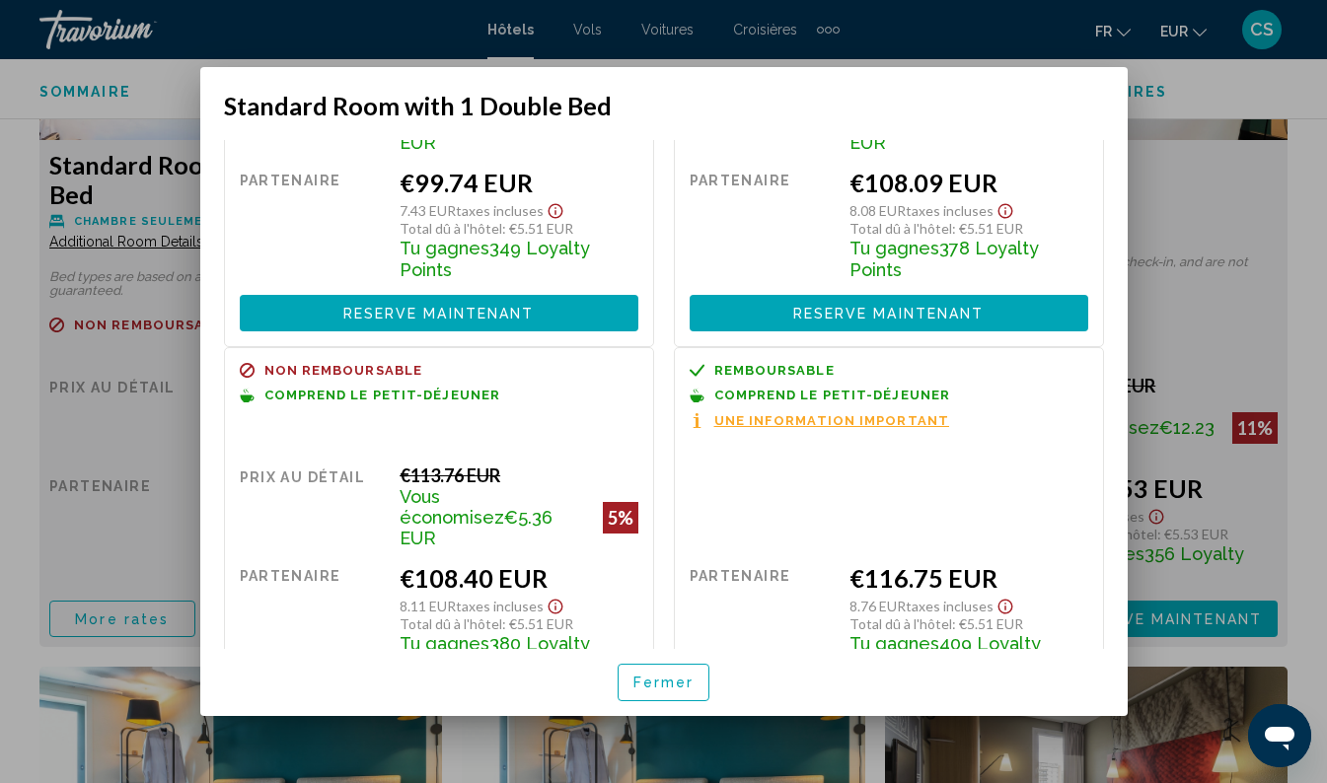
scroll to position [195, 0]
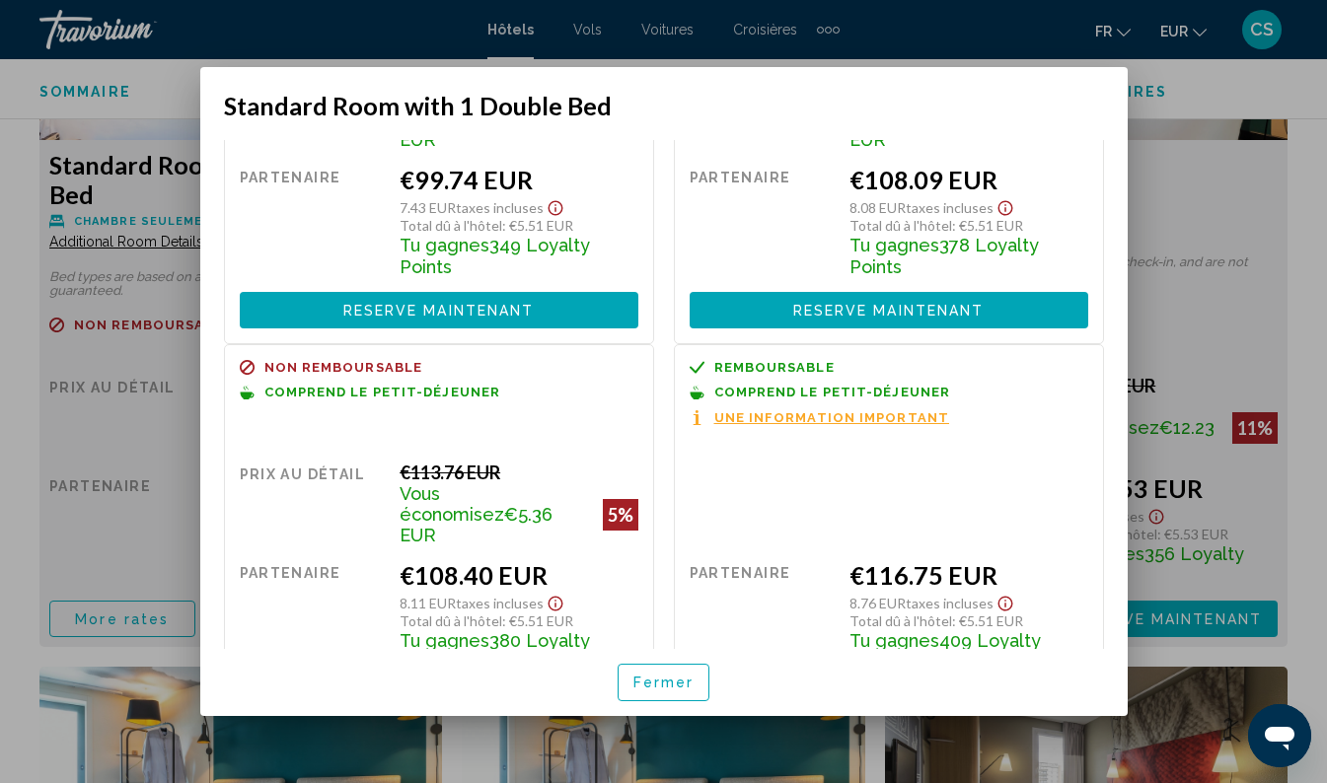
click at [1211, 94] on div at bounding box center [663, 391] width 1327 height 783
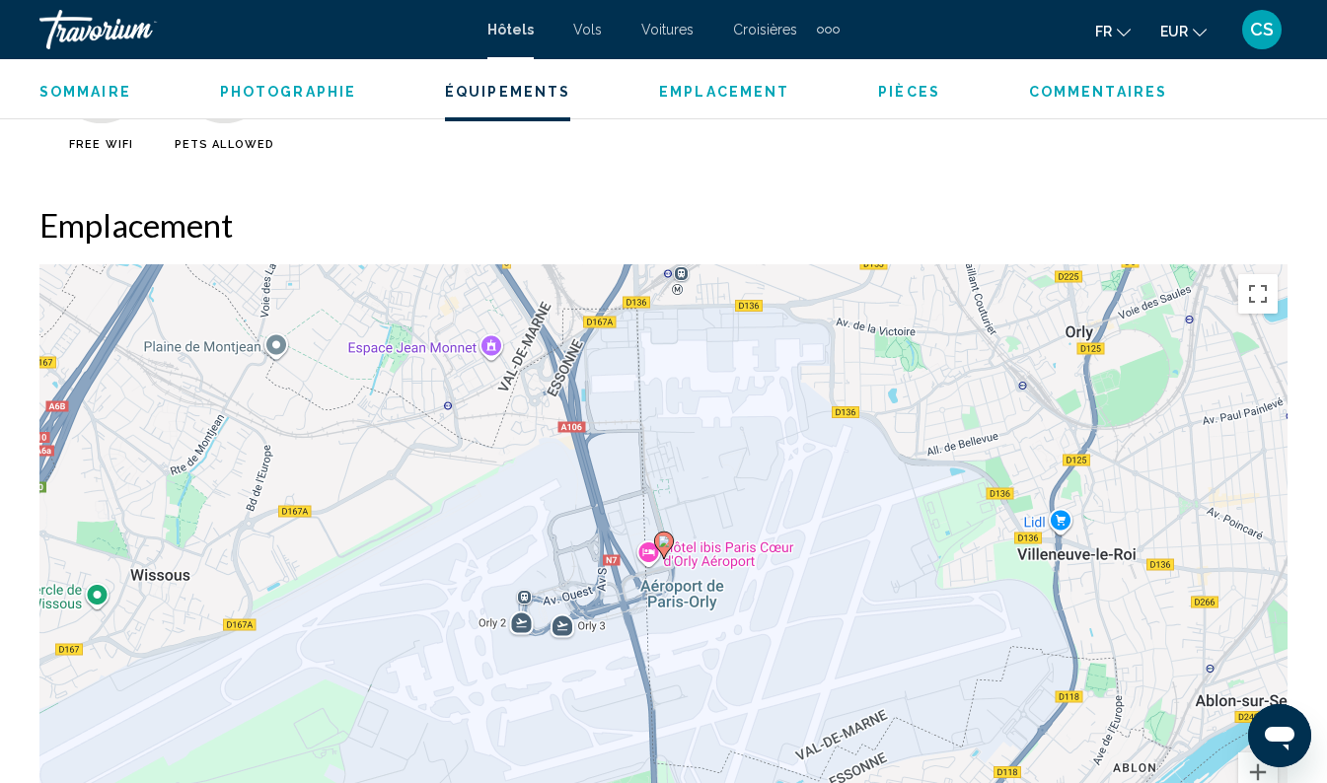
scroll to position [2283, 0]
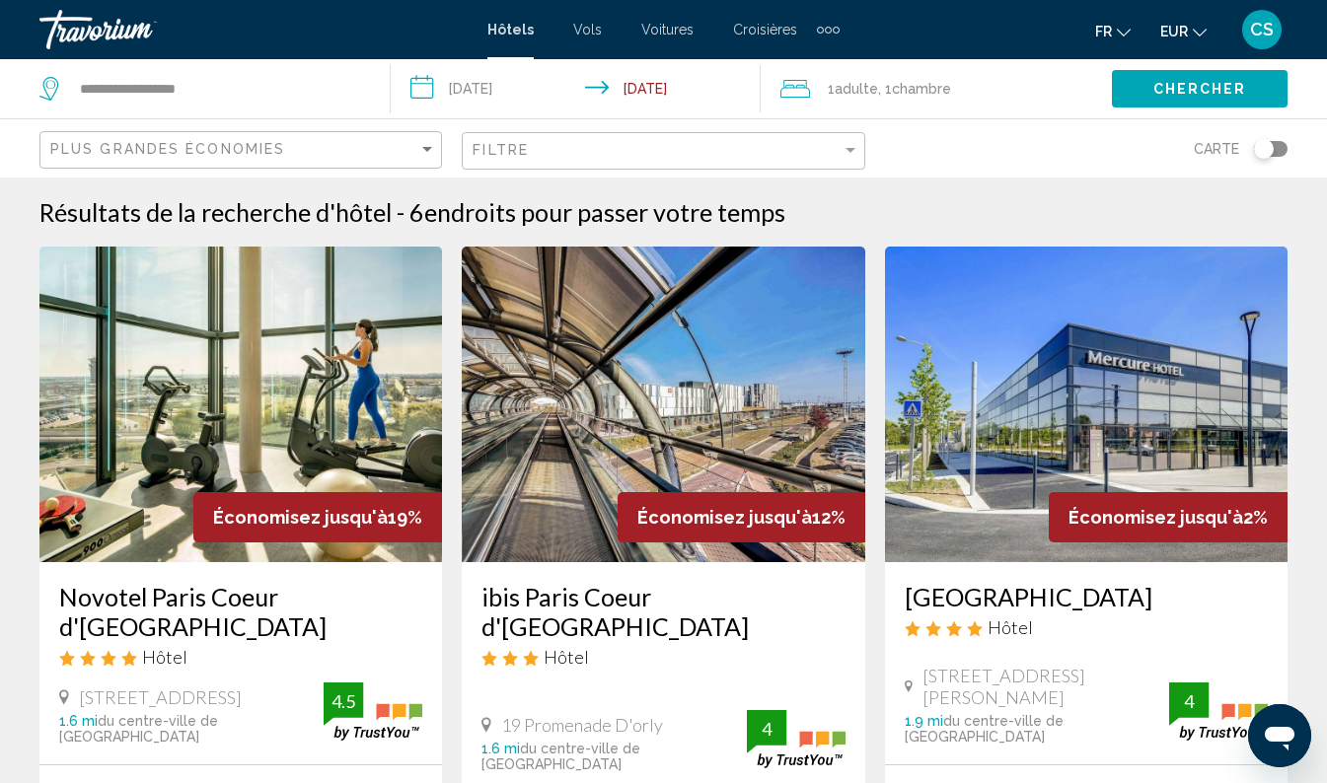
click at [534, 94] on input "**********" at bounding box center [580, 91] width 379 height 65
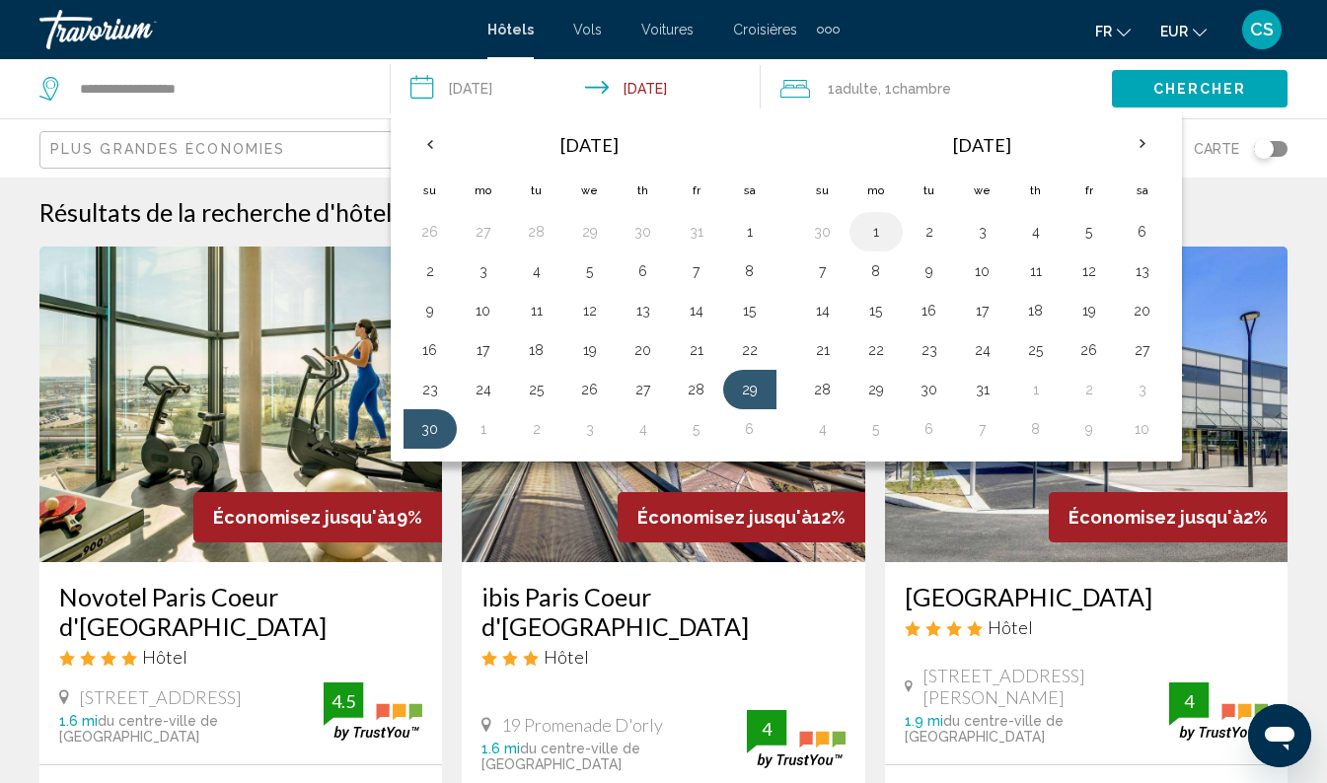
click at [875, 228] on button "1" at bounding box center [876, 232] width 32 height 28
click at [925, 228] on button "2" at bounding box center [929, 232] width 32 height 28
type input "**********"
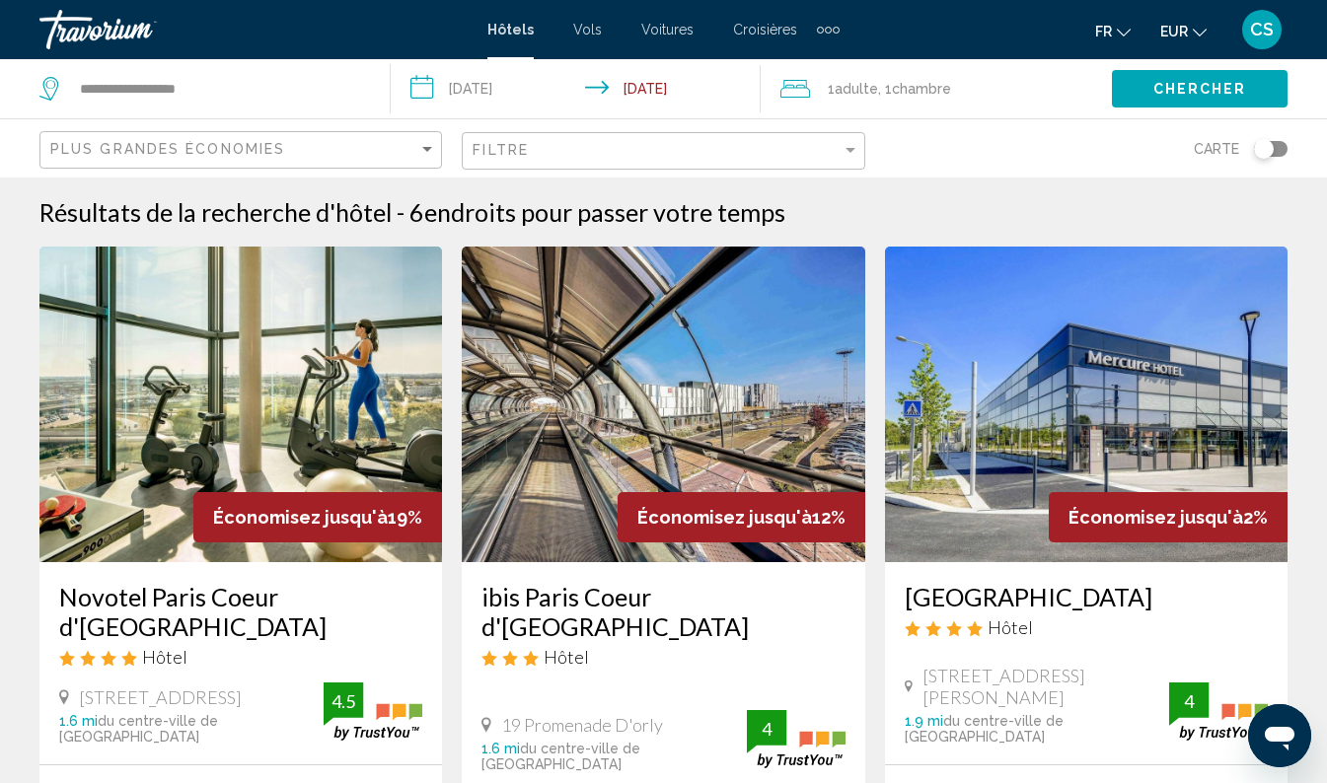
click at [1168, 90] on span "Chercher" at bounding box center [1200, 90] width 94 height 16
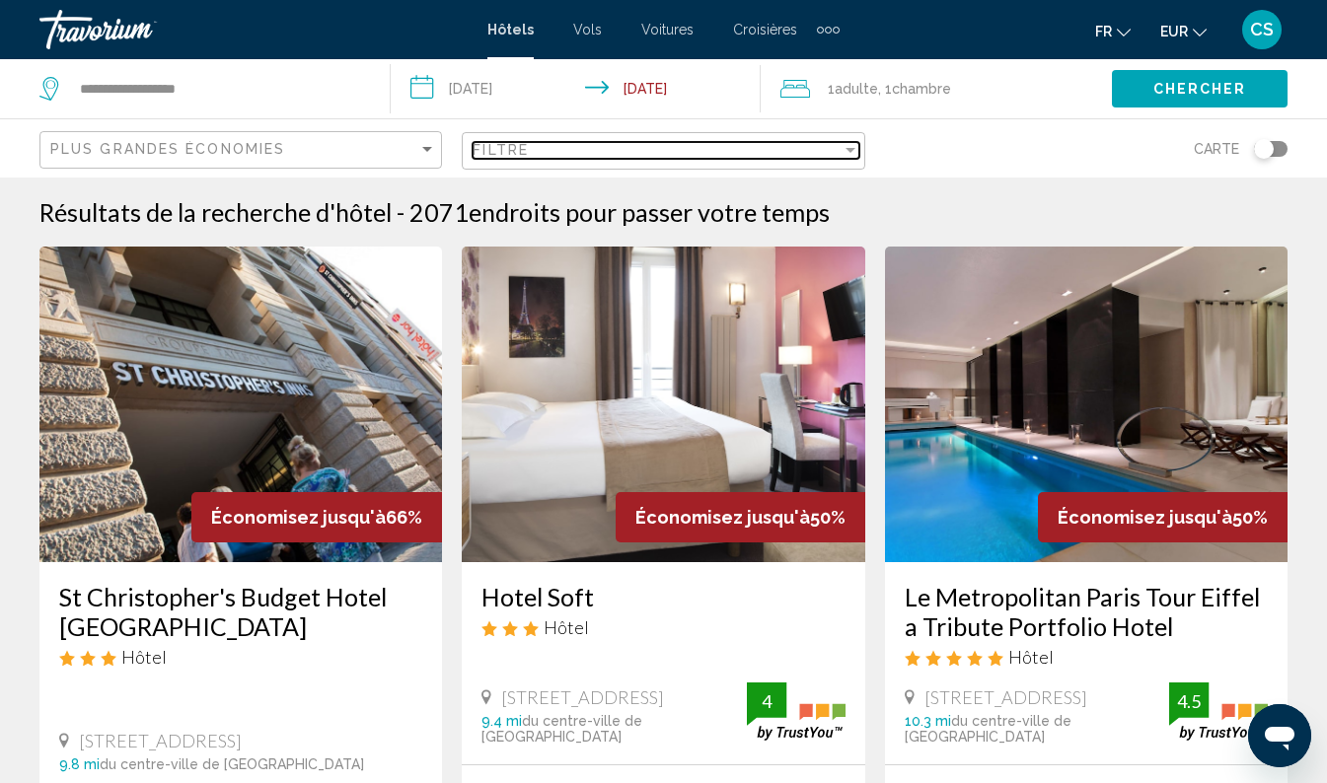
click at [759, 149] on div "Filtre" at bounding box center [657, 150] width 368 height 16
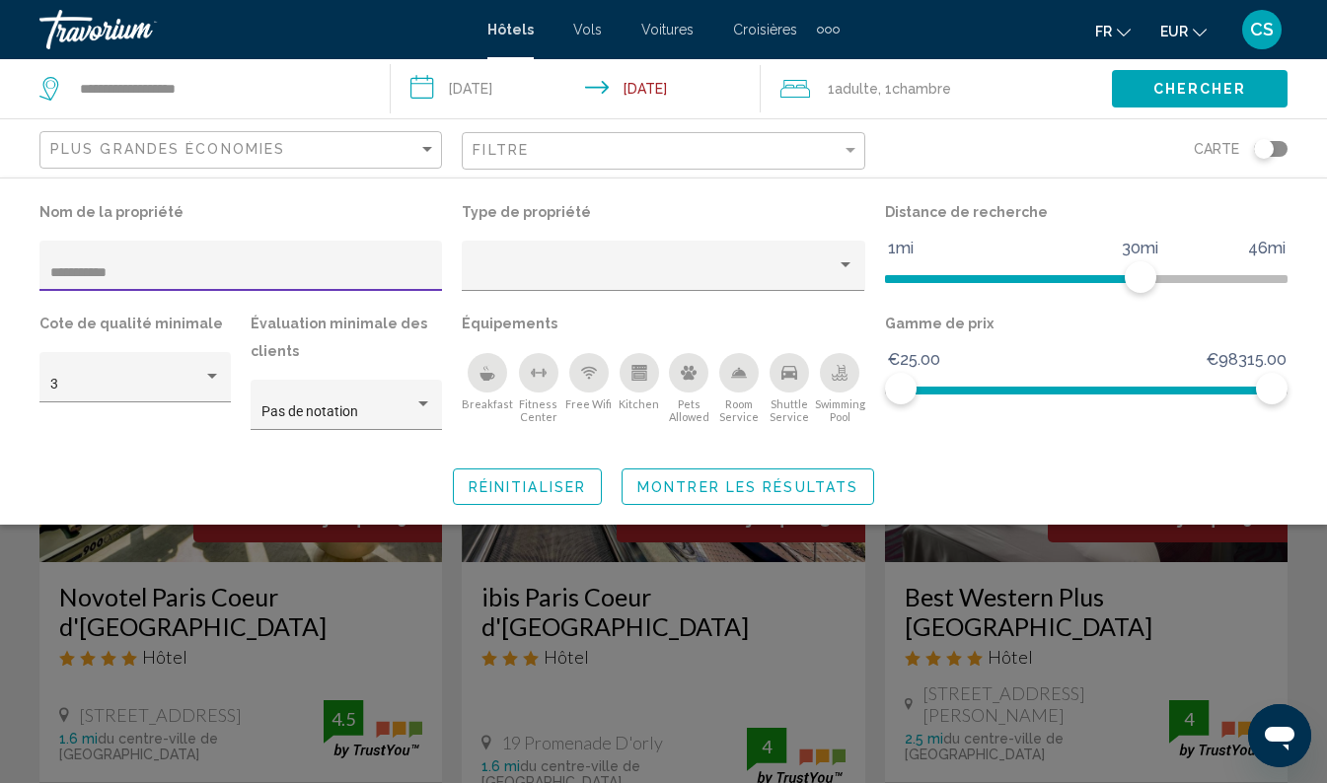
type input "**********"
click at [771, 503] on button "Montrer les résultats" at bounding box center [747, 487] width 253 height 37
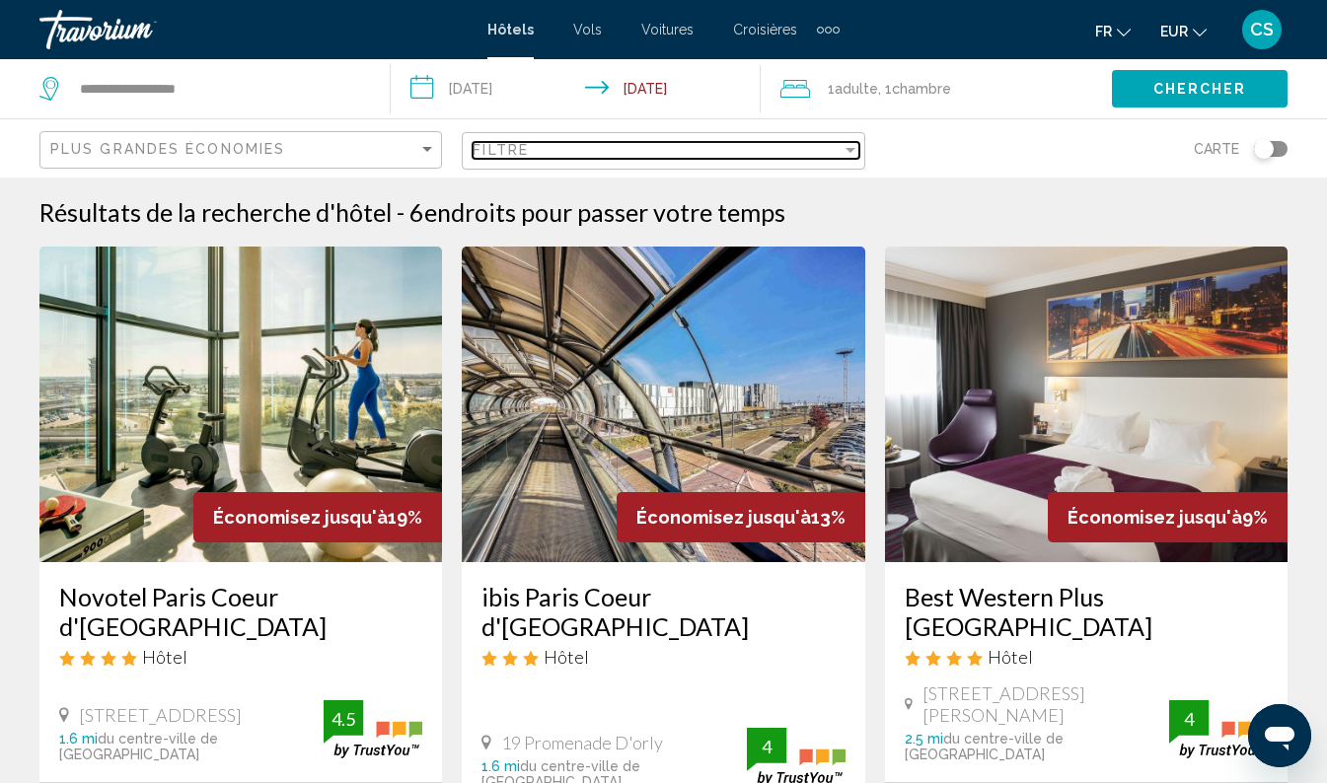
click at [594, 147] on div "Filtre" at bounding box center [657, 150] width 368 height 16
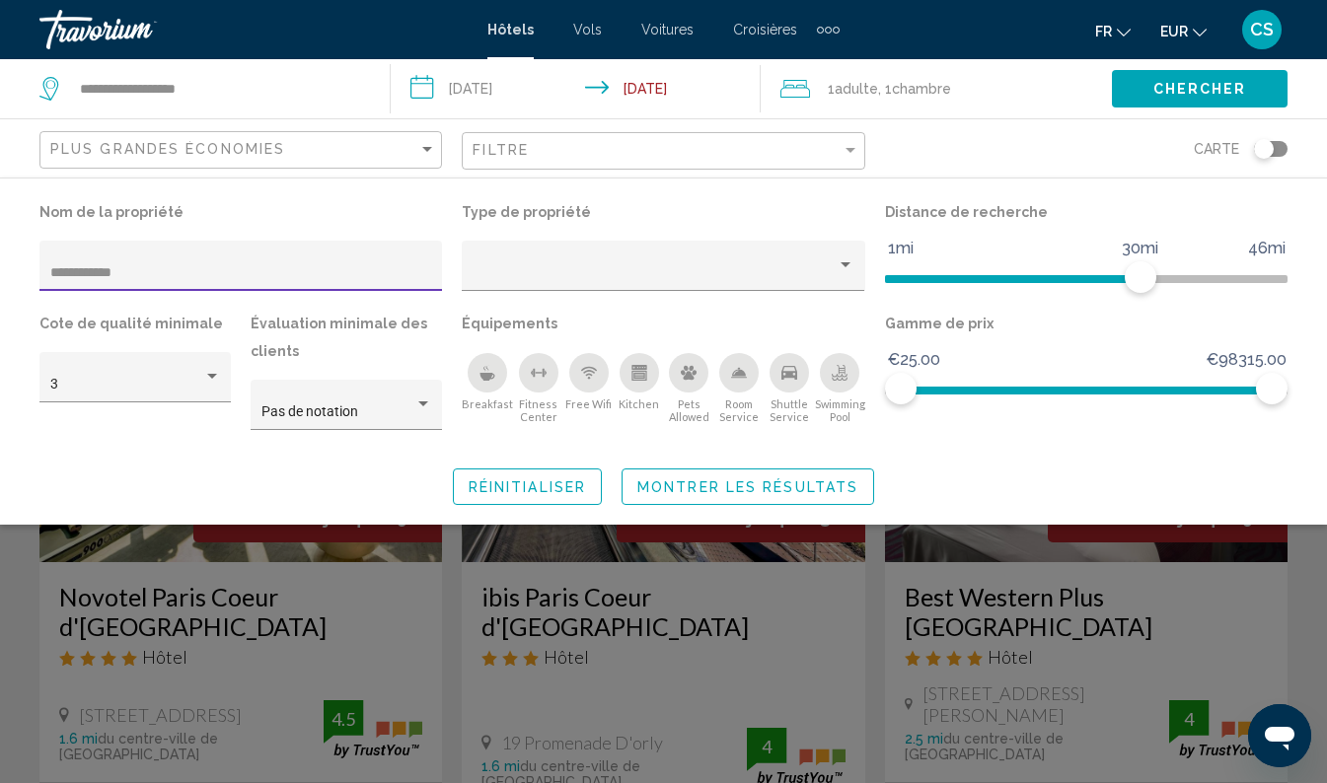
click at [376, 275] on input "**********" at bounding box center [241, 273] width 382 height 16
type input "*"
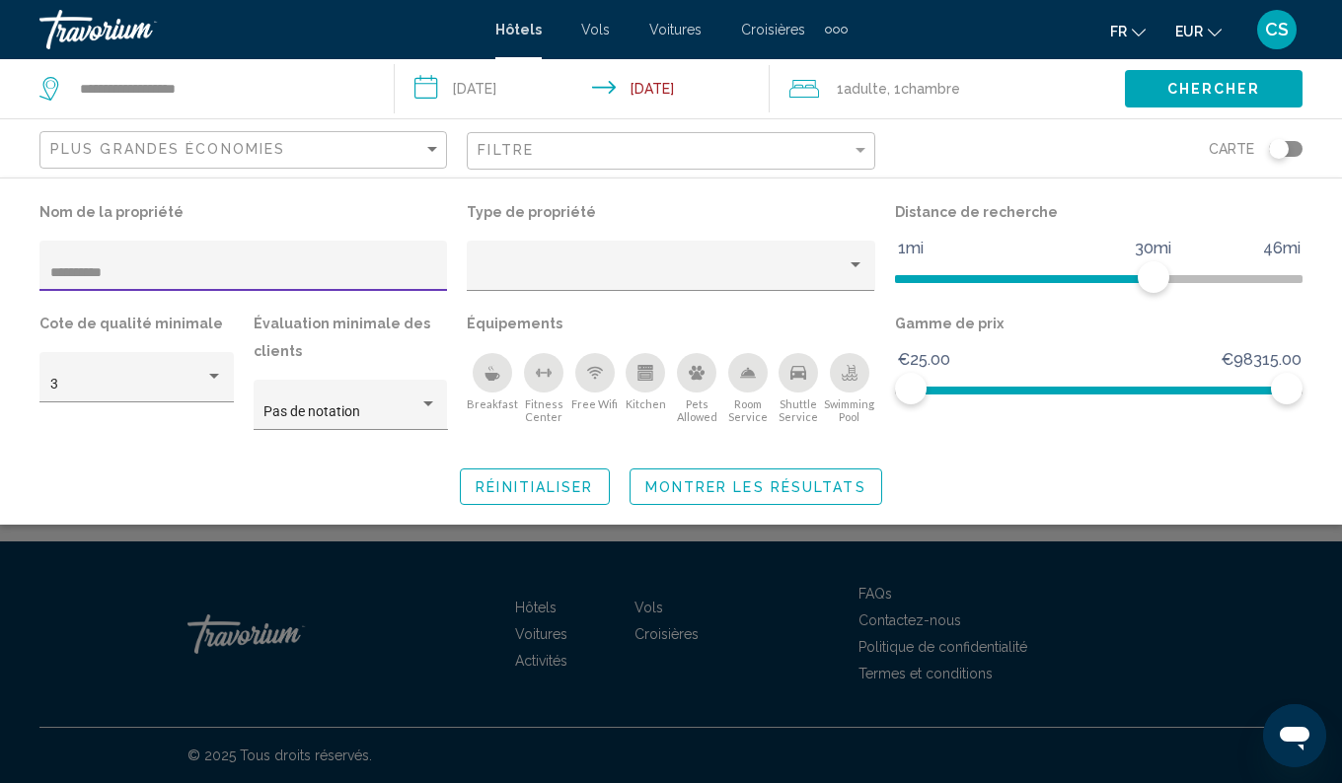
type input "**********"
click at [768, 486] on span "Montrer les résultats" at bounding box center [755, 487] width 221 height 16
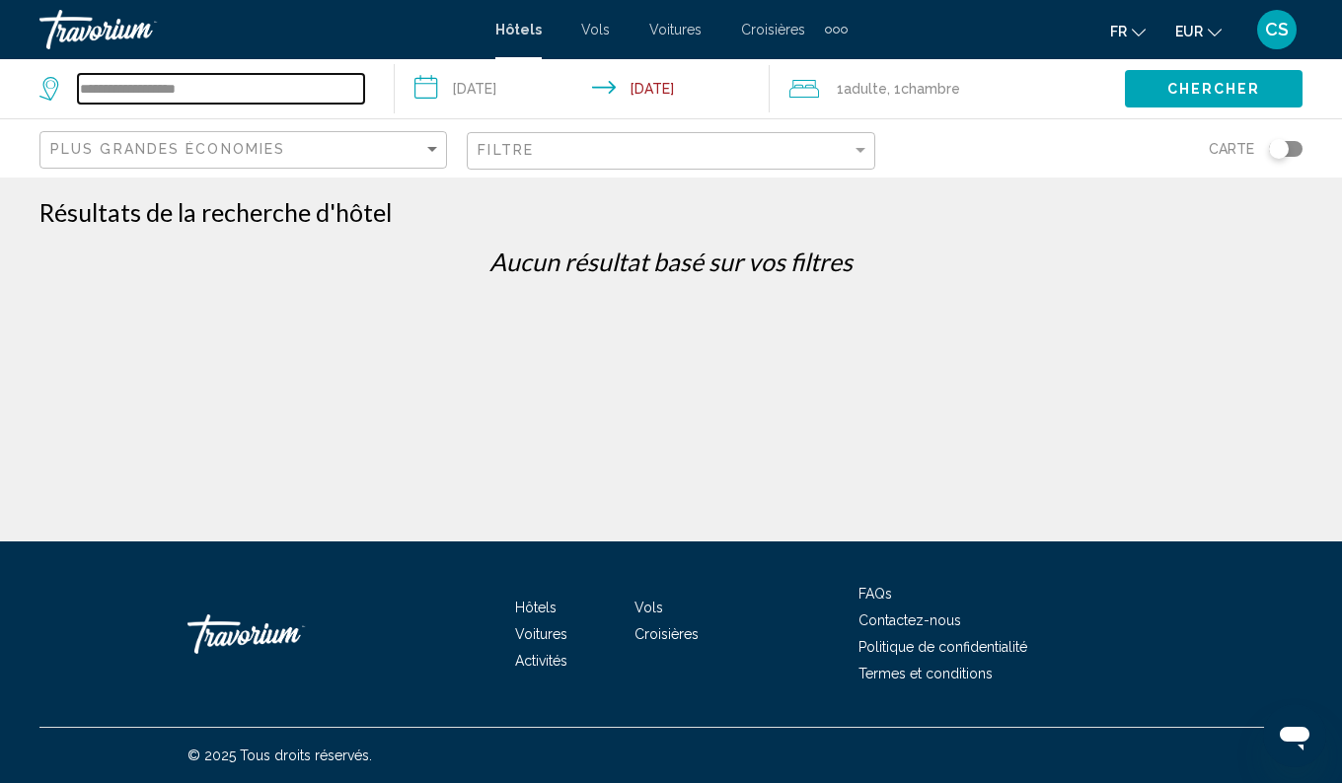
click at [267, 99] on input "**********" at bounding box center [221, 89] width 286 height 30
click at [727, 280] on div "Aucun résultat basé sur vos filtres" at bounding box center [671, 269] width 1282 height 44
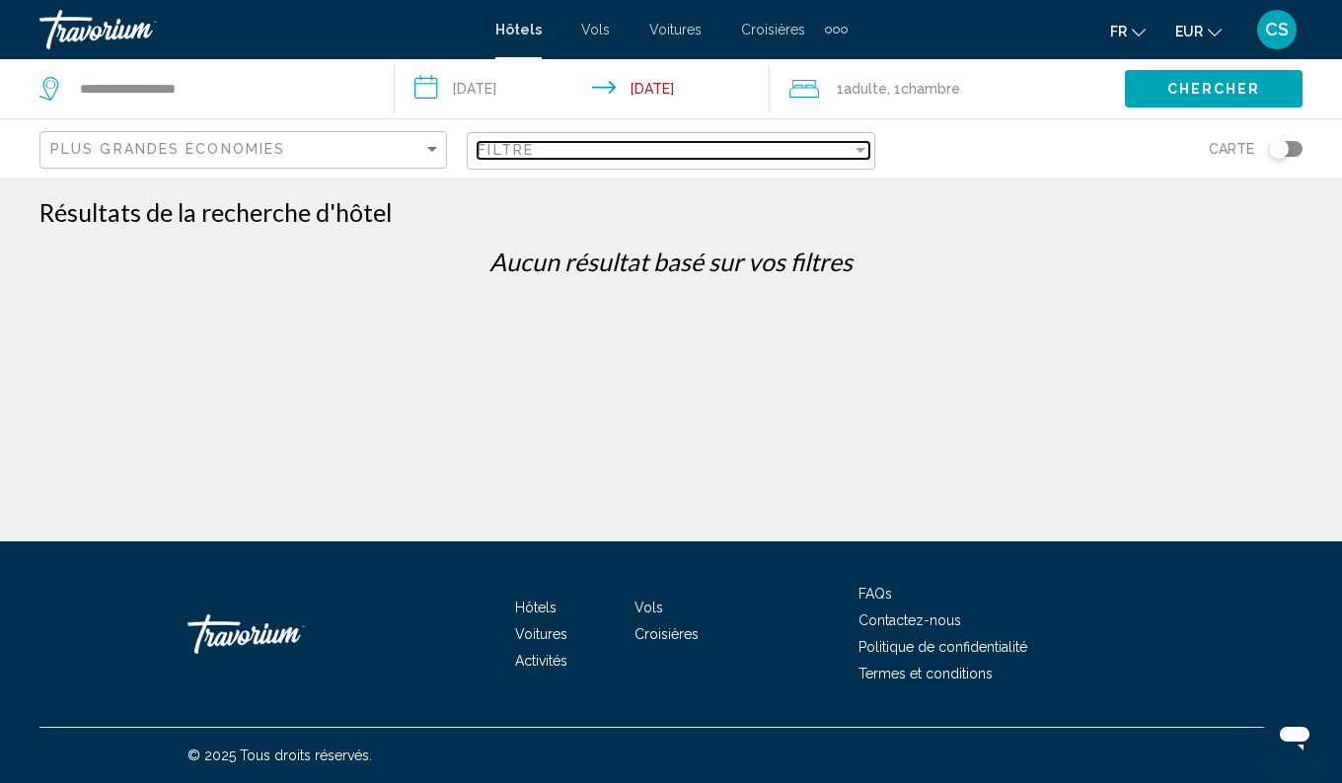
click at [681, 142] on div "Filtre" at bounding box center [663, 150] width 373 height 16
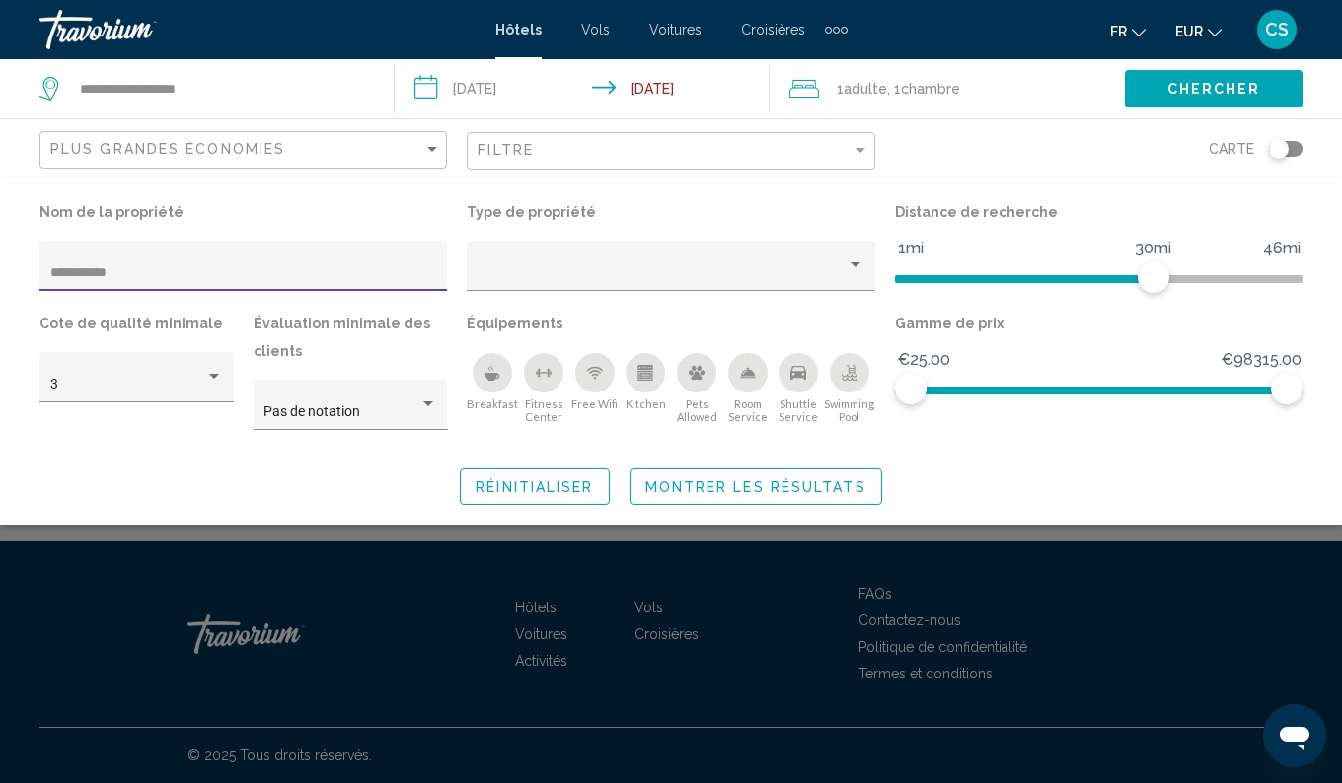
click at [263, 268] on input "**********" at bounding box center [243, 273] width 387 height 16
type input "*******"
click at [753, 492] on span "Montrer les résultats" at bounding box center [755, 487] width 221 height 16
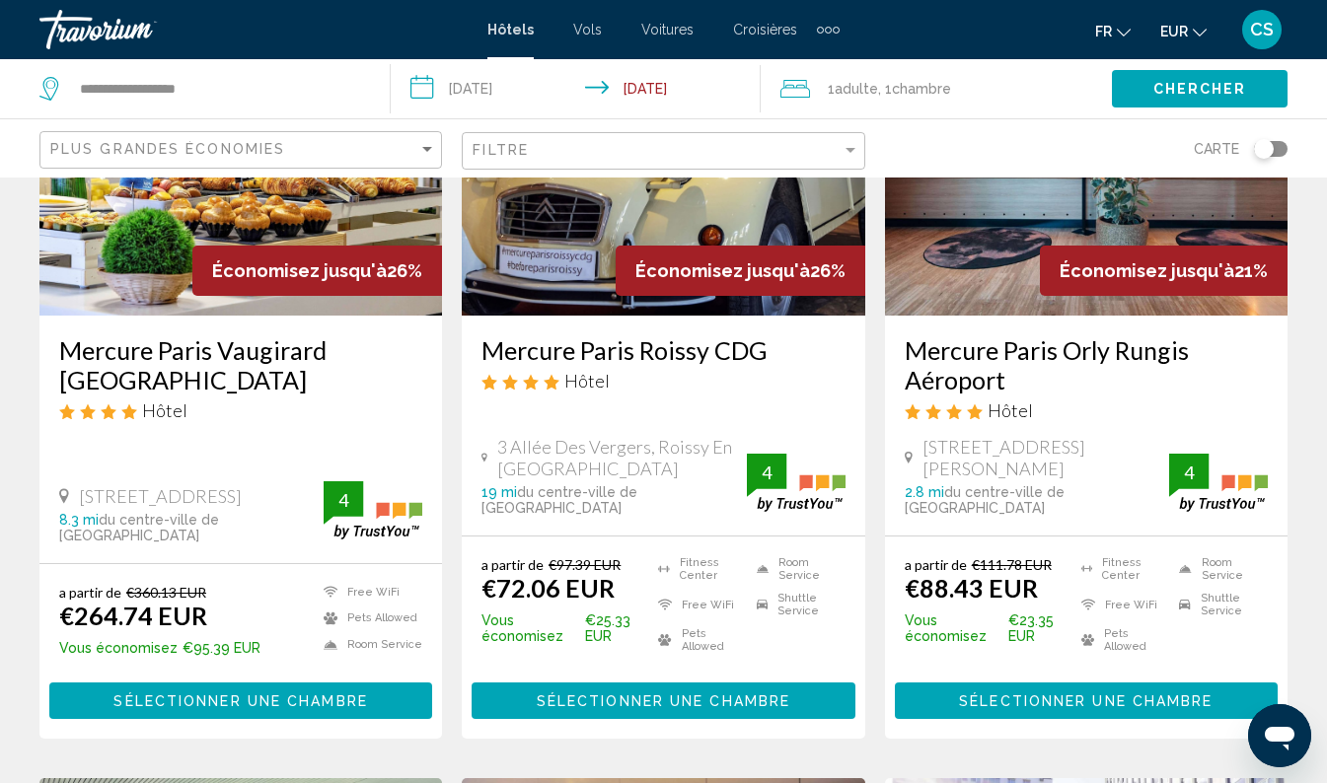
scroll to position [248, 0]
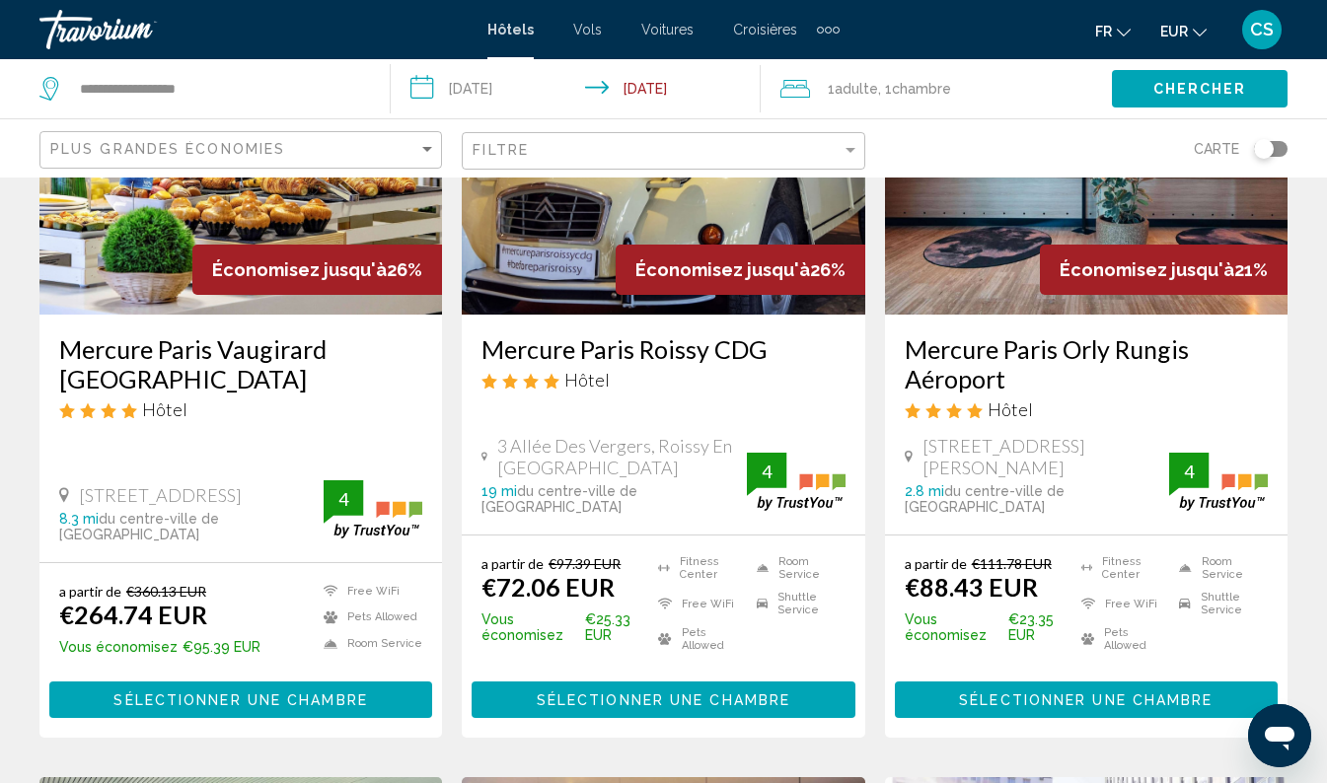
click at [956, 359] on h3 "Mercure Paris Orly Rungis Aéroport" at bounding box center [1086, 363] width 363 height 59
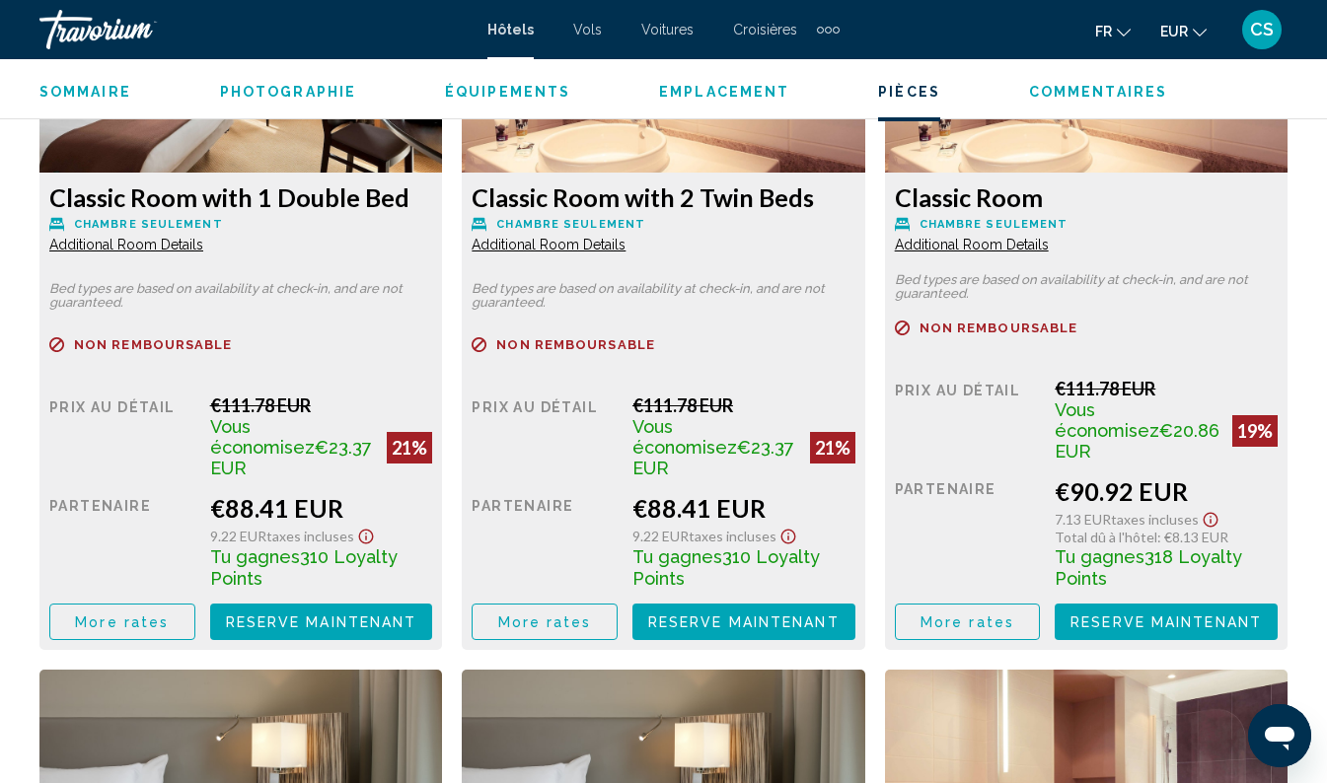
scroll to position [3214, 0]
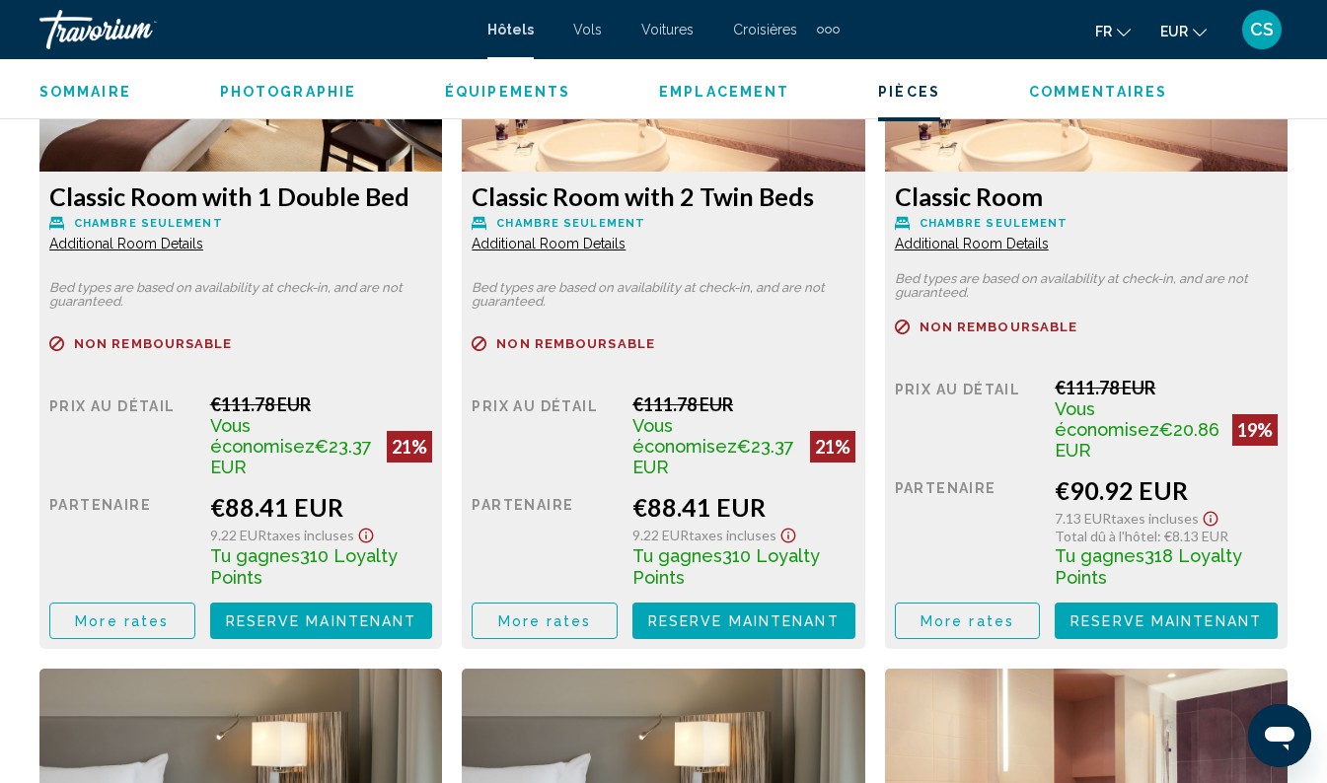
click at [115, 614] on span "More rates" at bounding box center [122, 622] width 94 height 16
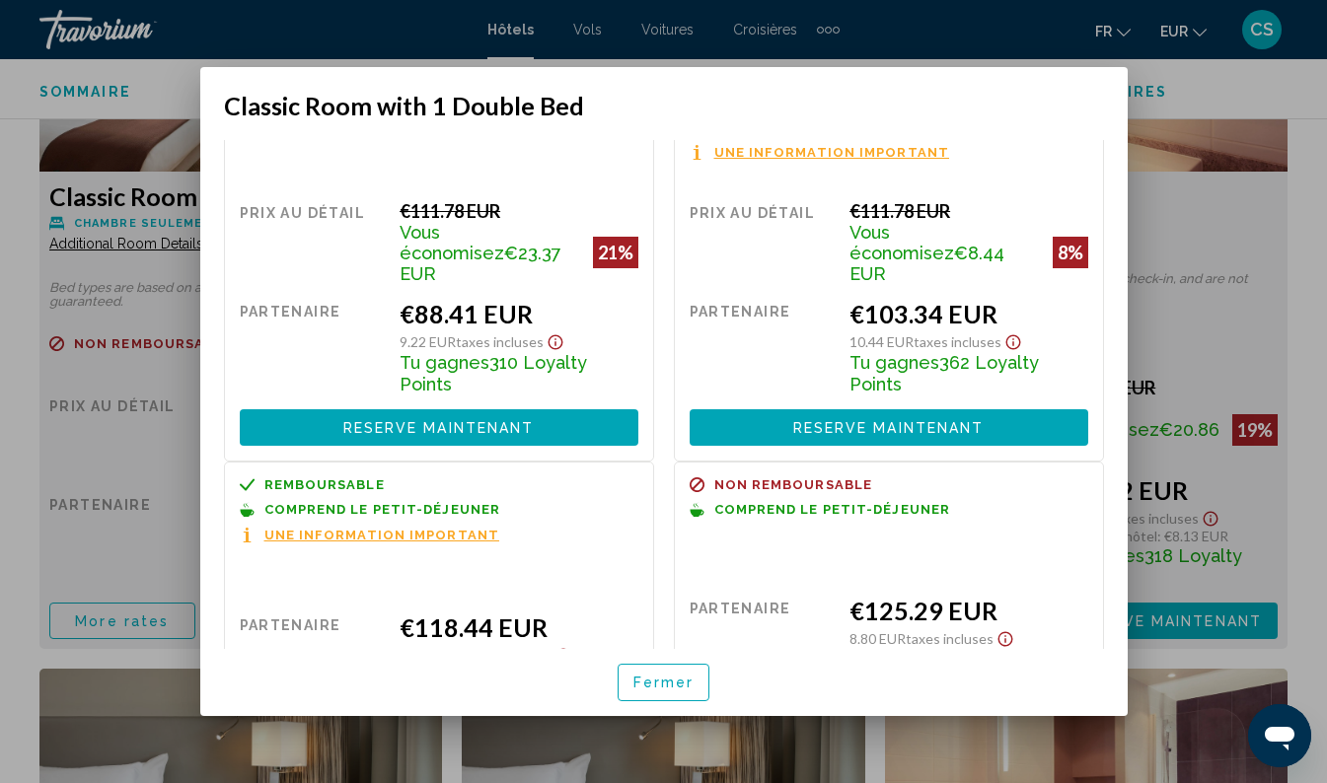
scroll to position [49, 0]
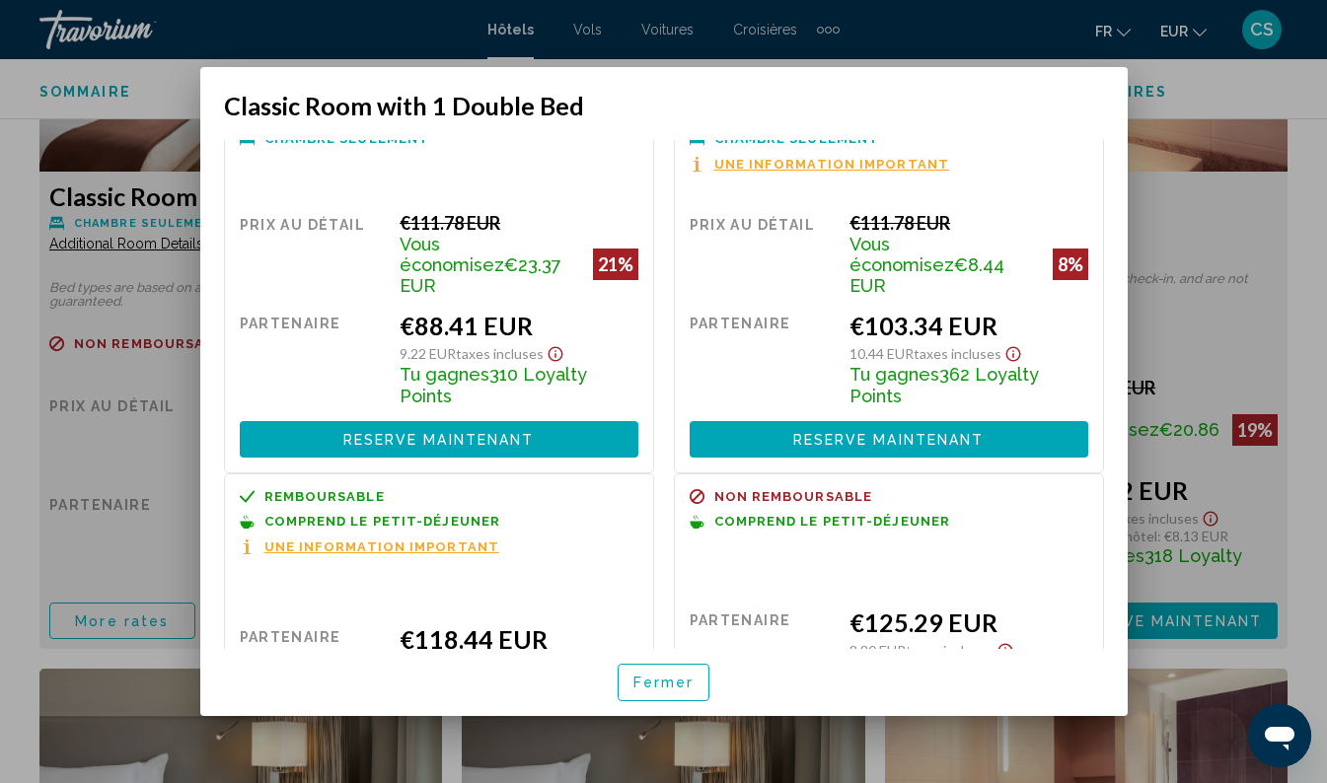
click at [1318, 148] on div at bounding box center [663, 391] width 1327 height 783
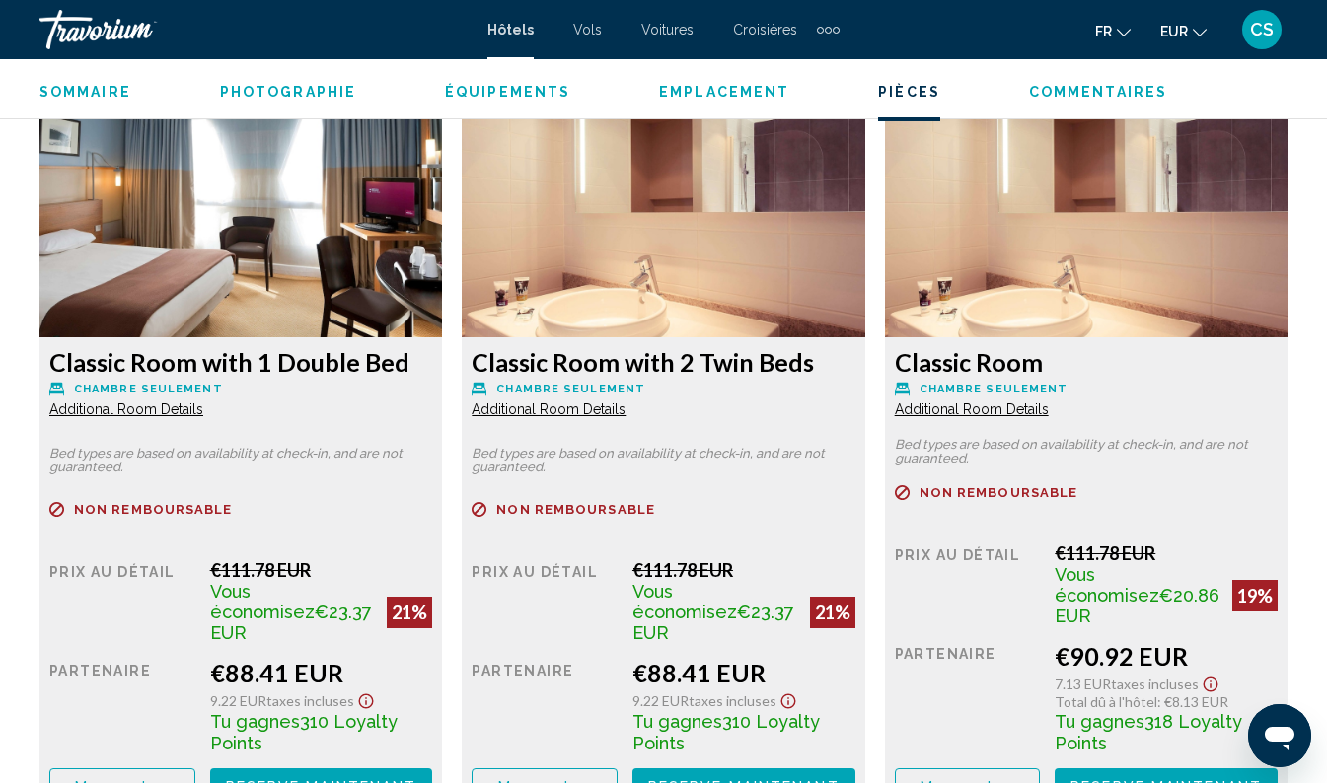
scroll to position [3044, 0]
